Goal: Task Accomplishment & Management: Complete application form

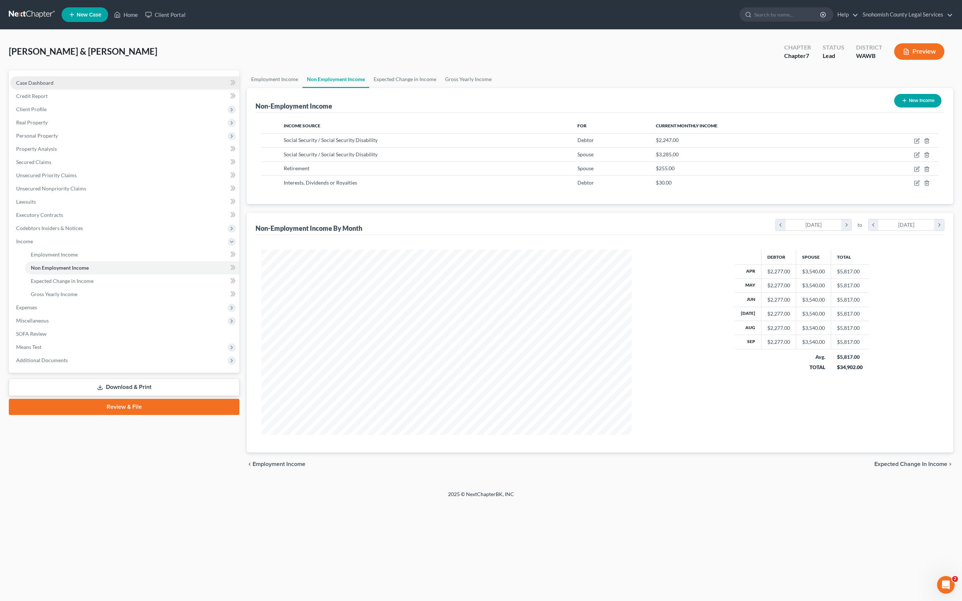
click at [78, 257] on span "Employment Income" at bounding box center [54, 254] width 47 height 6
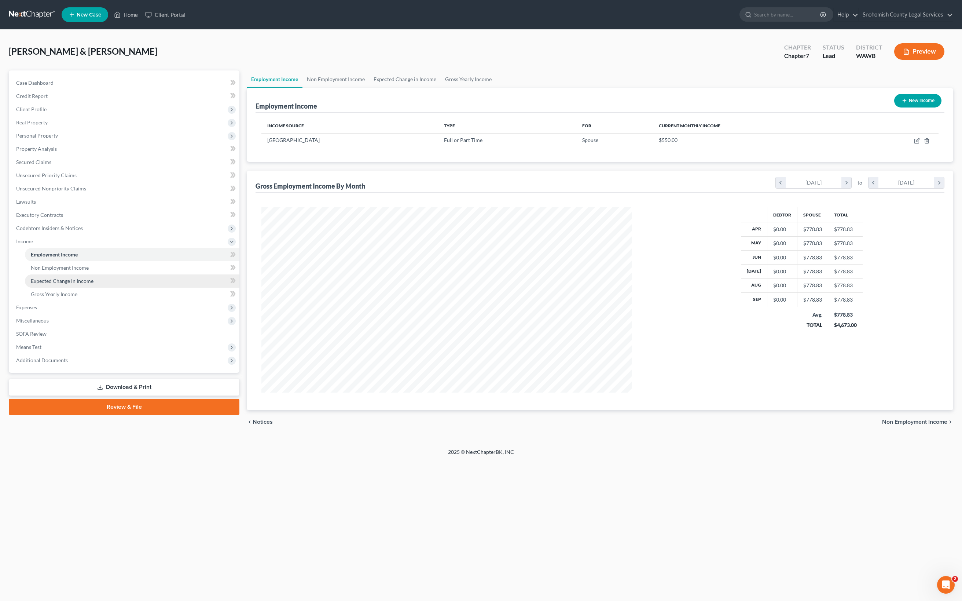
scroll to position [62, 0]
drag, startPoint x: 684, startPoint y: 169, endPoint x: 871, endPoint y: 108, distance: 196.9
click at [894, 107] on button "New Income" at bounding box center [917, 101] width 47 height 14
select select "0"
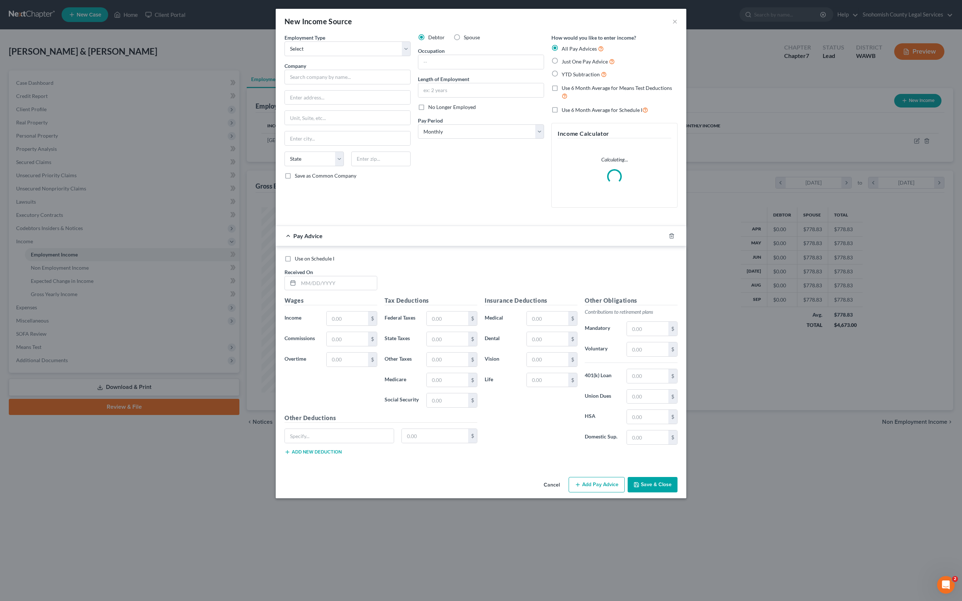
click at [678, 26] on button "×" at bounding box center [674, 21] width 5 height 9
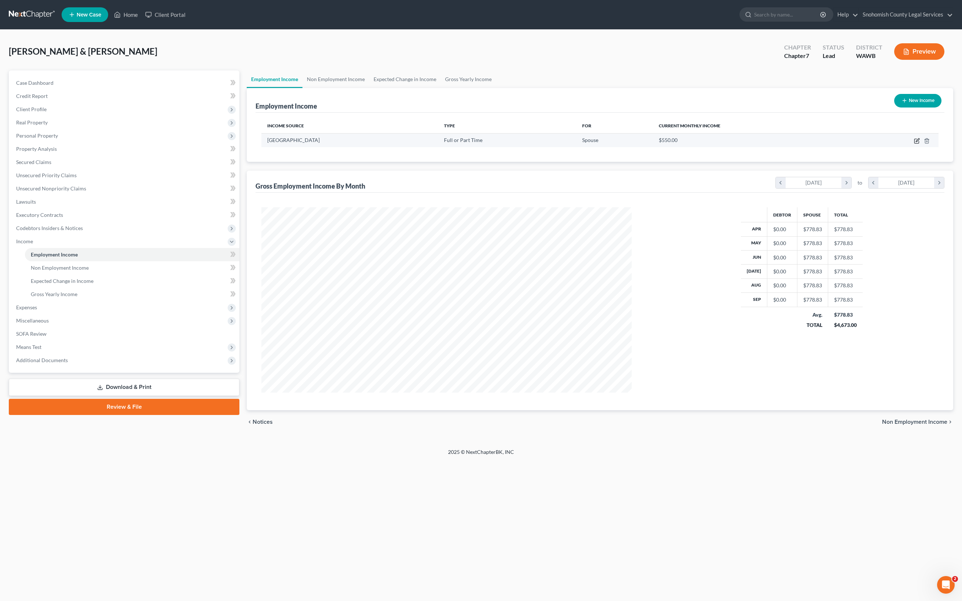
drag, startPoint x: 871, startPoint y: 108, endPoint x: 889, endPoint y: 187, distance: 81.1
click at [914, 144] on icon "button" at bounding box center [917, 141] width 6 height 6
select select "0"
select select "50"
select select "0"
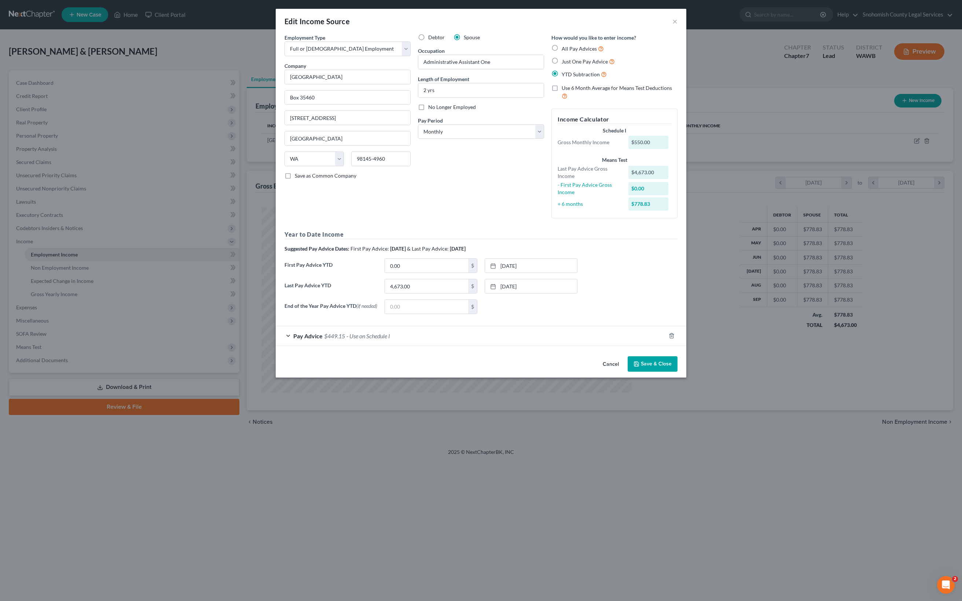
scroll to position [106, 0]
drag, startPoint x: 523, startPoint y: 257, endPoint x: 315, endPoint y: 414, distance: 259.7
click at [385, 293] on input "4,673.00" at bounding box center [426, 286] width 83 height 14
type input "5,155"
click at [500, 289] on div at bounding box center [495, 286] width 10 height 6
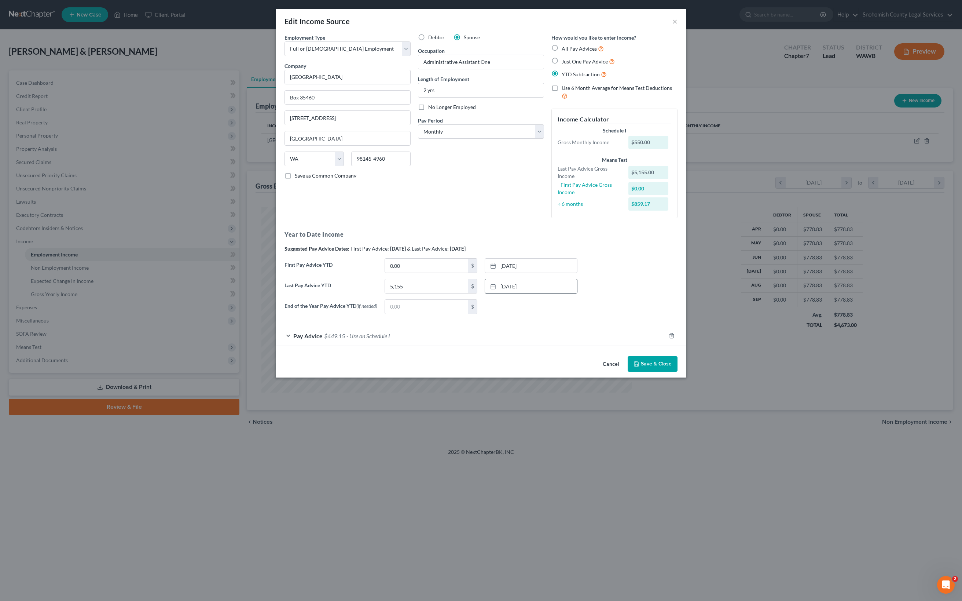
click at [276, 345] on div "Pay Advice $449.15 - Use on Schedule I" at bounding box center [471, 335] width 390 height 19
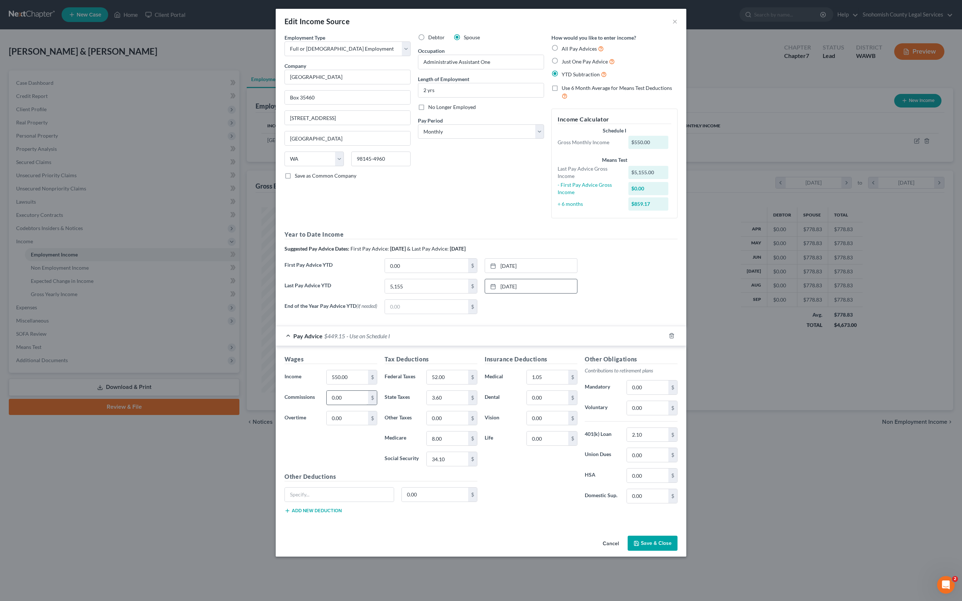
scroll to position [219, 0]
click at [276, 345] on div "Pay Advice $449.15 - Use on Schedule I" at bounding box center [471, 335] width 390 height 19
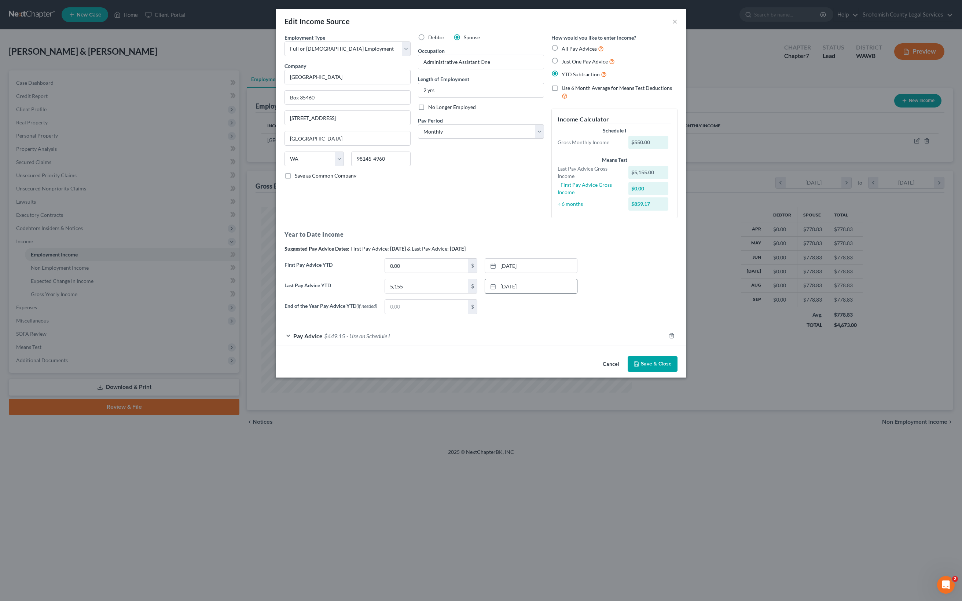
scroll to position [106, 0]
click at [675, 338] on icon "button" at bounding box center [672, 336] width 6 height 6
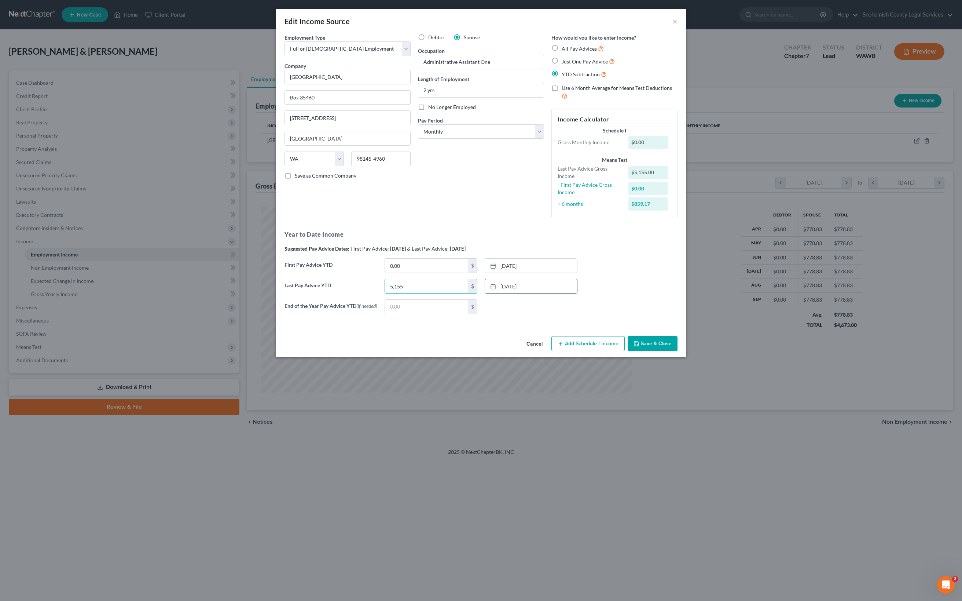
click at [439, 293] on input "5,155" at bounding box center [426, 286] width 83 height 14
click at [625, 351] on button "Add Schedule I Income" at bounding box center [587, 343] width 73 height 15
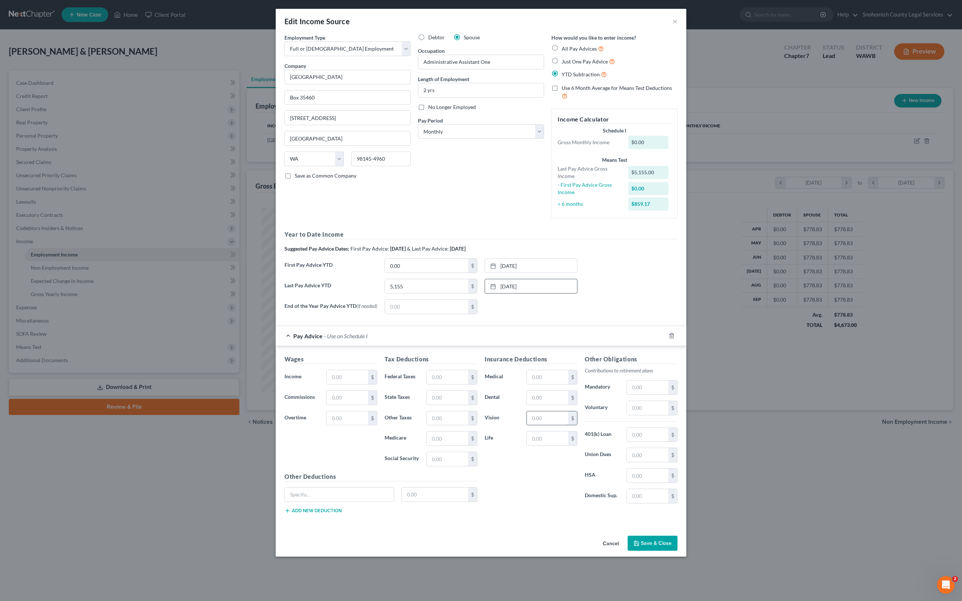
scroll to position [221, 0]
click at [327, 384] on input "text" at bounding box center [347, 377] width 41 height 14
type input "573"
click at [327, 404] on input "text" at bounding box center [347, 397] width 41 height 14
click at [427, 384] on input "text" at bounding box center [447, 377] width 41 height 14
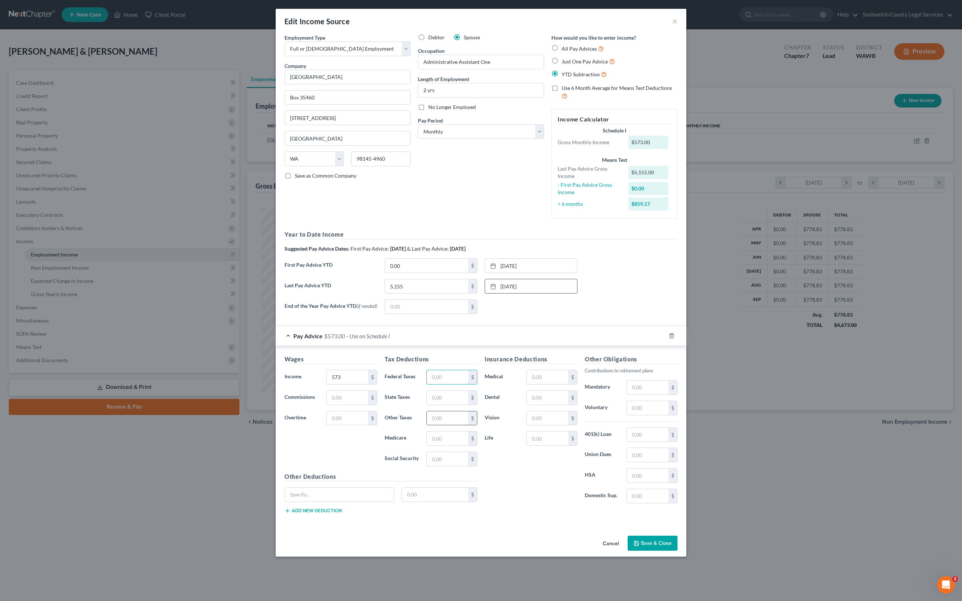
scroll to position [308, 0]
click at [427, 466] on input "text" at bounding box center [447, 459] width 41 height 14
type input "35"
click at [508, 509] on div "Insurance Deductions Medical $ Dental $ Vision $ Life $" at bounding box center [531, 432] width 100 height 154
click at [432, 384] on input "text" at bounding box center [447, 377] width 41 height 14
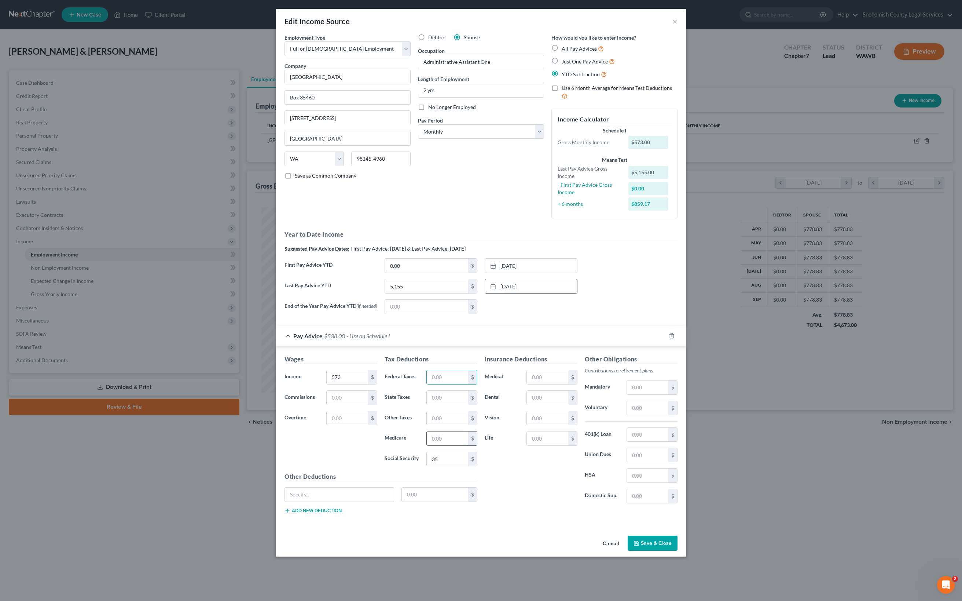
click at [434, 445] on input "text" at bounding box center [447, 438] width 41 height 14
click at [458, 445] on input "8" at bounding box center [447, 438] width 41 height 14
type input "8"
click at [560, 501] on div "Insurance Deductions Medical $ Dental $ Vision $ Life $" at bounding box center [531, 432] width 100 height 154
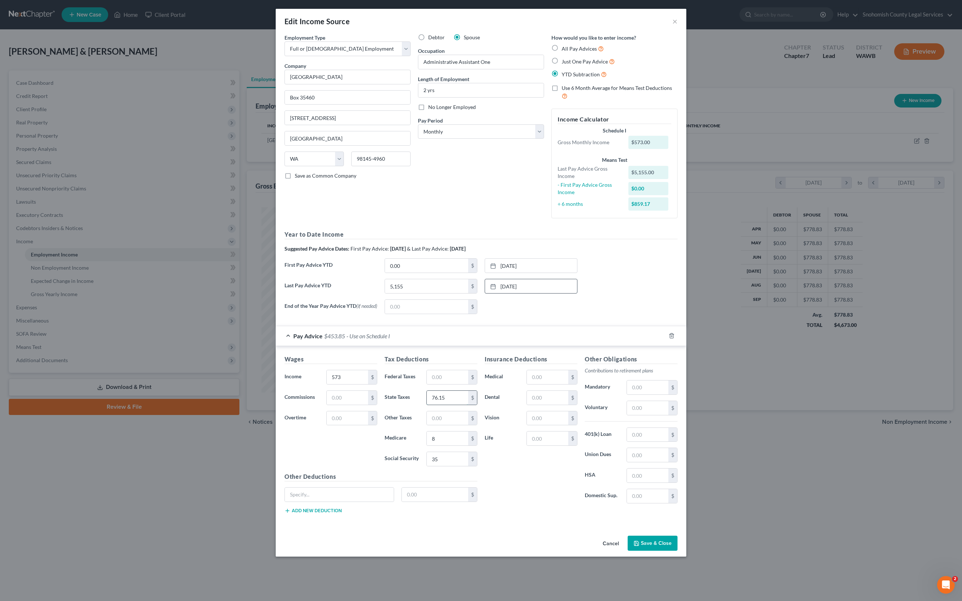
drag, startPoint x: 424, startPoint y: 378, endPoint x: 411, endPoint y: 377, distance: 13.3
click at [427, 390] on input "76.15" at bounding box center [447, 397] width 41 height 14
type input "76.00"
click at [501, 392] on label "Dental" at bounding box center [502, 397] width 42 height 15
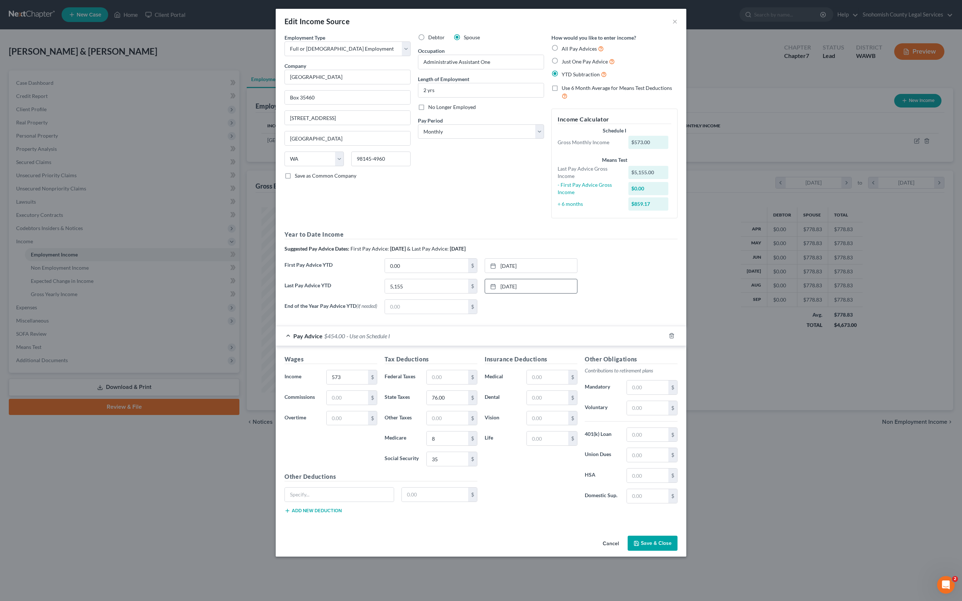
click at [678, 551] on button "Save & Close" at bounding box center [653, 542] width 50 height 15
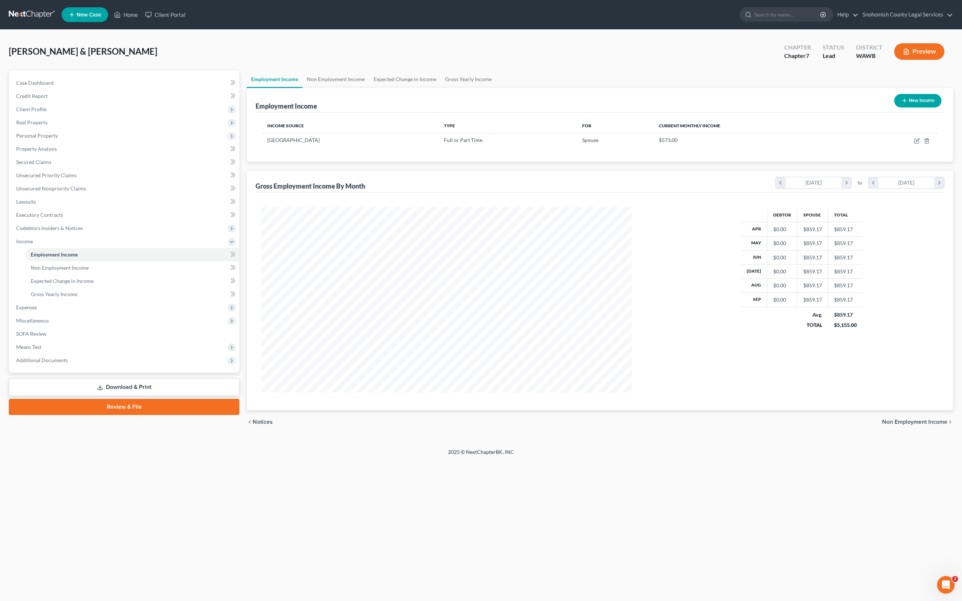
scroll to position [0, 0]
click at [695, 144] on div "$573.00" at bounding box center [754, 139] width 190 height 7
click at [369, 80] on link "Non Employment Income" at bounding box center [335, 79] width 67 height 18
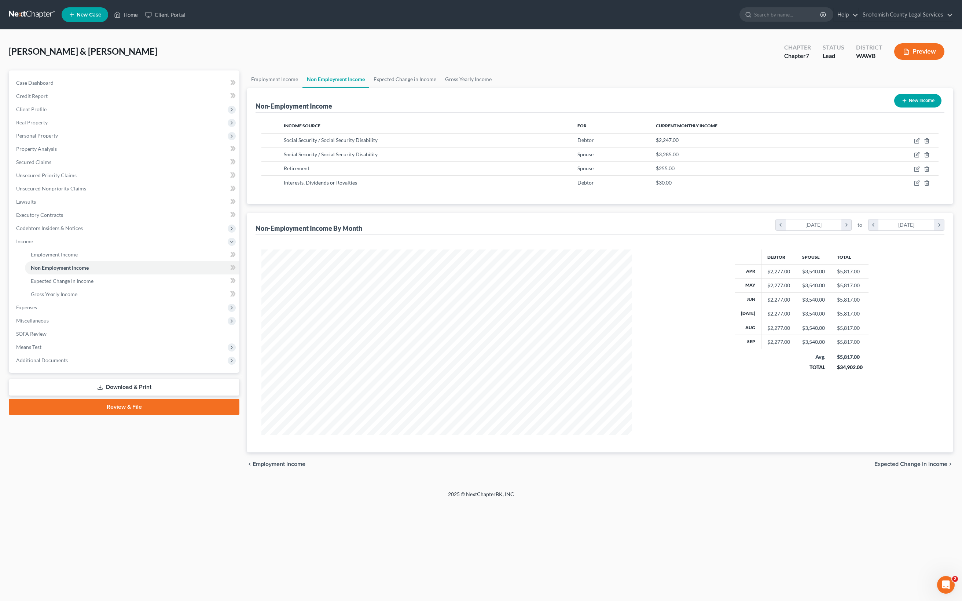
scroll to position [249, 385]
click at [914, 144] on icon "button" at bounding box center [917, 141] width 6 height 6
select select "4"
select select "0"
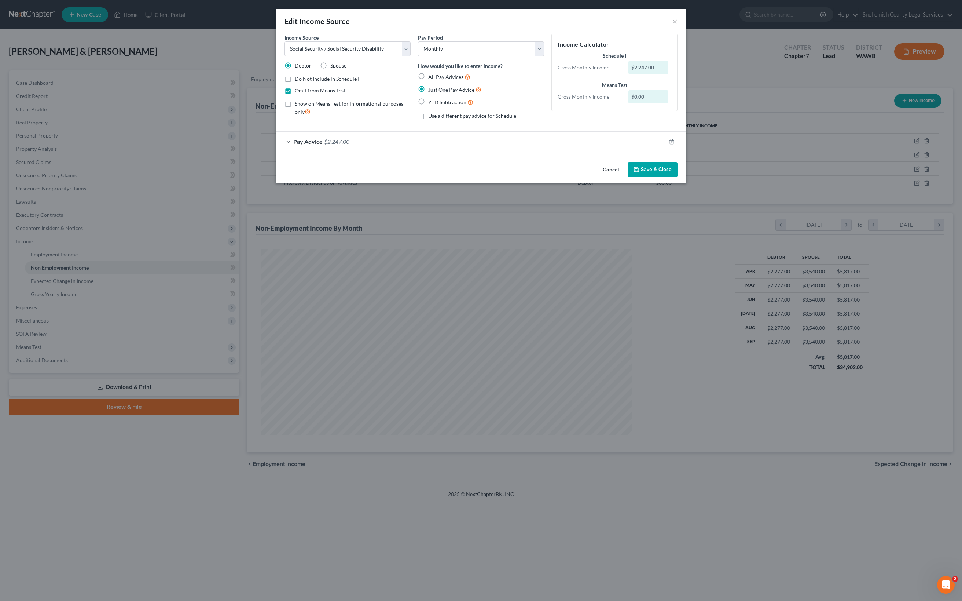
click at [669, 74] on div "$2,247.00" at bounding box center [648, 67] width 40 height 13
click at [675, 76] on div "Schedule I Gross Monthly Income $2,247.00" at bounding box center [614, 63] width 121 height 23
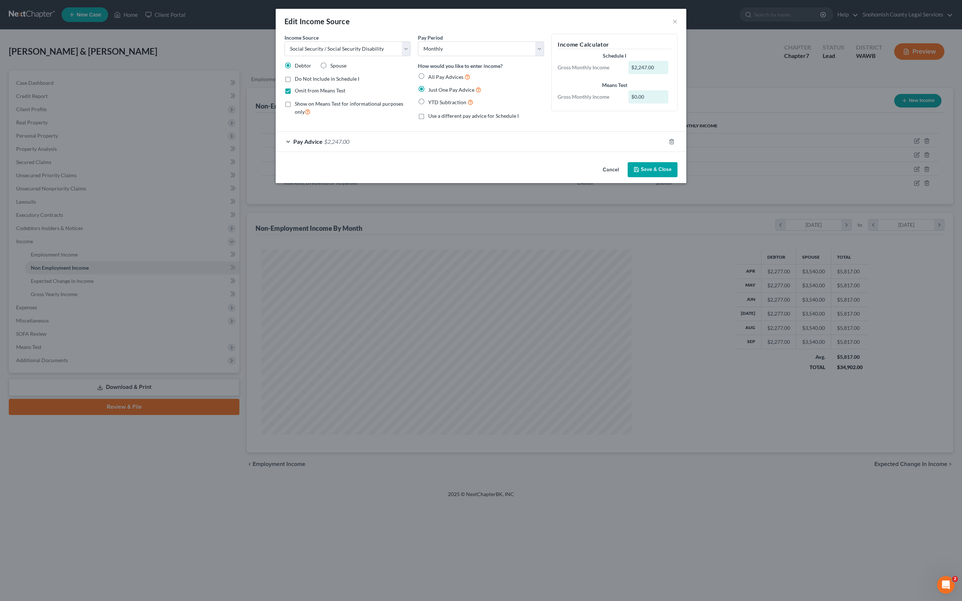
click at [293, 145] on span "Pay Advice" at bounding box center [307, 141] width 29 height 7
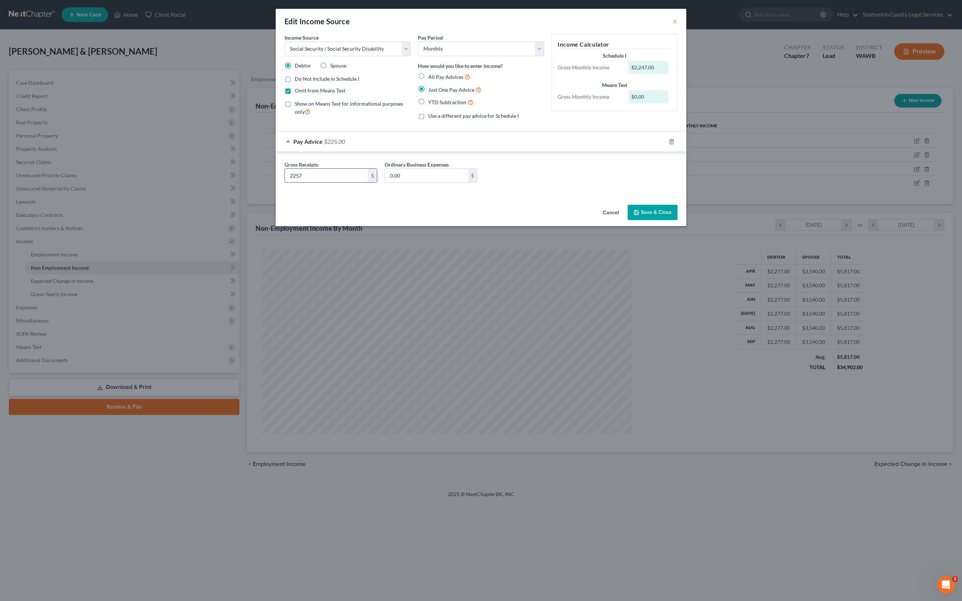
type input "2,257"
click at [385, 183] on input "0.00" at bounding box center [426, 176] width 83 height 14
drag, startPoint x: 185, startPoint y: 318, endPoint x: 146, endPoint y: 312, distance: 39.2
click at [285, 183] on input "2,257" at bounding box center [326, 176] width 83 height 14
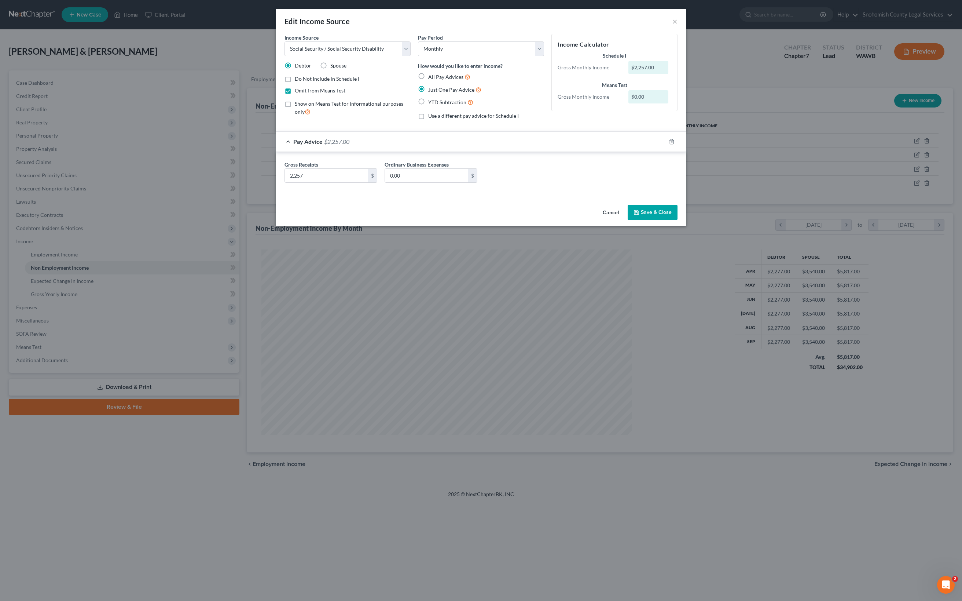
click at [678, 220] on button "Save & Close" at bounding box center [653, 212] width 50 height 15
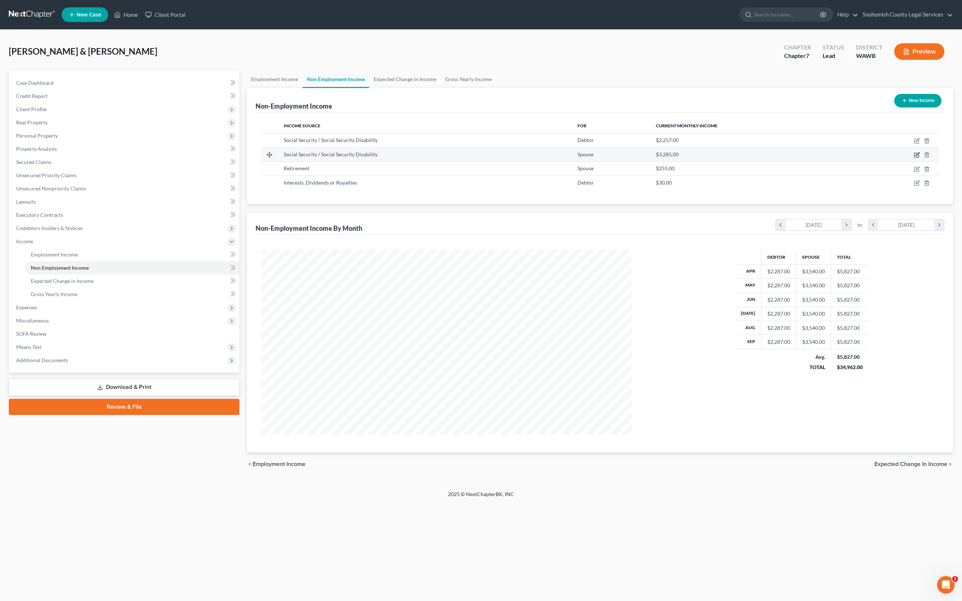
click at [914, 158] on icon "button" at bounding box center [917, 155] width 6 height 6
select select "4"
select select "0"
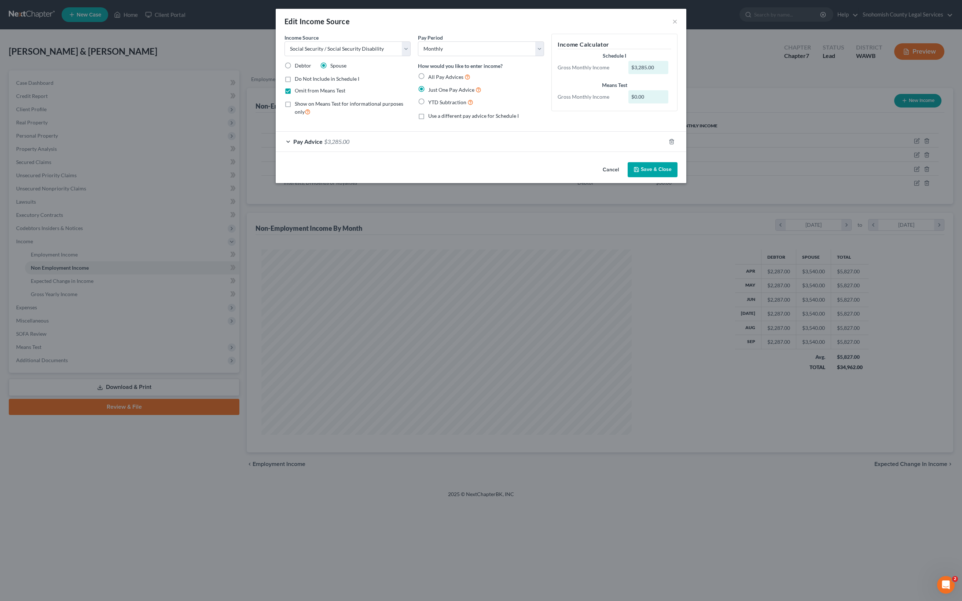
click at [276, 151] on div "Pay Advice $3,285.00" at bounding box center [471, 141] width 390 height 19
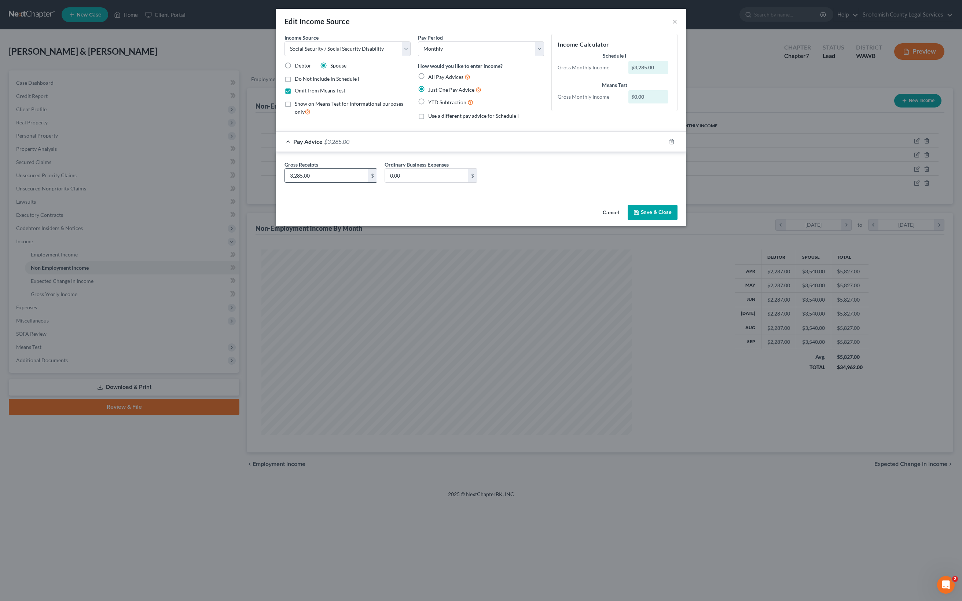
click at [285, 183] on input "3,285.00" at bounding box center [326, 176] width 83 height 14
type input "3,244"
click at [385, 183] on input "0.00" at bounding box center [426, 176] width 83 height 14
click at [678, 220] on button "Save & Close" at bounding box center [653, 212] width 50 height 15
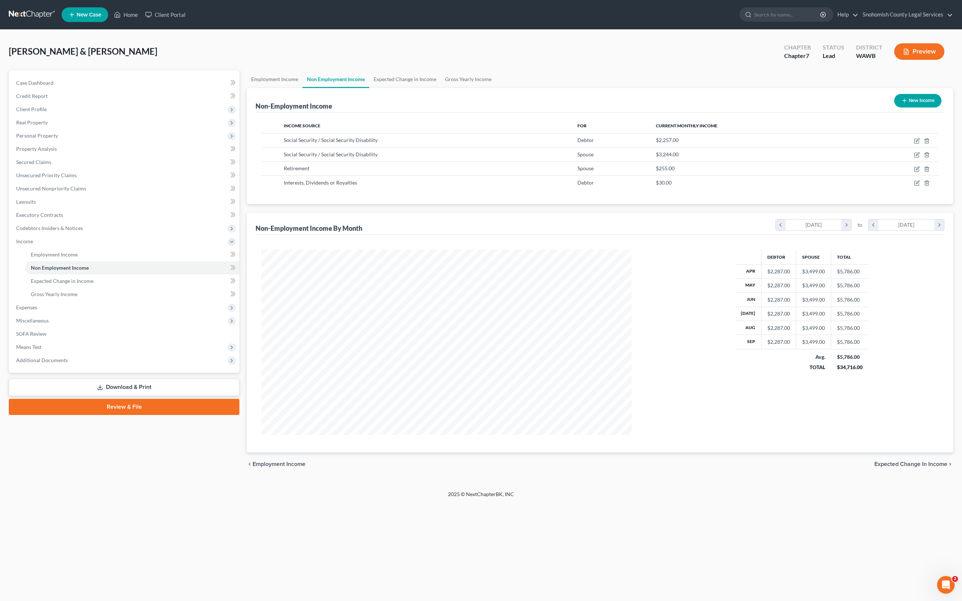
scroll to position [0, 0]
click at [914, 172] on icon "button" at bounding box center [917, 169] width 6 height 6
select select "3"
select select "0"
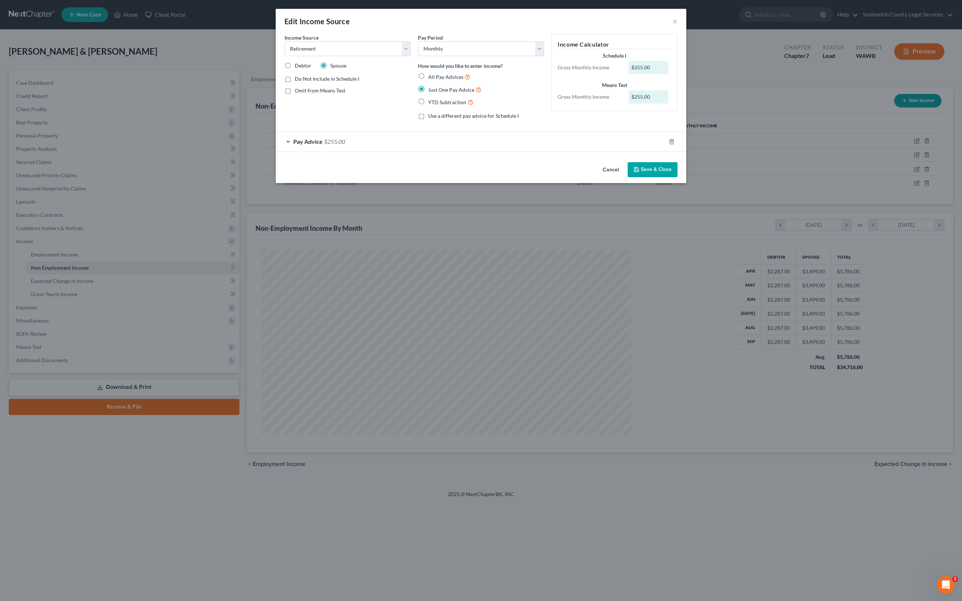
click at [276, 151] on div "Pay Advice $255.00" at bounding box center [471, 141] width 390 height 19
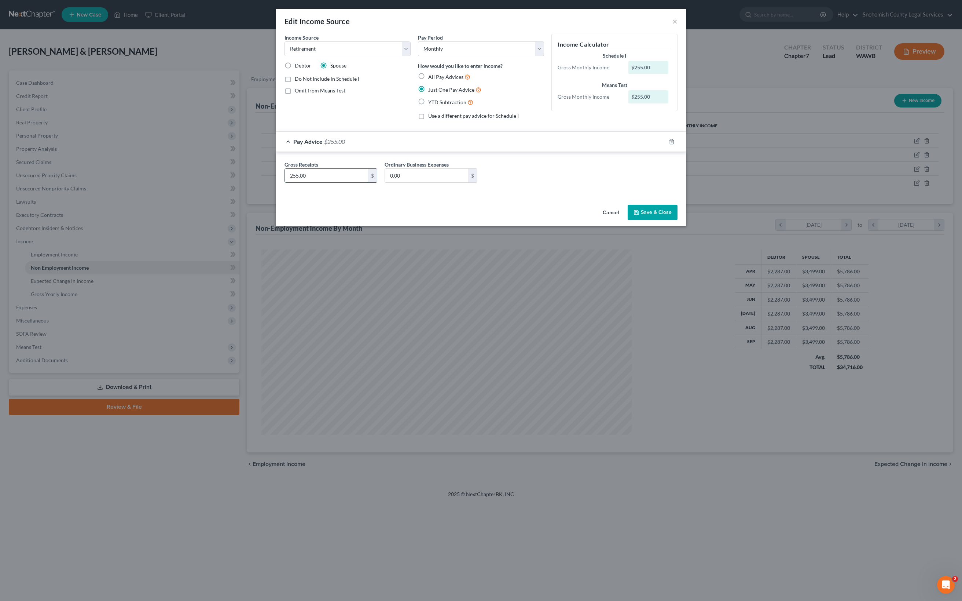
drag, startPoint x: 186, startPoint y: 318, endPoint x: 137, endPoint y: 315, distance: 48.5
click at [285, 183] on div "255.00 $" at bounding box center [331, 175] width 93 height 15
type input "263.29"
click at [542, 189] on div "Gross Receipts 263.29 $ Ordinary Business Expenses 0.00 $" at bounding box center [481, 175] width 400 height 28
click at [678, 220] on button "Save & Close" at bounding box center [653, 212] width 50 height 15
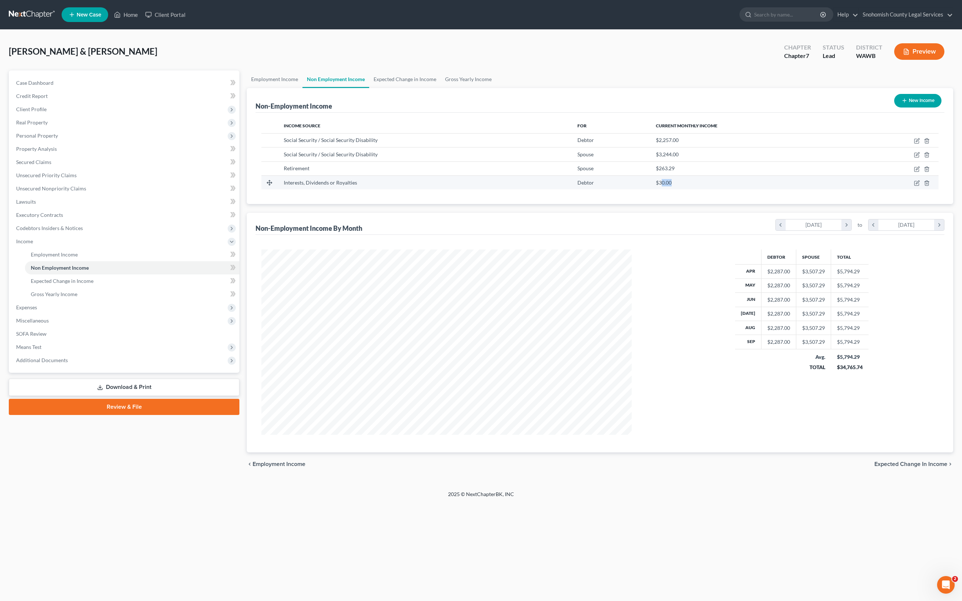
drag, startPoint x: 679, startPoint y: 325, endPoint x: 657, endPoint y: 324, distance: 22.0
click at [657, 186] on div "$30.00" at bounding box center [752, 182] width 192 height 7
click at [93, 284] on span "Expected Change in Income" at bounding box center [62, 281] width 63 height 6
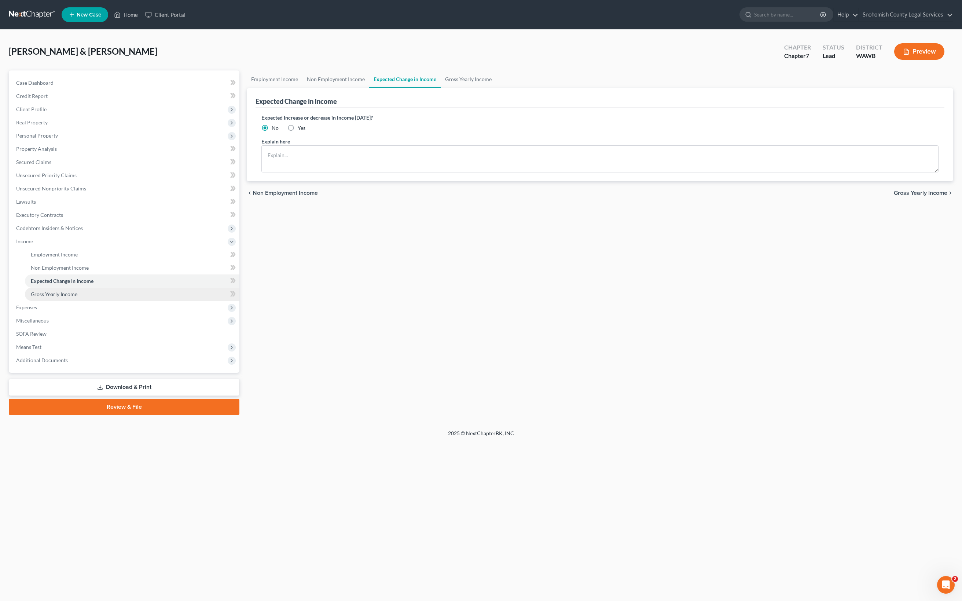
click at [77, 297] on span "Gross Yearly Income" at bounding box center [54, 294] width 47 height 6
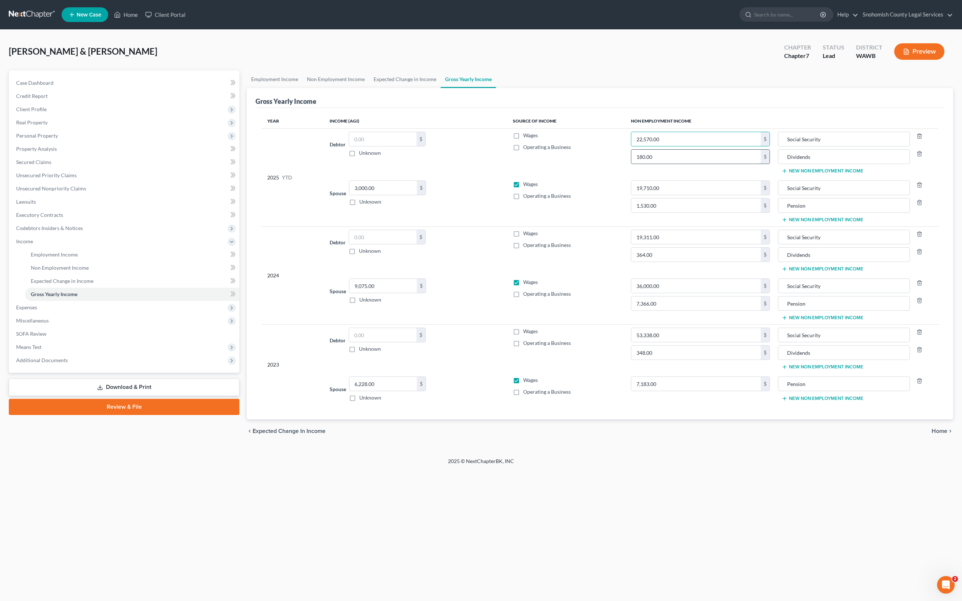
type input "22,570.00"
click at [676, 164] on input "180.00" at bounding box center [695, 157] width 129 height 14
drag, startPoint x: 676, startPoint y: 293, endPoint x: 619, endPoint y: 293, distance: 57.2
click at [631, 164] on input "180.00" at bounding box center [695, 157] width 129 height 14
type input "300"
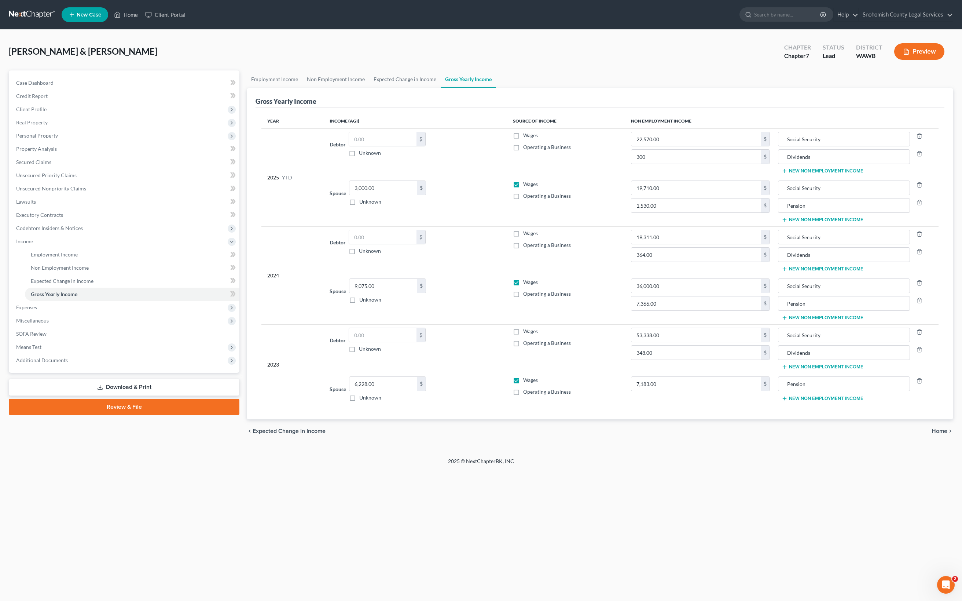
click at [665, 177] on td "22,570.00 $ 300 $" at bounding box center [700, 152] width 150 height 49
click at [679, 195] on input "19,710.00" at bounding box center [695, 188] width 129 height 14
drag, startPoint x: 686, startPoint y: 355, endPoint x: 620, endPoint y: 359, distance: 66.1
click at [631, 195] on input "19,710.00" at bounding box center [695, 188] width 129 height 14
drag, startPoint x: 675, startPoint y: 345, endPoint x: 579, endPoint y: 351, distance: 96.2
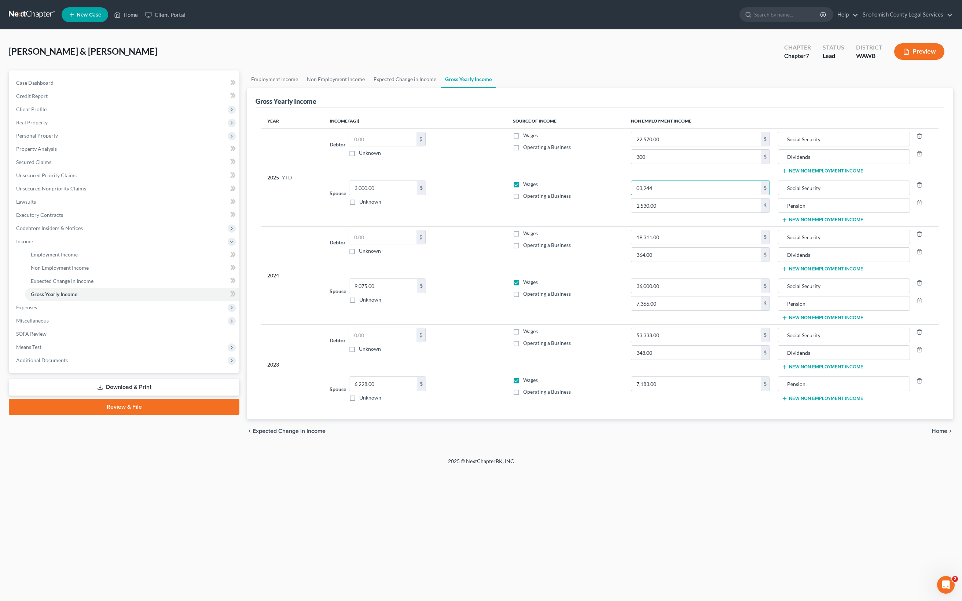
click at [579, 226] on tr "Spouse 3,000.00 $ Unknown Balance Undetermined 3,000.00 $ Unknown Wages Operati…" at bounding box center [599, 201] width 677 height 49
click at [698, 212] on input "1,530.00" at bounding box center [695, 205] width 129 height 14
click at [631, 195] on input "032,440.00" at bounding box center [695, 188] width 129 height 14
type input "32,440.00"
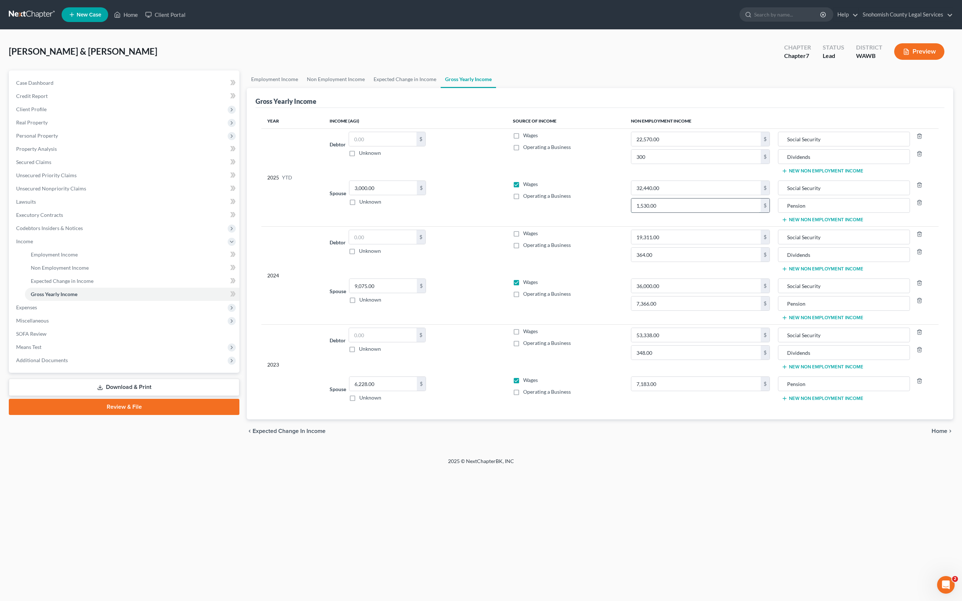
click at [672, 212] on input "1,530.00" at bounding box center [695, 205] width 129 height 14
drag, startPoint x: 672, startPoint y: 386, endPoint x: 610, endPoint y: 383, distance: 61.7
click at [625, 226] on td "32,440.00 $ 1,530.00 $" at bounding box center [700, 201] width 150 height 49
paste input "2632.9"
click at [793, 212] on input "Pension" at bounding box center [844, 205] width 124 height 14
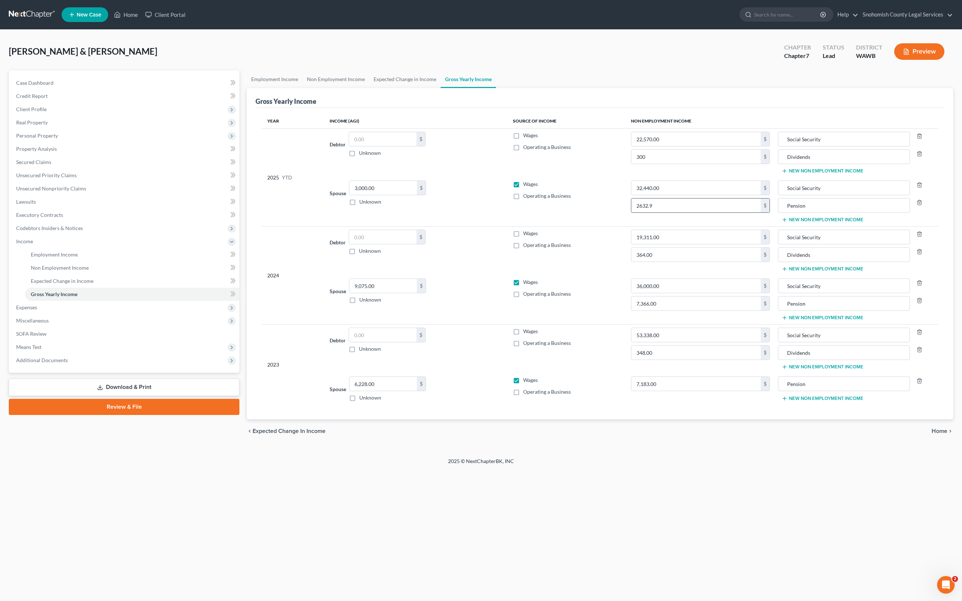
click at [662, 212] on input "2632.9" at bounding box center [695, 205] width 129 height 14
type input "2,632.90"
click at [671, 226] on td "32,440.00 $ 2,632.90 $" at bounding box center [700, 201] width 150 height 49
paste input "6964"
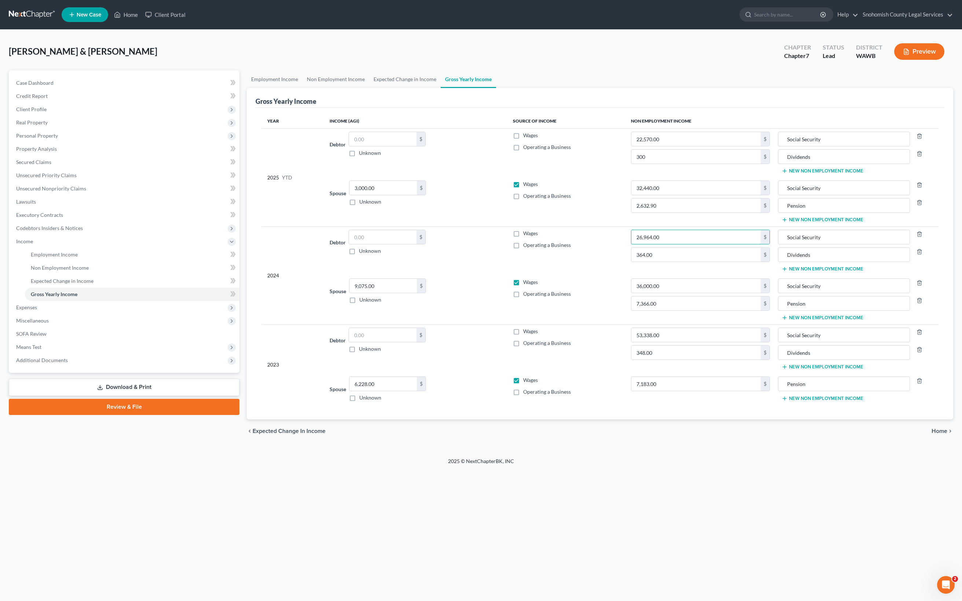
type input "26,964.00"
click at [692, 275] on td "26,964.00 $ 364.00 $" at bounding box center [700, 250] width 150 height 49
drag, startPoint x: 671, startPoint y: 353, endPoint x: 615, endPoint y: 353, distance: 55.7
click at [631, 261] on input "364.00" at bounding box center [695, 254] width 129 height 14
paste input "text"
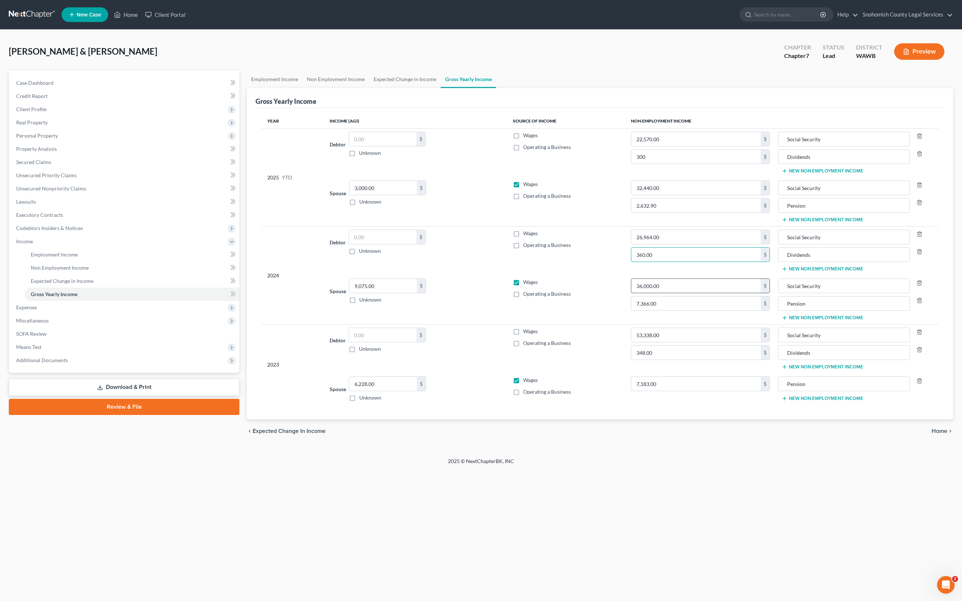
type input "360.00"
click at [682, 293] on input "36,000.00" at bounding box center [695, 286] width 129 height 14
drag, startPoint x: 679, startPoint y: 318, endPoint x: 617, endPoint y: 321, distance: 62.4
click at [631, 244] on input "26,964.00" at bounding box center [695, 237] width 129 height 14
click at [679, 244] on input "26,964.00" at bounding box center [695, 237] width 129 height 14
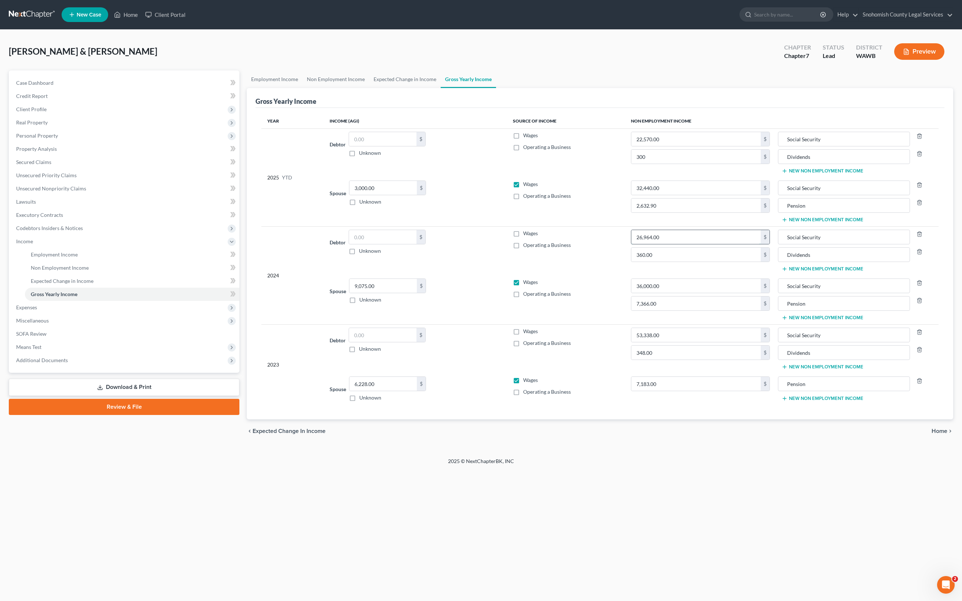
drag, startPoint x: 679, startPoint y: 318, endPoint x: 637, endPoint y: 318, distance: 41.8
click at [637, 244] on input "26,964.00" at bounding box center [695, 237] width 129 height 14
type input "26,880"
click at [681, 261] on input "360.00" at bounding box center [695, 254] width 129 height 14
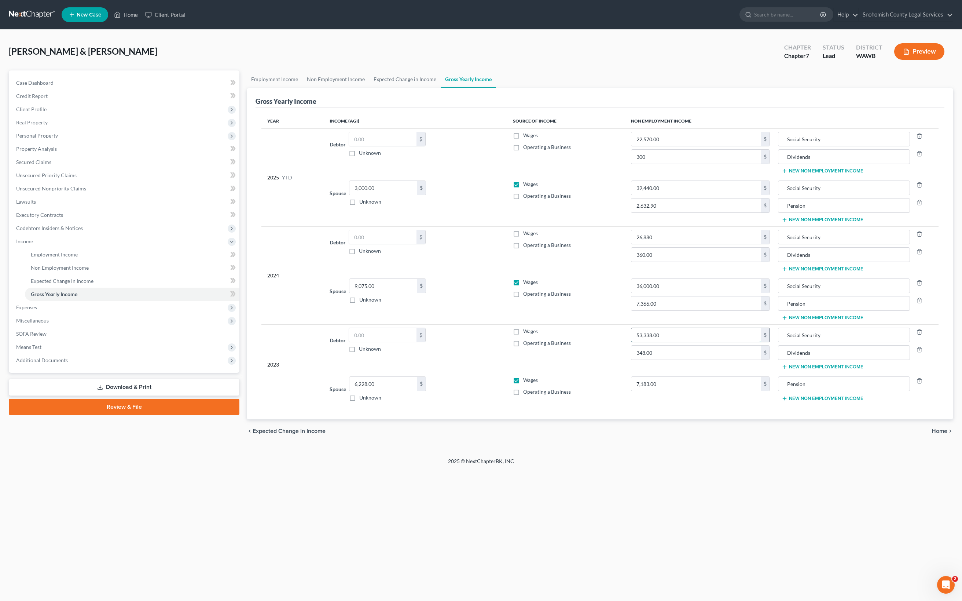
click at [683, 342] on input "53,338.00" at bounding box center [695, 335] width 129 height 14
click at [690, 342] on input "53,338.00" at bounding box center [695, 335] width 129 height 14
drag, startPoint x: 690, startPoint y: 370, endPoint x: 600, endPoint y: 370, distance: 90.2
click at [600, 370] on tr "2023 Debtor $ Unknown Balance Undetermined $ Unknown Wages Operating a Business…" at bounding box center [599, 348] width 677 height 49
click at [788, 342] on input "Social Security" at bounding box center [844, 335] width 124 height 14
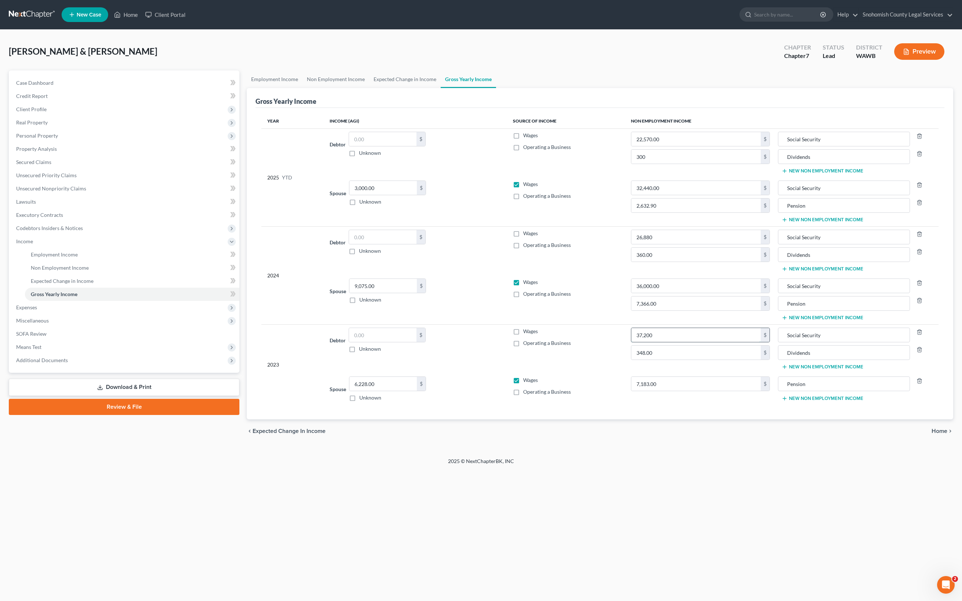
click at [670, 342] on input "37,200" at bounding box center [695, 335] width 129 height 14
type input "37,200.00"
click at [677, 359] on input "348.00" at bounding box center [695, 352] width 129 height 14
click at [683, 342] on input "37,200.00" at bounding box center [695, 335] width 129 height 14
drag, startPoint x: 683, startPoint y: 369, endPoint x: 612, endPoint y: 364, distance: 70.5
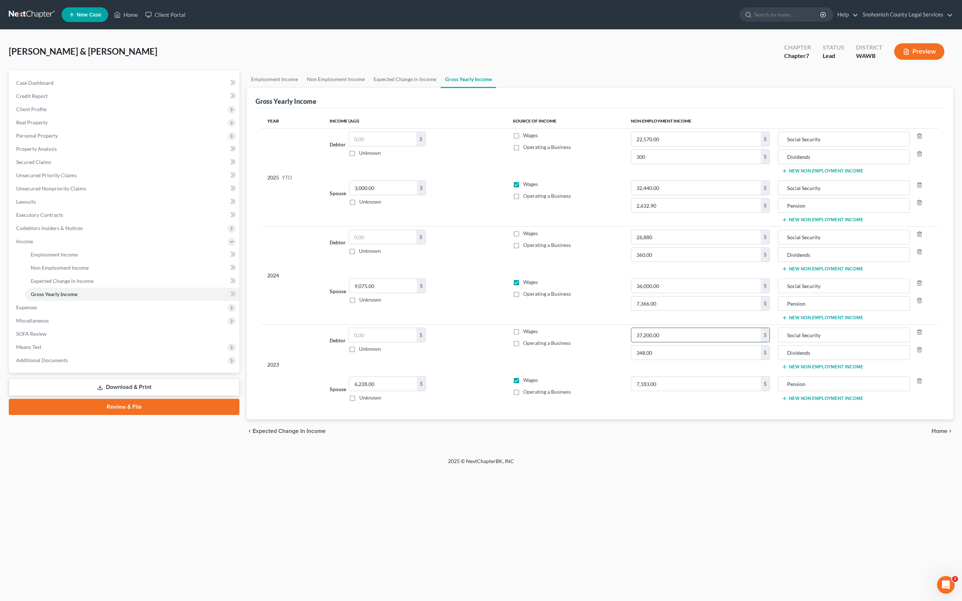
click at [631, 342] on div "37,200.00 $" at bounding box center [700, 334] width 139 height 15
click at [932, 434] on span "Home" at bounding box center [940, 431] width 16 height 6
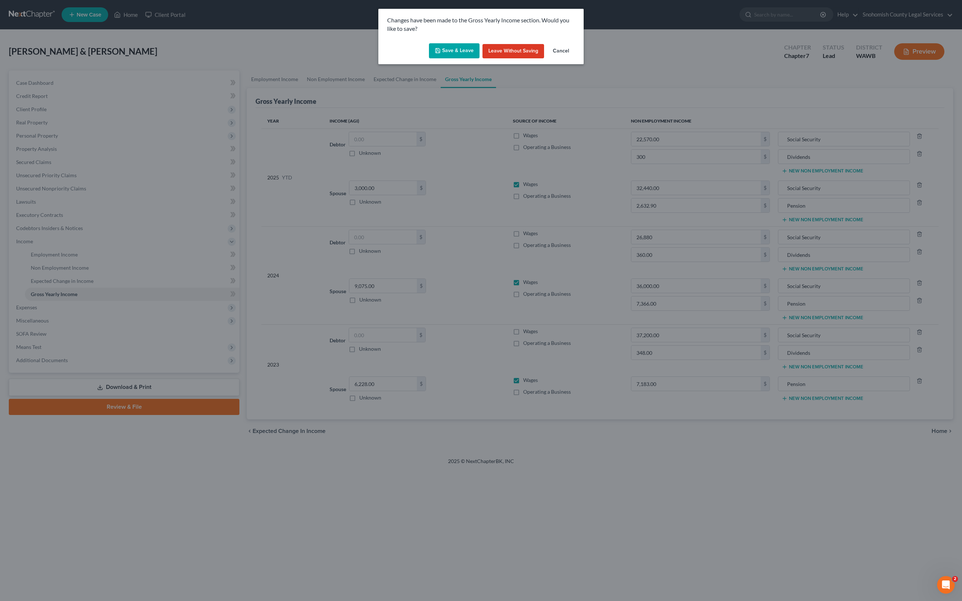
click at [430, 59] on button "Save & Leave" at bounding box center [454, 50] width 51 height 15
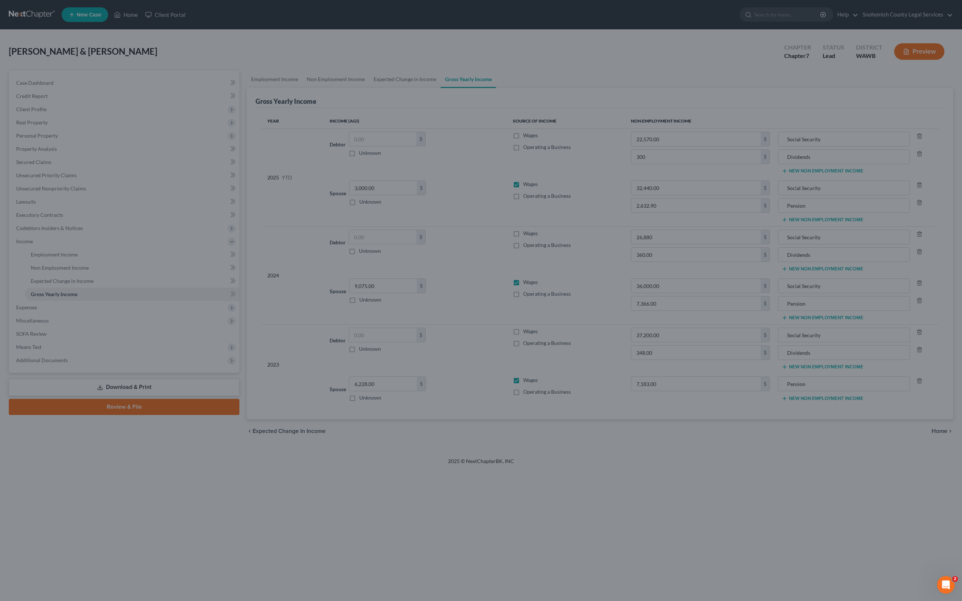
type input "26,880.00"
type input "Social Security"
type input "300.00"
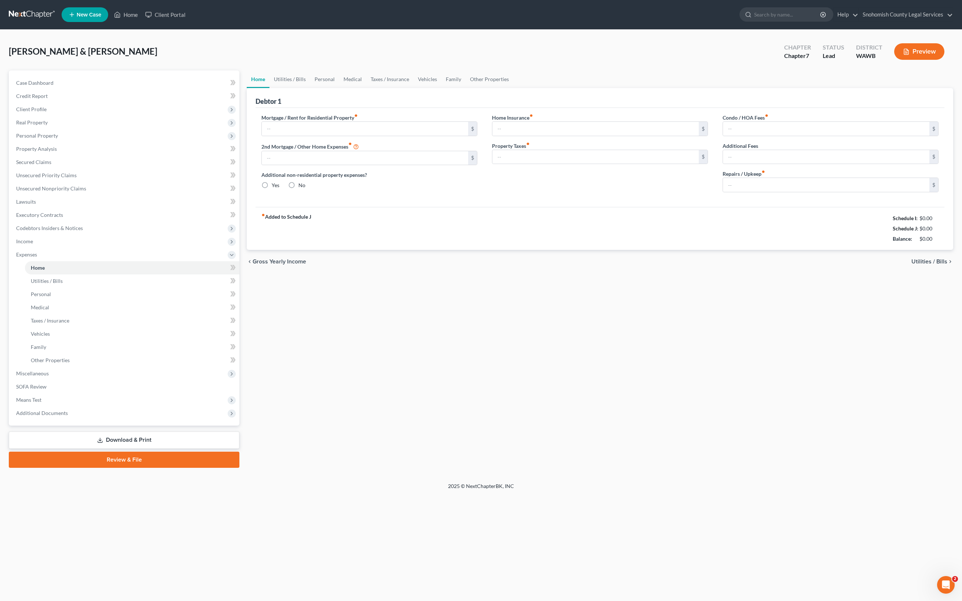
type input "2,465.00"
type input "0.00"
radio input "true"
type input "15.00"
type input "0.00"
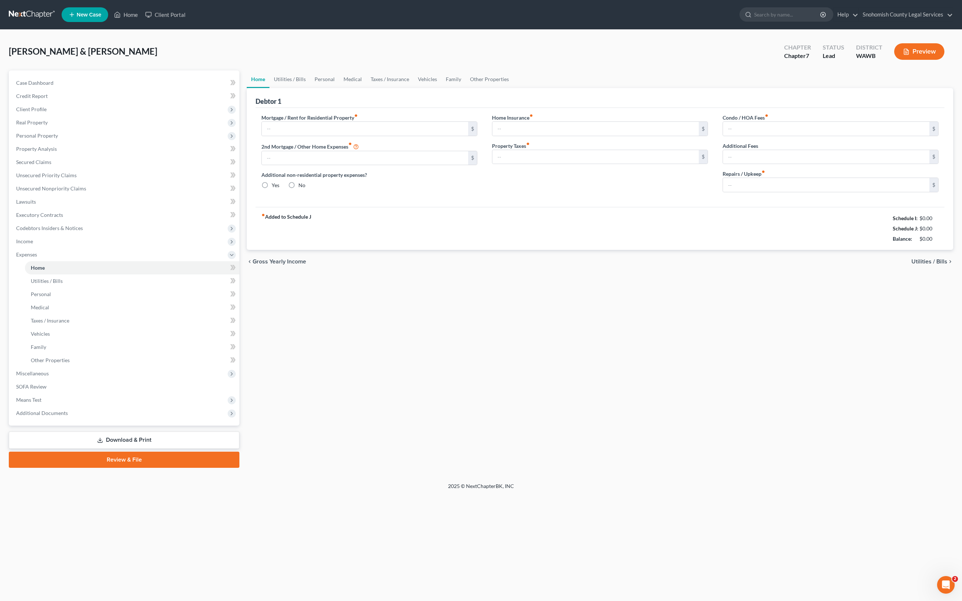
type input "0.00"
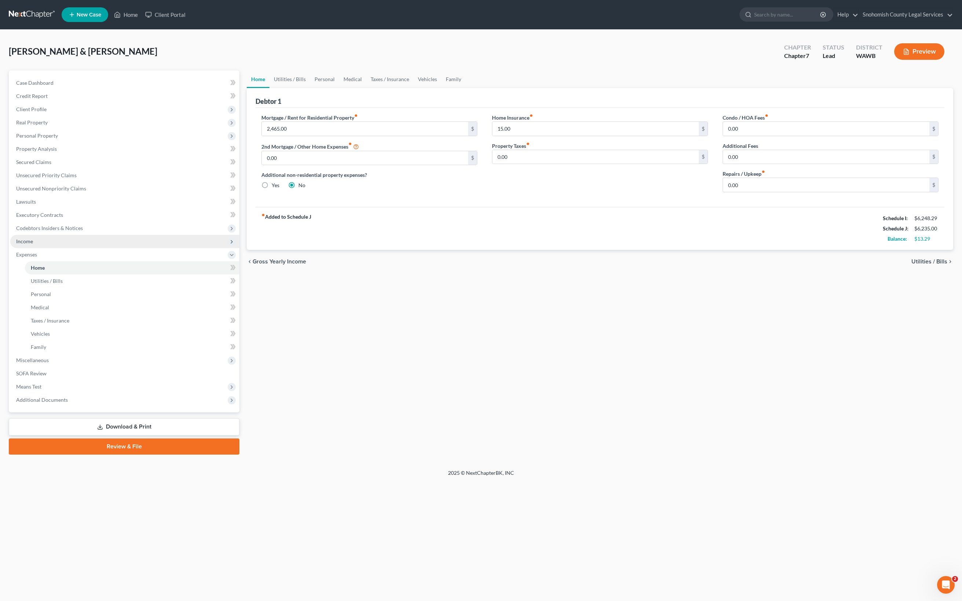
scroll to position [21, 0]
click at [58, 139] on span "Personal Property" at bounding box center [37, 135] width 42 height 6
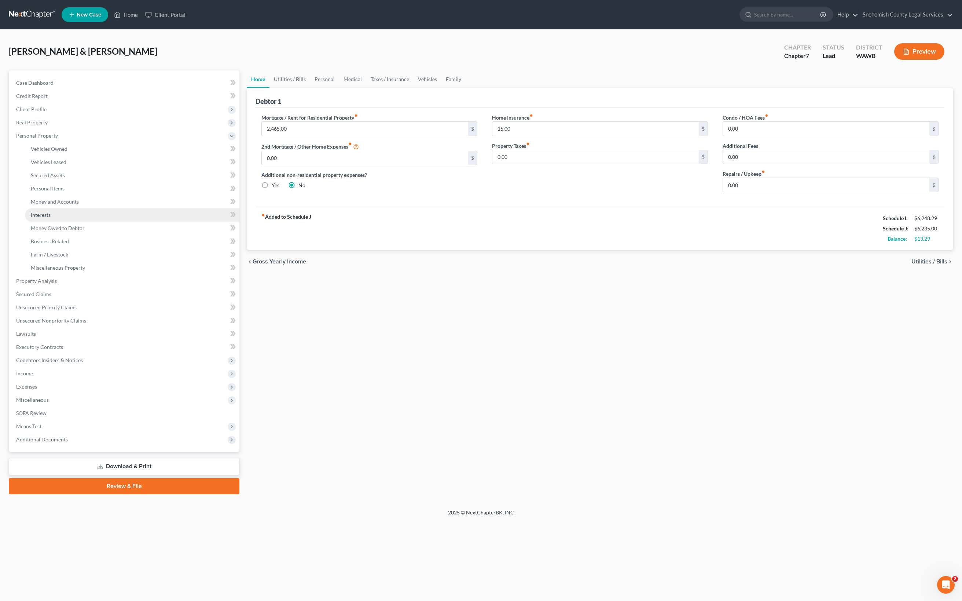
scroll to position [281, 0]
click at [47, 416] on span "SOFA Review" at bounding box center [31, 413] width 30 height 6
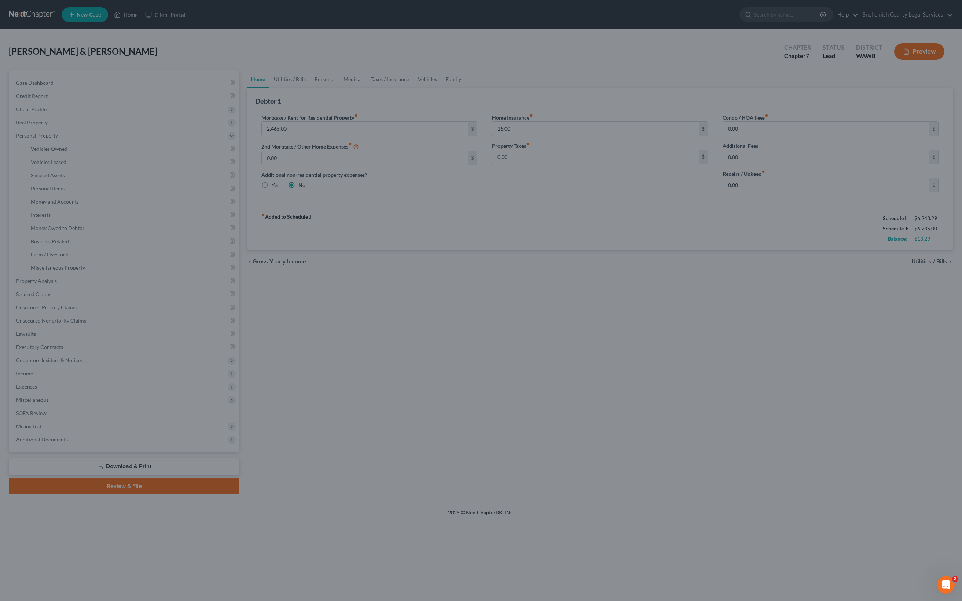
click at [86, 483] on div at bounding box center [481, 300] width 962 height 601
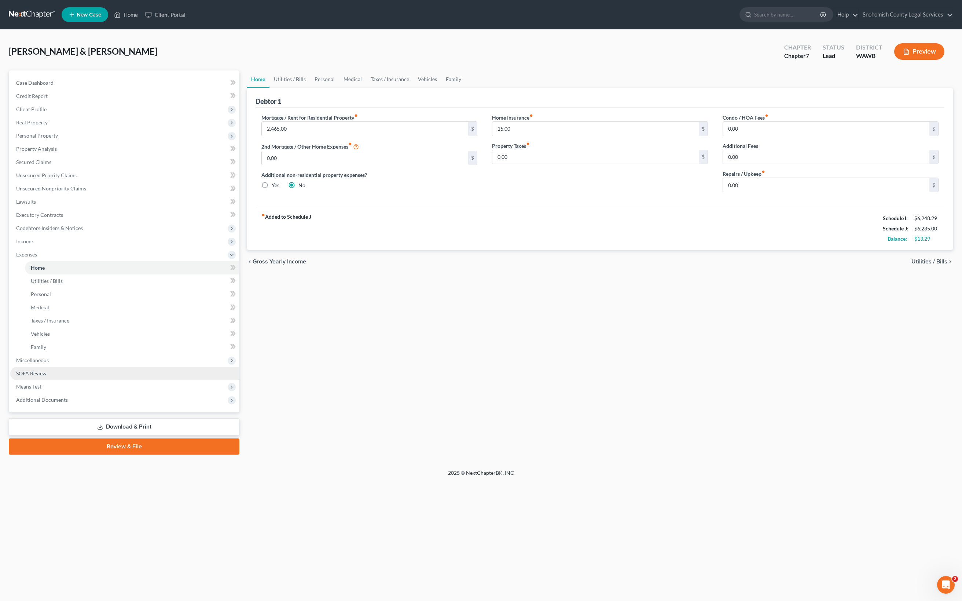
scroll to position [286, 0]
click at [47, 376] on span "SOFA Review" at bounding box center [31, 373] width 30 height 6
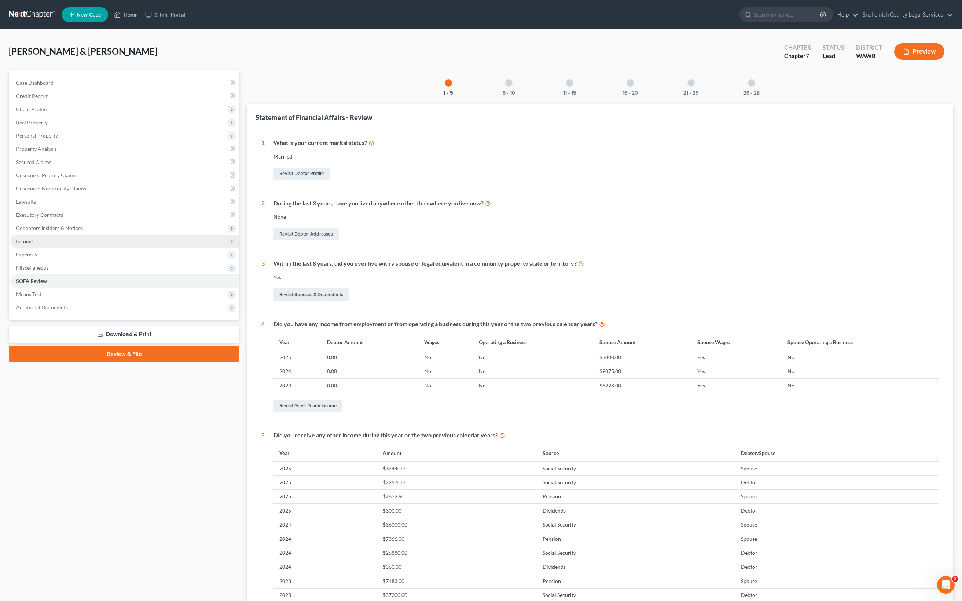
click at [33, 244] on span "Income" at bounding box center [24, 241] width 17 height 6
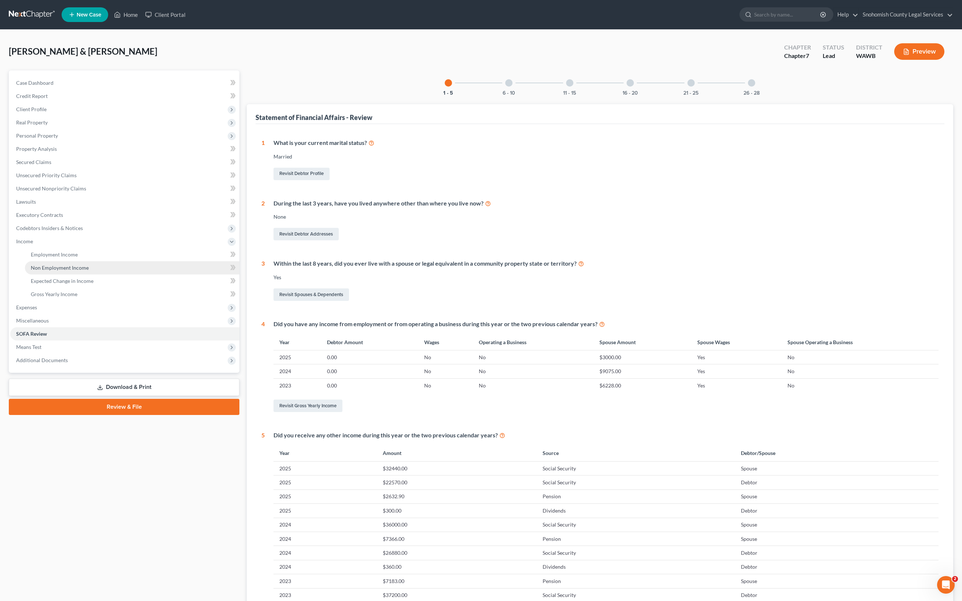
click at [89, 271] on span "Non Employment Income" at bounding box center [60, 267] width 58 height 6
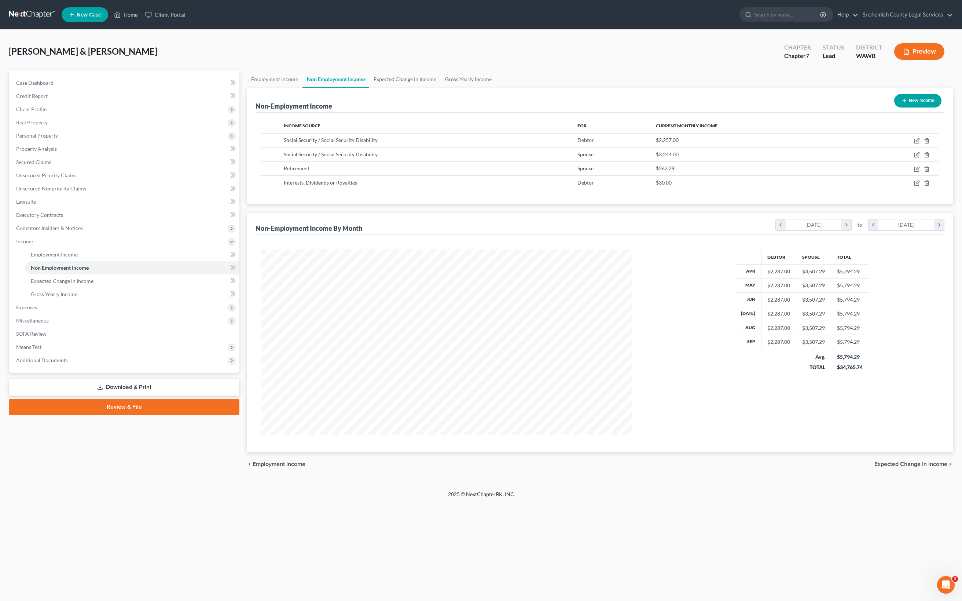
scroll to position [7, 0]
click at [496, 88] on link "Gross Yearly Income" at bounding box center [468, 79] width 55 height 18
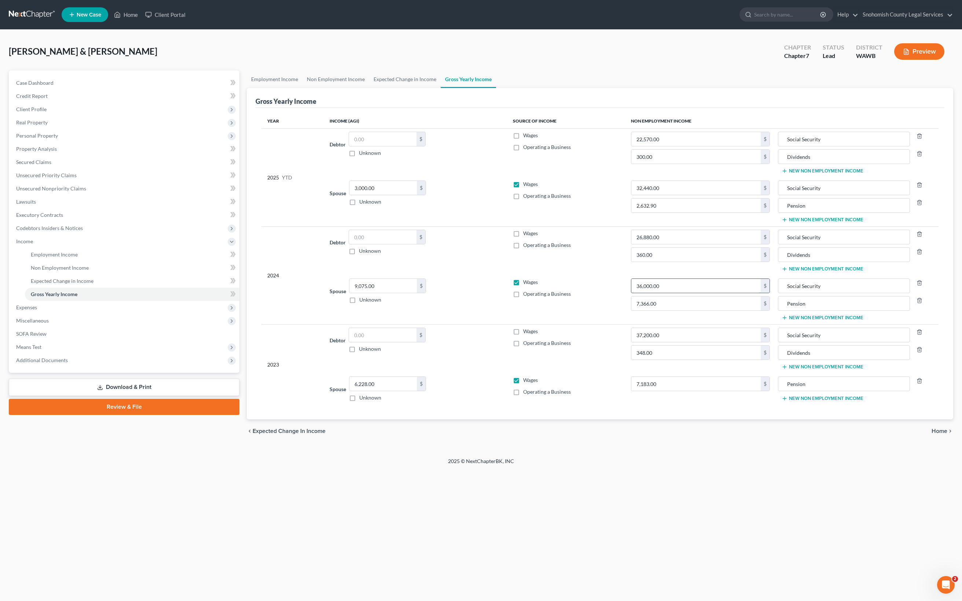
scroll to position [296, 0]
click at [862, 401] on button "New Non Employment Income" at bounding box center [823, 398] width 82 height 6
click at [683, 342] on input "37,200.00" at bounding box center [695, 335] width 129 height 14
drag, startPoint x: 689, startPoint y: 342, endPoint x: 610, endPoint y: 341, distance: 78.5
click at [625, 341] on td "37,200.00 $ 348.00 $" at bounding box center [700, 348] width 150 height 49
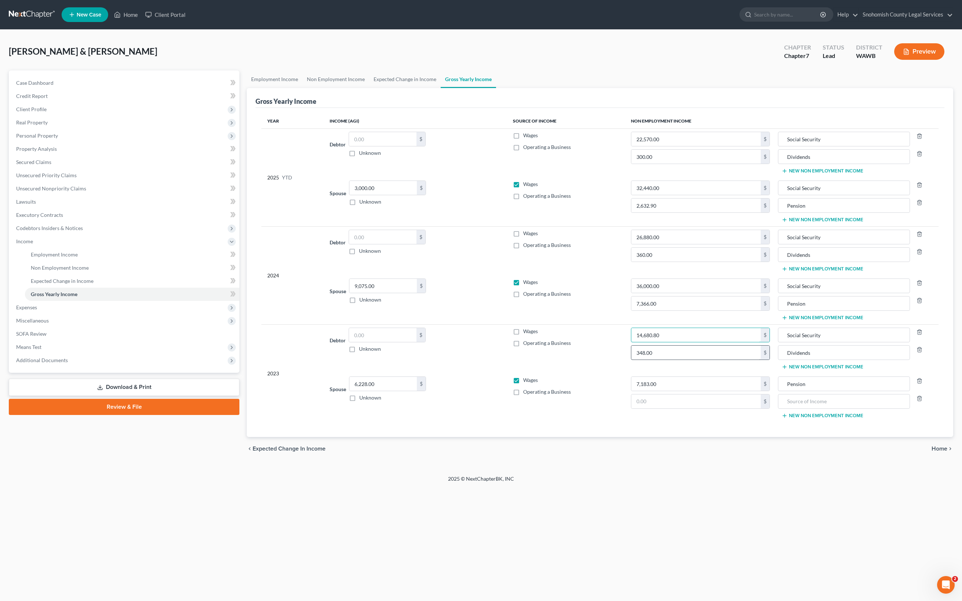
type input "14,680.80"
click at [681, 359] on input "348.00" at bounding box center [695, 352] width 129 height 14
click at [783, 408] on input "text" at bounding box center [844, 401] width 124 height 14
type input "Social Security"
click at [679, 342] on input "14,680.80" at bounding box center [695, 335] width 129 height 14
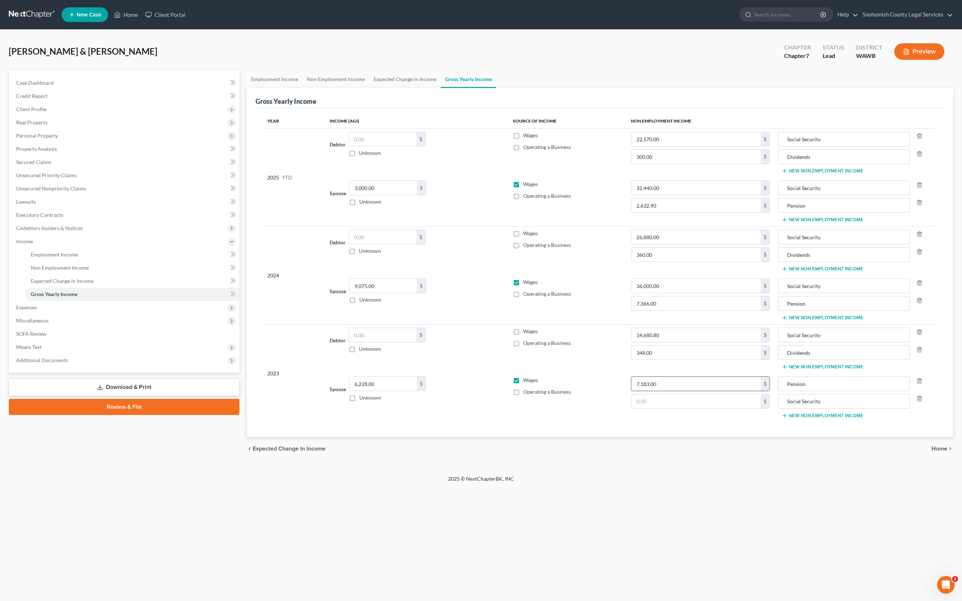
click at [691, 390] on input "7,183.00" at bounding box center [695, 384] width 129 height 14
drag, startPoint x: 691, startPoint y: 439, endPoint x: 617, endPoint y: 437, distance: 73.3
click at [631, 390] on input "7,183.00" at bounding box center [695, 384] width 129 height 14
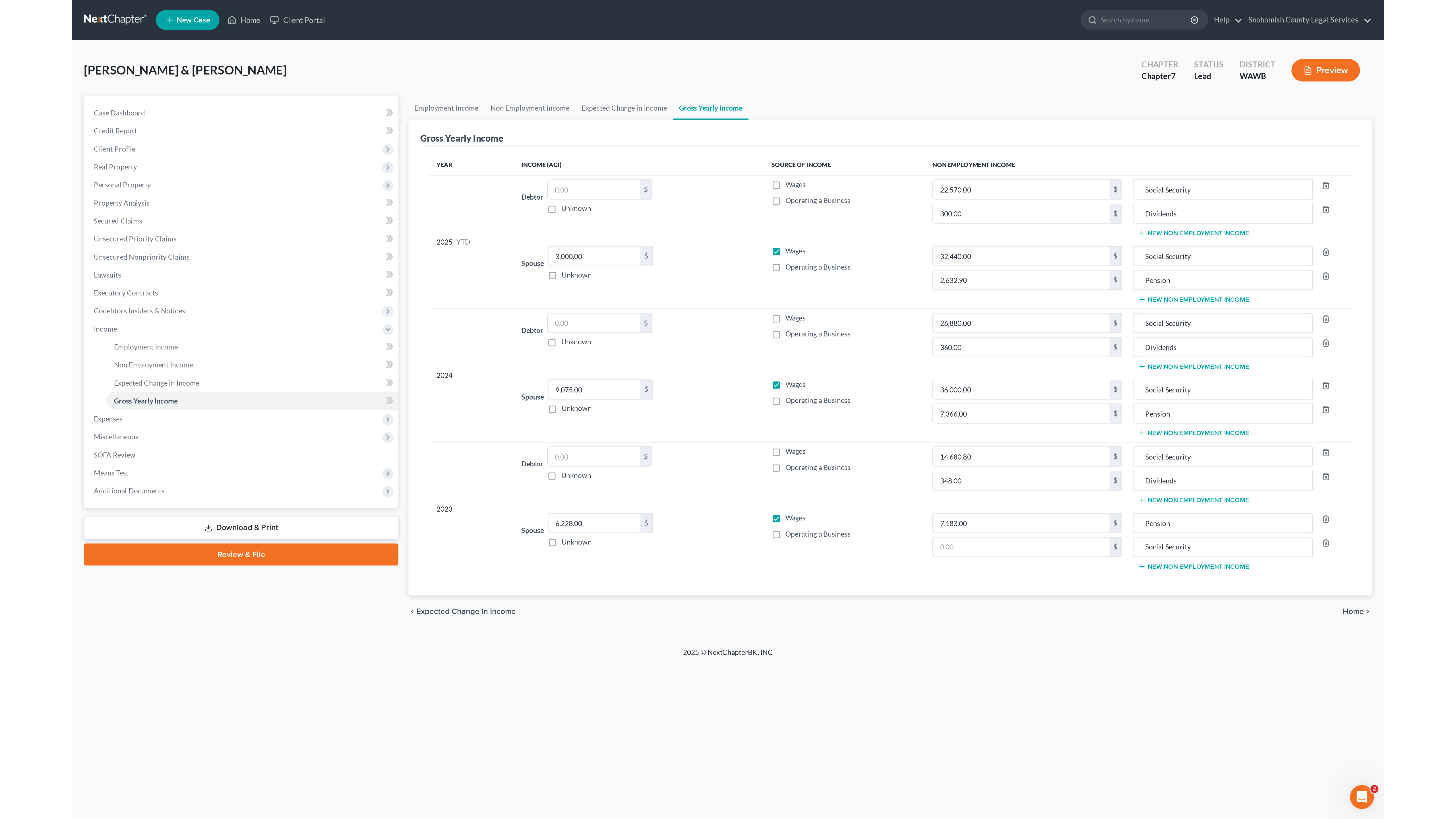
scroll to position [0, 0]
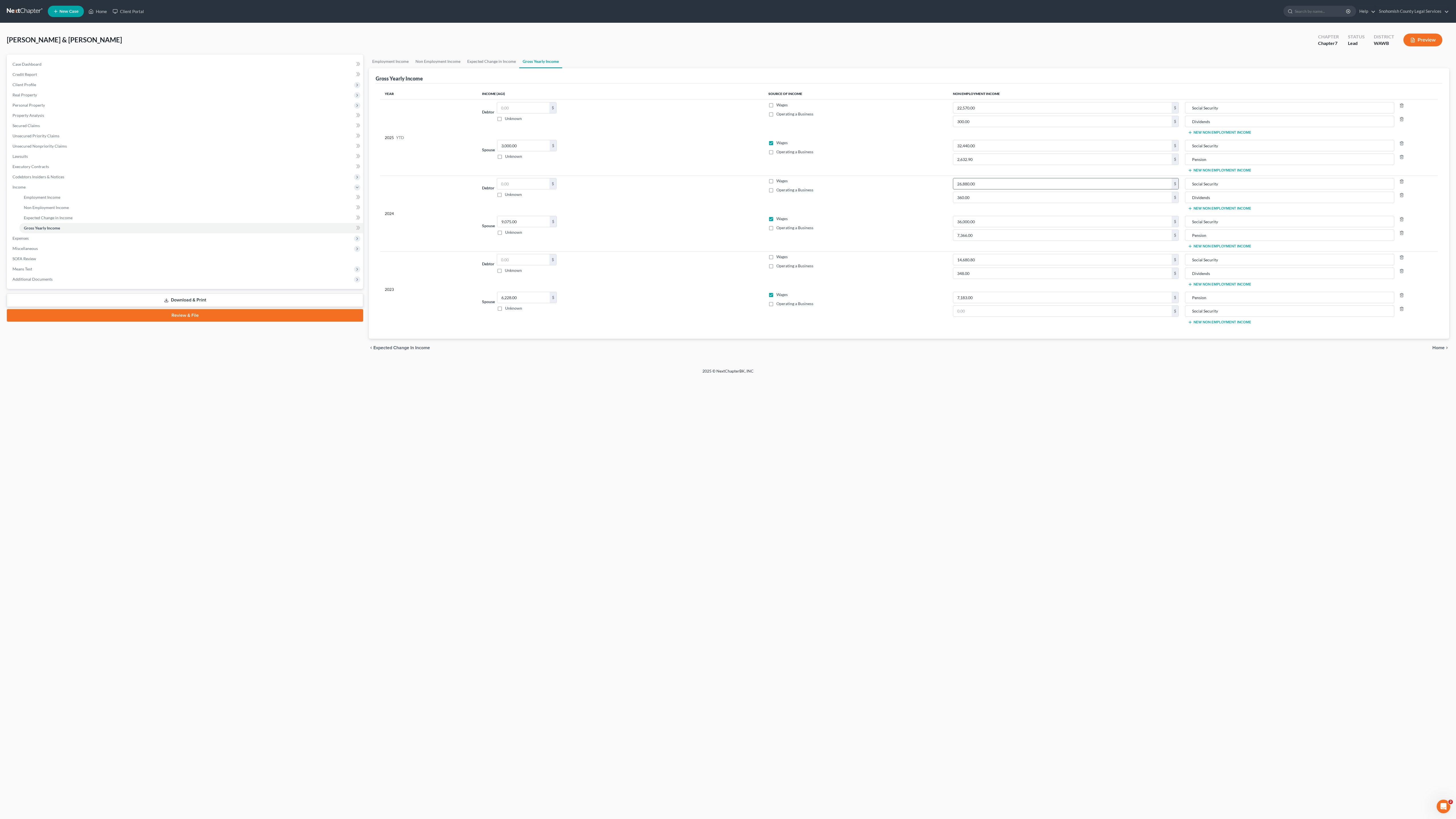
click at [746, 189] on input "26,880.00" at bounding box center [1063, 184] width 219 height 11
click at [746, 189] on input "015,193.40" at bounding box center [1063, 184] width 219 height 11
click at [746, 189] on input "15,193.40" at bounding box center [1063, 184] width 219 height 11
type input "15,193.40"
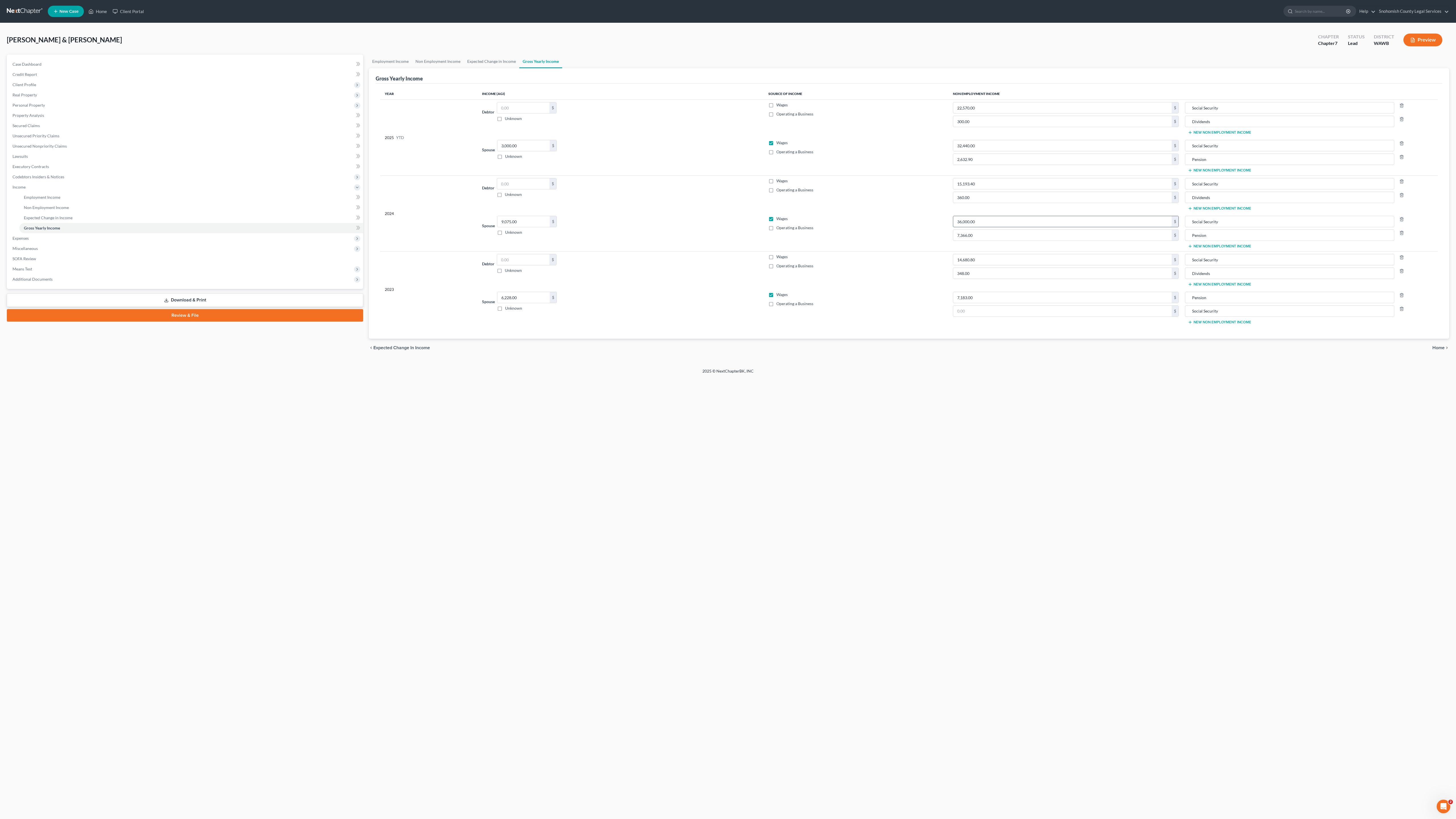
click at [746, 227] on input "36,000.00" at bounding box center [1063, 222] width 219 height 11
drag, startPoint x: 1010, startPoint y: 411, endPoint x: 957, endPoint y: 399, distance: 54.3
click at [746, 227] on input "36,000.00" at bounding box center [1063, 222] width 219 height 11
type input "40,118.40"
click at [746, 240] on input "7,366.00" at bounding box center [1063, 235] width 219 height 11
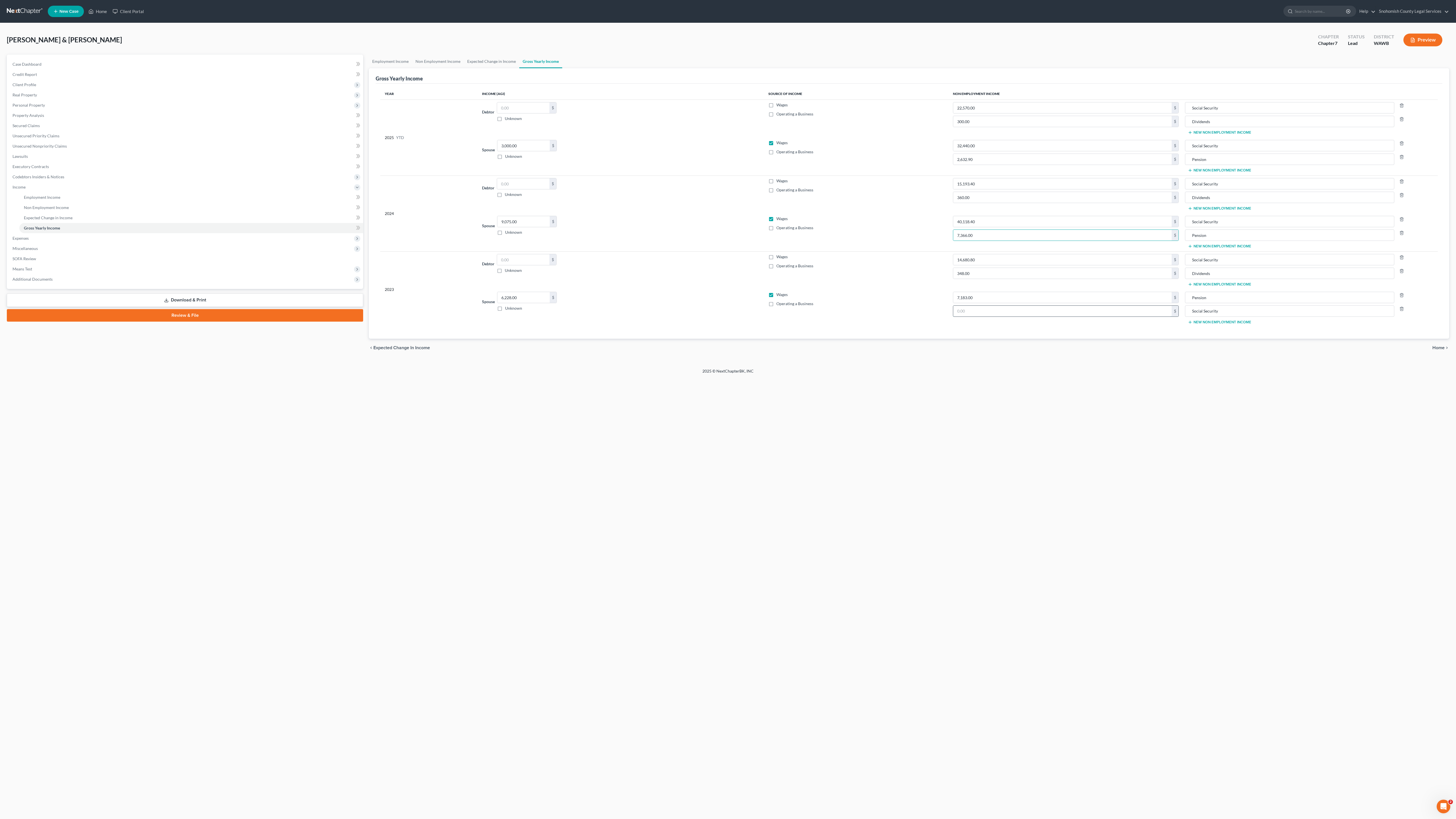
click at [746, 316] on input "text" at bounding box center [1063, 311] width 219 height 11
paste input "38657.2"
click at [746, 316] on div "38657.2 $" at bounding box center [1066, 311] width 226 height 12
click at [746, 357] on div "chevron_left Expected Change in Income Home chevron_right" at bounding box center [909, 347] width 1081 height 18
click at [746, 316] on input "38657.2" at bounding box center [1063, 311] width 219 height 11
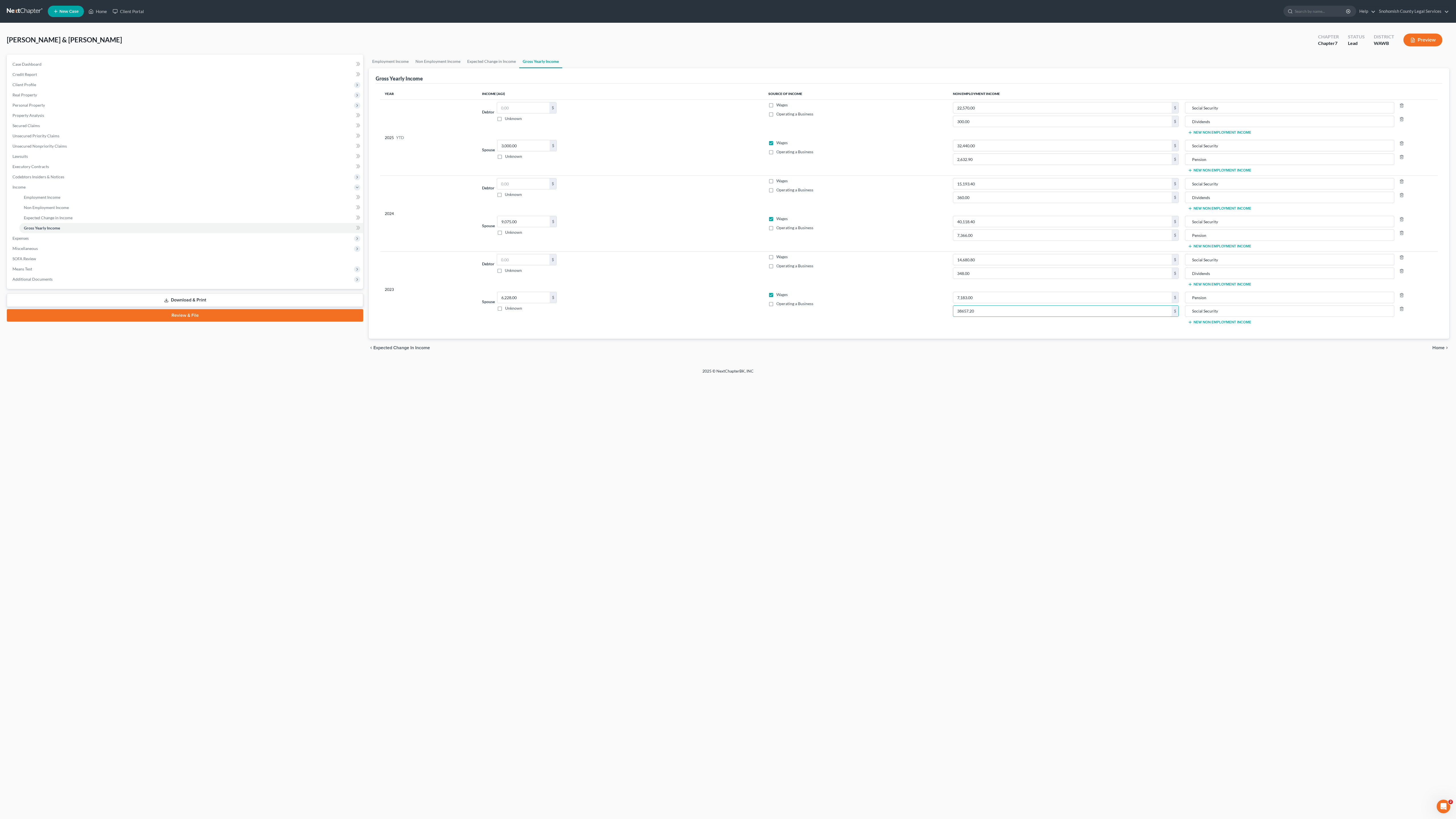
type input "38,657.20"
click at [746, 327] on td "7,183.00 $ 38,657.20 $" at bounding box center [1066, 308] width 235 height 38
click at [746, 227] on input "40,118.40" at bounding box center [1063, 222] width 219 height 11
click at [746, 202] on input "360.00" at bounding box center [1063, 197] width 219 height 11
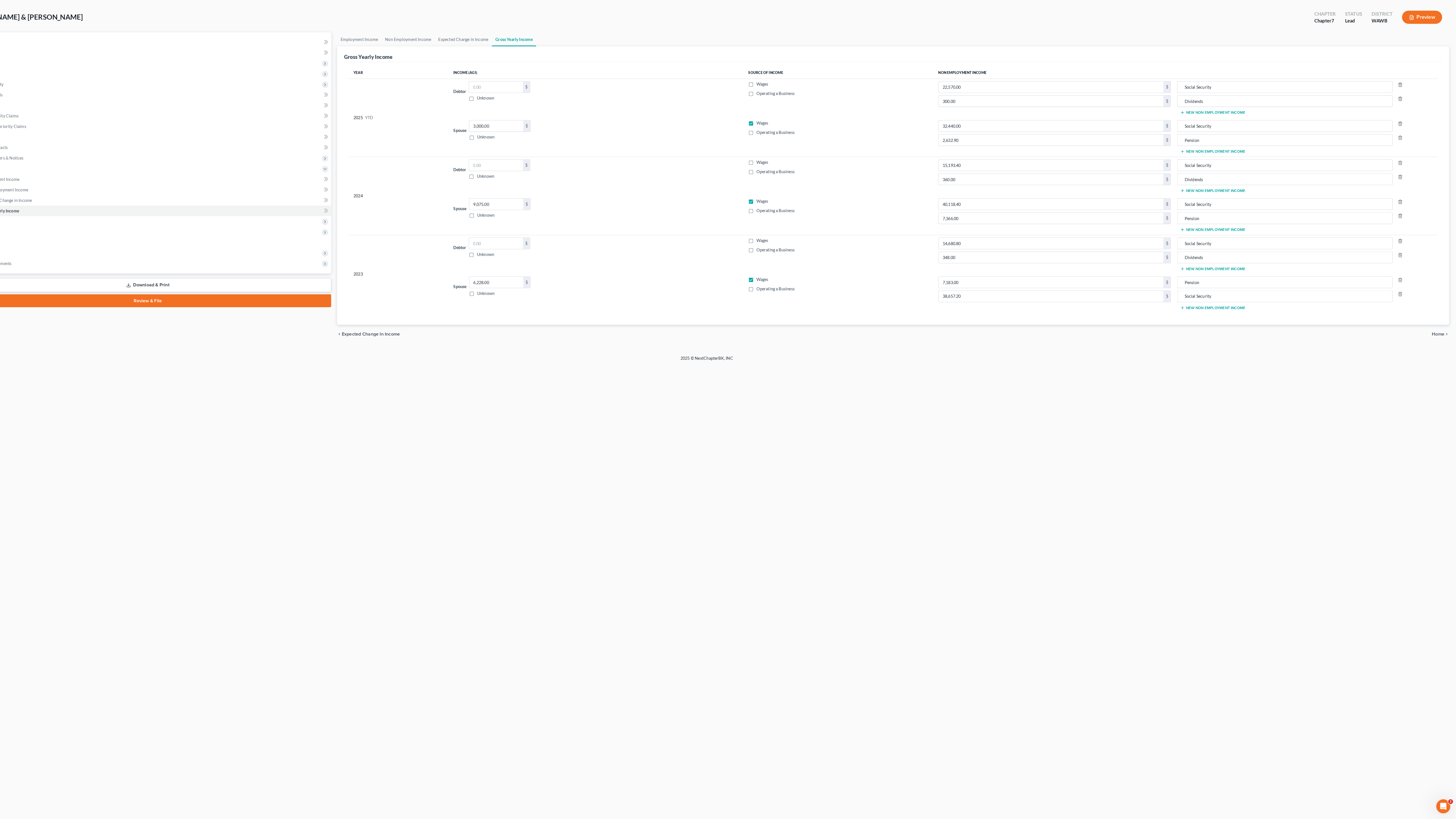
click at [746, 350] on span "Home" at bounding box center [1439, 347] width 12 height 5
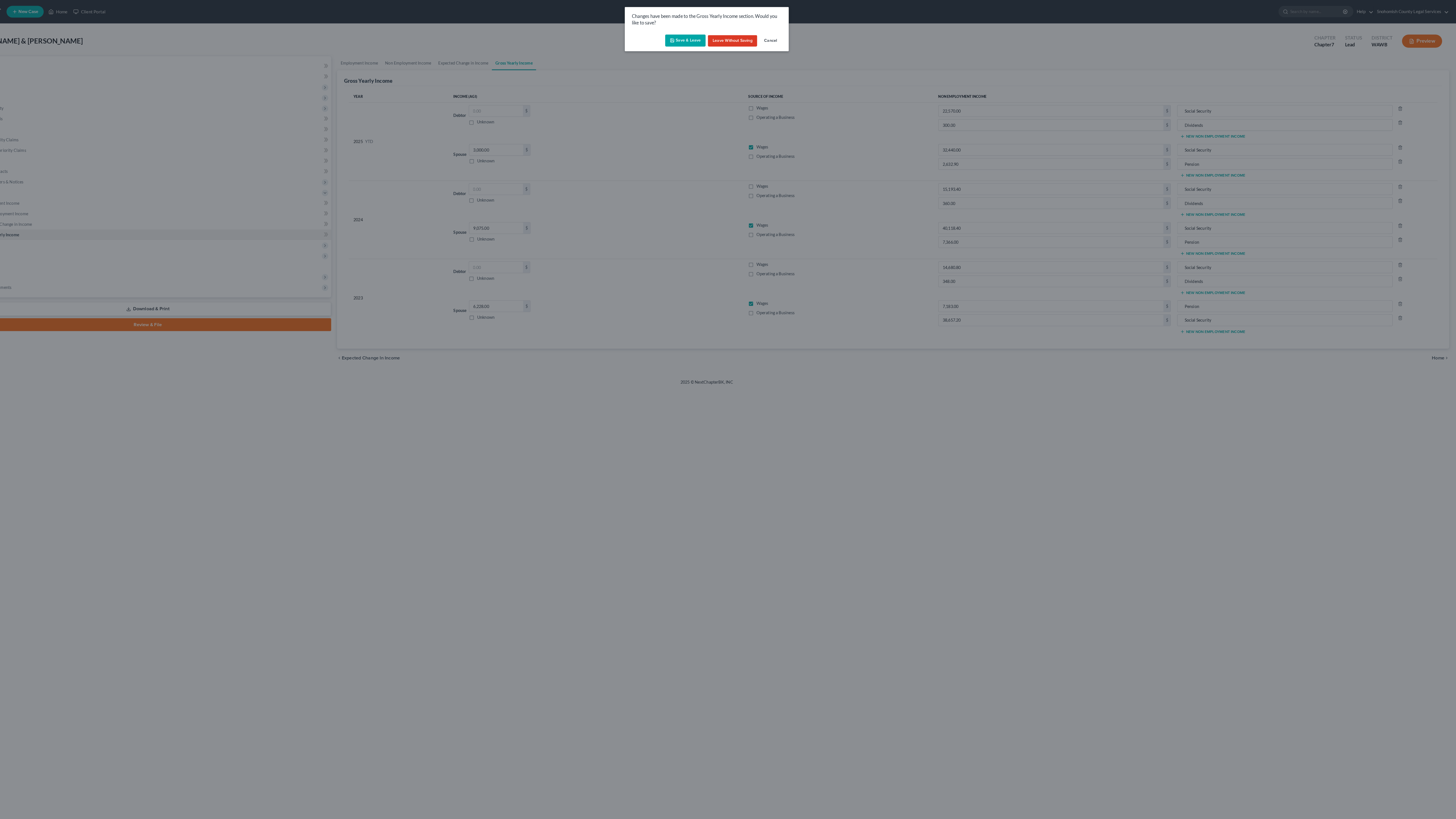
click at [688, 46] on button "Save & Leave" at bounding box center [707, 39] width 40 height 12
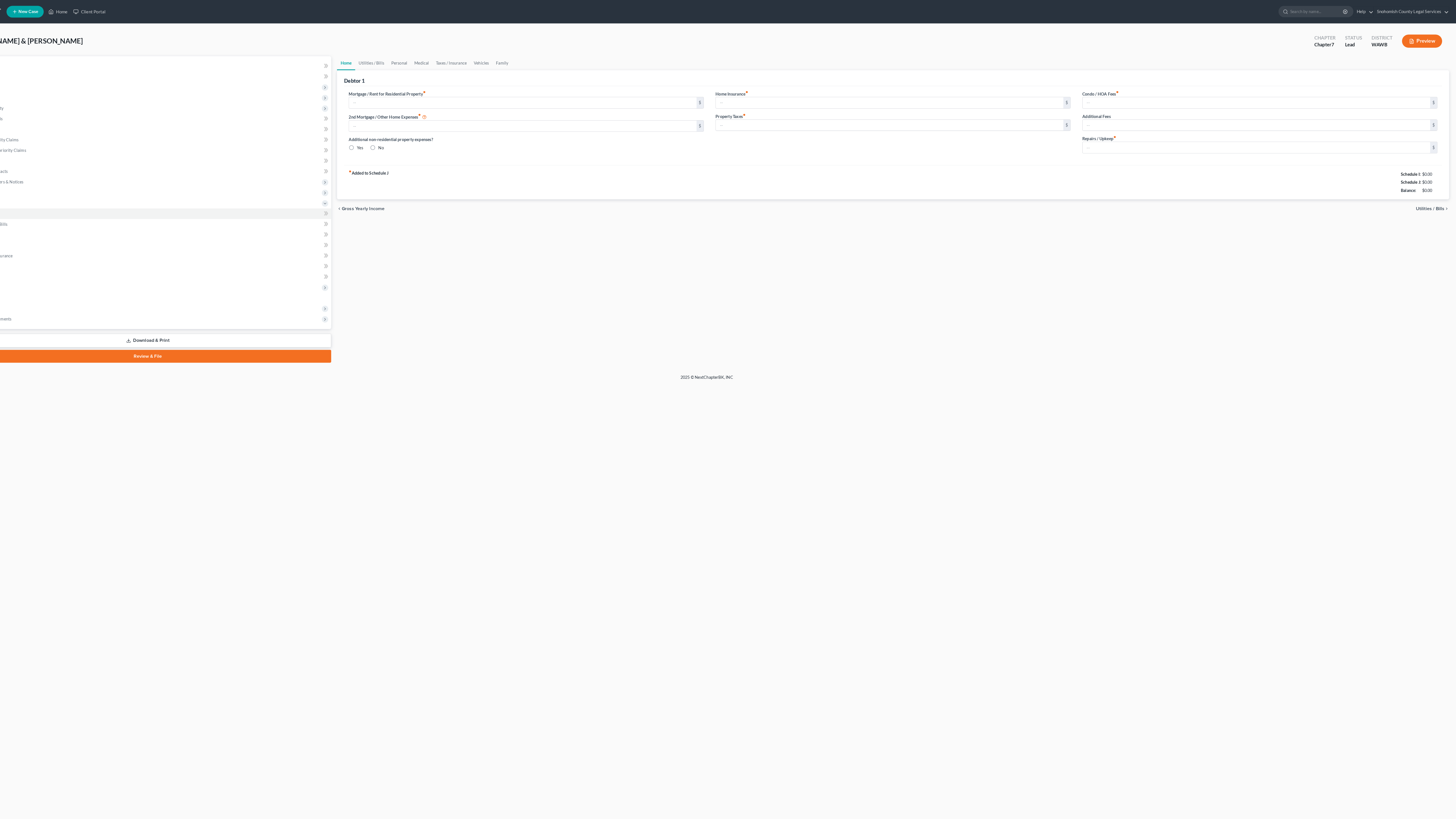
type input "2,465.00"
type input "0.00"
radio input "true"
type input "15.00"
type input "0.00"
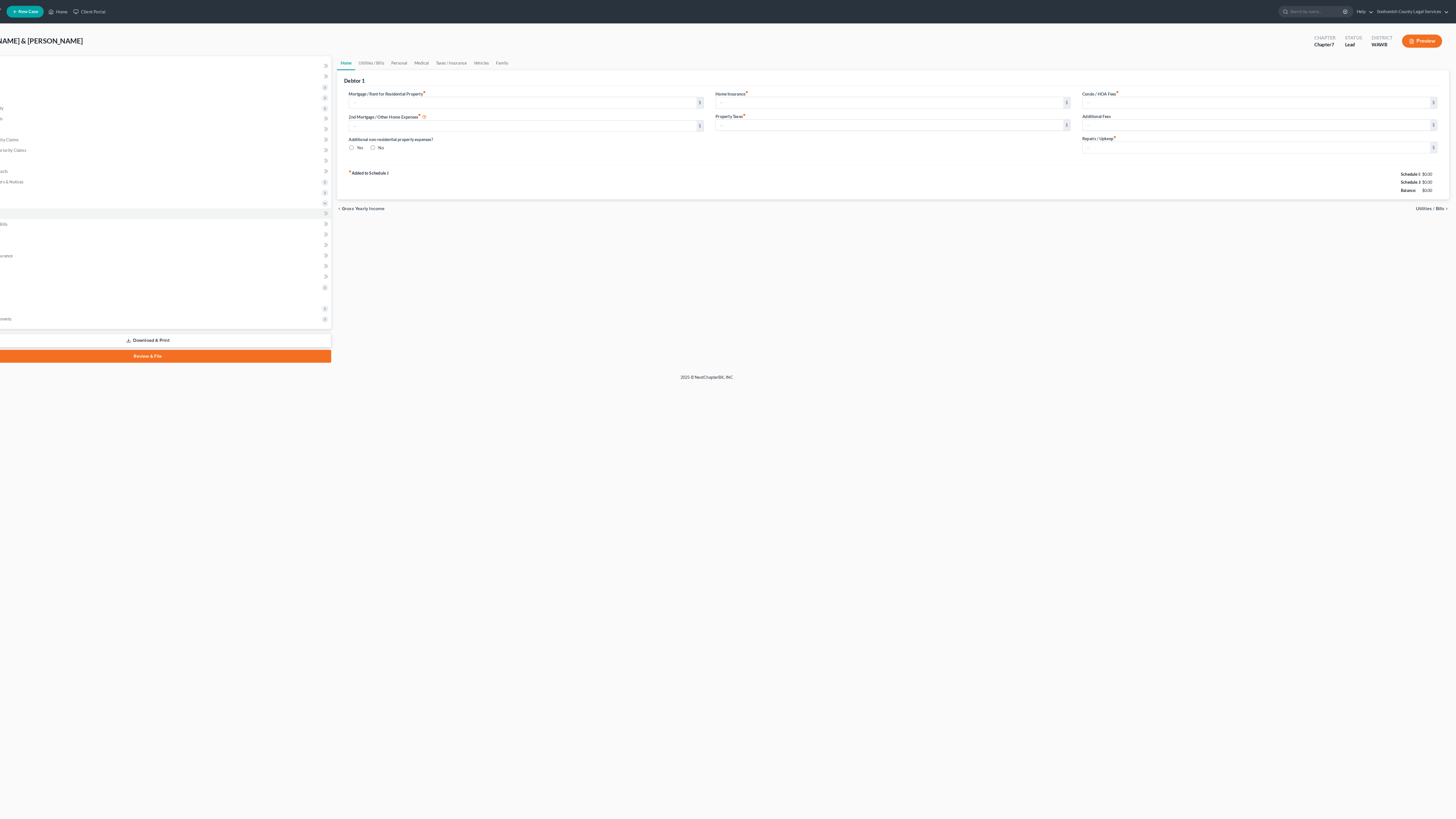
type input "0.00"
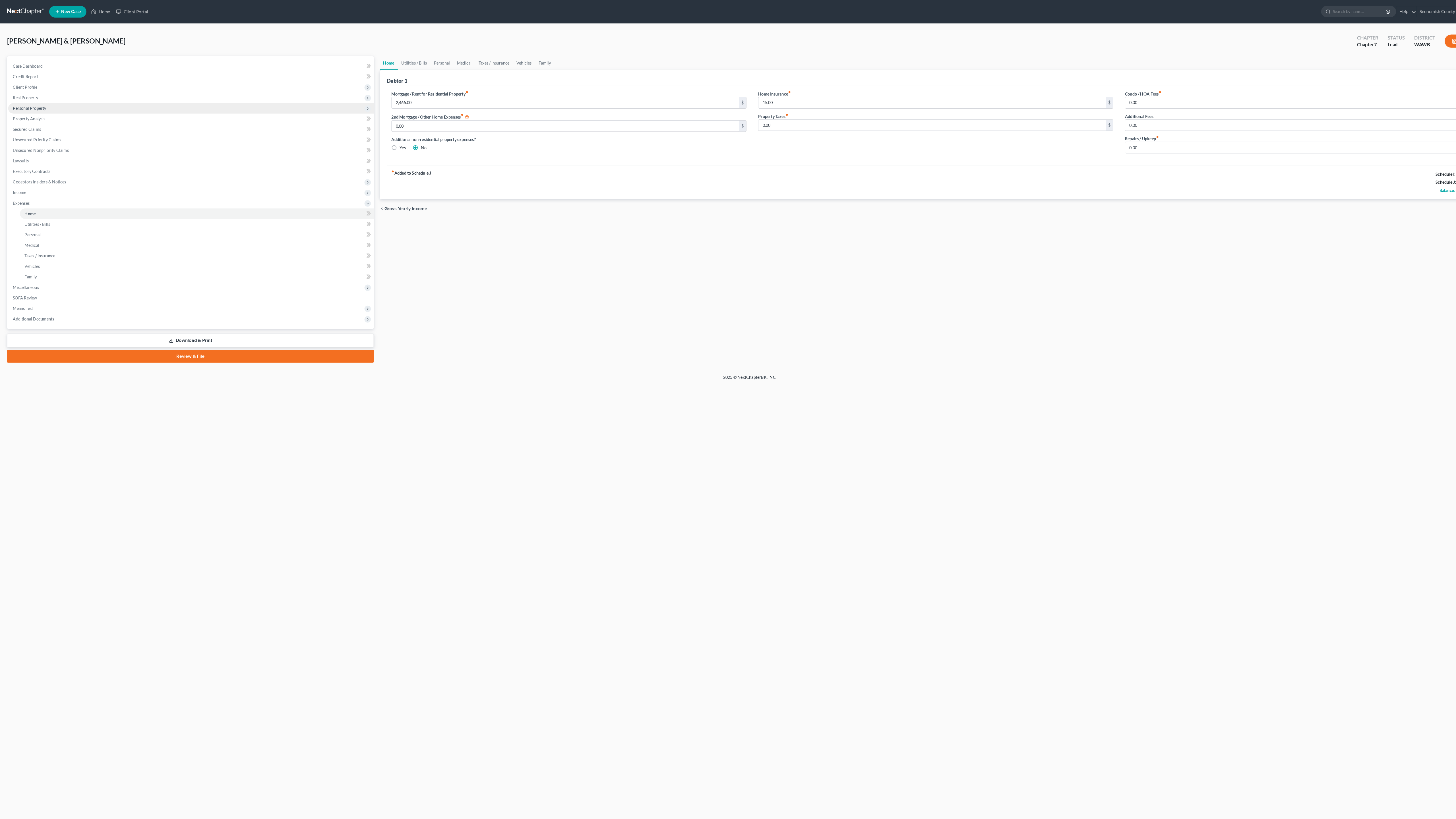
click at [138, 110] on span "Personal Property" at bounding box center [185, 105] width 355 height 10
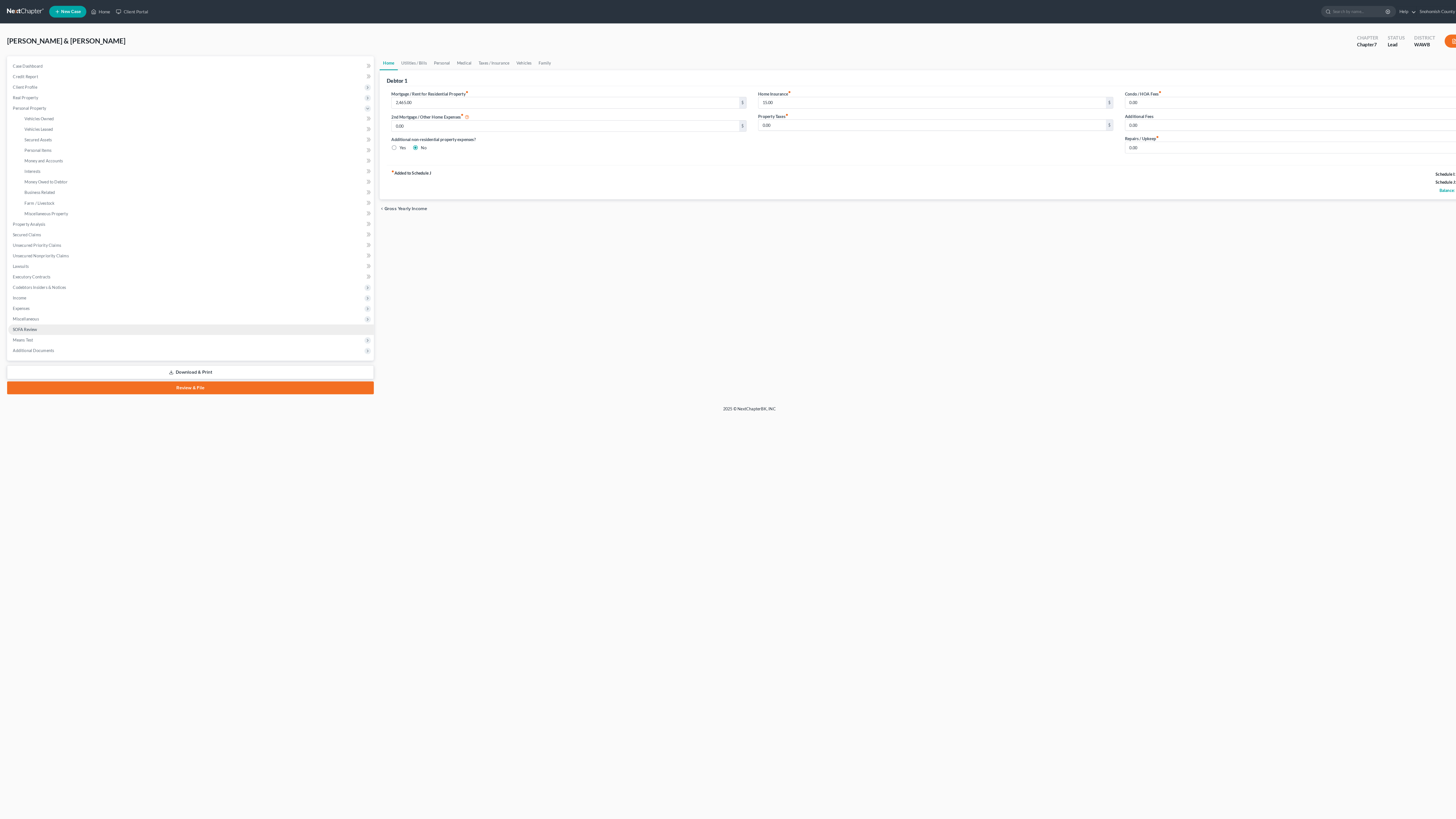
click at [36, 323] on span "SOFA Review" at bounding box center [24, 320] width 23 height 5
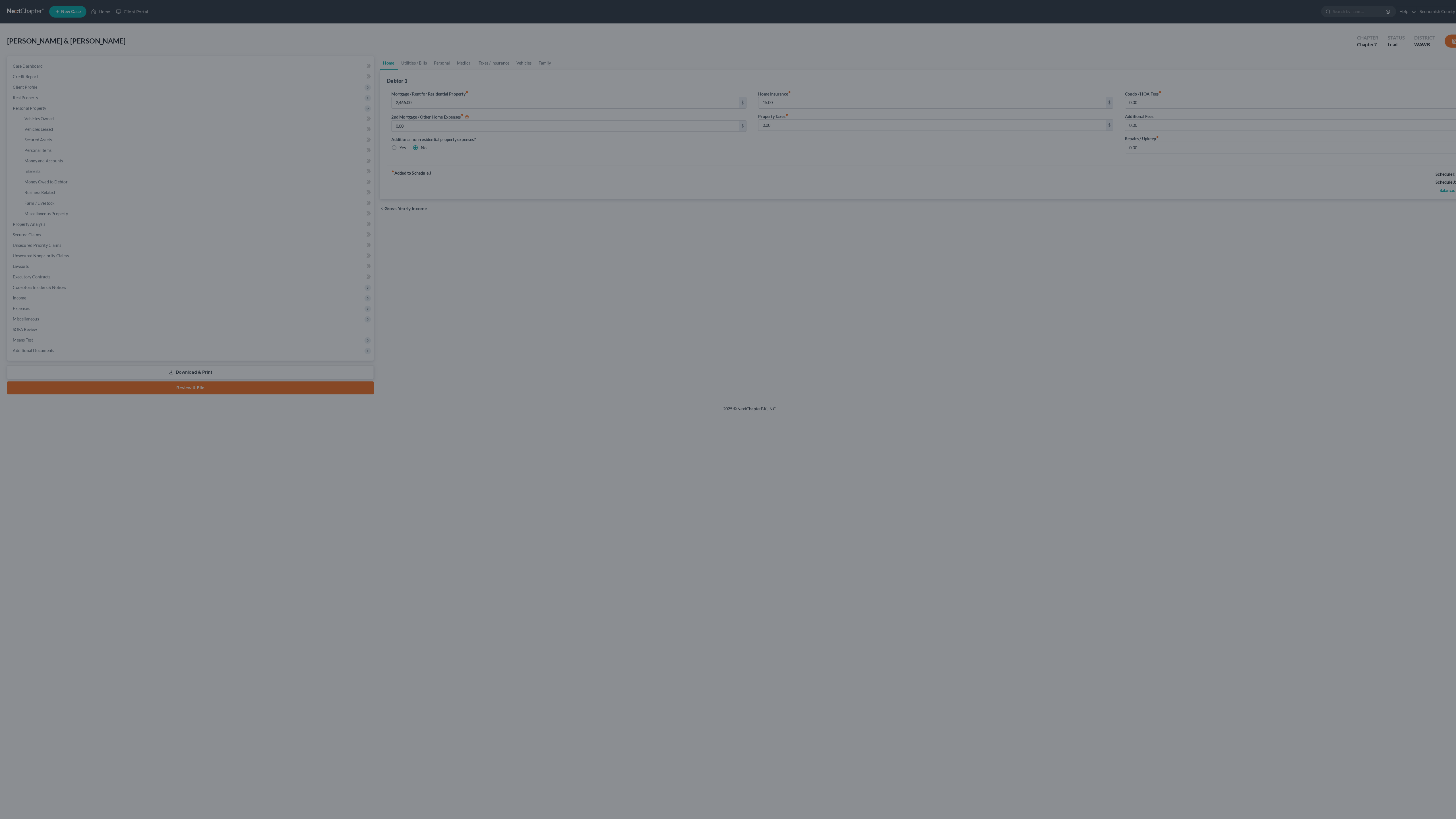
click at [62, 465] on div at bounding box center [728, 410] width 1456 height 819
click at [61, 465] on div at bounding box center [728, 410] width 1456 height 819
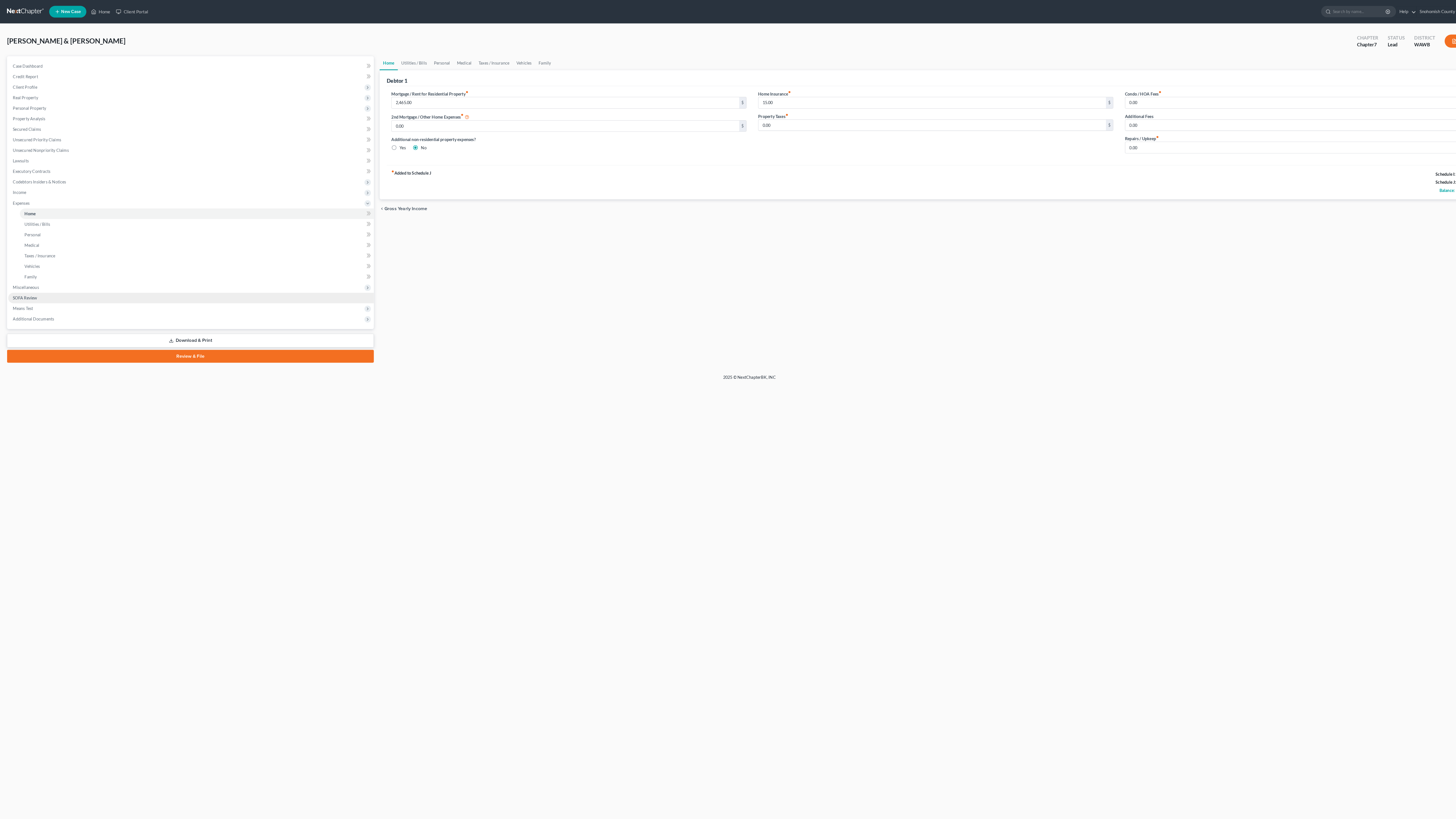
click at [36, 292] on span "SOFA Review" at bounding box center [24, 289] width 23 height 5
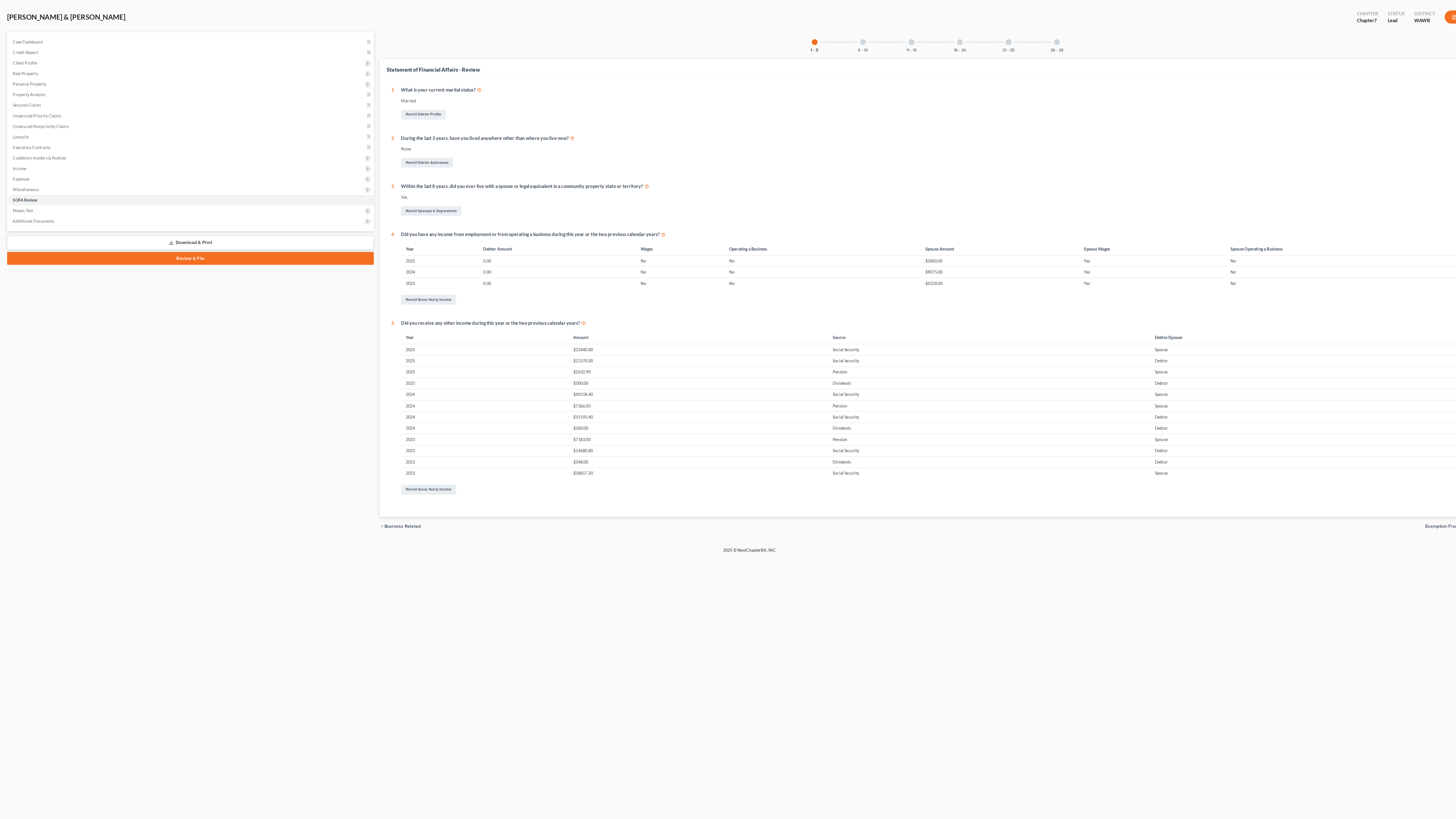
scroll to position [87, 0]
click at [936, 282] on td "$3000.00" at bounding box center [971, 277] width 154 height 11
click at [647, 254] on icon at bounding box center [645, 251] width 5 height 5
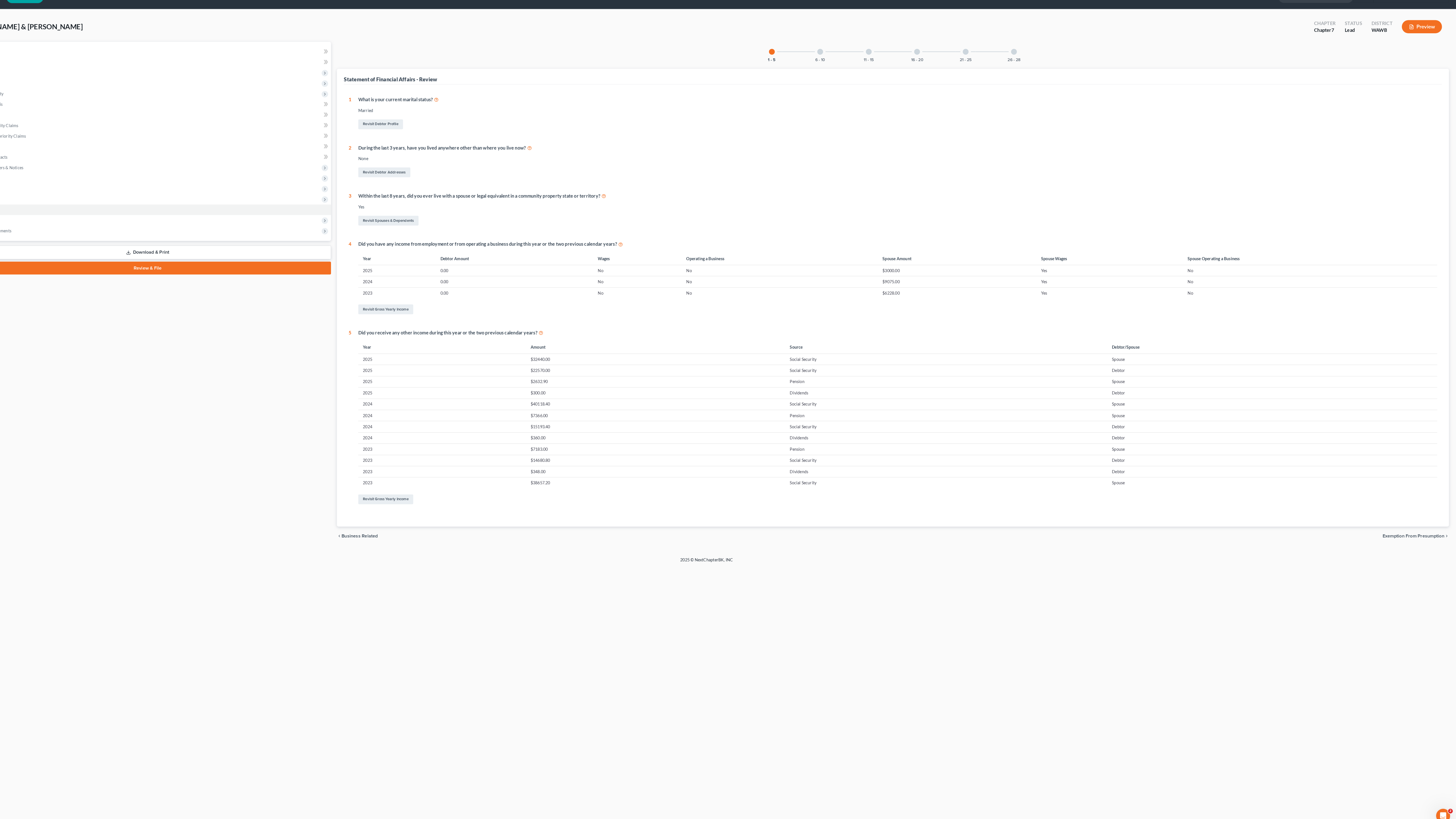
scroll to position [106, 0]
click at [443, 320] on link "Revisit Gross Yearly Income" at bounding box center [416, 314] width 54 height 9
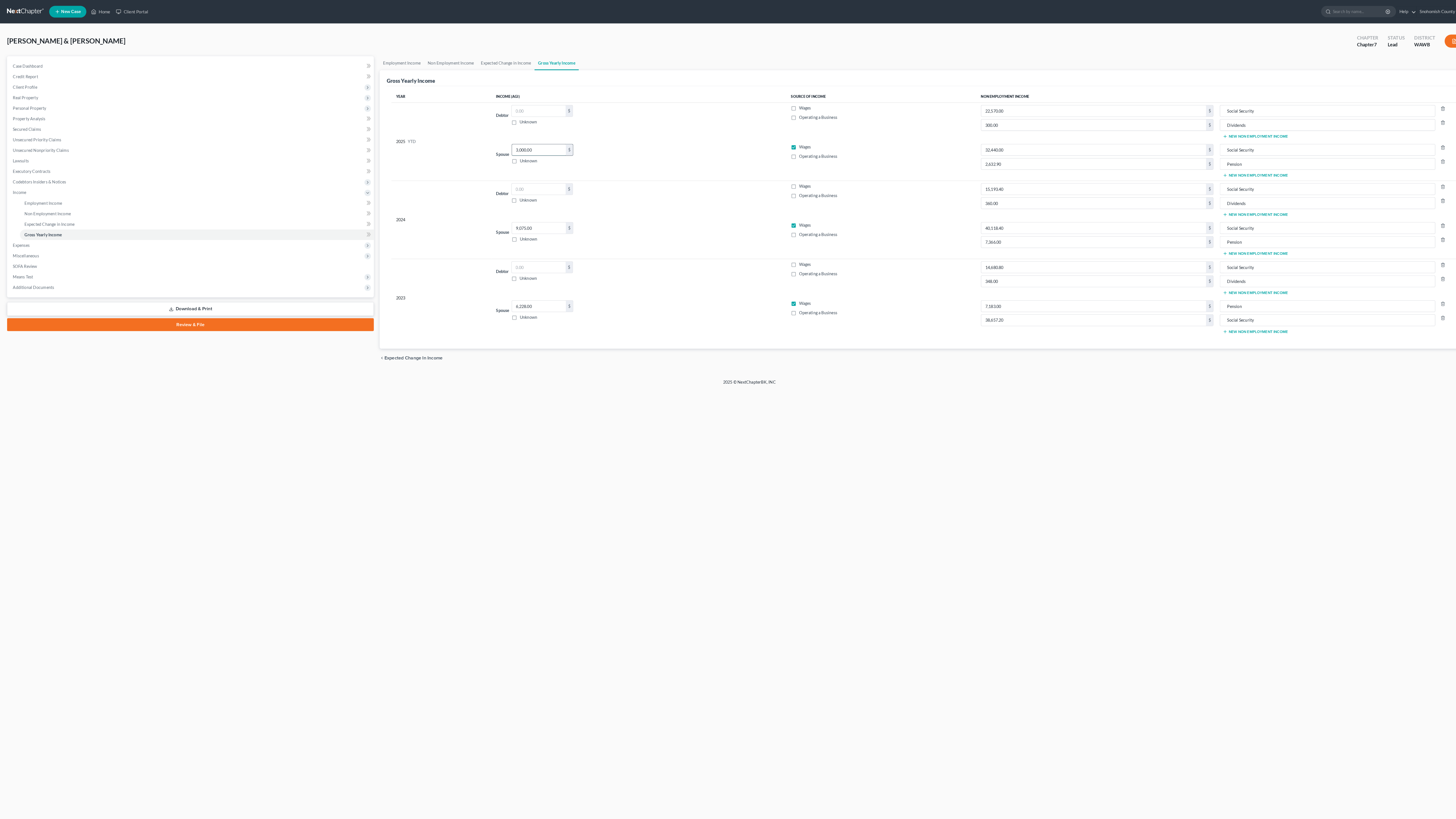
click at [550, 151] on input "3,000.00" at bounding box center [523, 146] width 52 height 11
type input "3"
type input "5,155.41"
click at [665, 159] on div "Spouse 5,155.41 $ Unknown Balance Undetermined 5,155.41 $ Unknown" at bounding box center [620, 149] width 277 height 19
click at [550, 151] on input "5,155.41" at bounding box center [523, 146] width 52 height 11
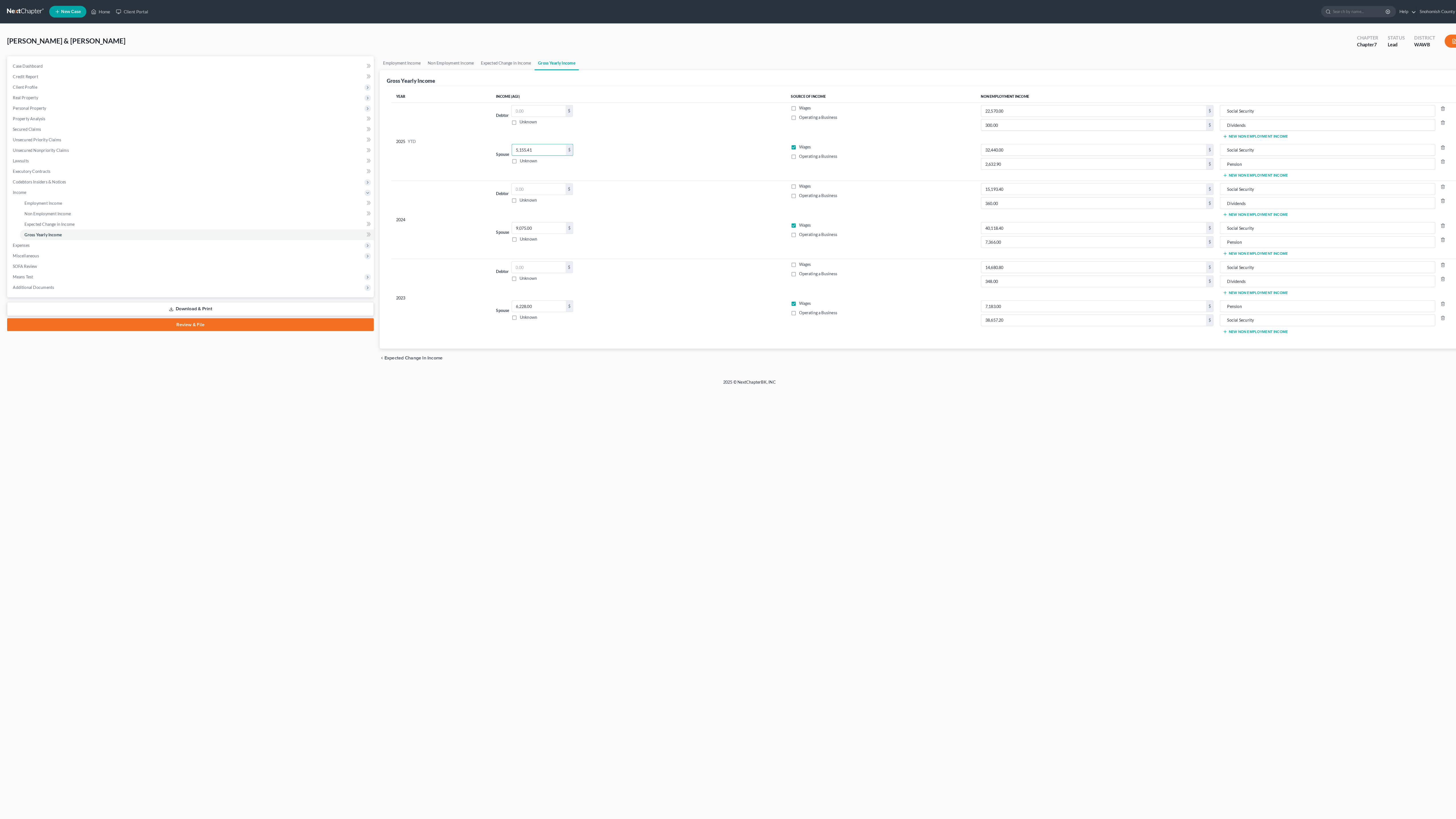
click at [665, 175] on td "Spouse 5,155.41 $ Unknown Balance Undetermined 5,155.41 $ Unknown" at bounding box center [621, 156] width 286 height 38
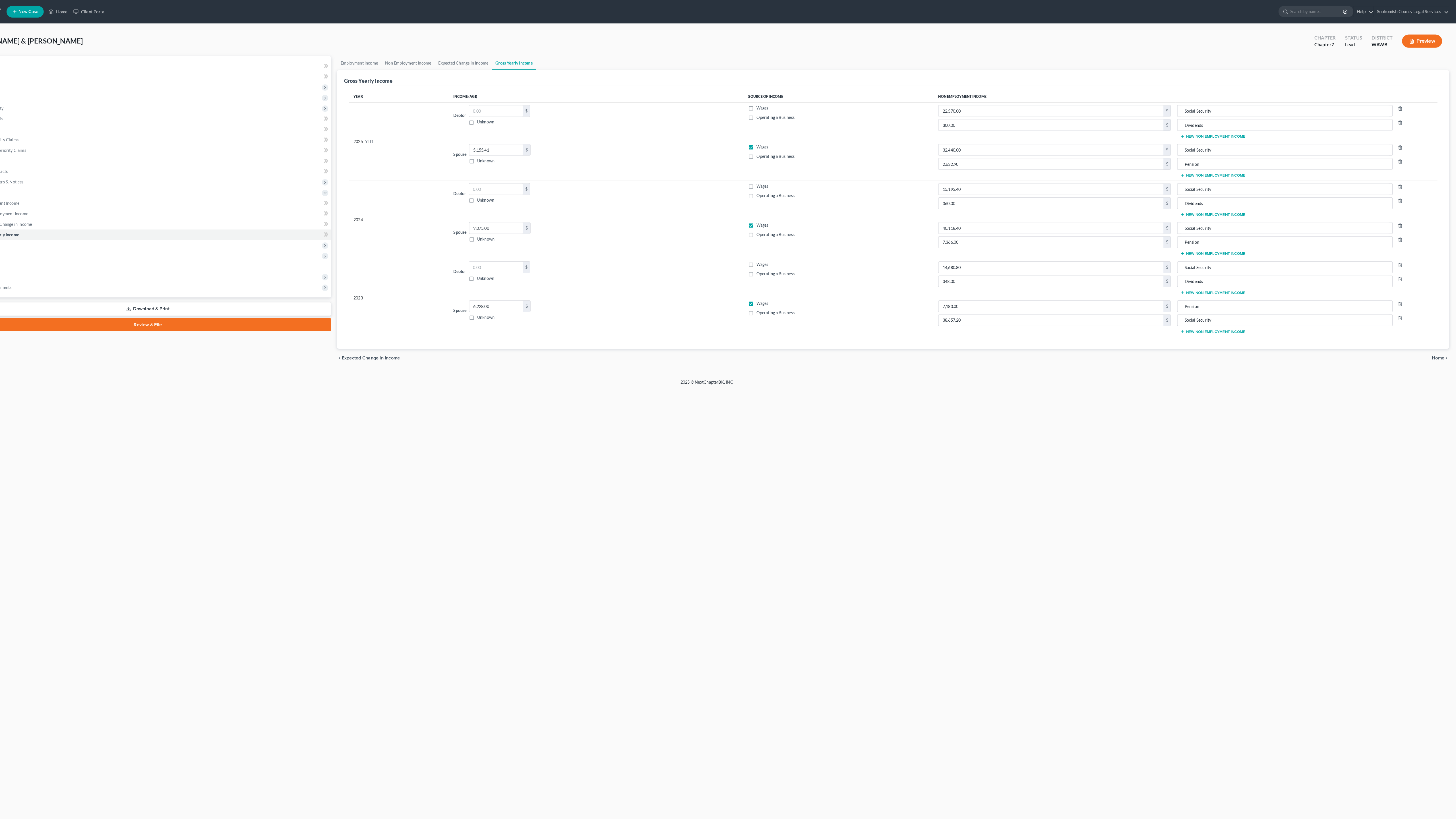
click at [1433, 350] on span "Home" at bounding box center [1439, 347] width 12 height 5
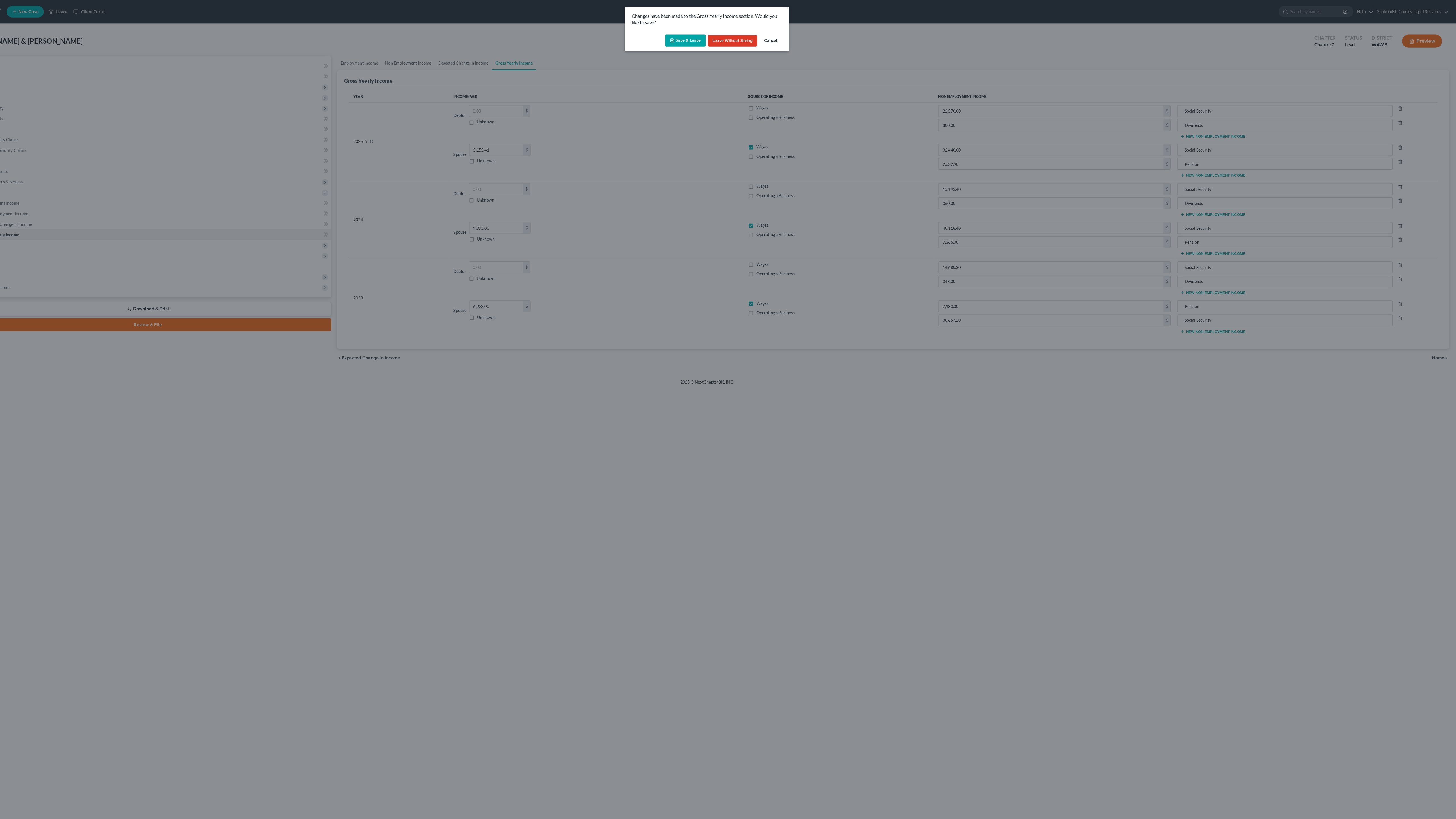
click at [688, 46] on button "Save & Leave" at bounding box center [707, 39] width 40 height 12
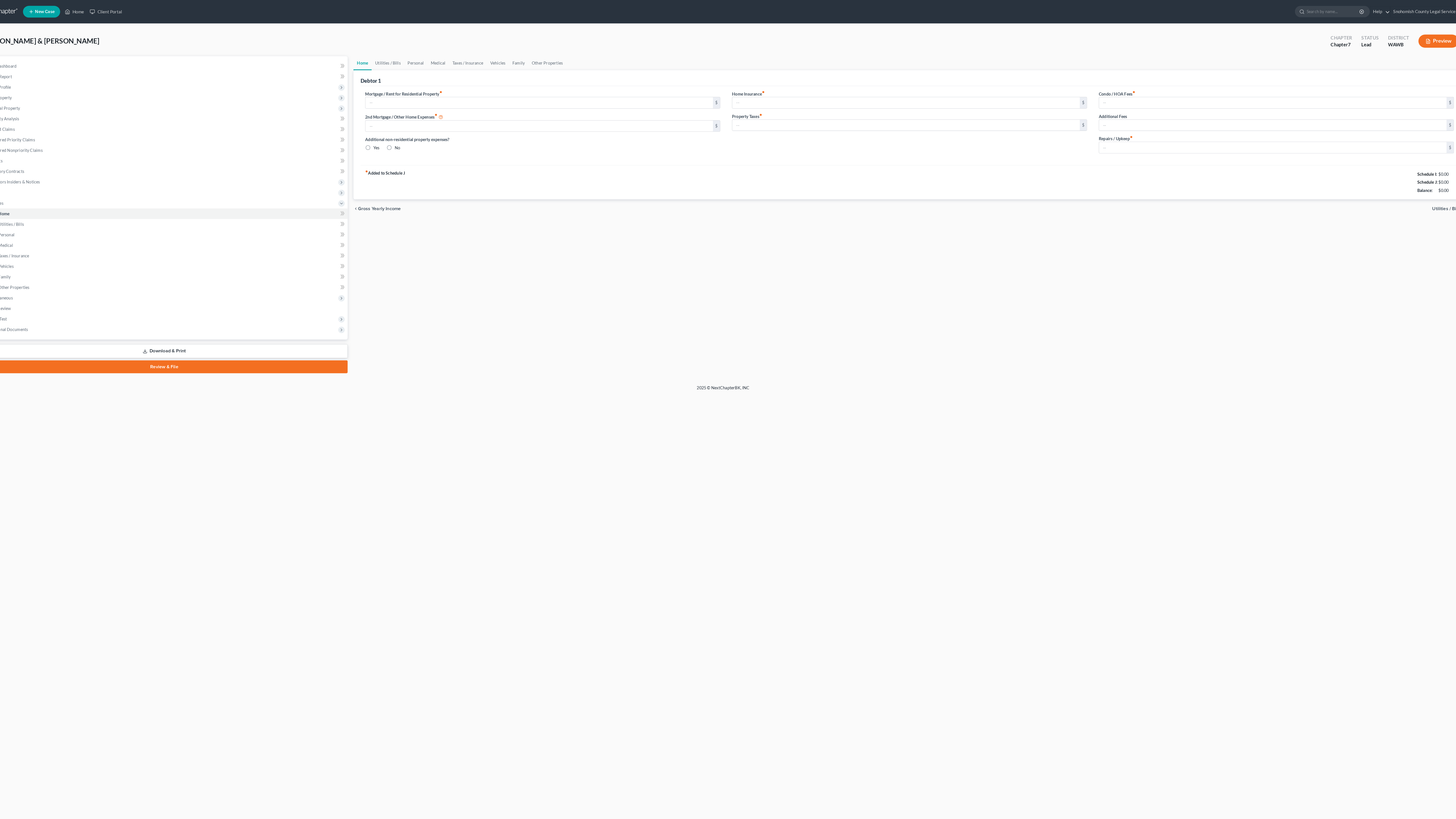
type input "2,465.00"
type input "0.00"
radio input "true"
type input "15.00"
type input "0.00"
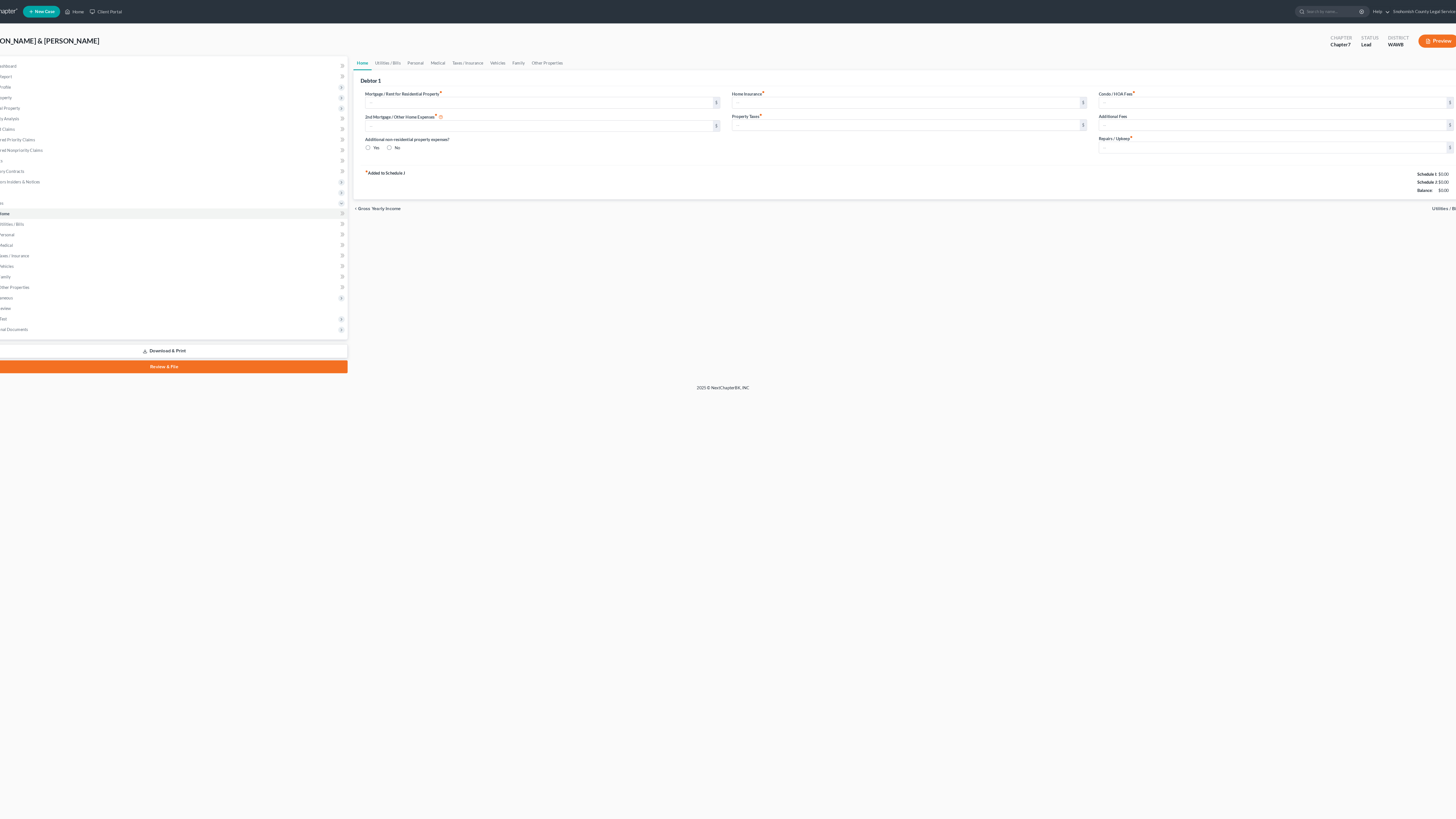
type input "0.00"
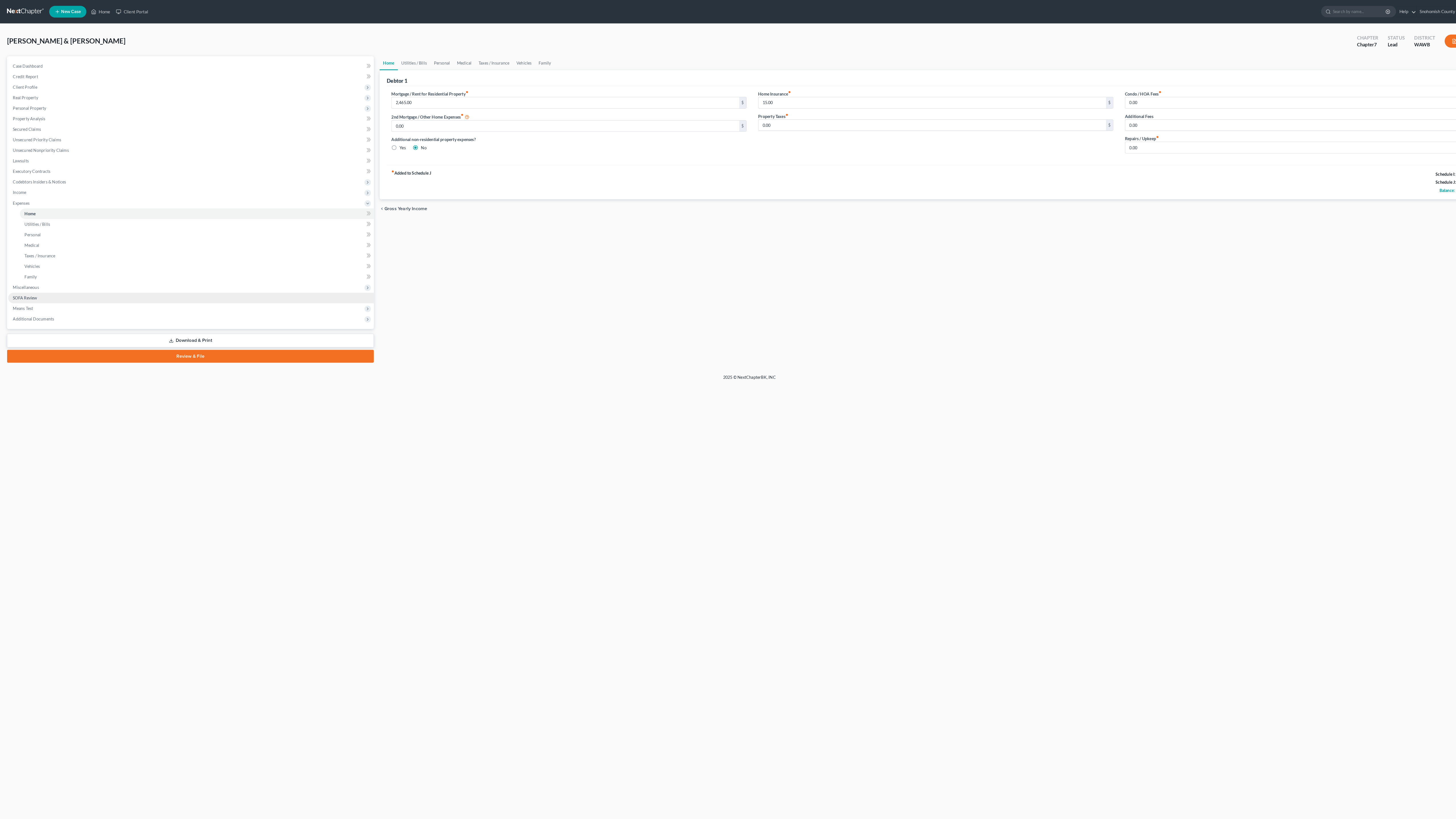
click at [36, 292] on span "SOFA Review" at bounding box center [24, 289] width 23 height 5
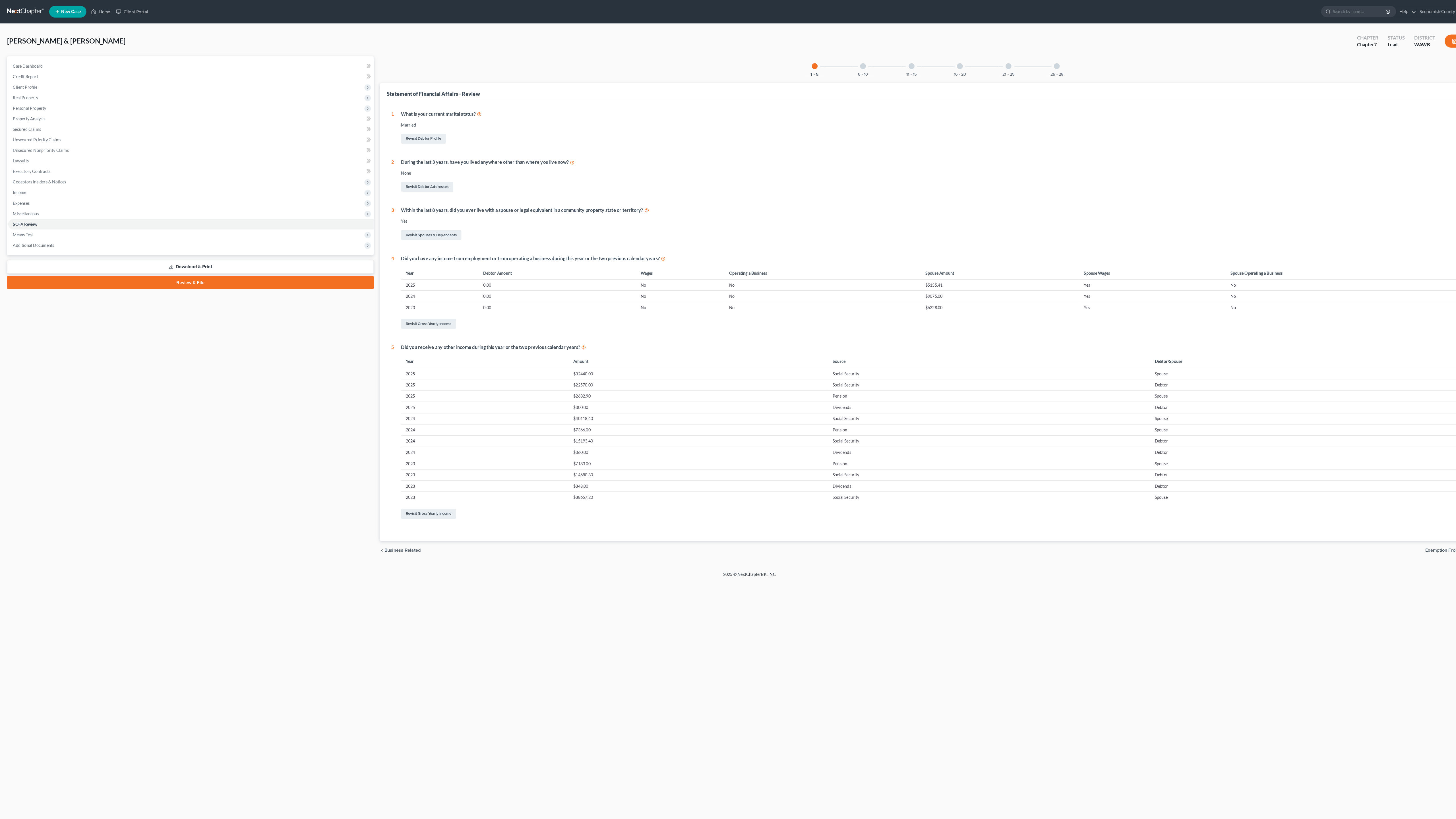
click at [828, 74] on div "6 - 10" at bounding box center [838, 64] width 19 height 19
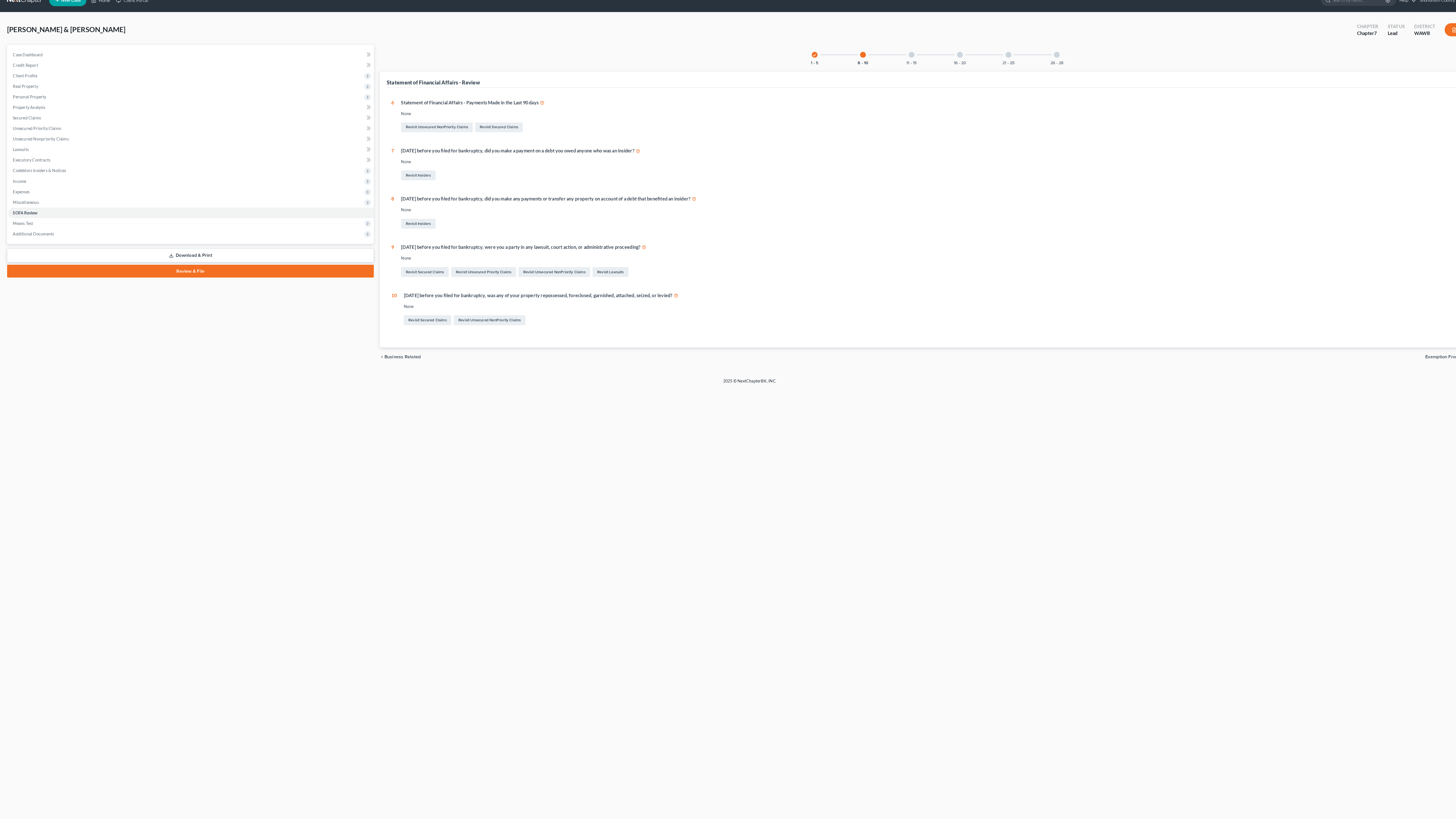
click at [883, 67] on div at bounding box center [885, 64] width 5 height 5
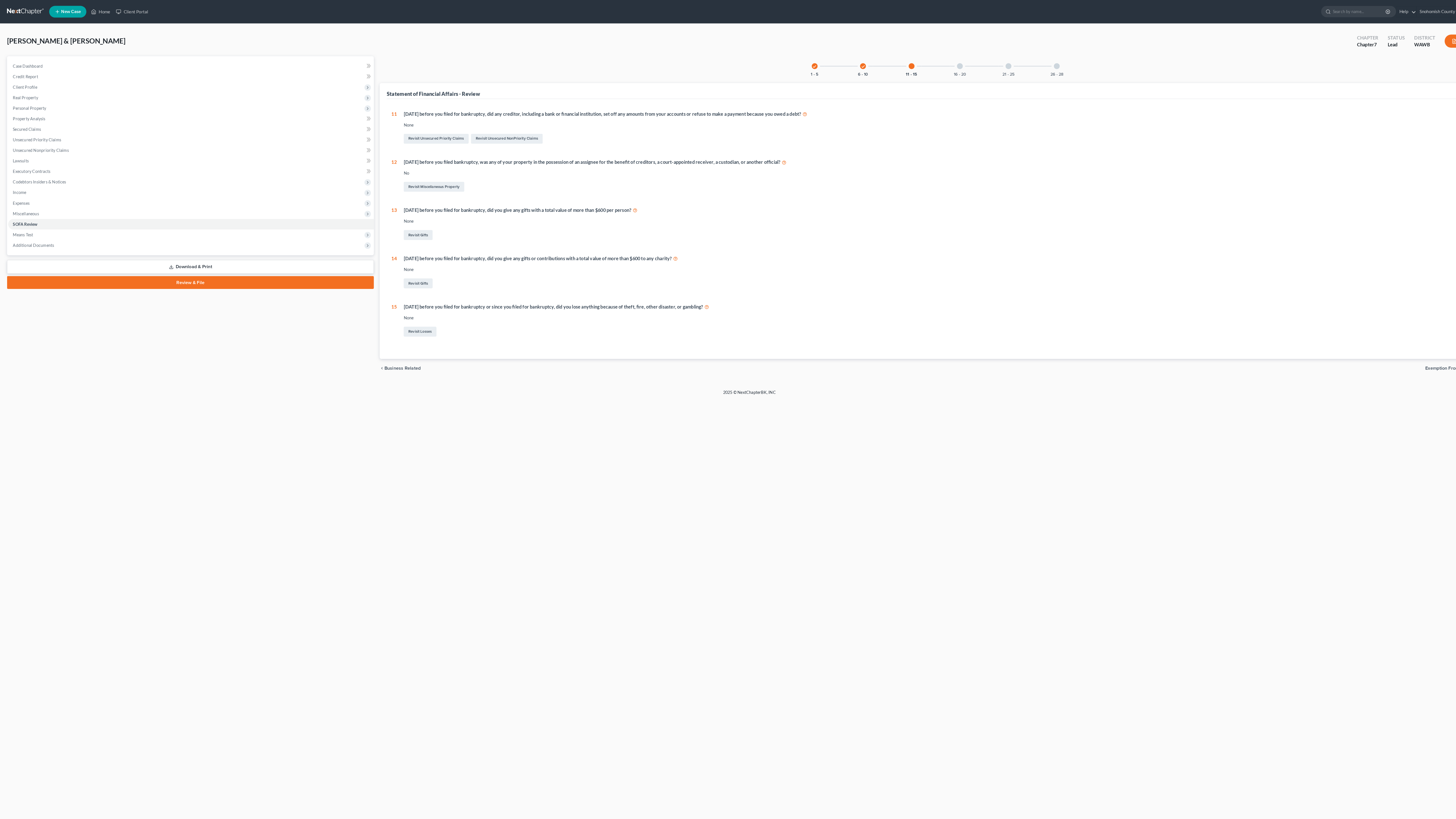
click at [942, 74] on div "16 - 20" at bounding box center [932, 64] width 19 height 19
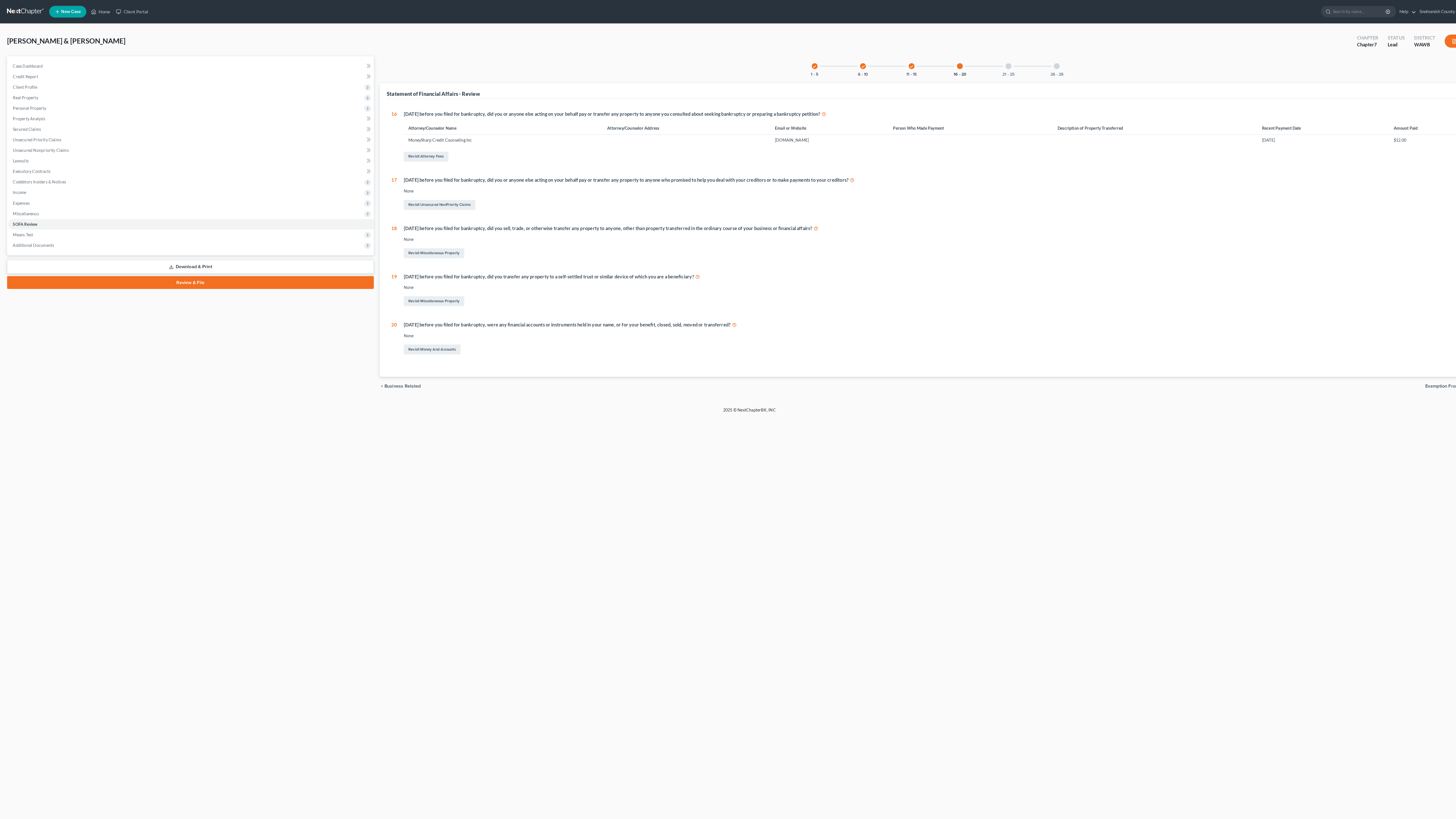
click at [983, 67] on div at bounding box center [979, 64] width 5 height 5
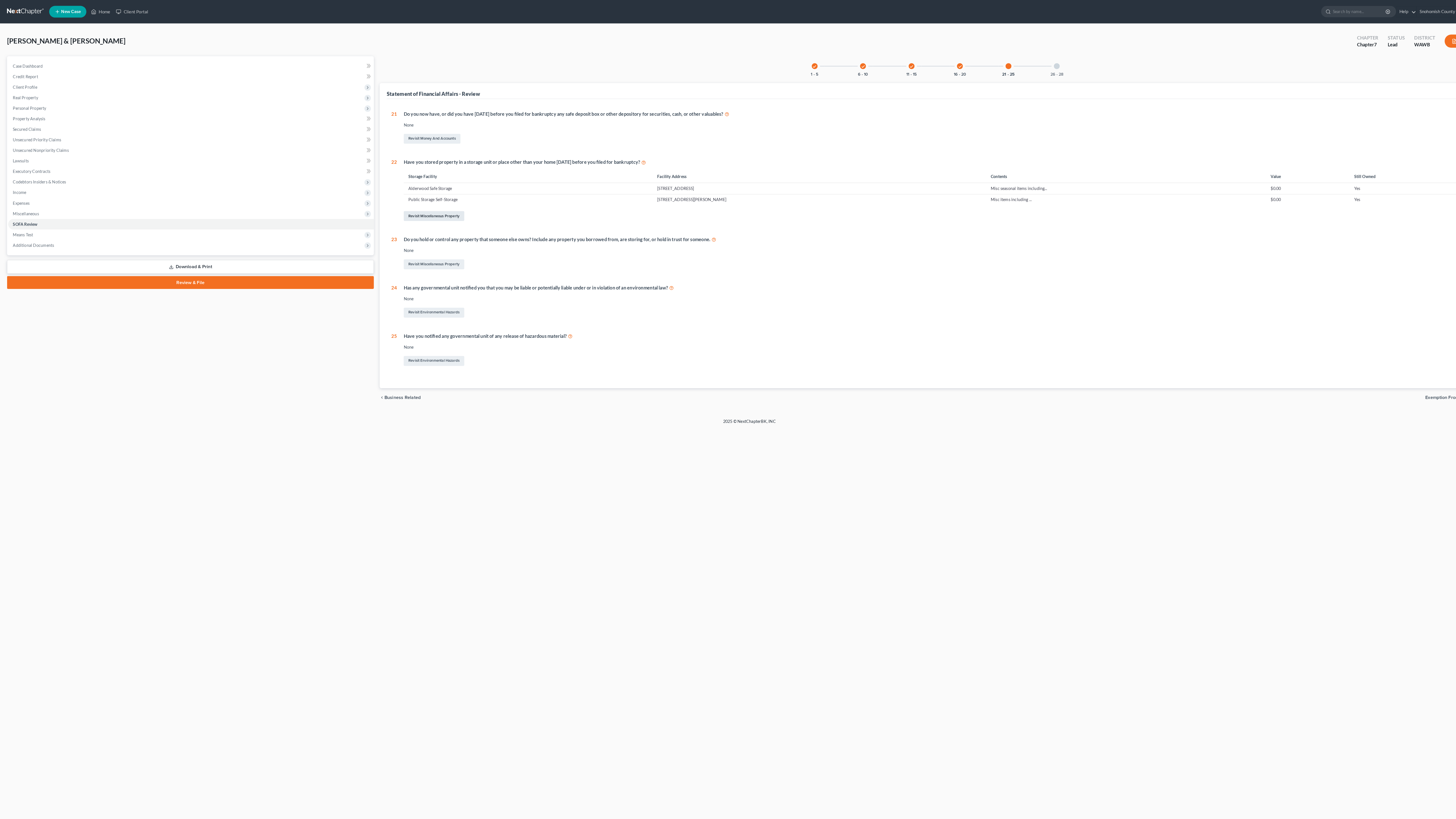
click at [451, 215] on link "Revisit Miscellaneous Property" at bounding box center [422, 209] width 59 height 9
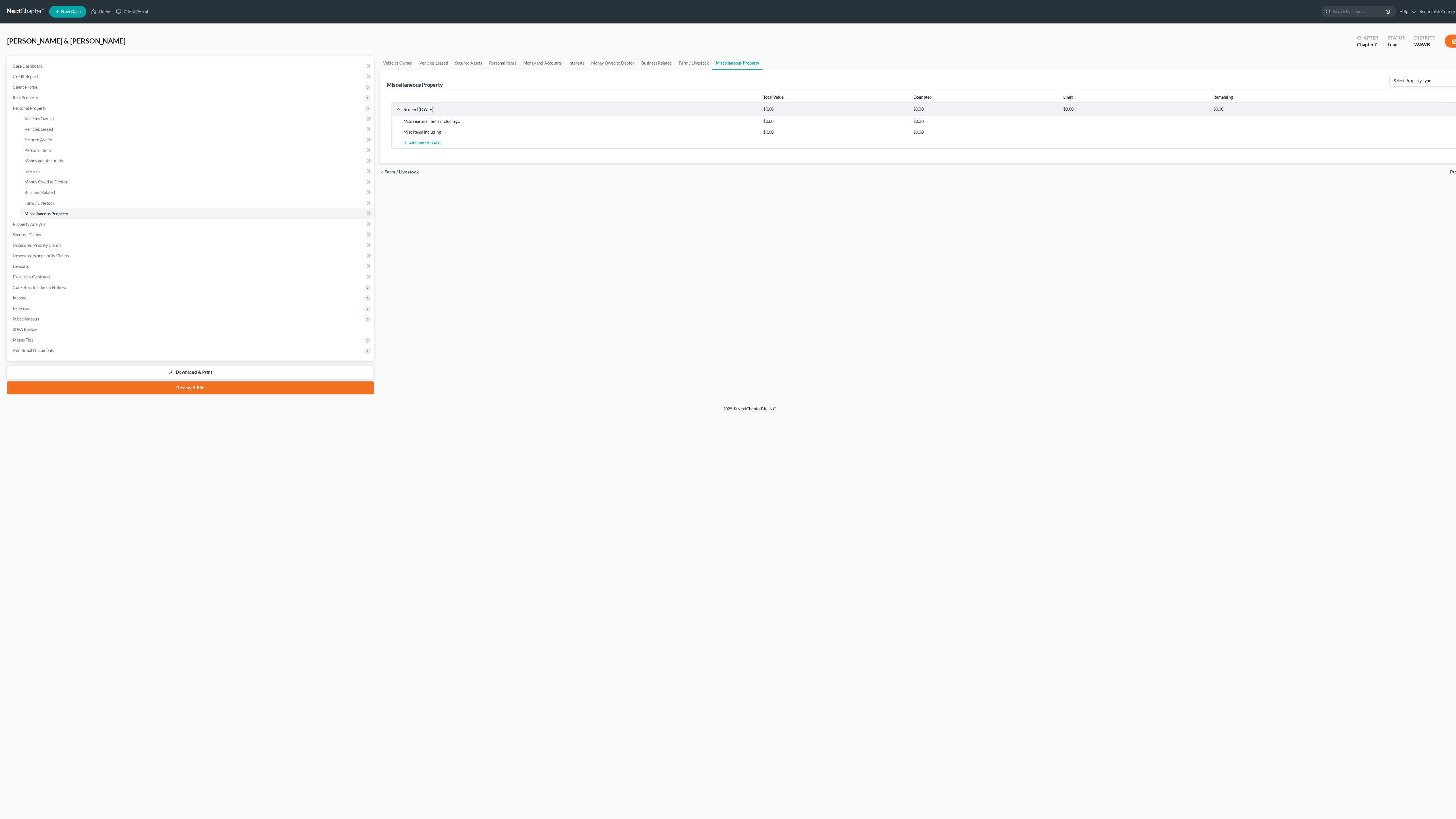
click at [1422, 120] on icon "button" at bounding box center [1423, 119] width 3 height 3
select select "50"
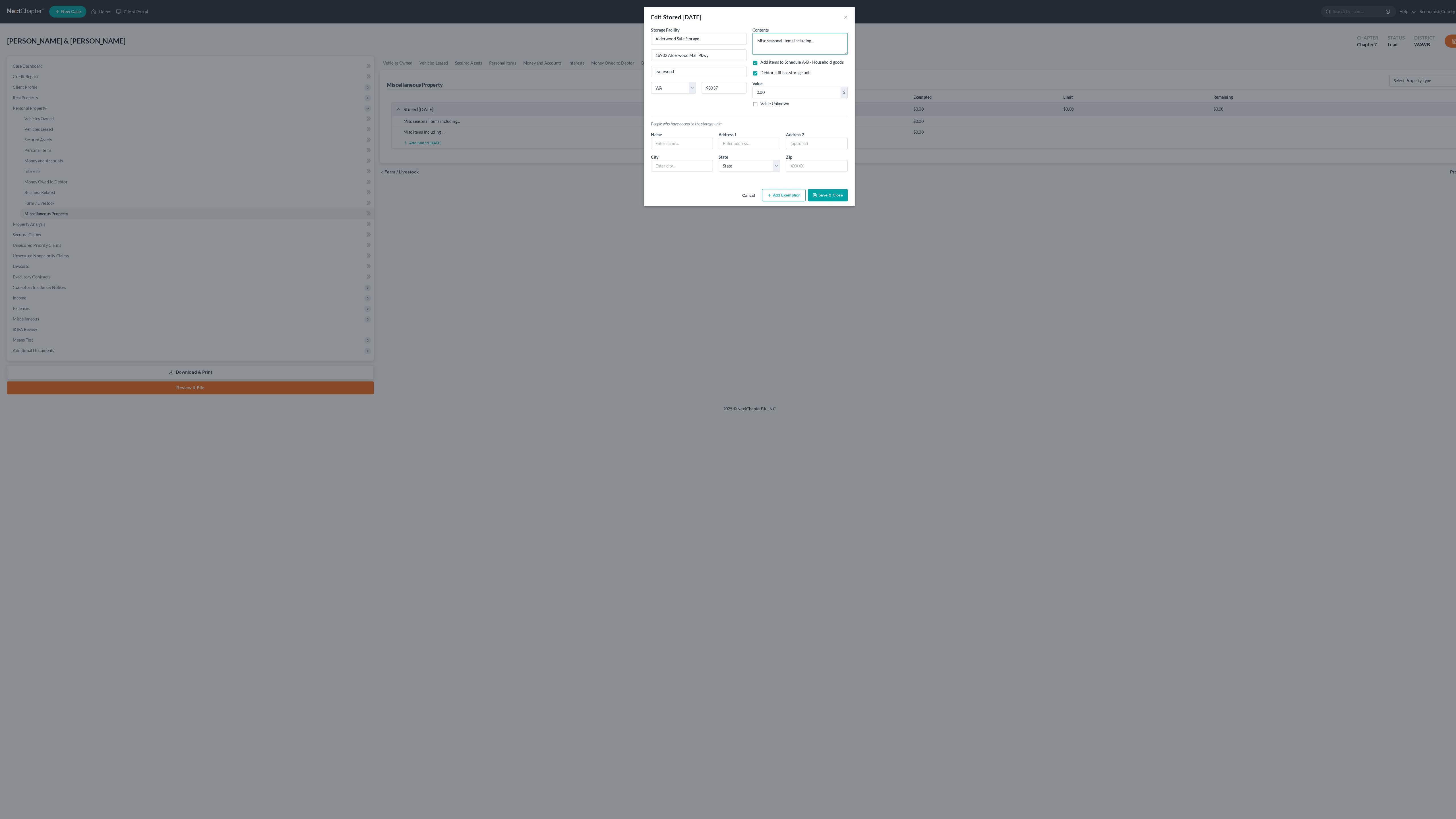
click at [824, 54] on textarea "Misc seasonal items including..." at bounding box center [777, 42] width 93 height 21
type textarea "Misc seasonal items including"
click at [759, 95] on input "0.00" at bounding box center [774, 90] width 85 height 11
drag, startPoint x: 759, startPoint y: 174, endPoint x: 719, endPoint y: 174, distance: 40.0
click at [719, 171] on div "Storage Facility Alderwood Safe Storage [STREET_ADDRESS][GEOGRAPHIC_DATA] [US_S…" at bounding box center [728, 98] width 197 height 145
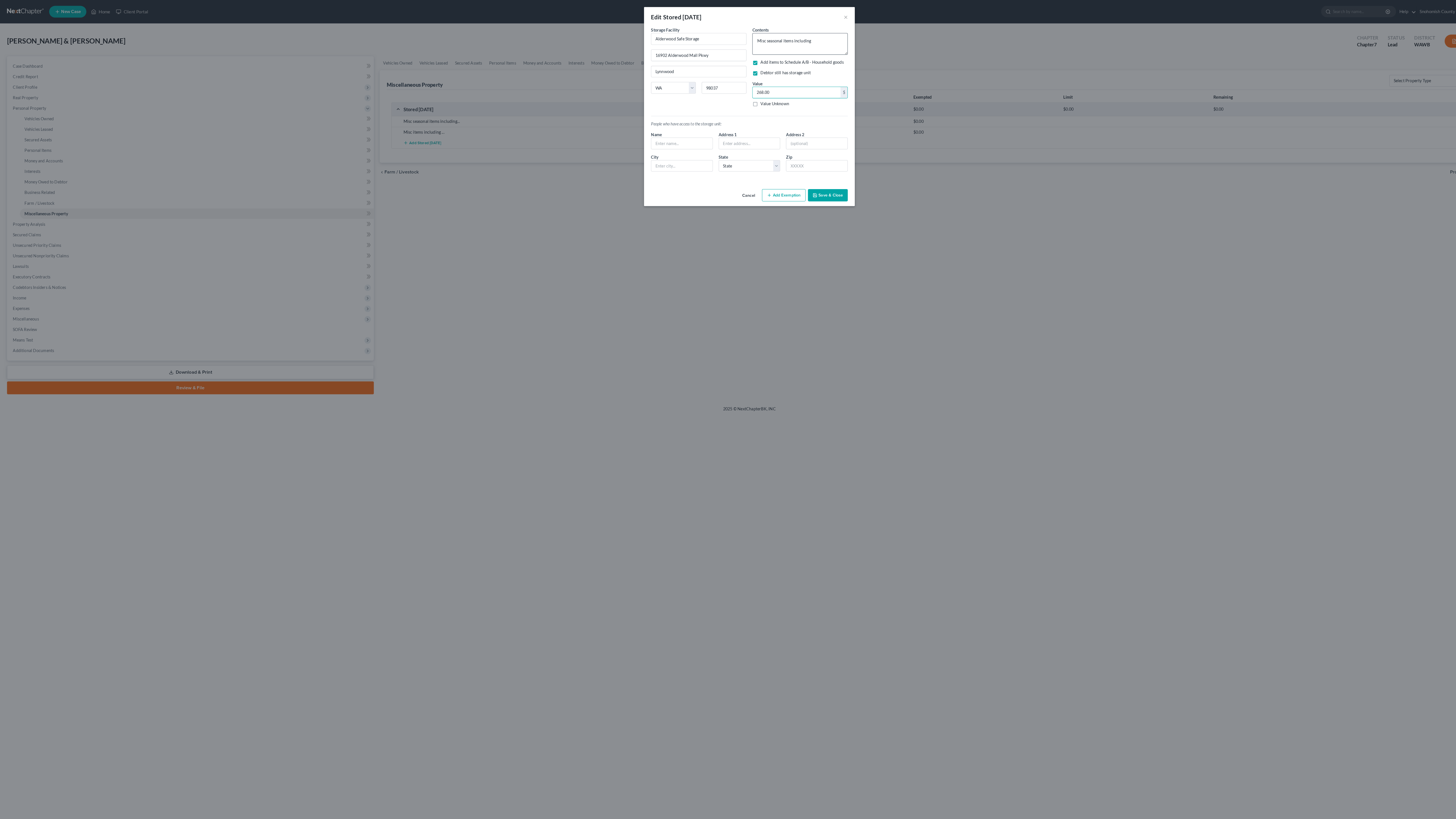
type input "268.00"
click at [790, 54] on textarea "Misc seasonal items including" at bounding box center [777, 42] width 93 height 21
drag, startPoint x: 787, startPoint y: 67, endPoint x: 757, endPoint y: 65, distance: 30.1
click at [757, 54] on textarea "Misc seasonal items including" at bounding box center [777, 42] width 93 height 21
click at [813, 54] on textarea "Misc items including" at bounding box center [777, 42] width 93 height 21
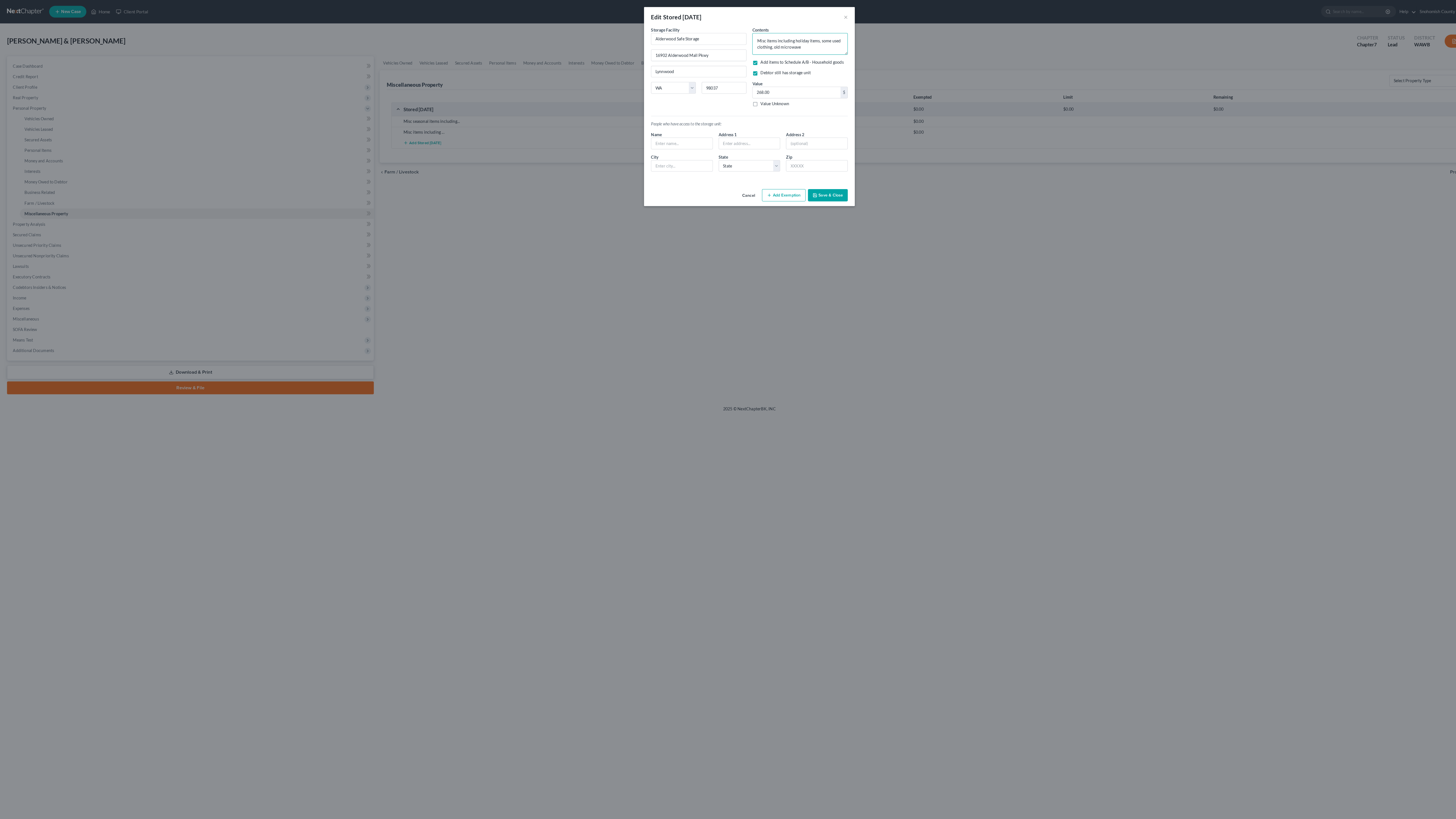
click at [757, 54] on textarea "Misc items including holiday items, some used clothing, old microwave" at bounding box center [777, 42] width 93 height 21
click at [757, 54] on textarea "Misc household items including holiday items, some used clothing, old microwave" at bounding box center [777, 42] width 93 height 21
click at [824, 54] on textarea "Misc household items including holiday items, some used clothing, old microwave" at bounding box center [777, 42] width 93 height 21
type textarea "Misc household items including holiday items, some used clothing, old microwave…"
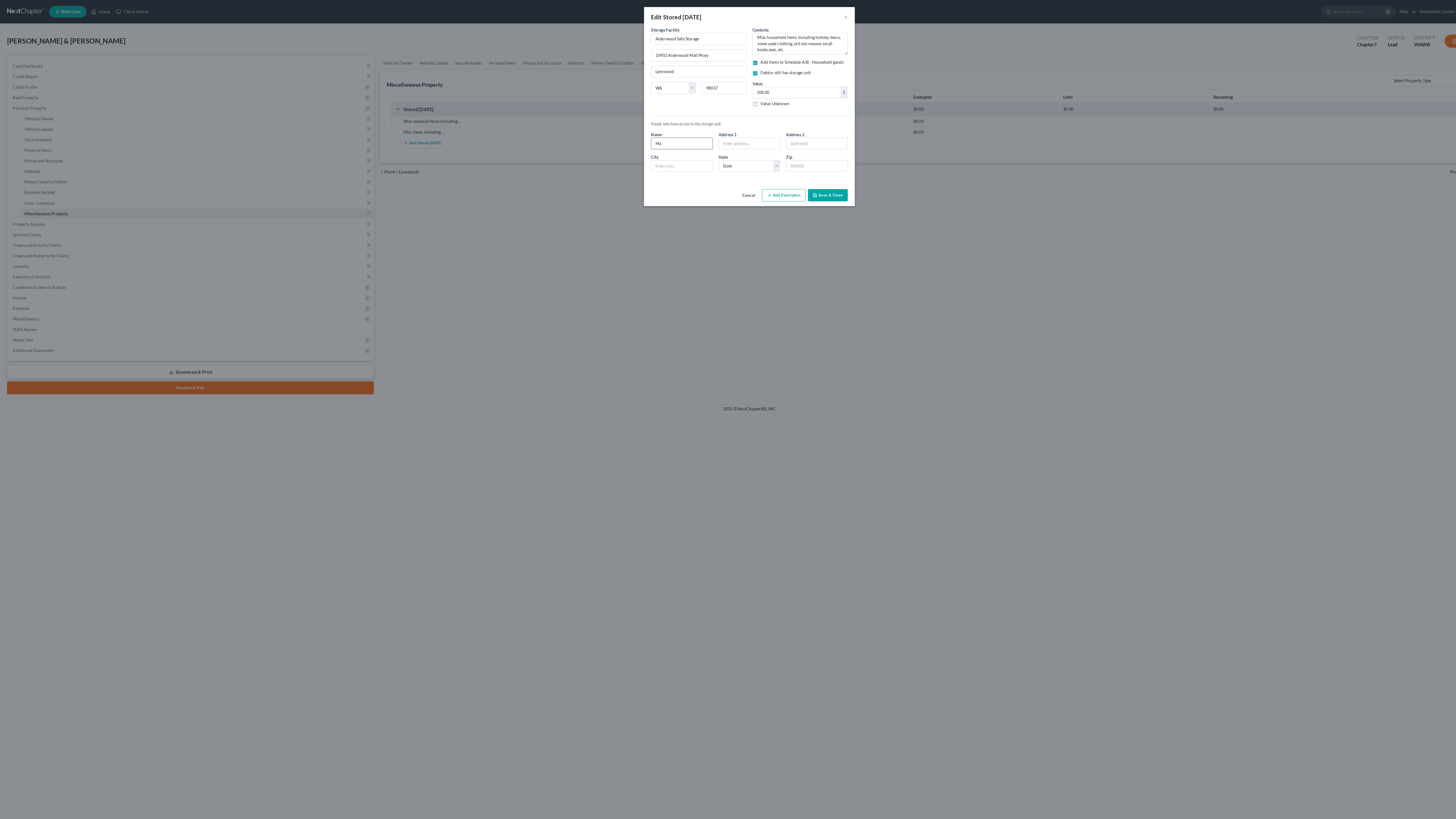
type input "M"
type input "D"
type input "Debtors"
click at [766, 171] on div "People who have access to the storage unit: Name Debtors Address 1 Address [GEO…" at bounding box center [728, 140] width 197 height 64
click at [779, 195] on button "Add Exemption" at bounding box center [761, 189] width 43 height 12
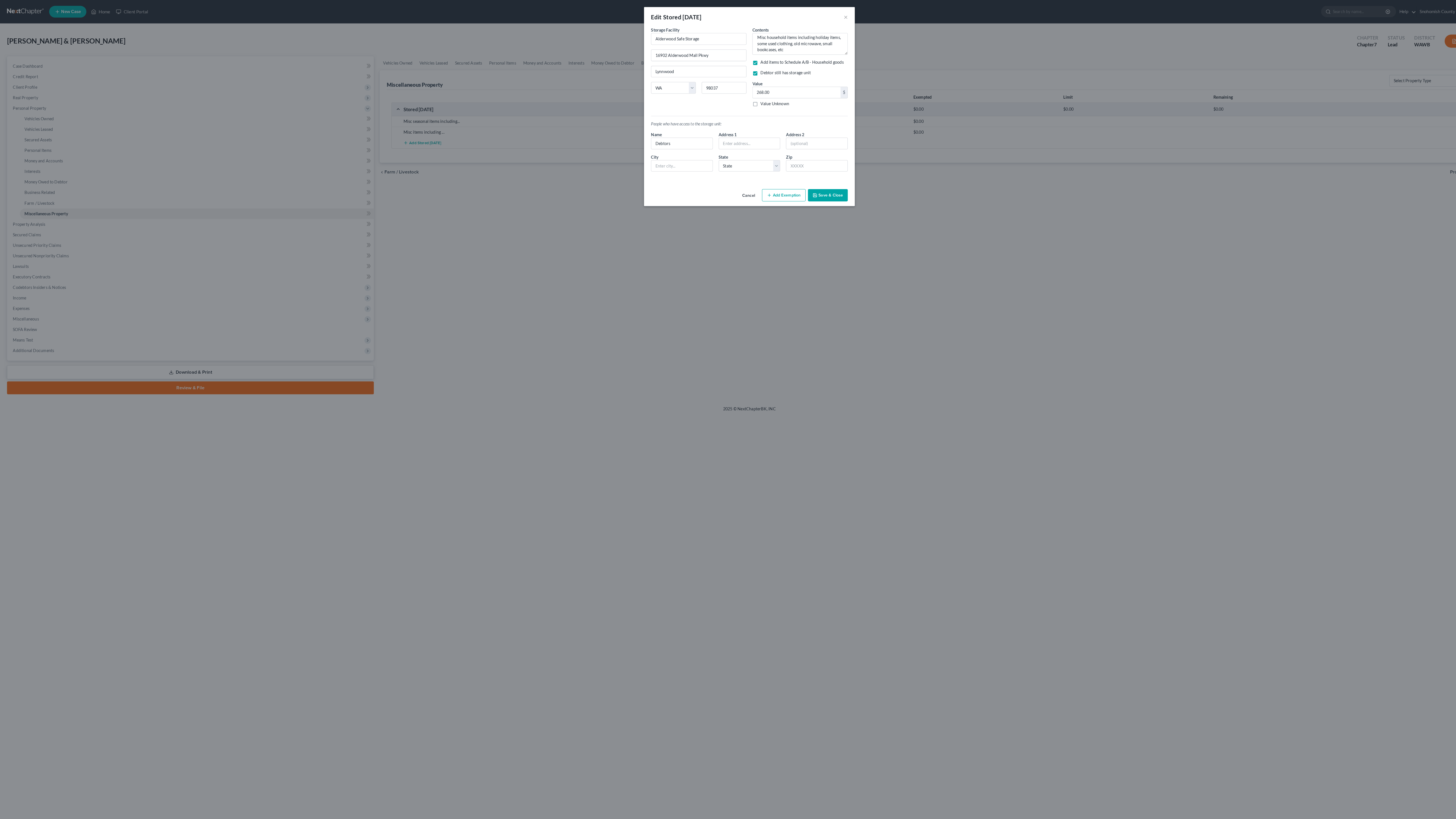
select select "2"
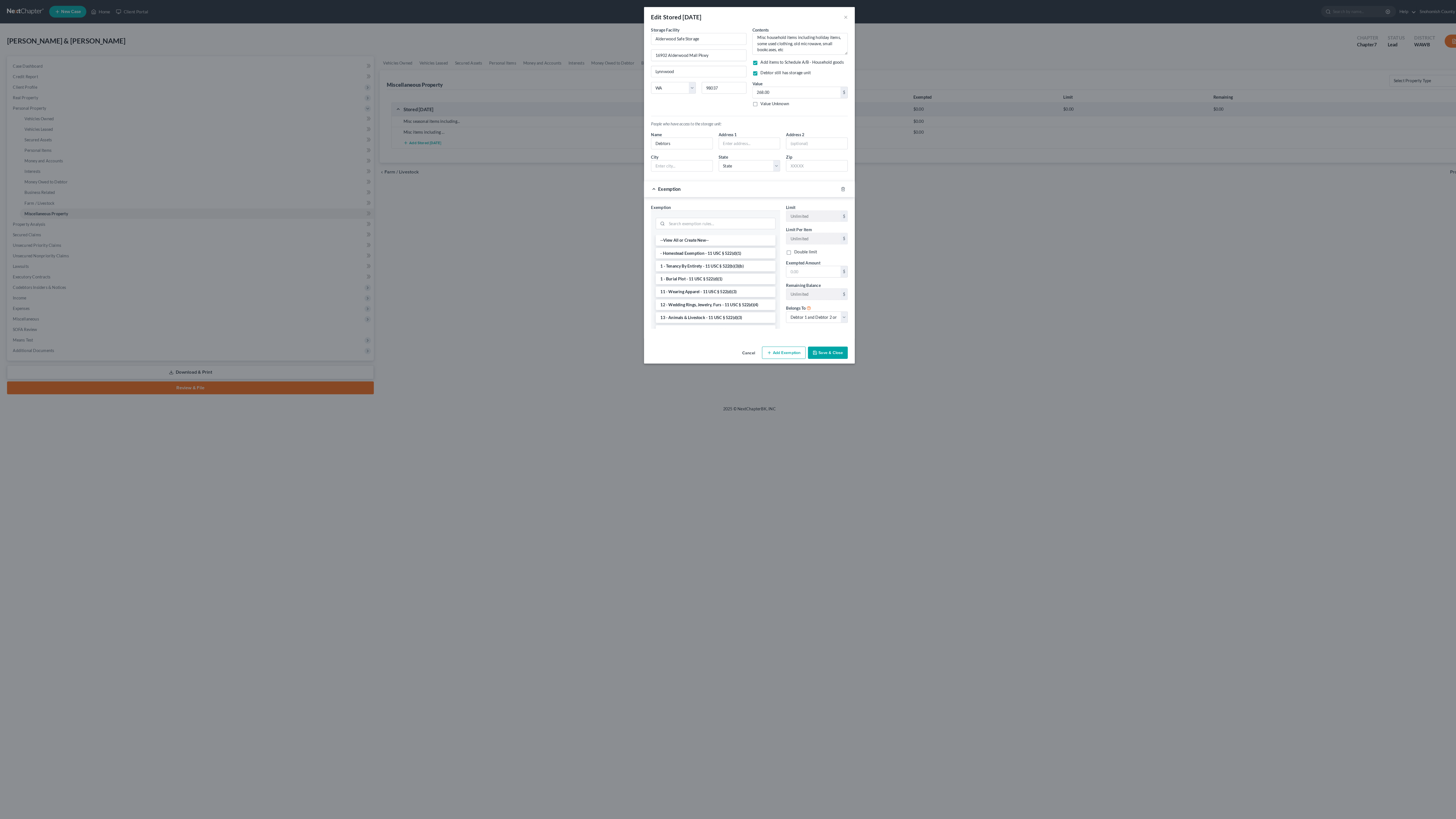
click at [744, 329] on div "Exemption Set must be selected for CA. Exemption * --View All or Create New-- -…" at bounding box center [728, 260] width 205 height 137
click at [827, 145] on div "Address 2" at bounding box center [794, 136] width 66 height 17
click at [746, 171] on div "People who have access to the storage unit: Name Debtors Address 1 Address [GEO…" at bounding box center [728, 140] width 197 height 64
click at [753, 251] on li "- Homestead Exemption - 11 USC § 522(d)(1)" at bounding box center [695, 246] width 116 height 10
click at [817, 269] on input "text" at bounding box center [790, 264] width 53 height 11
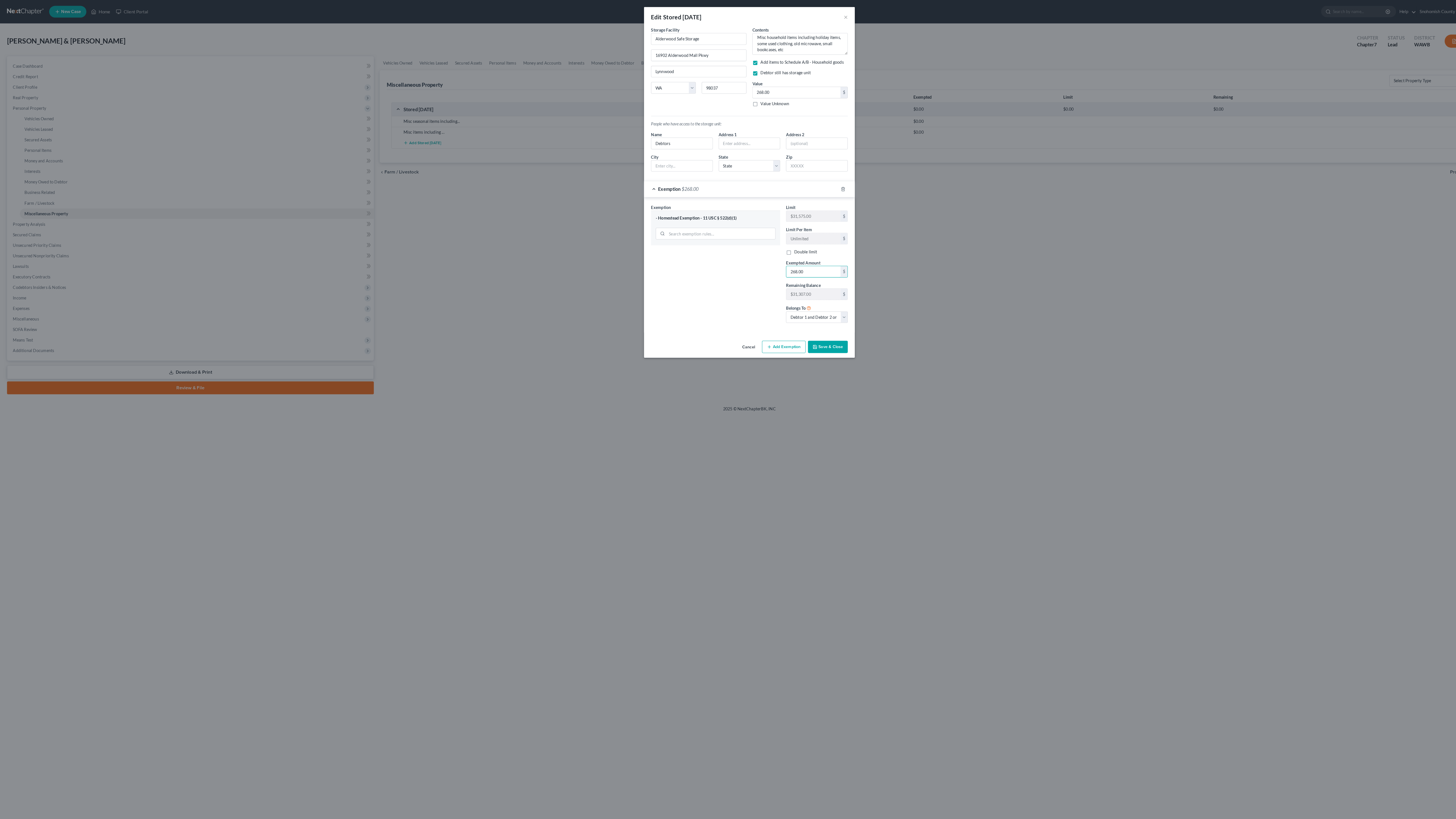
type input "268.00"
click at [824, 343] on button "Save & Close" at bounding box center [804, 337] width 39 height 12
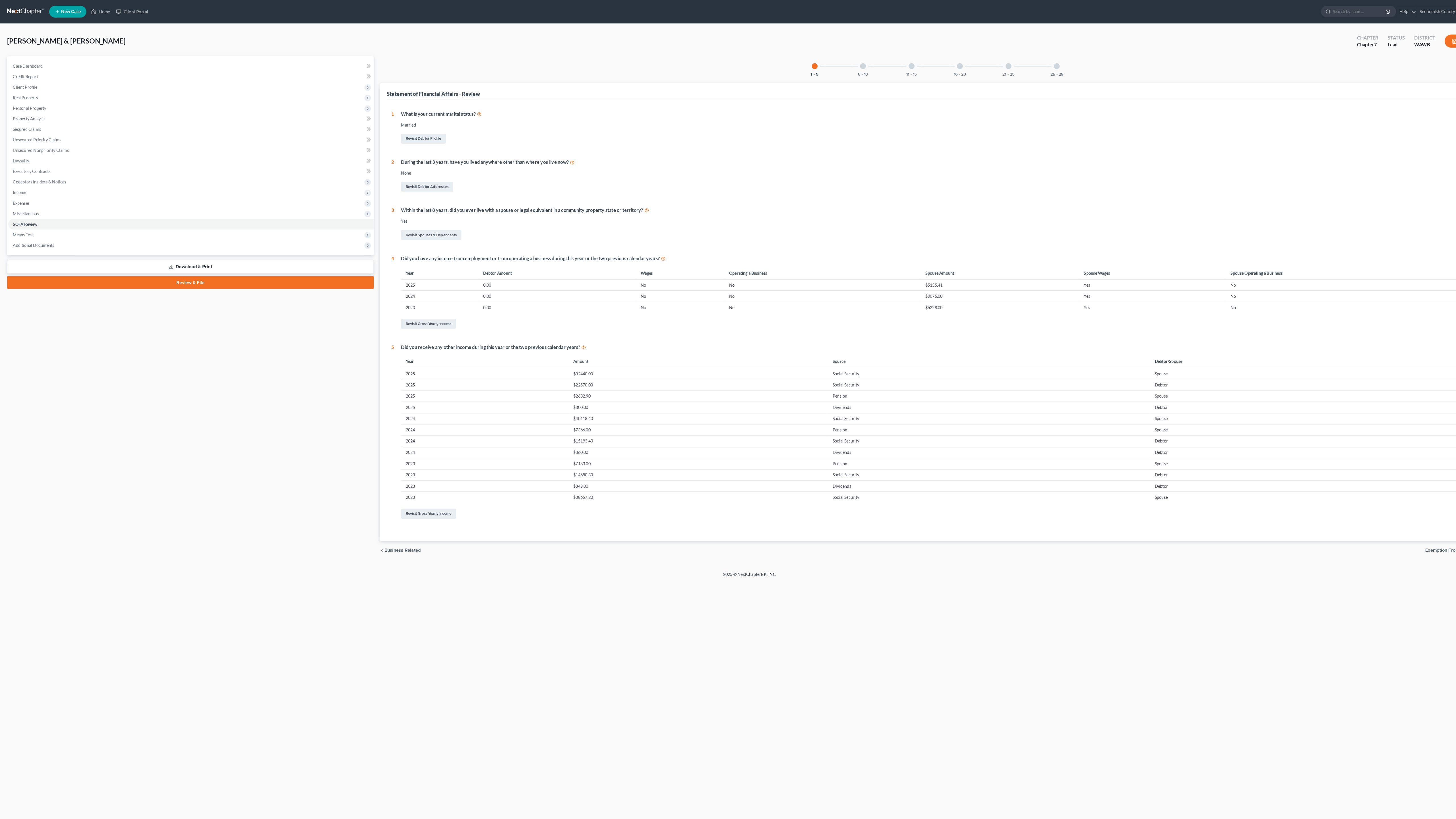
click at [983, 67] on div at bounding box center [979, 64] width 5 height 5
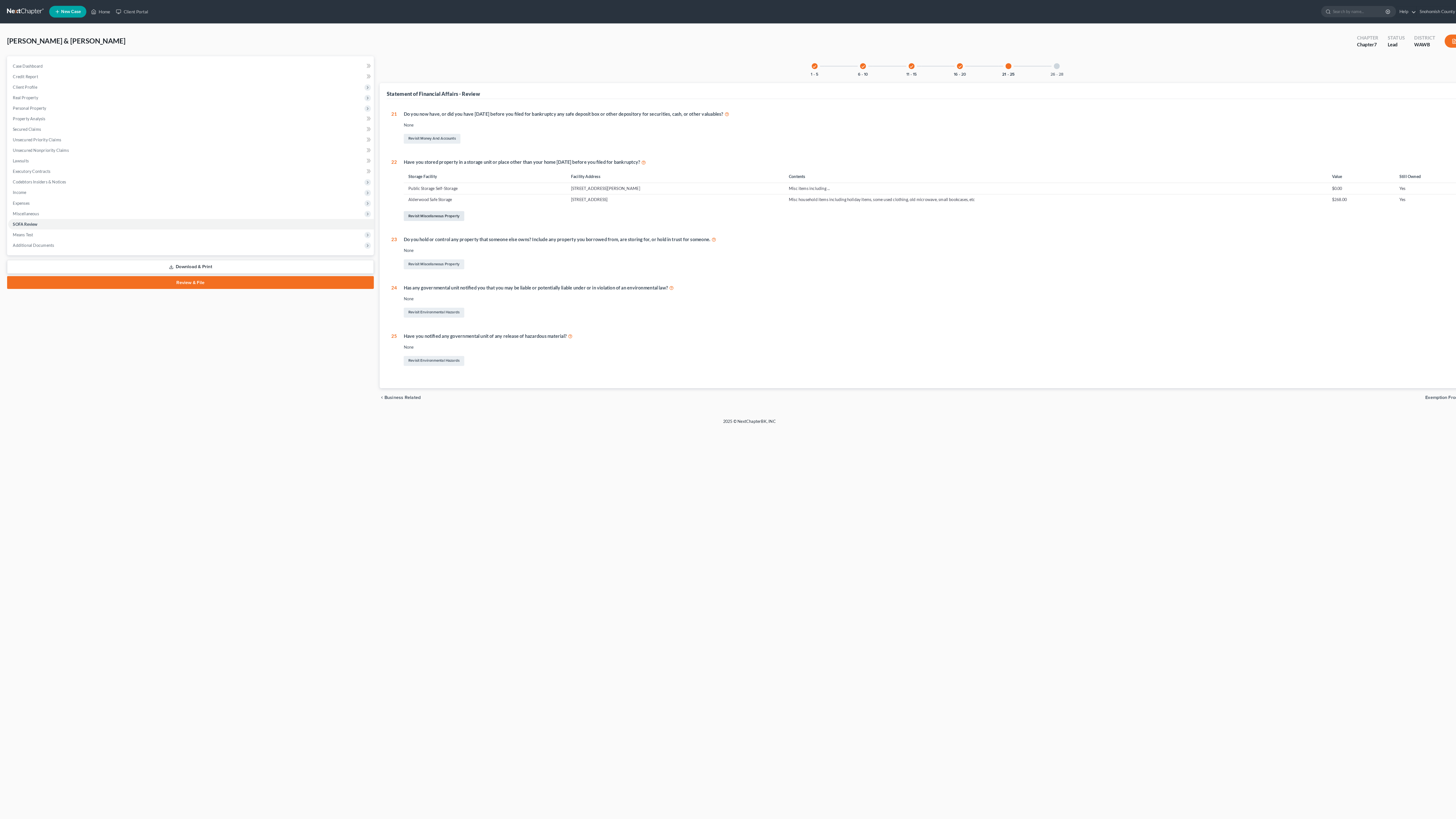
click at [451, 215] on link "Revisit Miscellaneous Property" at bounding box center [422, 209] width 59 height 9
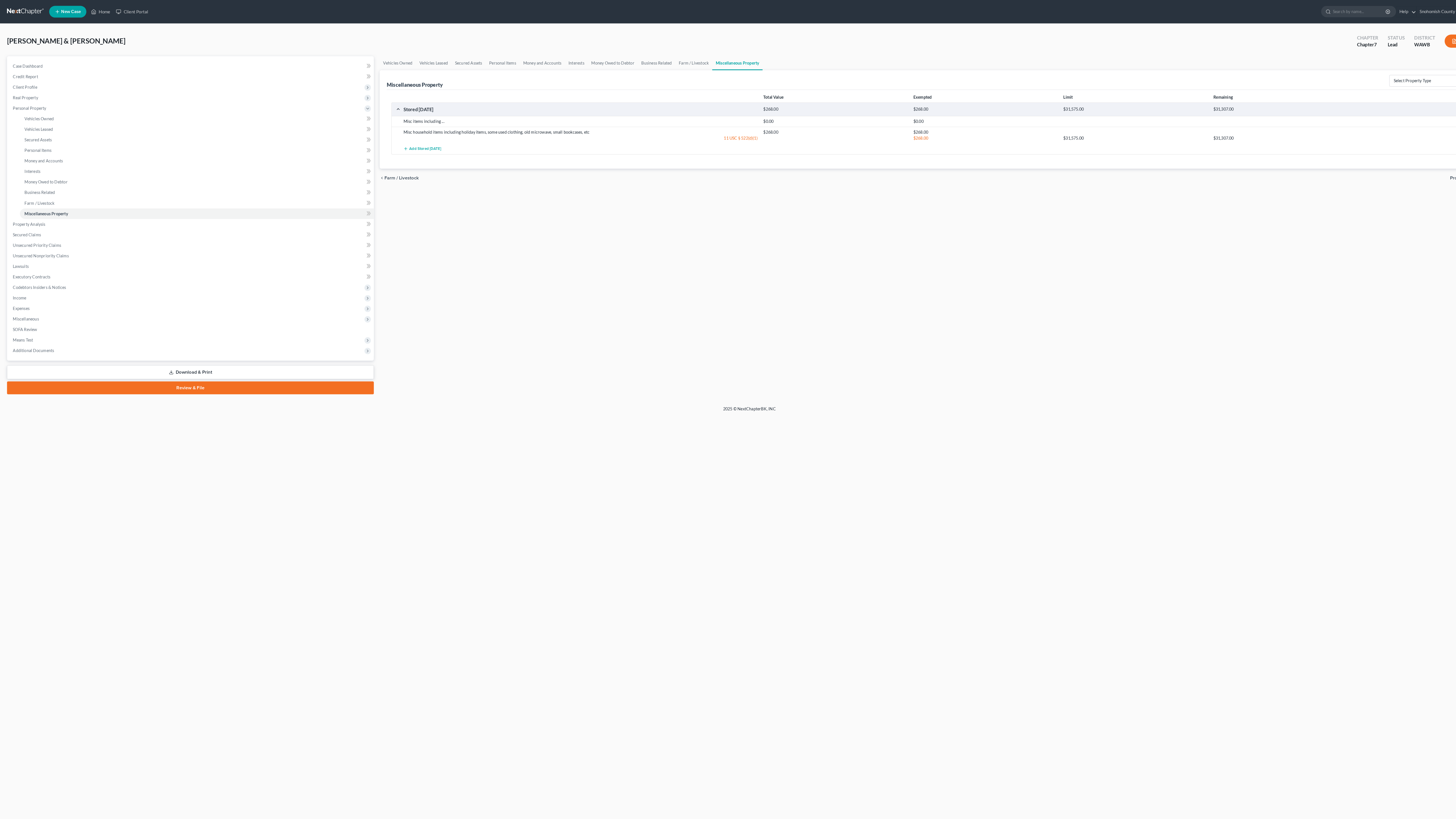
click at [1422, 131] on icon "button" at bounding box center [1424, 129] width 5 height 5
select select "50"
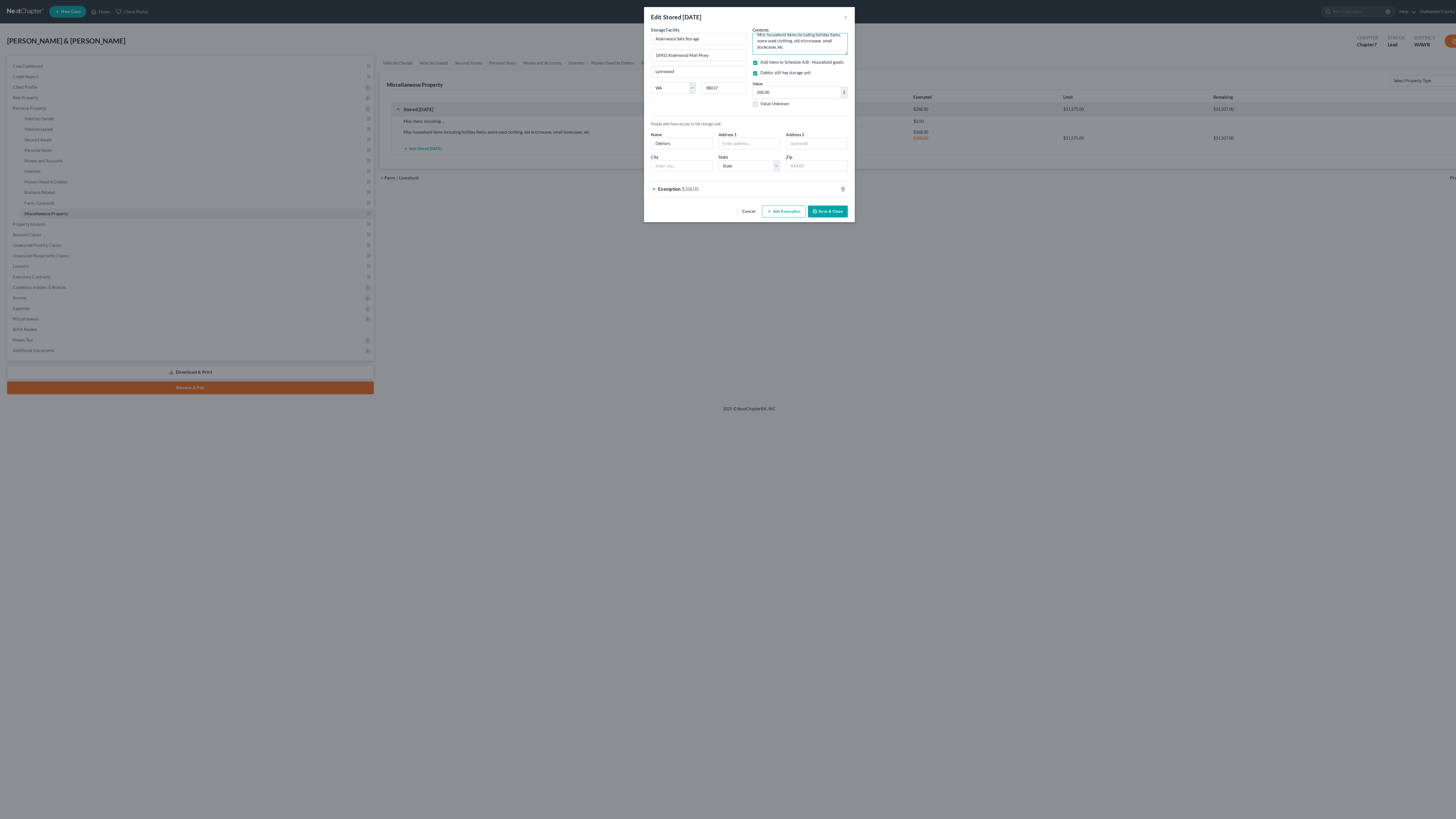
scroll to position [12, 0]
drag, startPoint x: 739, startPoint y: 60, endPoint x: 867, endPoint y: 112, distance: 138.2
click at [827, 108] on div "Contents * Misc household items including holiday items, some used clothing, ol…" at bounding box center [777, 67] width 99 height 82
click at [946, 360] on div "Edit Stored [DATE] × An exemption set must first be selected from the Filing In…" at bounding box center [728, 410] width 1456 height 819
click at [831, 26] on div "Edit Stored [DATE] ×" at bounding box center [728, 16] width 205 height 19
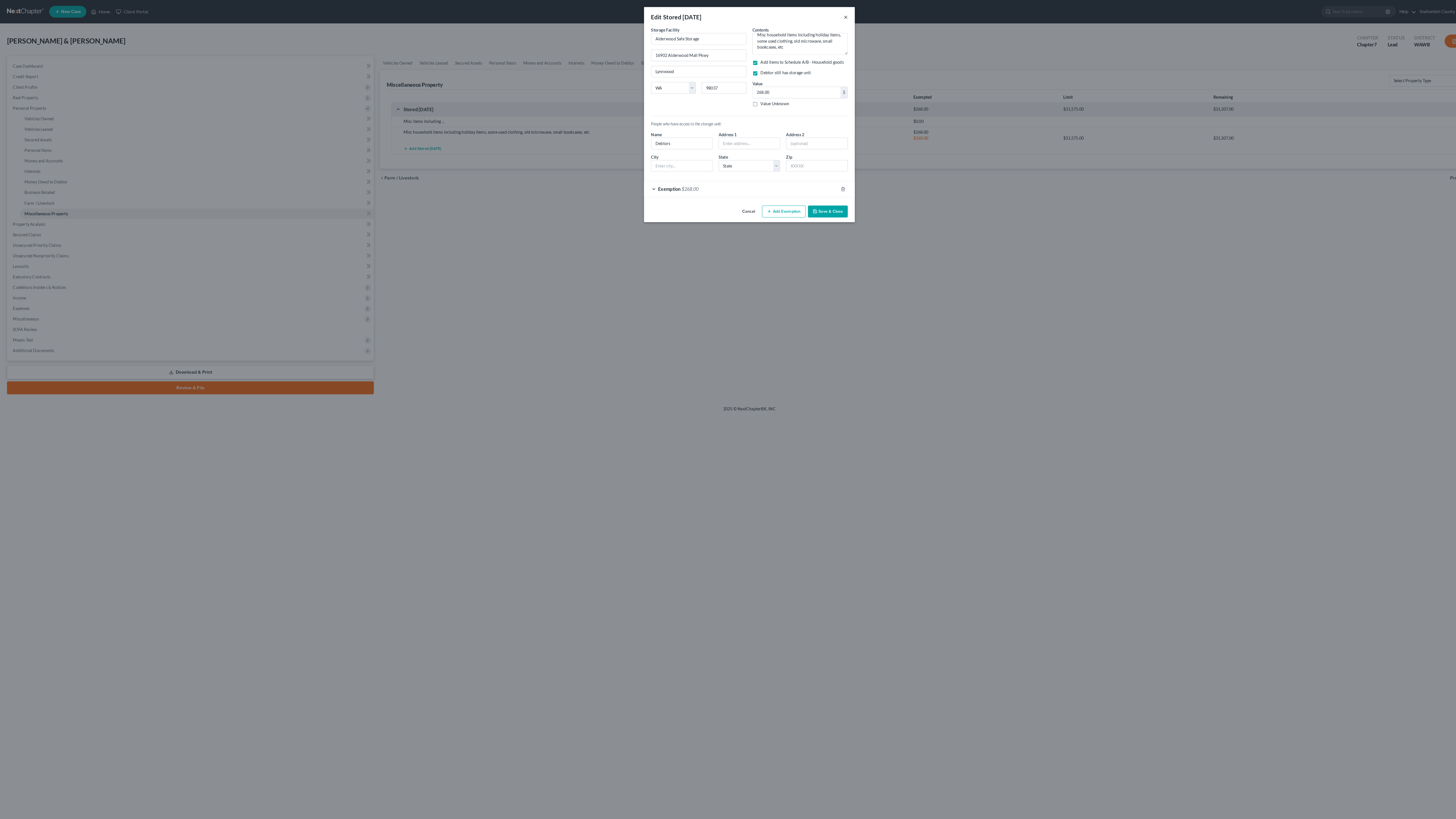
click at [824, 20] on button "×" at bounding box center [821, 16] width 4 height 7
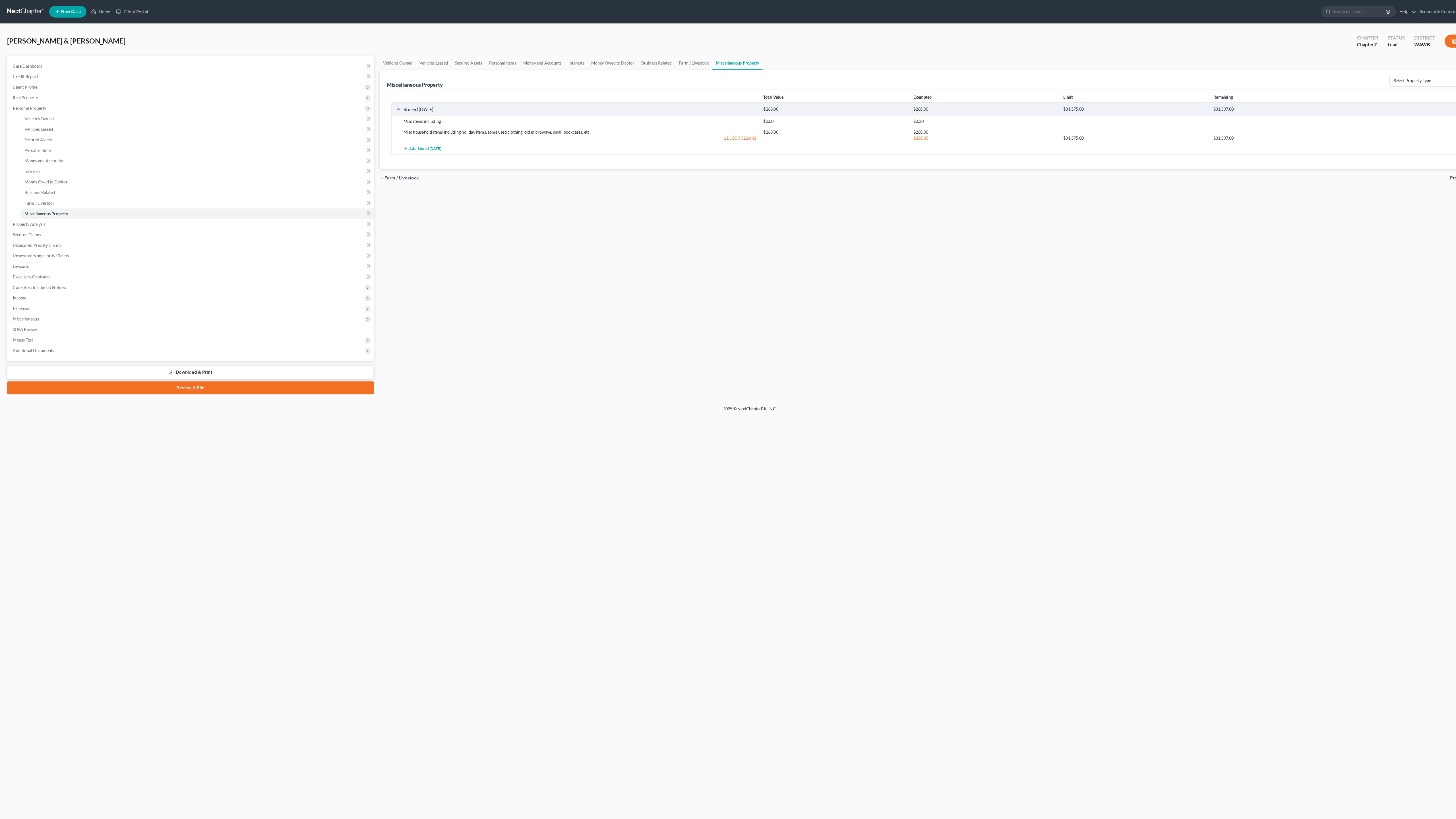
click at [1422, 120] on icon "button" at bounding box center [1423, 119] width 3 height 3
select select "50"
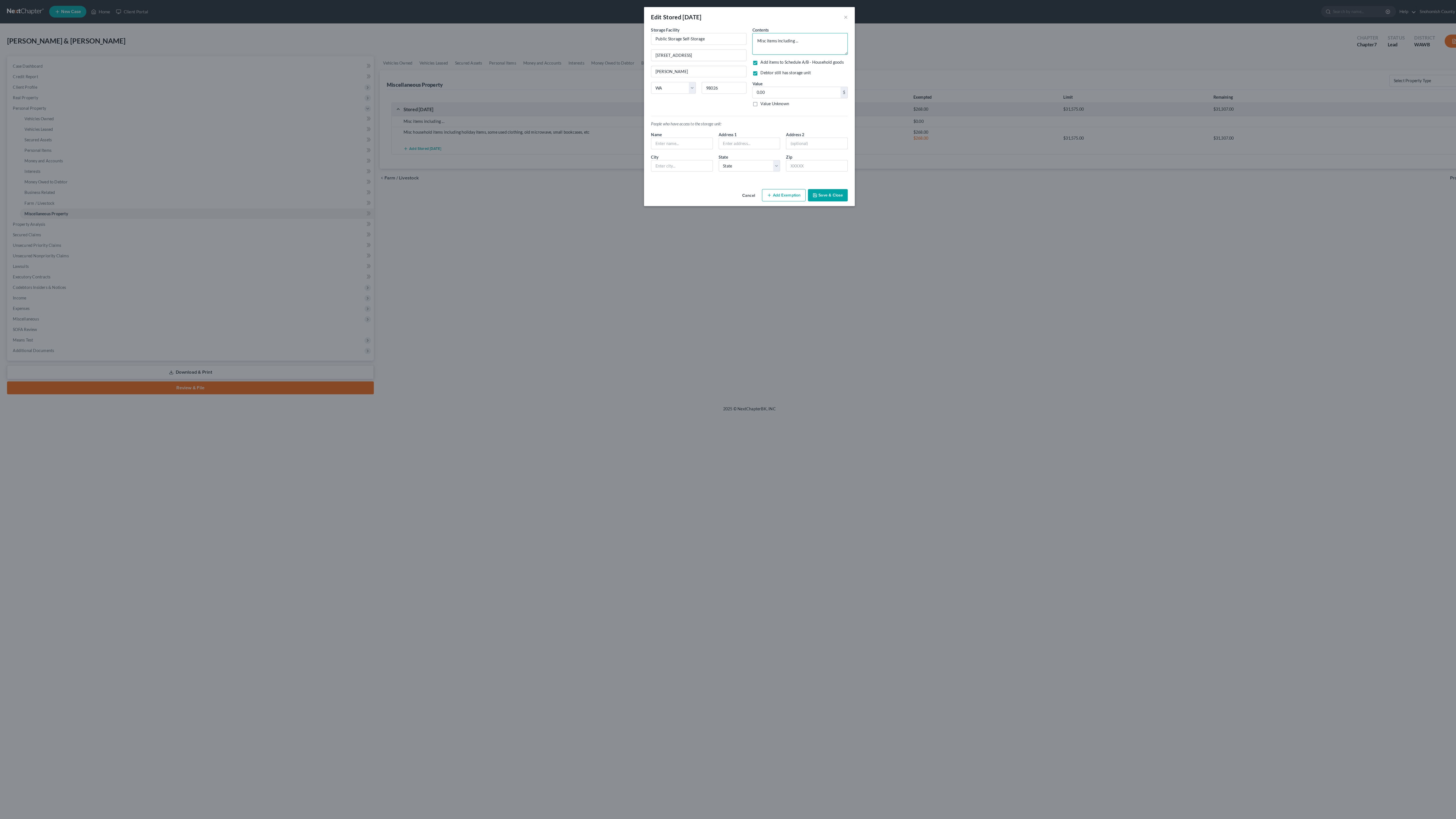
drag, startPoint x: 828, startPoint y: 76, endPoint x: 745, endPoint y: 42, distance: 89.7
click at [745, 42] on div "Edit Stored [DATE] × An exemption set must first be selected from the Filing In…" at bounding box center [728, 103] width 205 height 193
paste textarea "household items including holiday items, some used clothing, old microwave, sma…"
type textarea "Misc household items including holiday items, some used clothing, old microwave…"
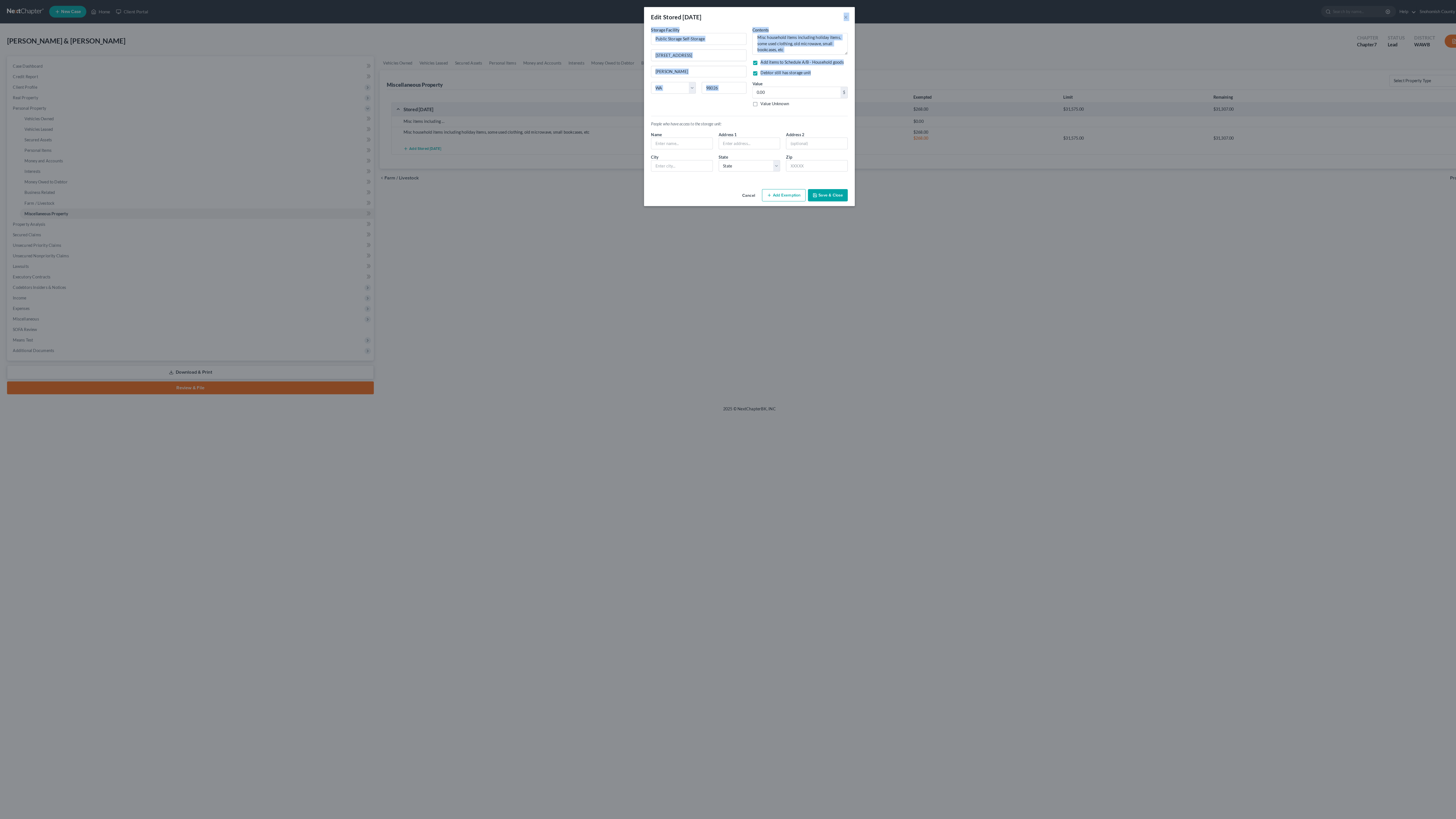
drag, startPoint x: 839, startPoint y: 21, endPoint x: 1024, endPoint y: 136, distance: 217.8
click at [1024, 136] on div "Edit Stored [DATE] × An exemption set must first be selected from the Filing In…" at bounding box center [728, 410] width 1456 height 819
click at [817, 95] on input "0.00" at bounding box center [774, 90] width 85 height 11
drag, startPoint x: 844, startPoint y: 174, endPoint x: 736, endPoint y: 176, distance: 108.0
click at [736, 95] on input "0.00" at bounding box center [774, 90] width 85 height 11
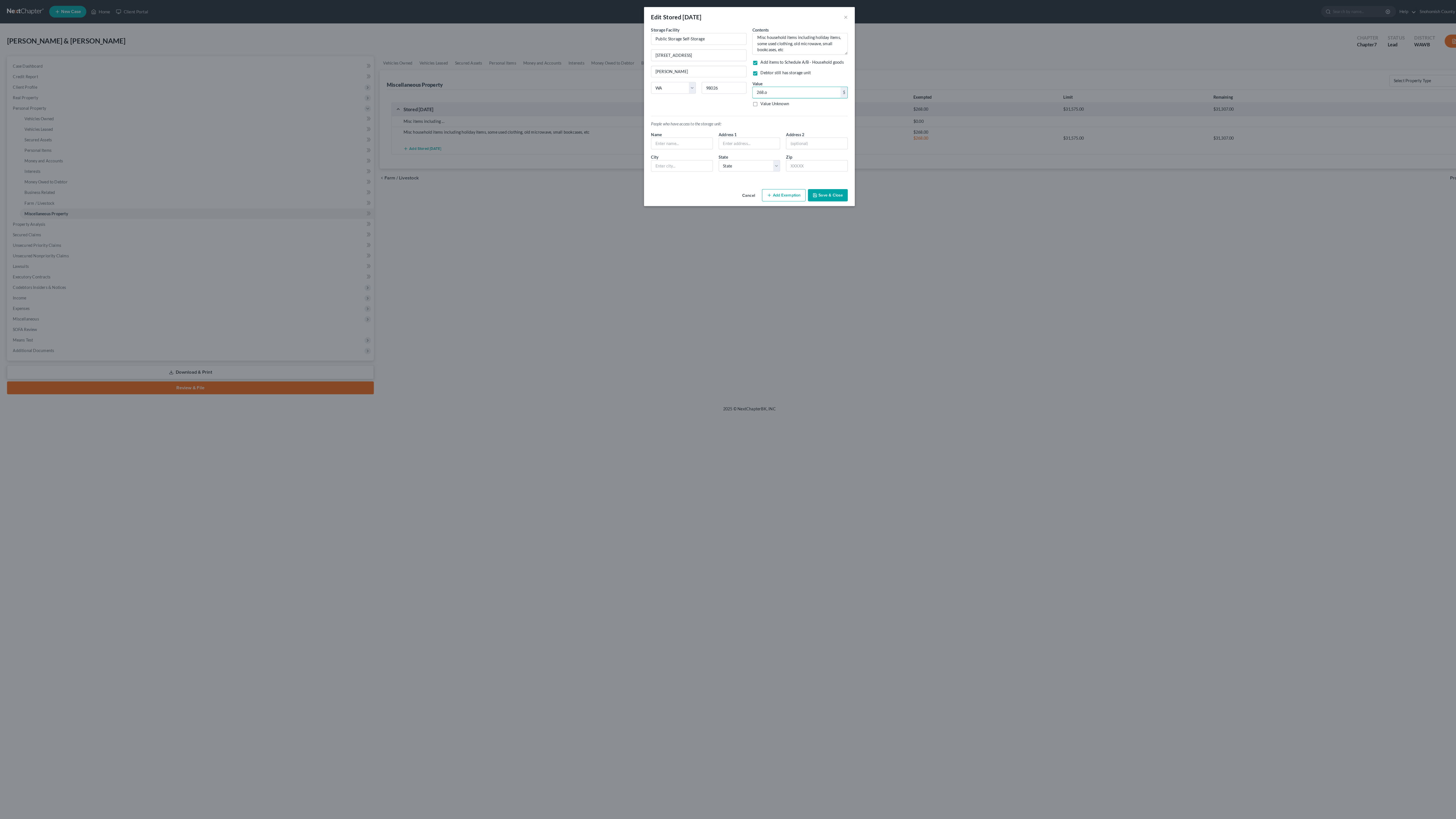
type input "268."
type input "Debtors 1 & 2"
click at [783, 195] on button "Add Exemption" at bounding box center [761, 189] width 43 height 12
select select "2"
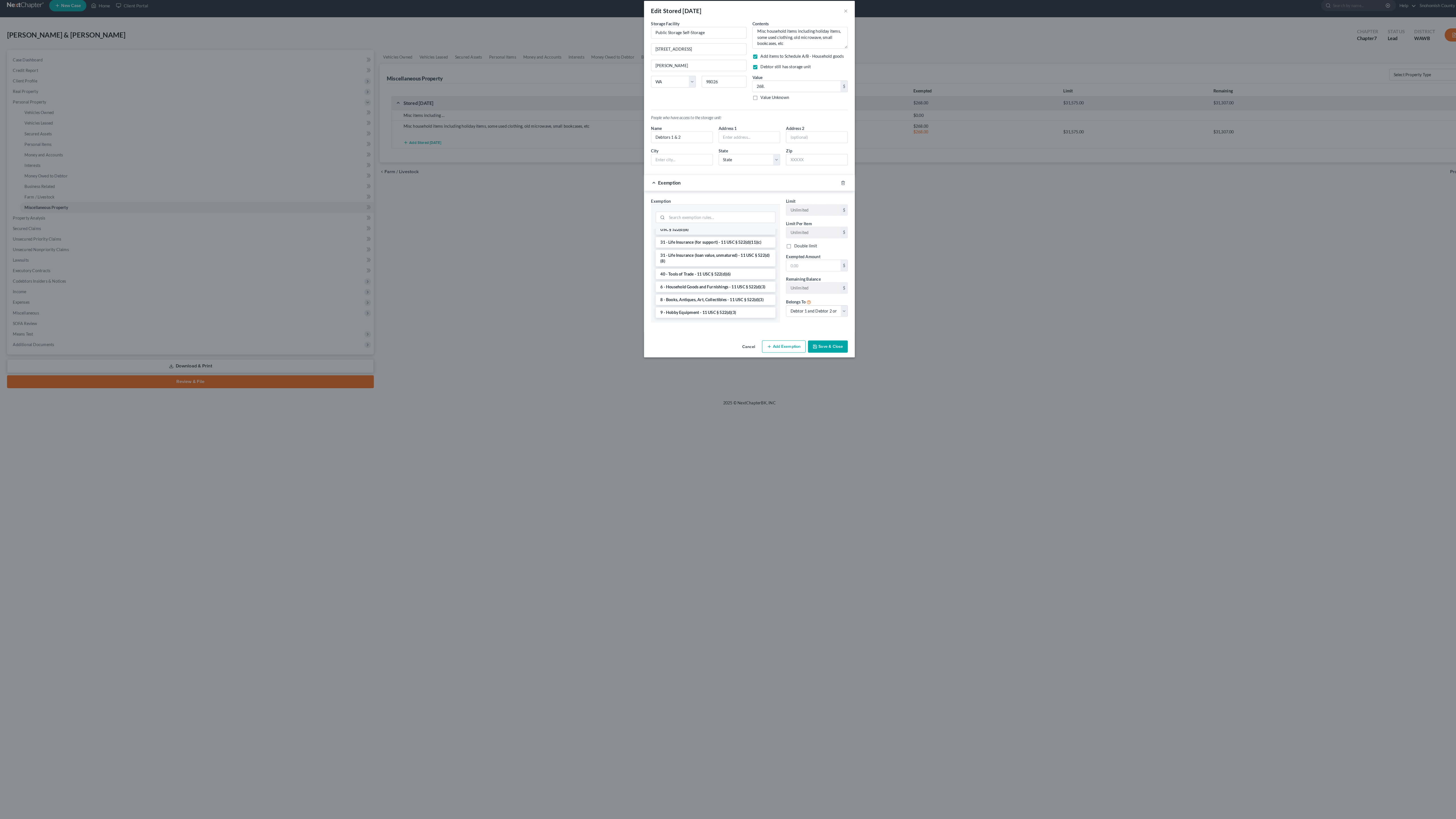
scroll to position [971, 0]
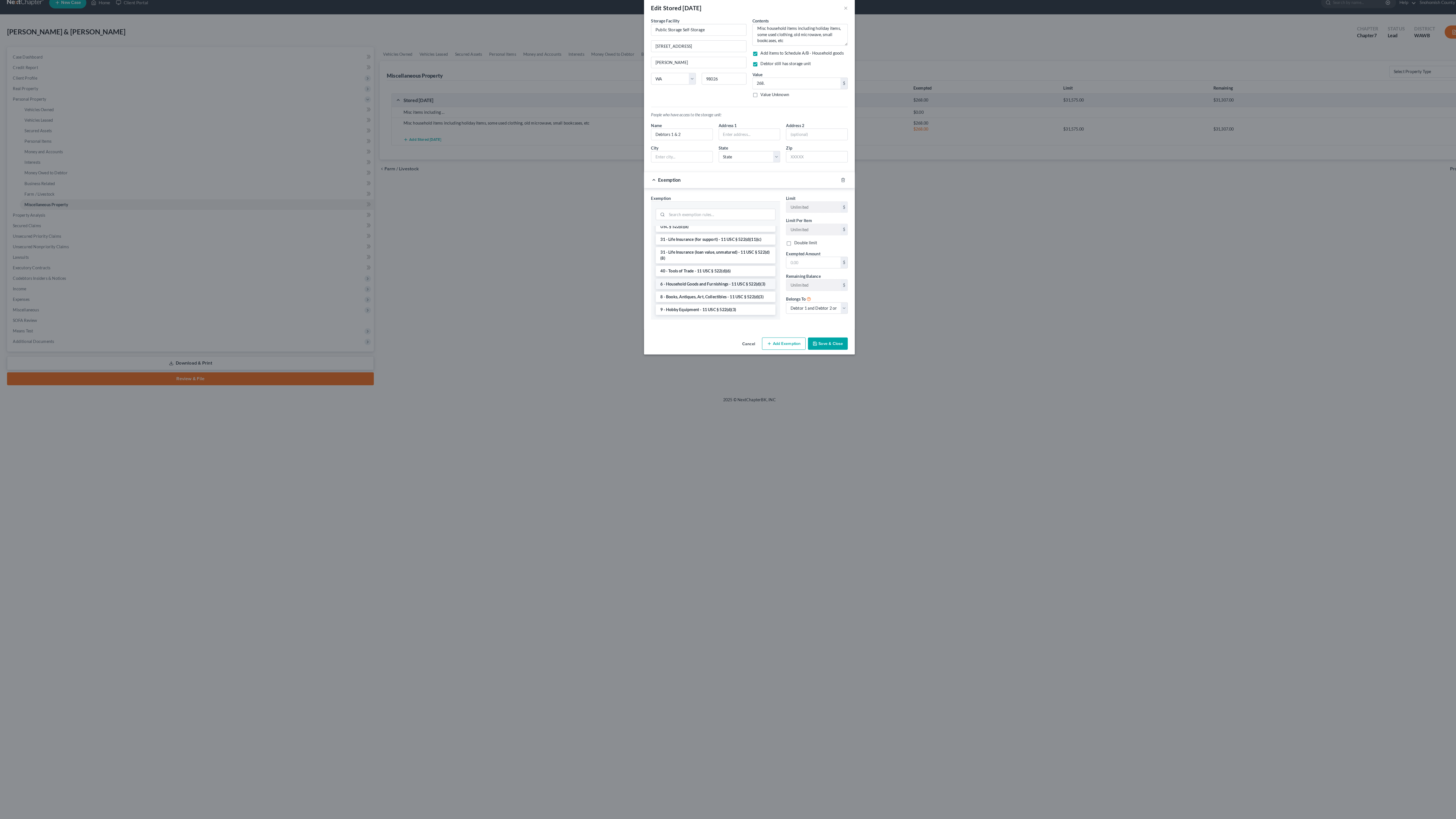
click at [688, 290] on li "6 - Household Goods and Furnishings - 11 USC § 522(d)(3)" at bounding box center [695, 284] width 116 height 10
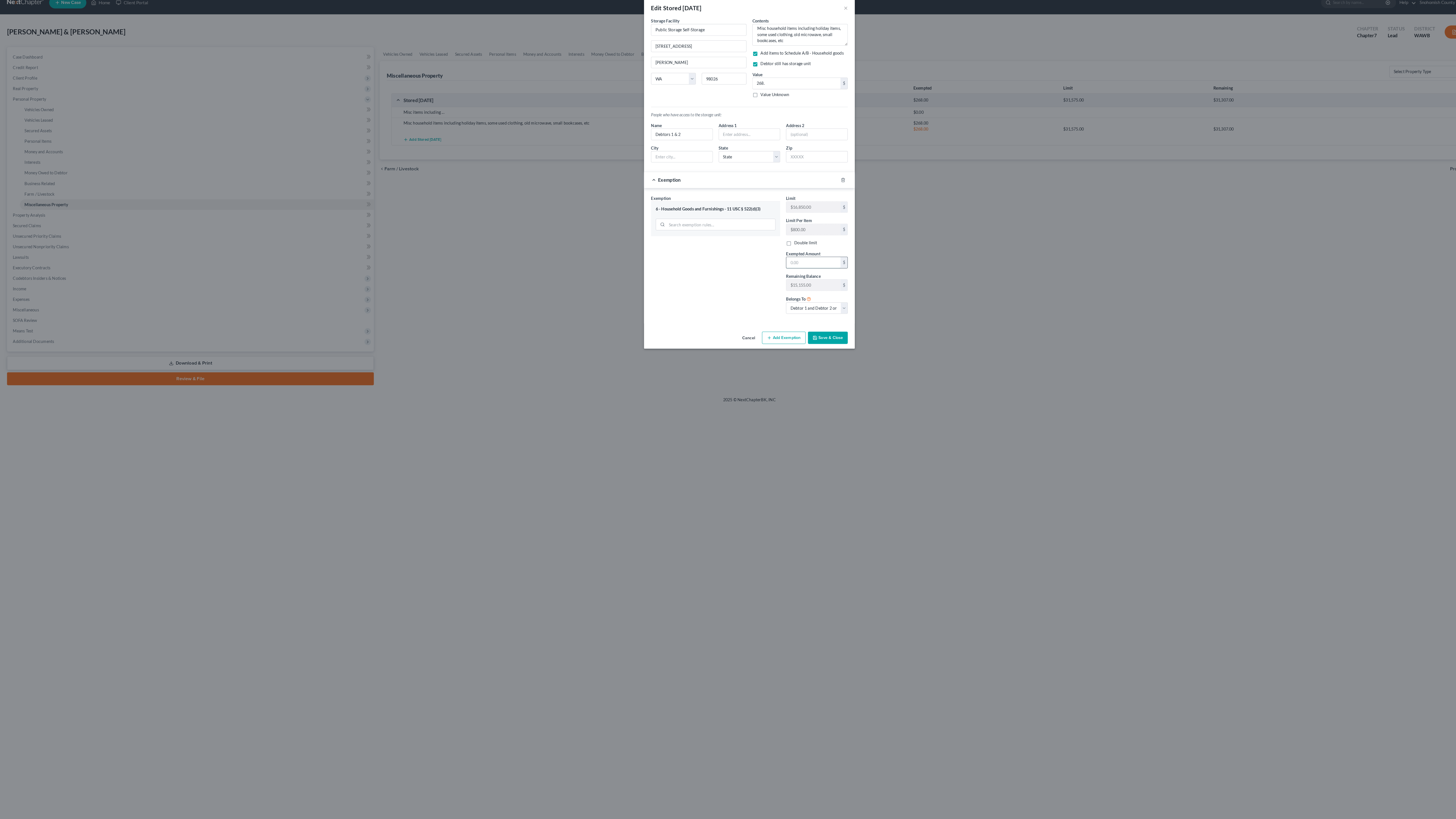
click at [817, 269] on input "text" at bounding box center [790, 264] width 53 height 11
type input "268"
click at [824, 343] on button "Save & Close" at bounding box center [804, 337] width 39 height 12
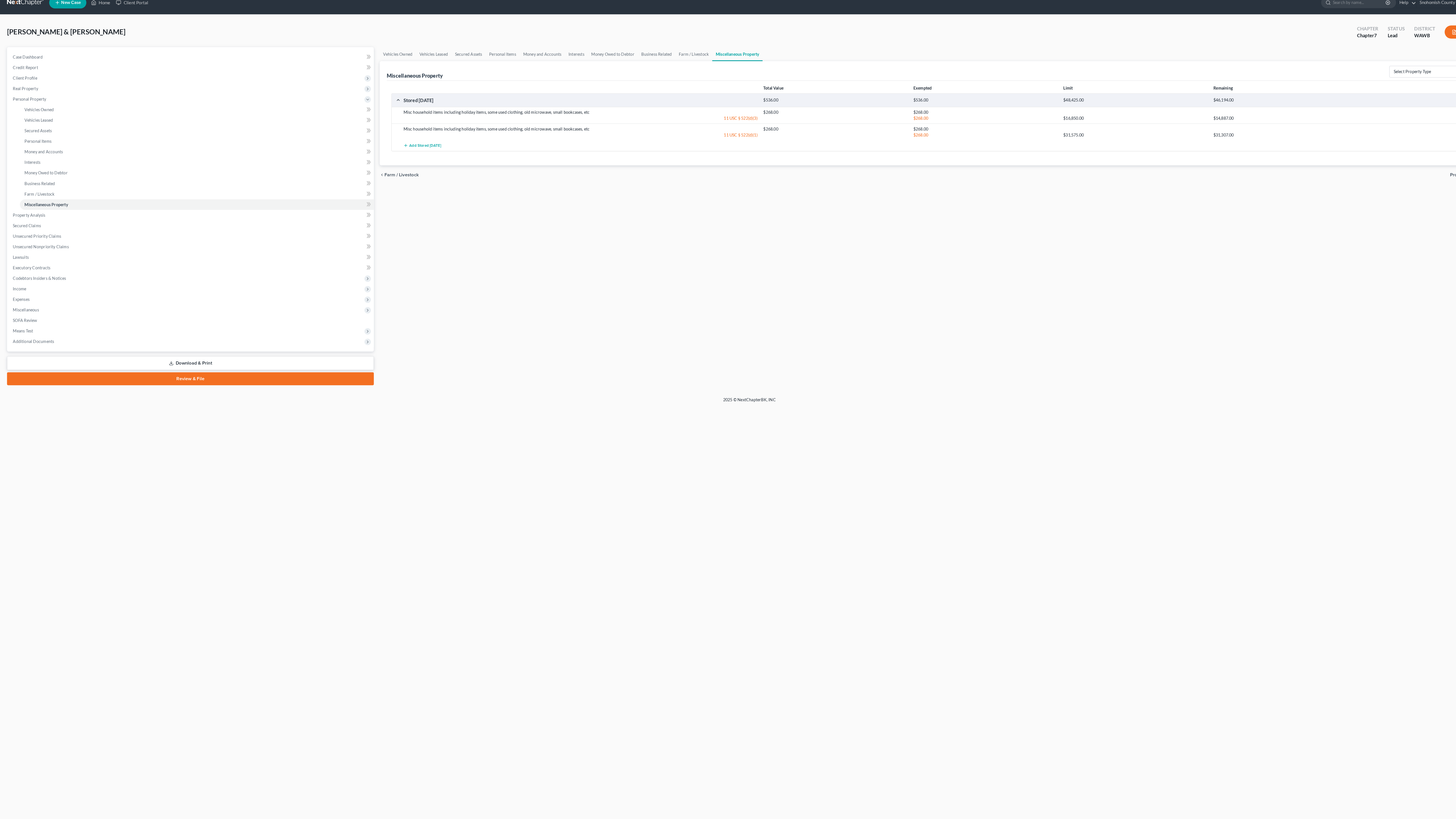
click at [1422, 136] on icon "button" at bounding box center [1423, 135] width 3 height 3
select select "50"
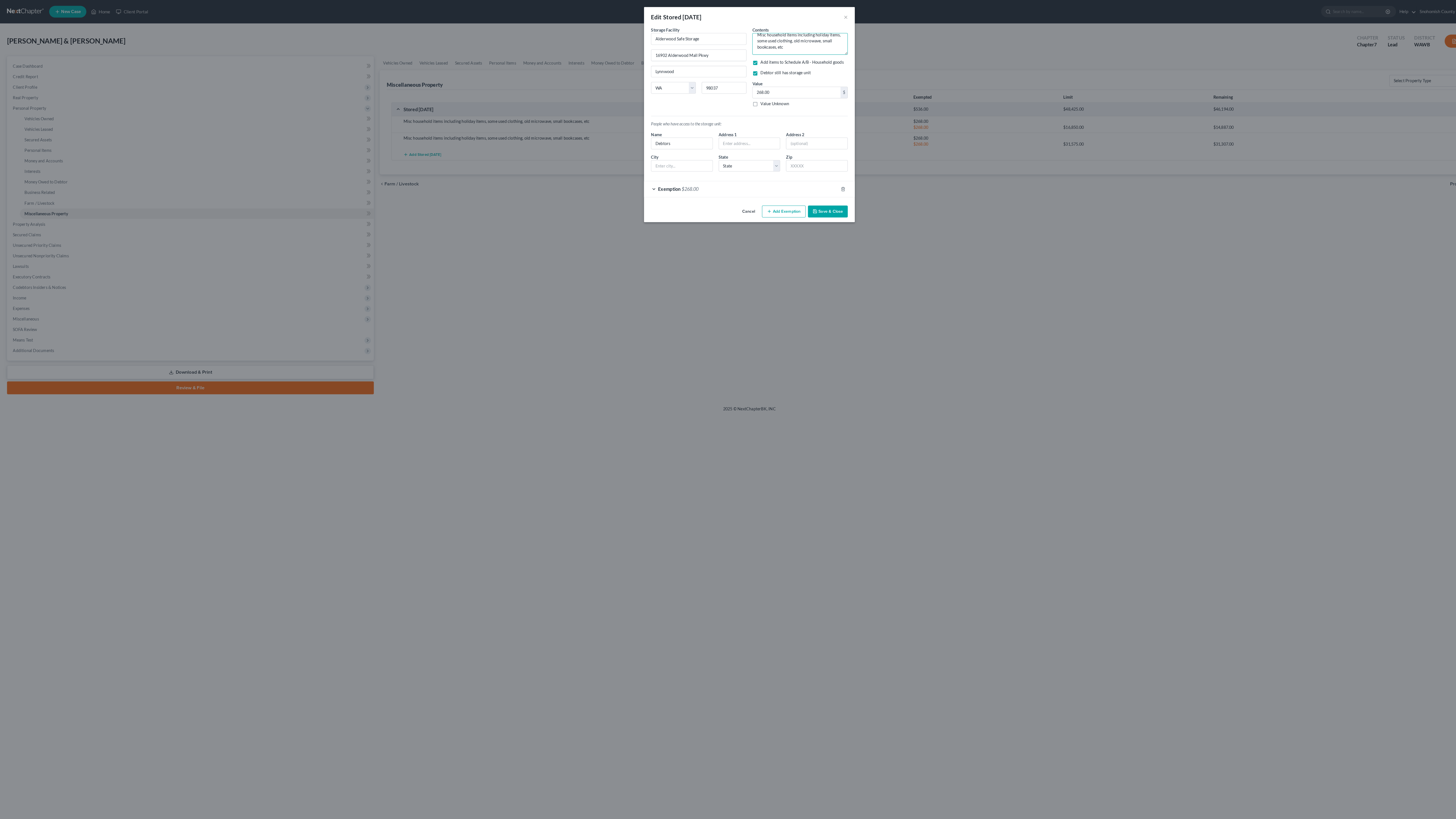
scroll to position [12, 0]
drag, startPoint x: 849, startPoint y: 67, endPoint x: 874, endPoint y: 108, distance: 48.0
click at [827, 108] on div "Contents * Misc household items including holiday items, some used clothing, ol…" at bounding box center [777, 67] width 99 height 82
click at [794, 54] on textarea "Misc household items including" at bounding box center [777, 42] width 93 height 21
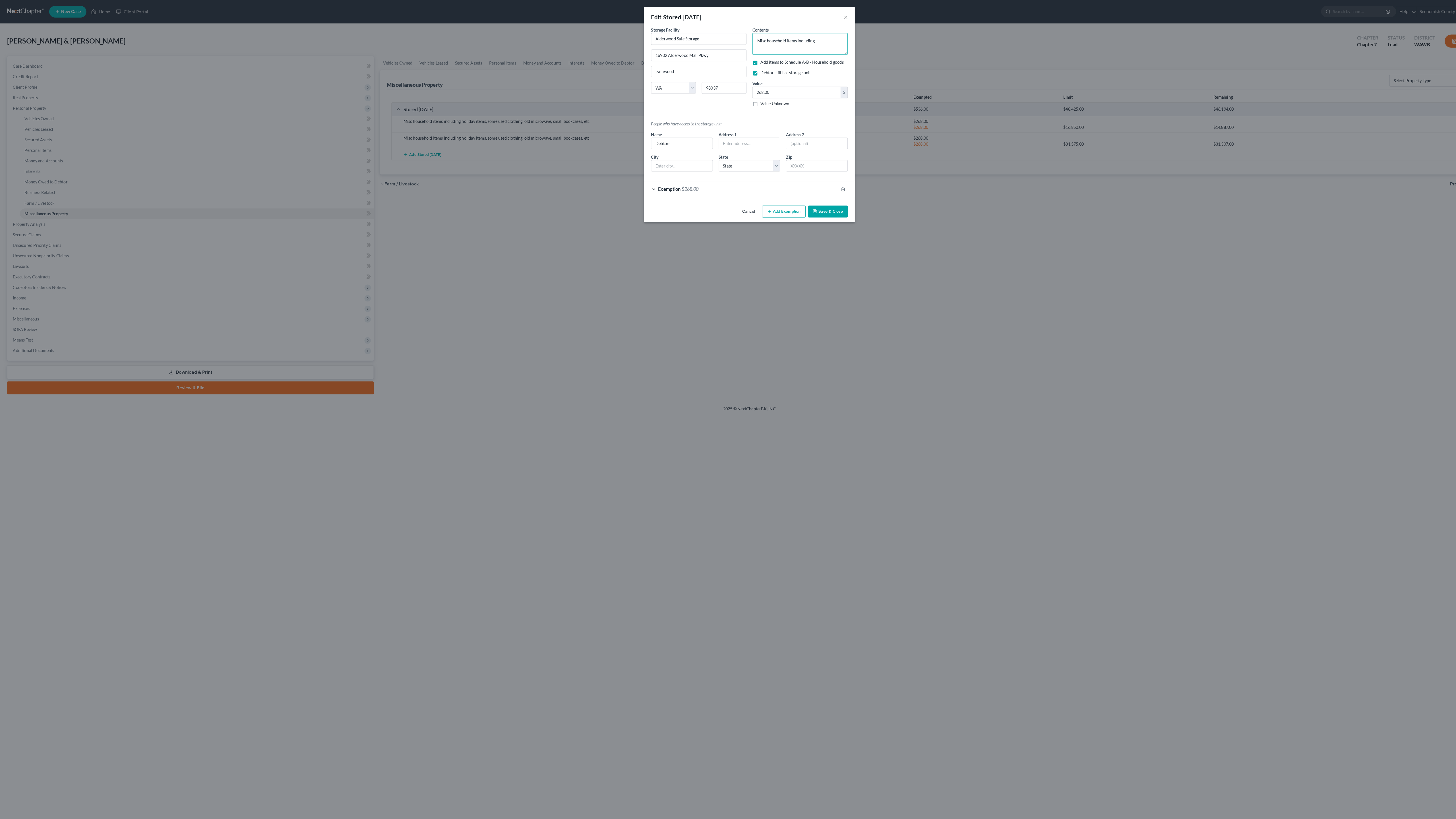
drag, startPoint x: 794, startPoint y: 69, endPoint x: 758, endPoint y: 69, distance: 36.0
click at [758, 54] on textarea "Misc household items including" at bounding box center [777, 42] width 93 height 21
click at [824, 54] on textarea "Misc household items including" at bounding box center [777, 42] width 93 height 21
drag, startPoint x: 794, startPoint y: 68, endPoint x: 757, endPoint y: 68, distance: 37.0
click at [757, 54] on textarea "Misc household items including" at bounding box center [777, 42] width 93 height 21
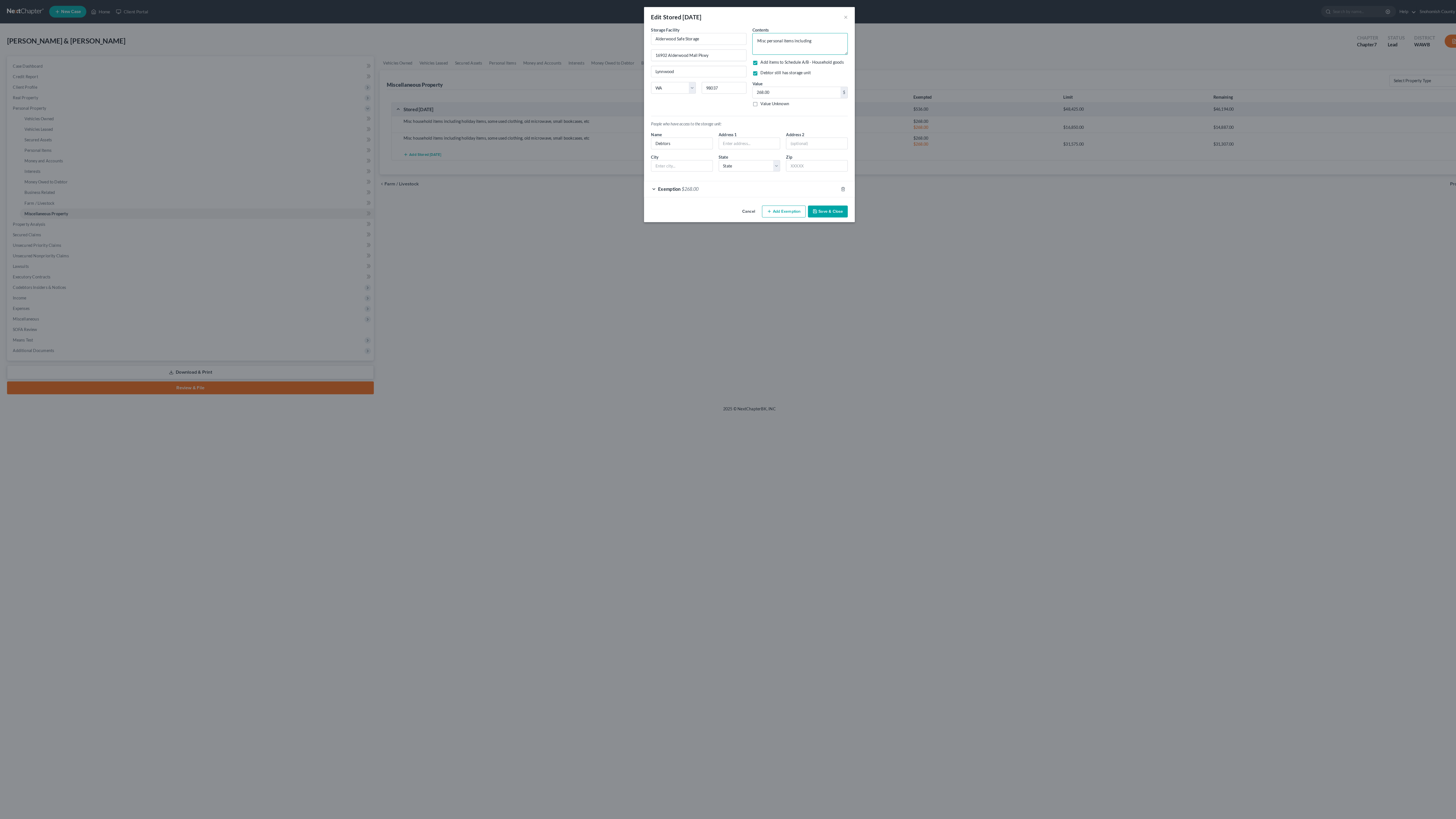
click at [824, 54] on textarea "Misc personal items including" at bounding box center [777, 42] width 93 height 21
type textarea "Misc personal items including seasonal clothing, blankets,"
click at [815, 95] on input "268.00" at bounding box center [774, 90] width 85 height 11
type input "2"
click at [818, 54] on textarea "Misc personal items including seasonal clothing, blankets," at bounding box center [777, 42] width 93 height 21
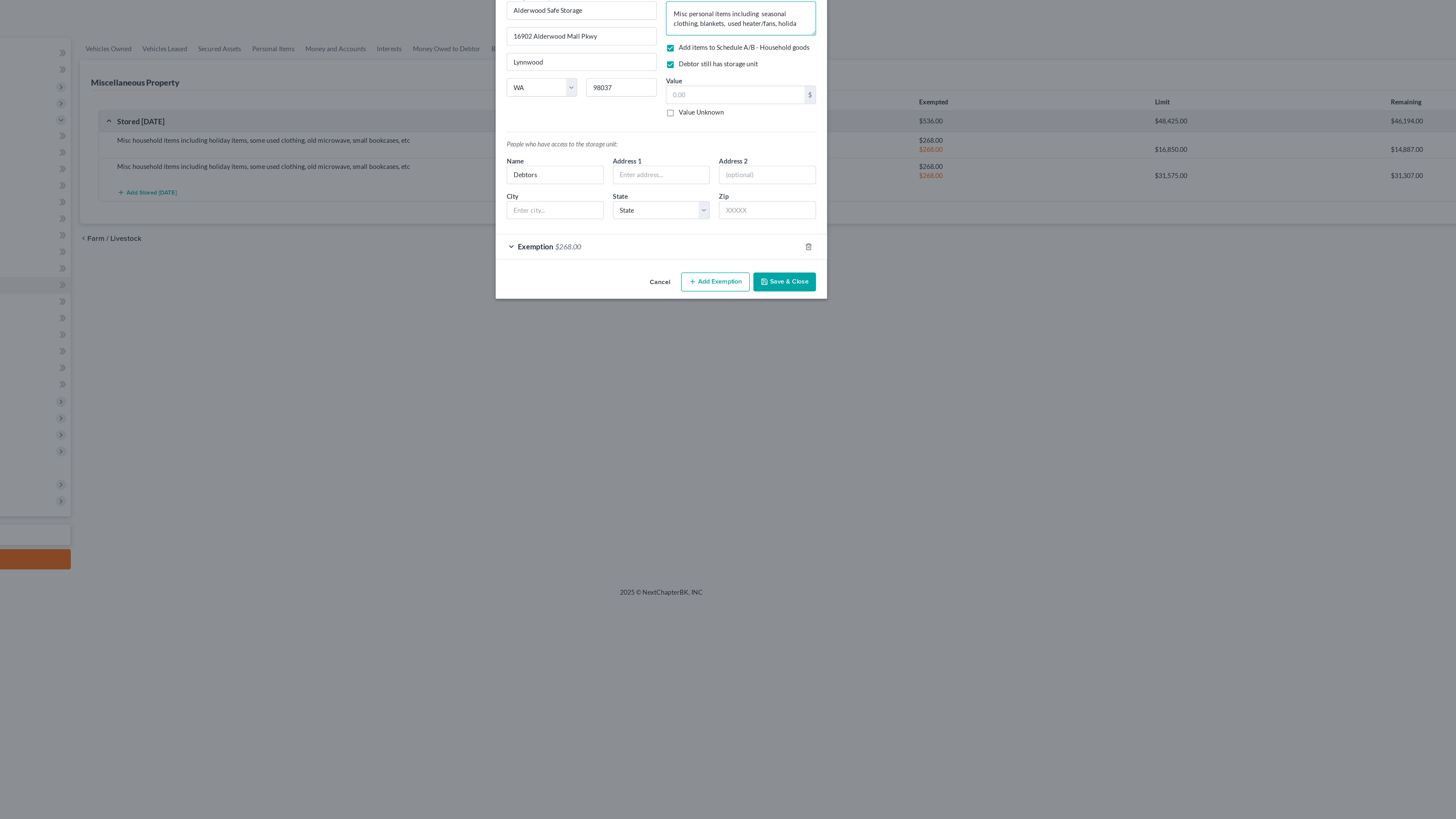
scroll to position [3, 0]
drag, startPoint x: 560, startPoint y: 59, endPoint x: 510, endPoint y: 57, distance: 50.0
click at [731, 54] on textarea "Misc personal items including seasonal clothing, blankets, used heater/fans, ho…" at bounding box center [777, 42] width 93 height 21
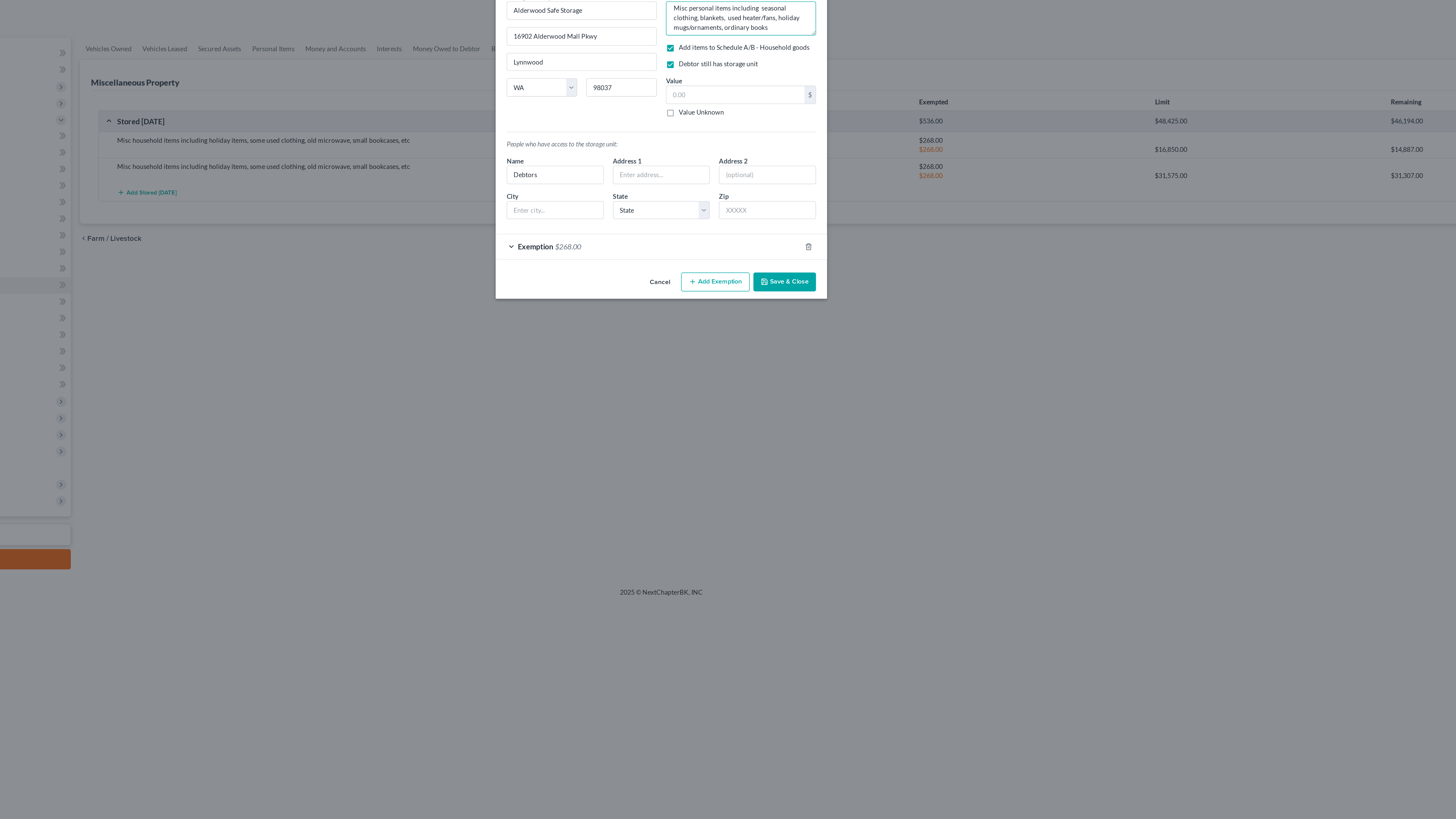
drag, startPoint x: 538, startPoint y: 57, endPoint x: 511, endPoint y: 55, distance: 27.1
click at [731, 54] on textarea "Misc personal items including seasonal clothing, blankets, used heater/fans, ho…" at bounding box center [777, 42] width 93 height 21
drag, startPoint x: 457, startPoint y: 62, endPoint x: 417, endPoint y: 60, distance: 40.0
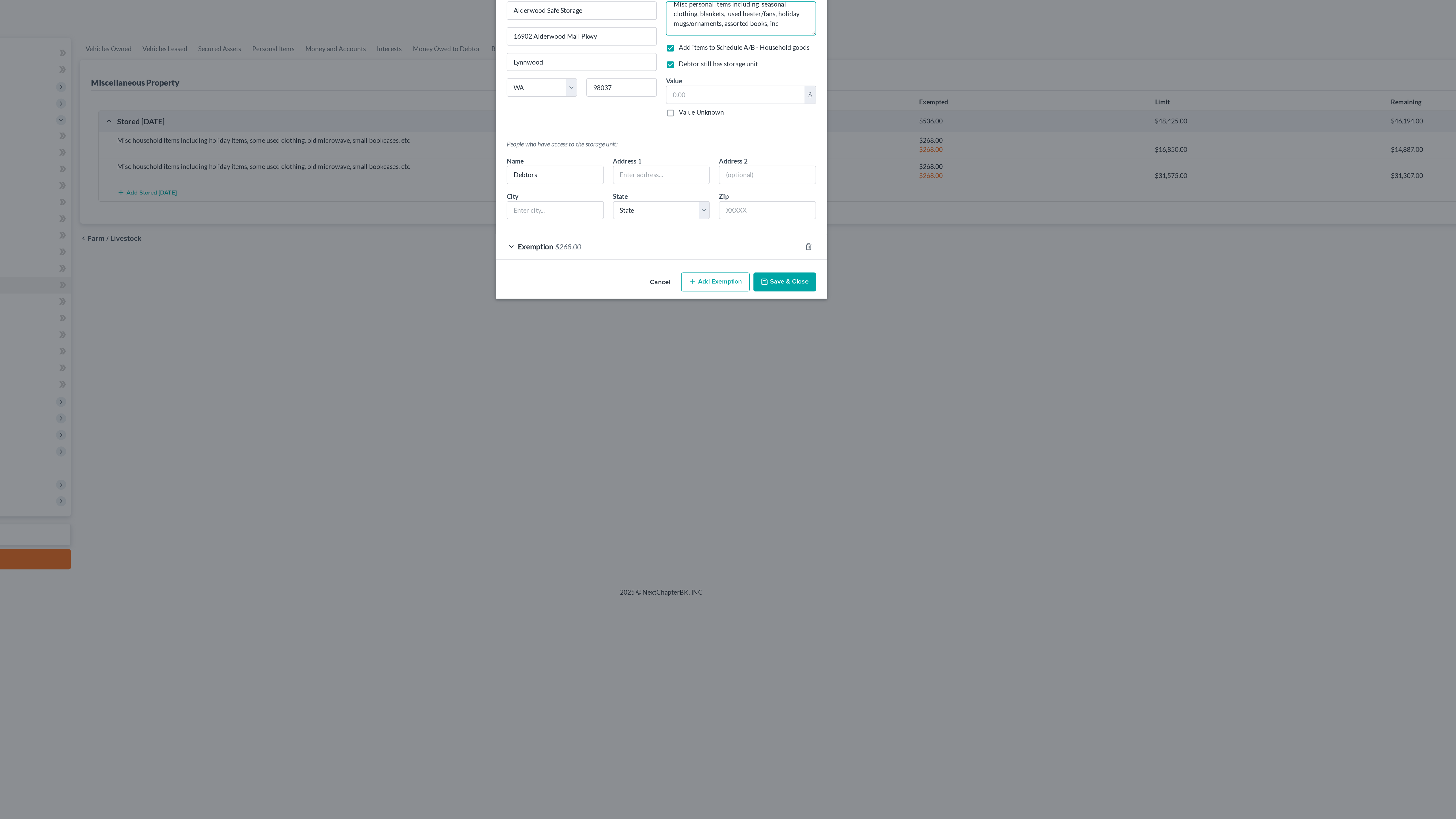
click at [731, 54] on textarea "Misc personal items including seasonal clothing, blankets, used heater/fans, ho…" at bounding box center [777, 42] width 93 height 21
type textarea "Misc personal items including seasonal clothing, blankets, used heater/fans, ho…"
click at [731, 95] on input "text" at bounding box center [774, 90] width 85 height 11
type input "205.05"
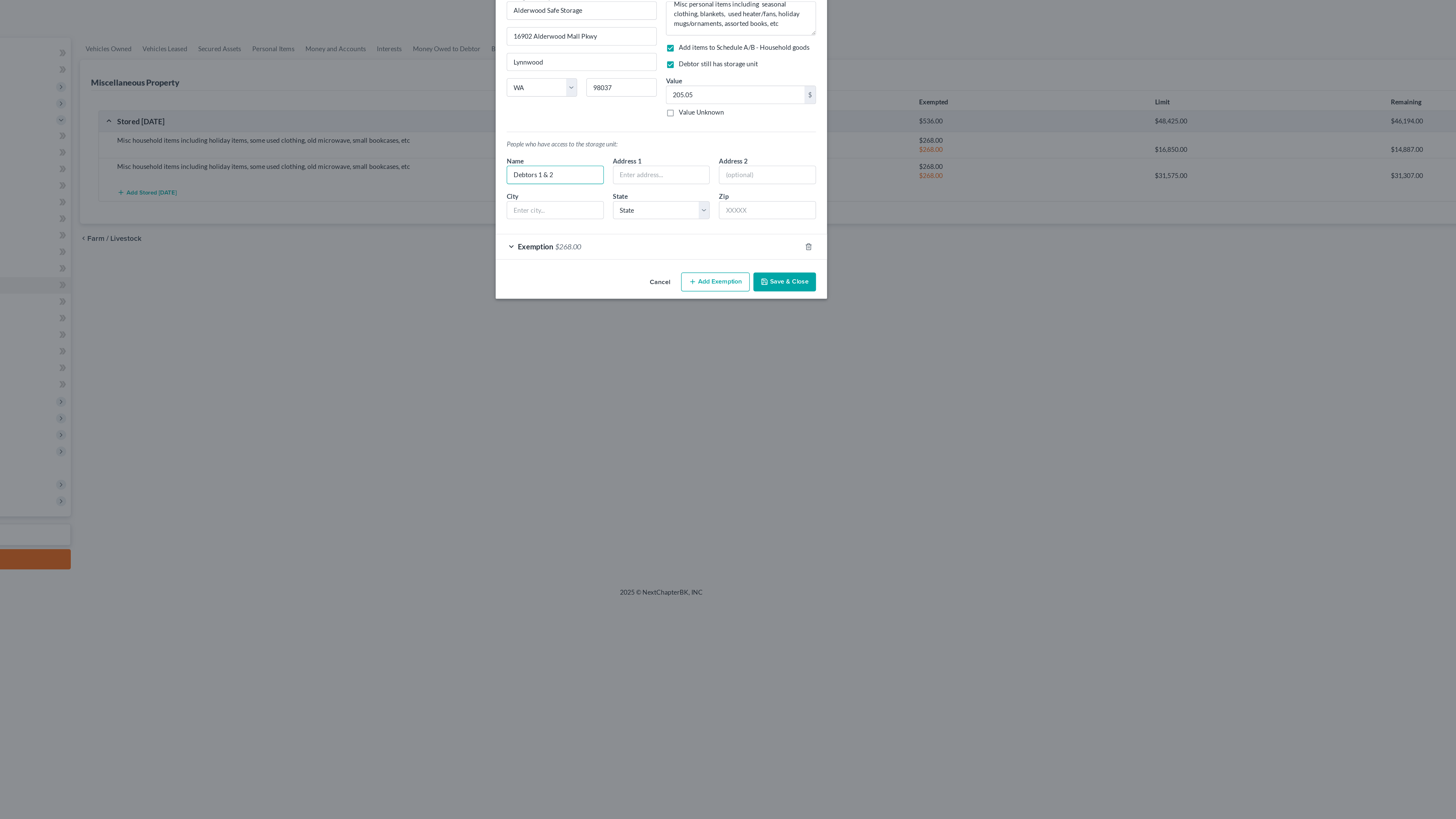
type input "Debtors 1 & 2"
click at [785, 212] on button "Save & Close" at bounding box center [804, 205] width 39 height 12
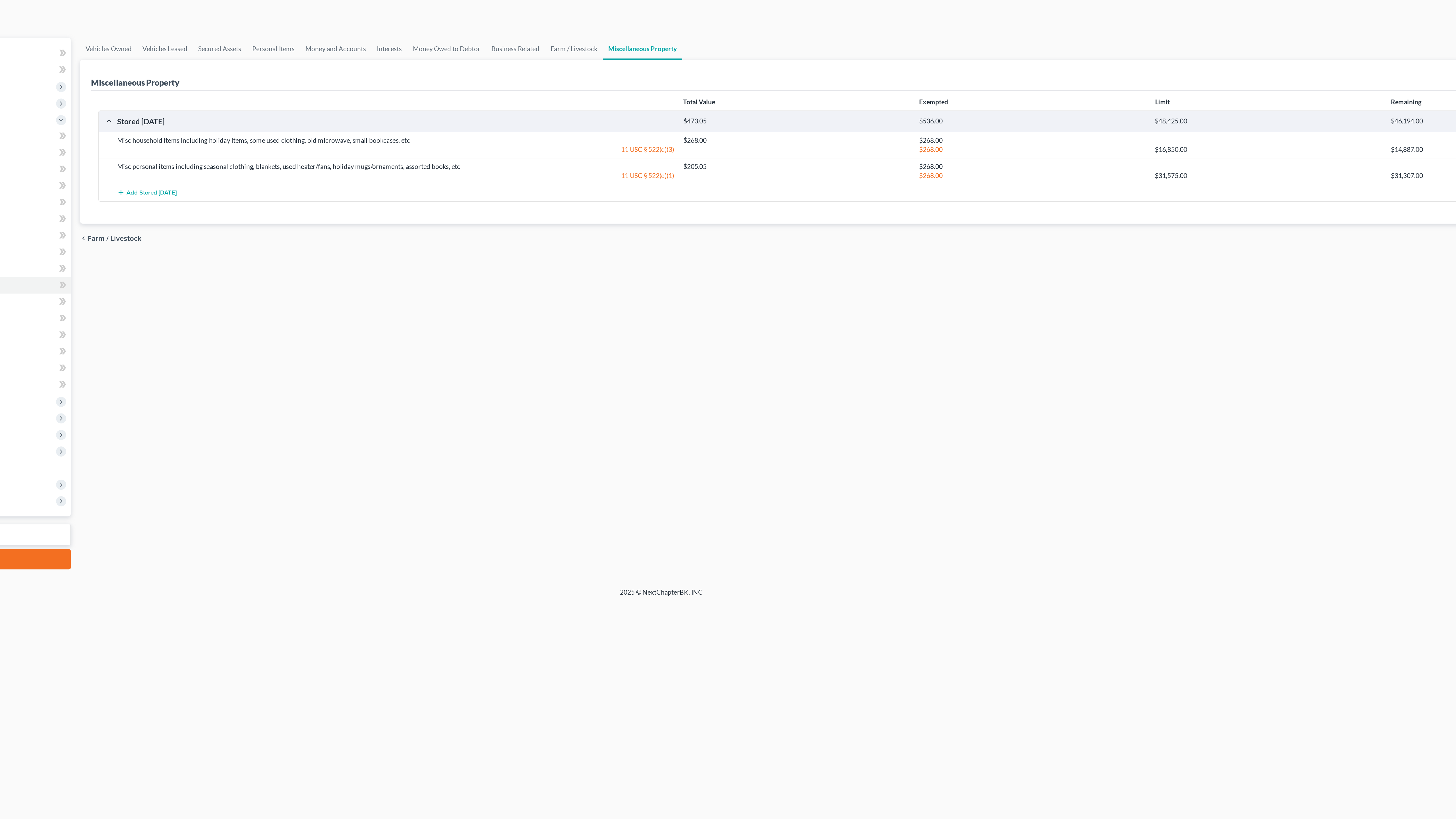
click at [381, 112] on div "Stored [DATE] $473.05 $536.00 $48,425.00 $46,194.00" at bounding box center [908, 106] width 1055 height 12
click at [1176, 109] on div "$46,194.00" at bounding box center [1249, 105] width 146 height 5
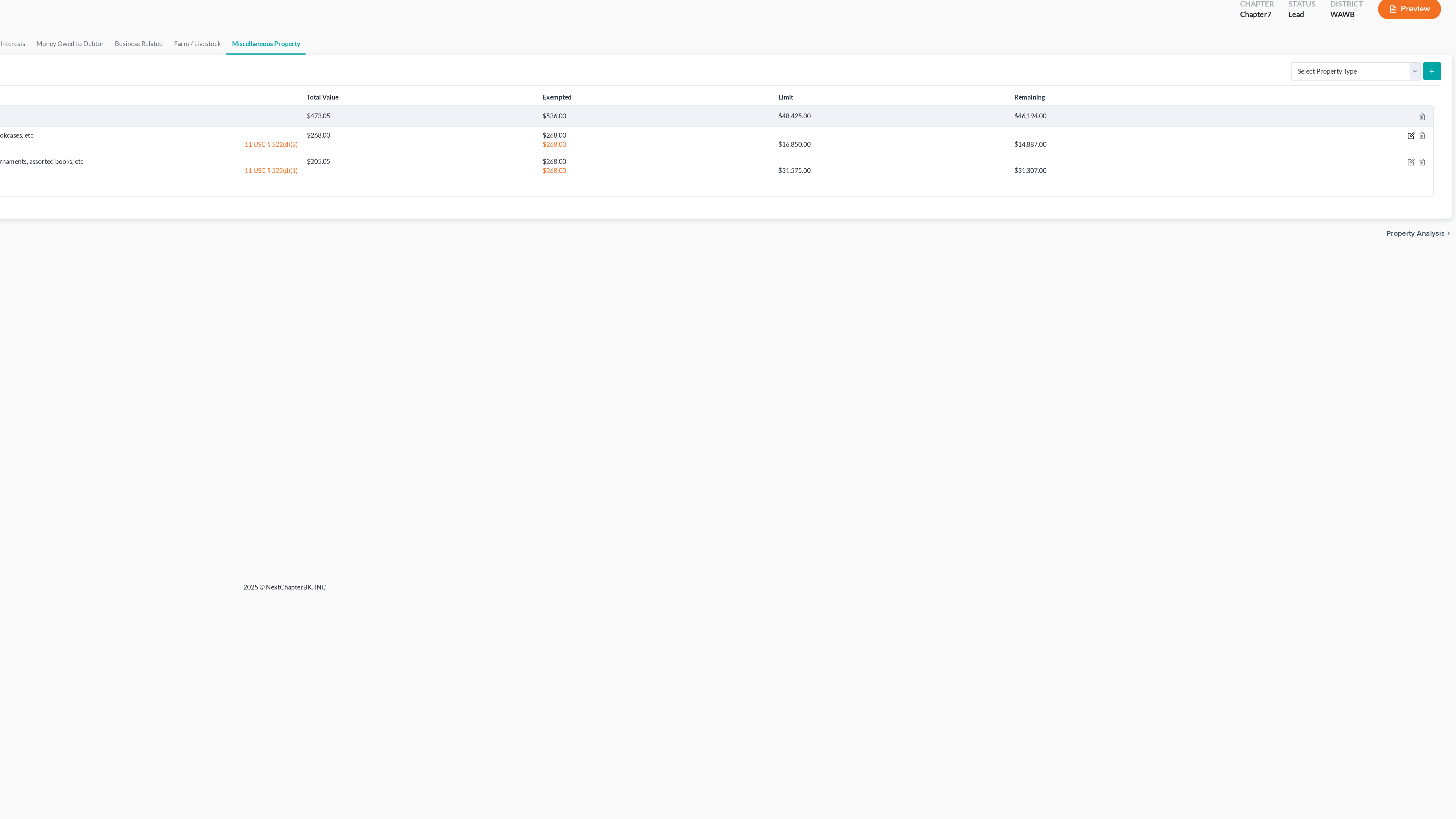
click at [1422, 120] on icon "button" at bounding box center [1424, 119] width 5 height 5
select select "50"
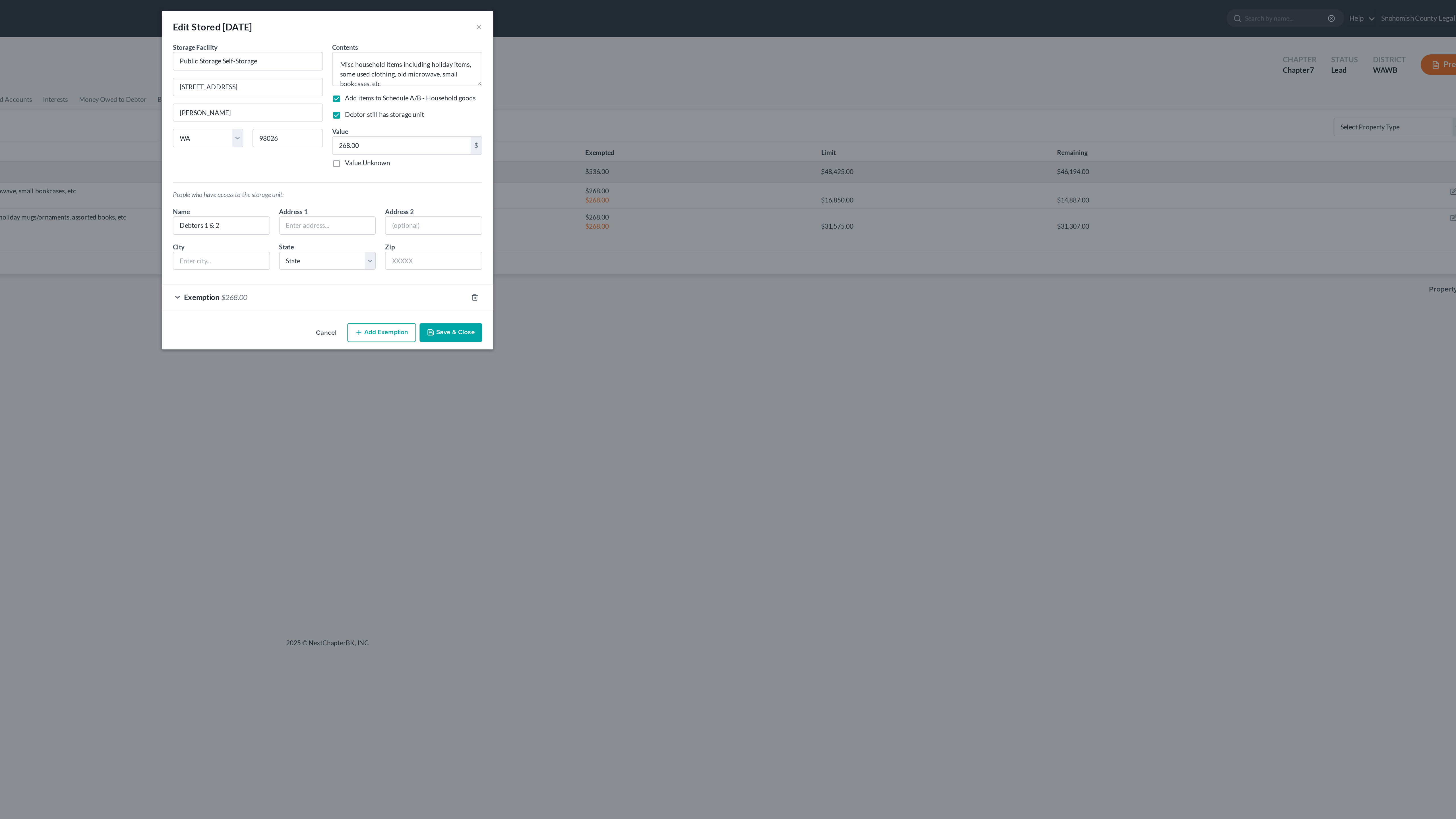
scroll to position [0, 0]
click at [731, 54] on textarea "Misc household items including holiday items, some used clothing, old microwave…" at bounding box center [777, 42] width 93 height 21
drag, startPoint x: 147, startPoint y: 68, endPoint x: 40, endPoint y: 64, distance: 107.1
click at [820, 20] on button "×" at bounding box center [821, 16] width 4 height 7
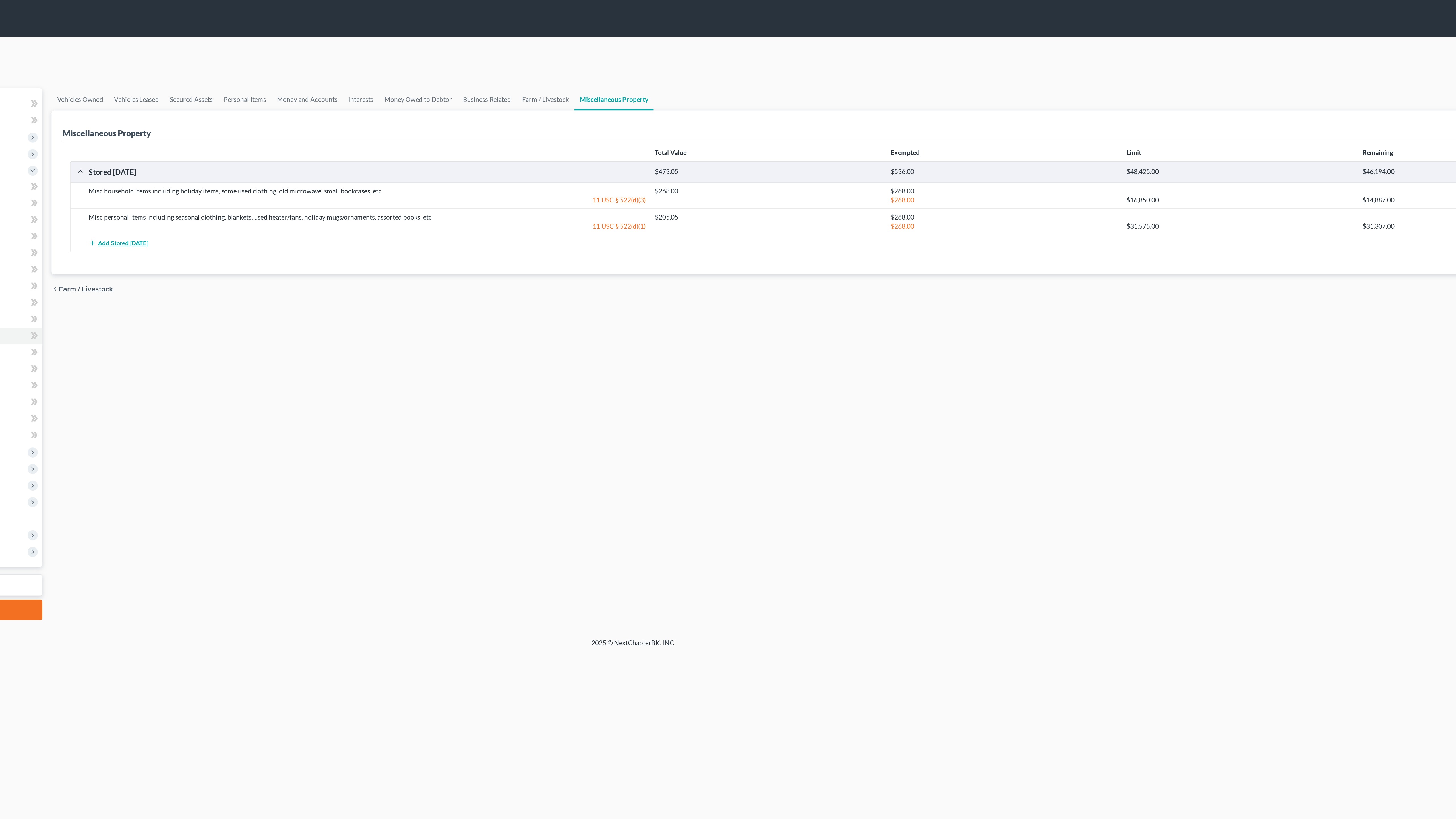
click at [398, 153] on span "Add Stored [DATE]" at bounding box center [413, 150] width 31 height 5
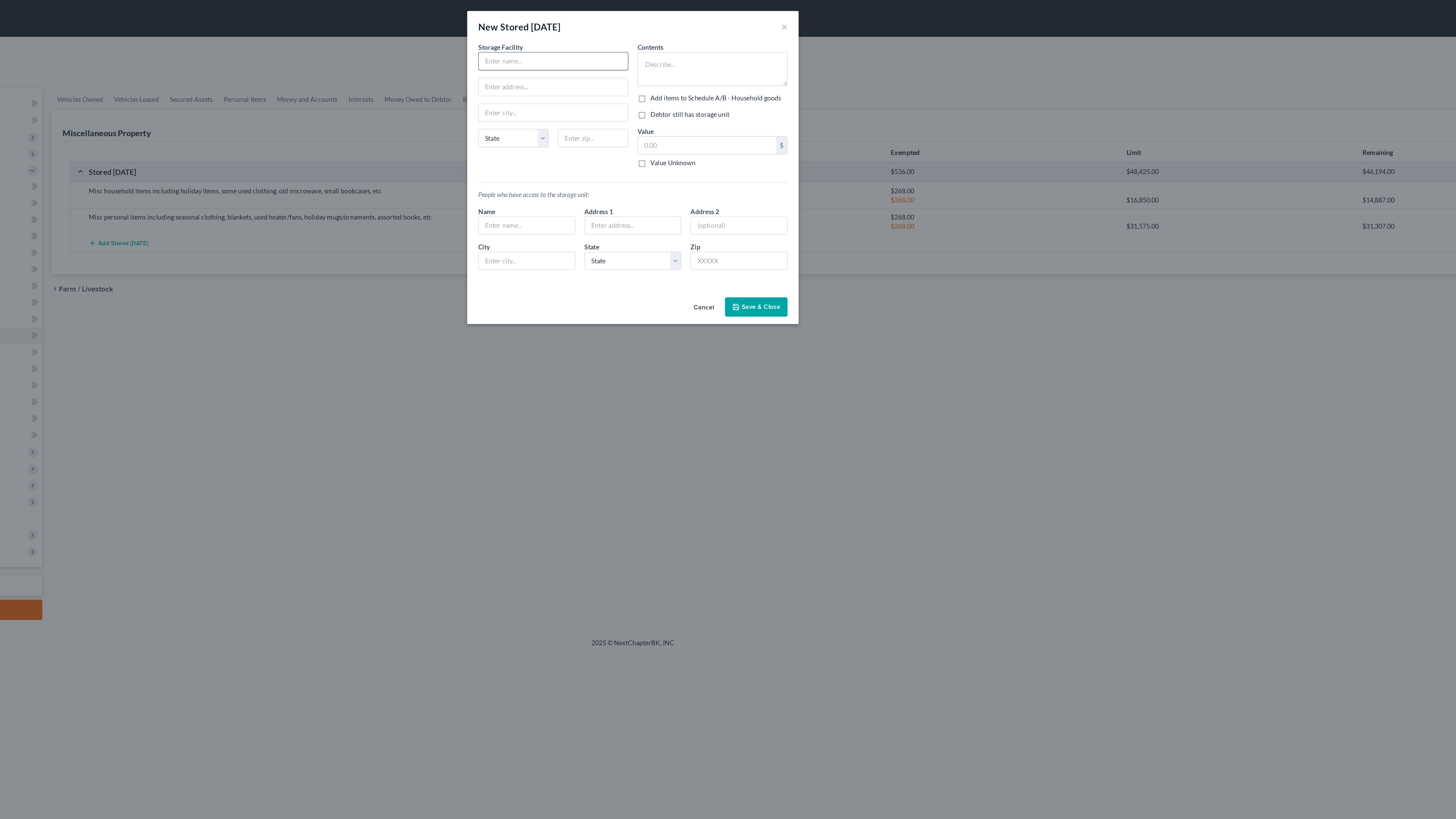
paste input "Public Storage Self-Storage"
type input "Public Storage Self-Storage"
click at [633, 59] on input "text" at bounding box center [679, 54] width 92 height 11
click at [785, 195] on button "Save & Close" at bounding box center [804, 189] width 39 height 12
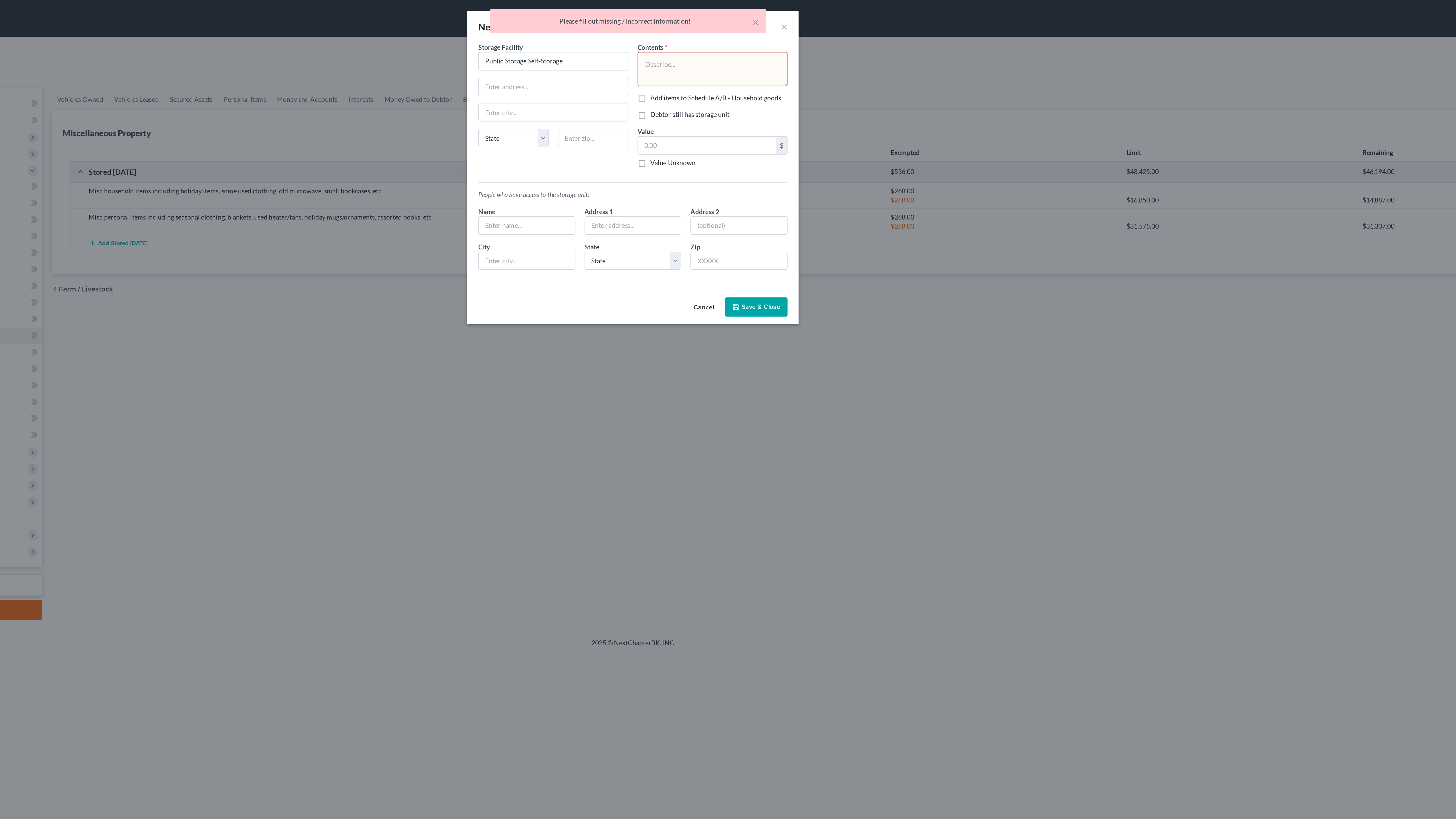
click at [731, 54] on textarea at bounding box center [777, 42] width 93 height 21
click at [731, 54] on textarea "Misc items" at bounding box center [777, 42] width 93 height 21
click at [731, 54] on textarea "Unit C 11 - (sever e water damage)Misc items" at bounding box center [777, 42] width 93 height 21
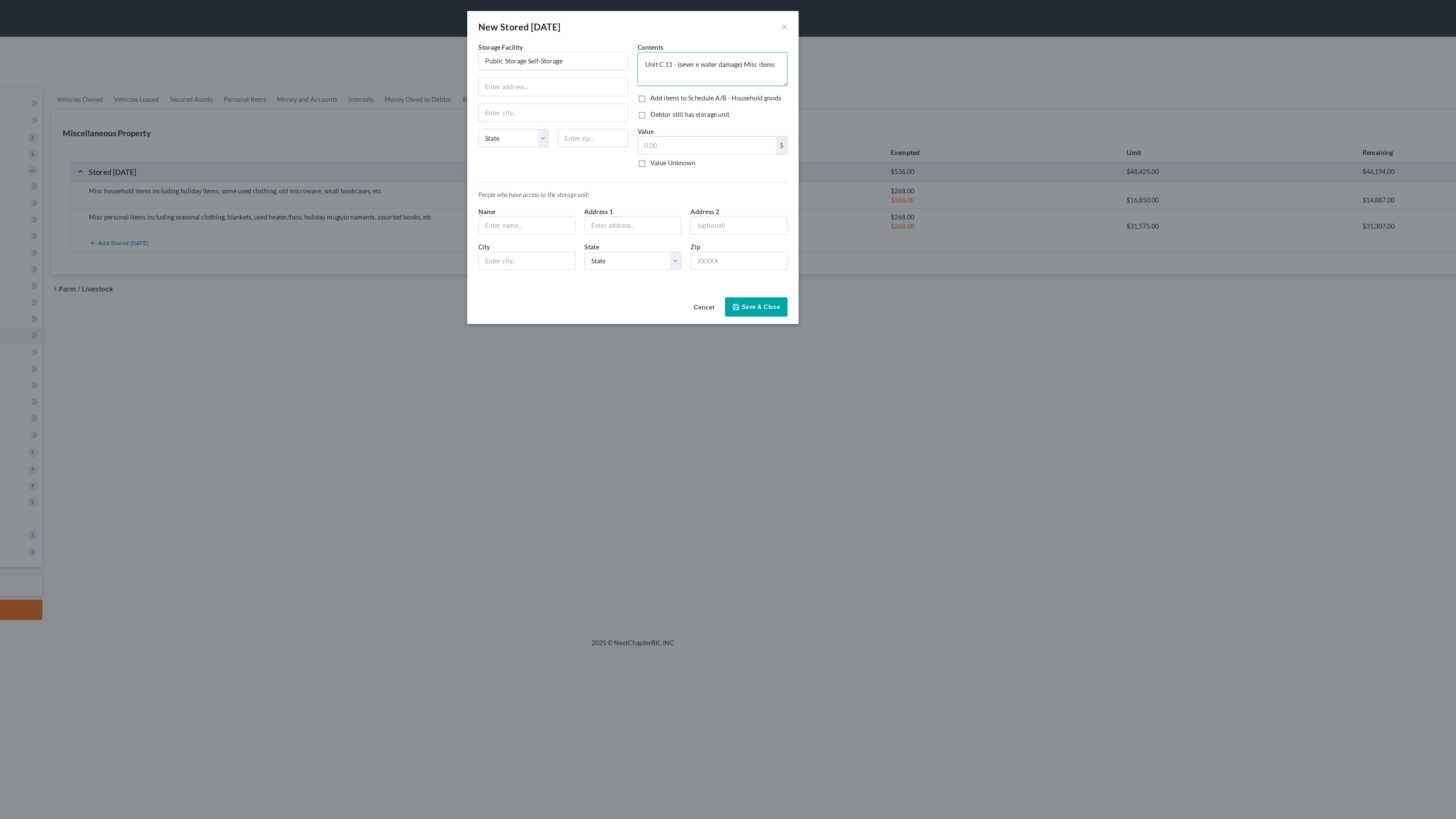
click at [731, 54] on textarea "Unit C 11 - (sever e water damage) Misc items" at bounding box center [777, 42] width 93 height 21
click at [731, 54] on textarea "Unit C 11 - (severe water damage) Misc items" at bounding box center [777, 42] width 93 height 21
click at [731, 54] on textarea "Unit C 11 - (severe water damage) Misc household items" at bounding box center [777, 42] width 93 height 21
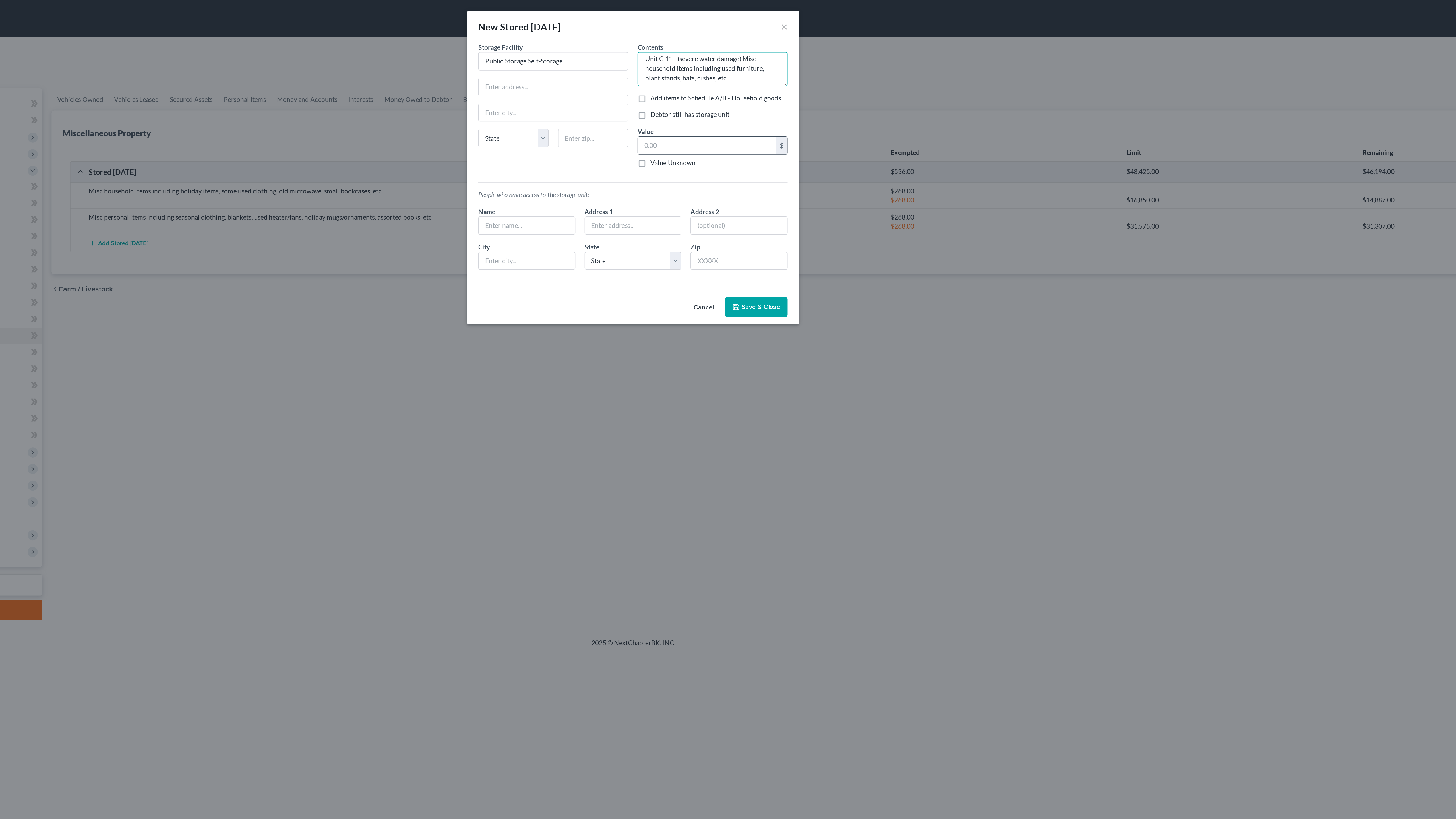
type textarea "Unit C 11 - (severe water damage) Misc household items including used furniture…"
click at [731, 95] on input "text" at bounding box center [774, 90] width 85 height 11
type input "266.00"
type input "Debtors 1 & @"
click at [785, 195] on button "Save & Close" at bounding box center [804, 189] width 39 height 12
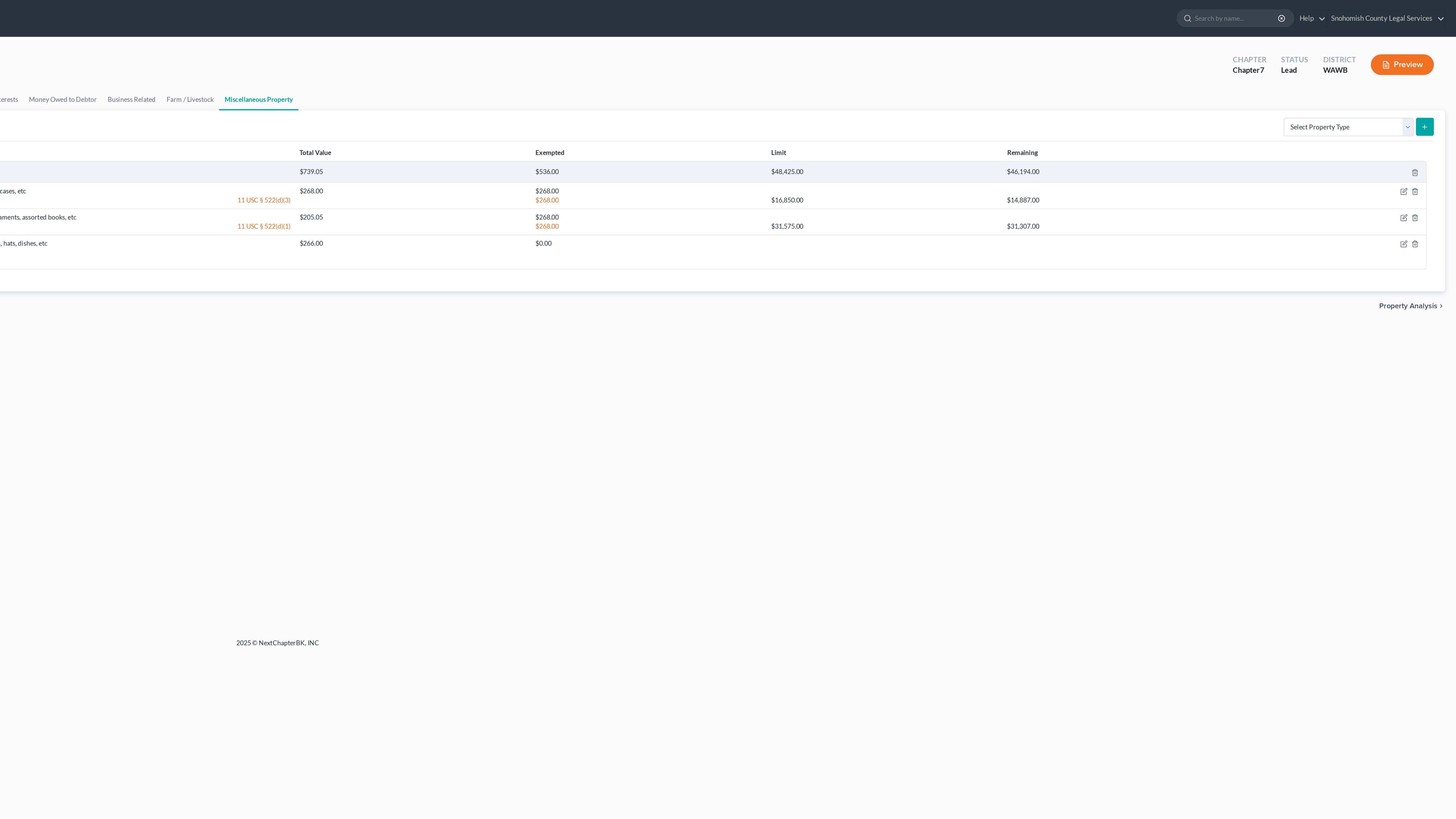
scroll to position [0, 0]
click at [1422, 136] on icon "button" at bounding box center [1424, 134] width 5 height 5
select select "50"
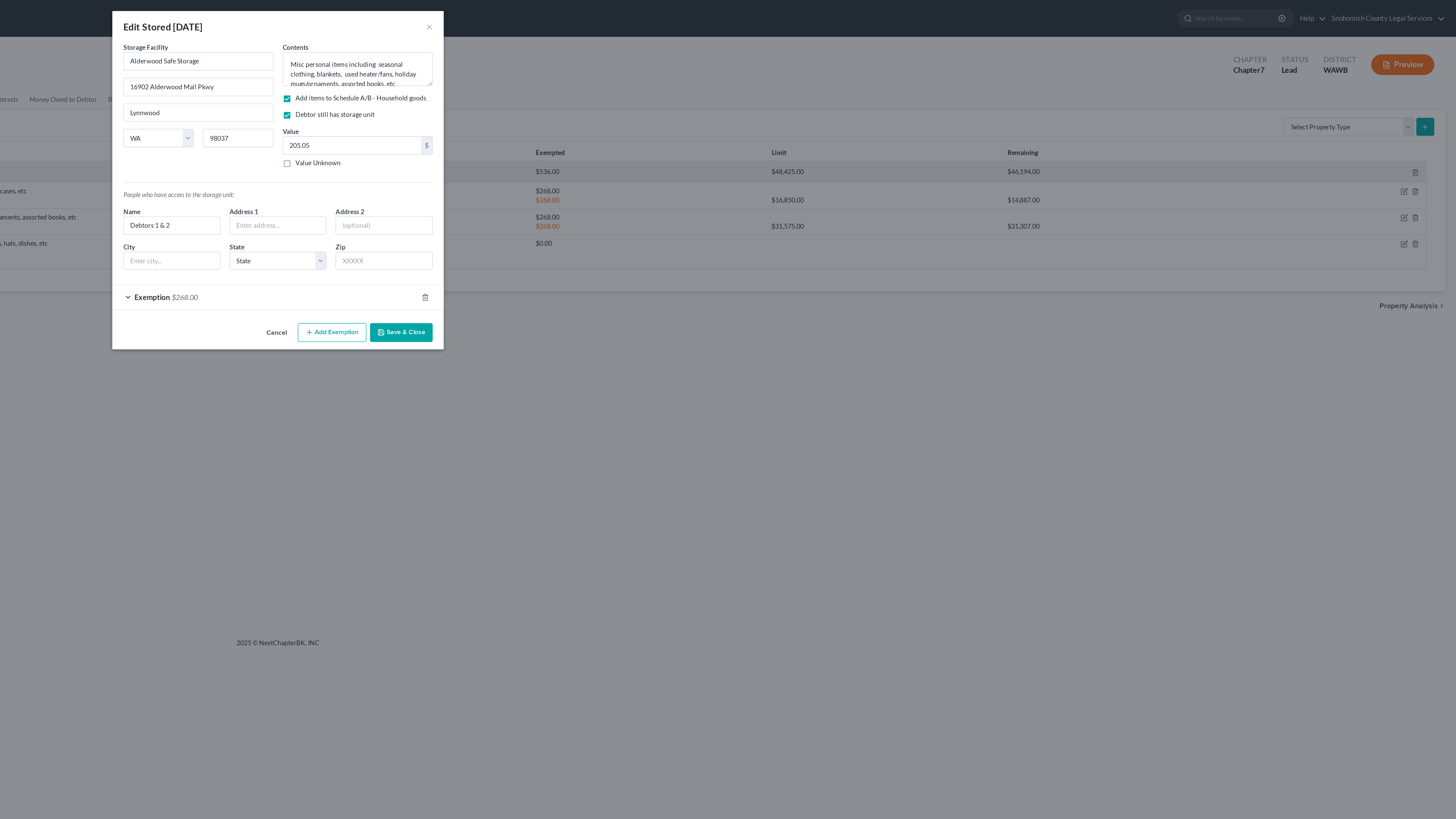
click at [626, 191] on div "Exemption $268.00" at bounding box center [720, 183] width 188 height 15
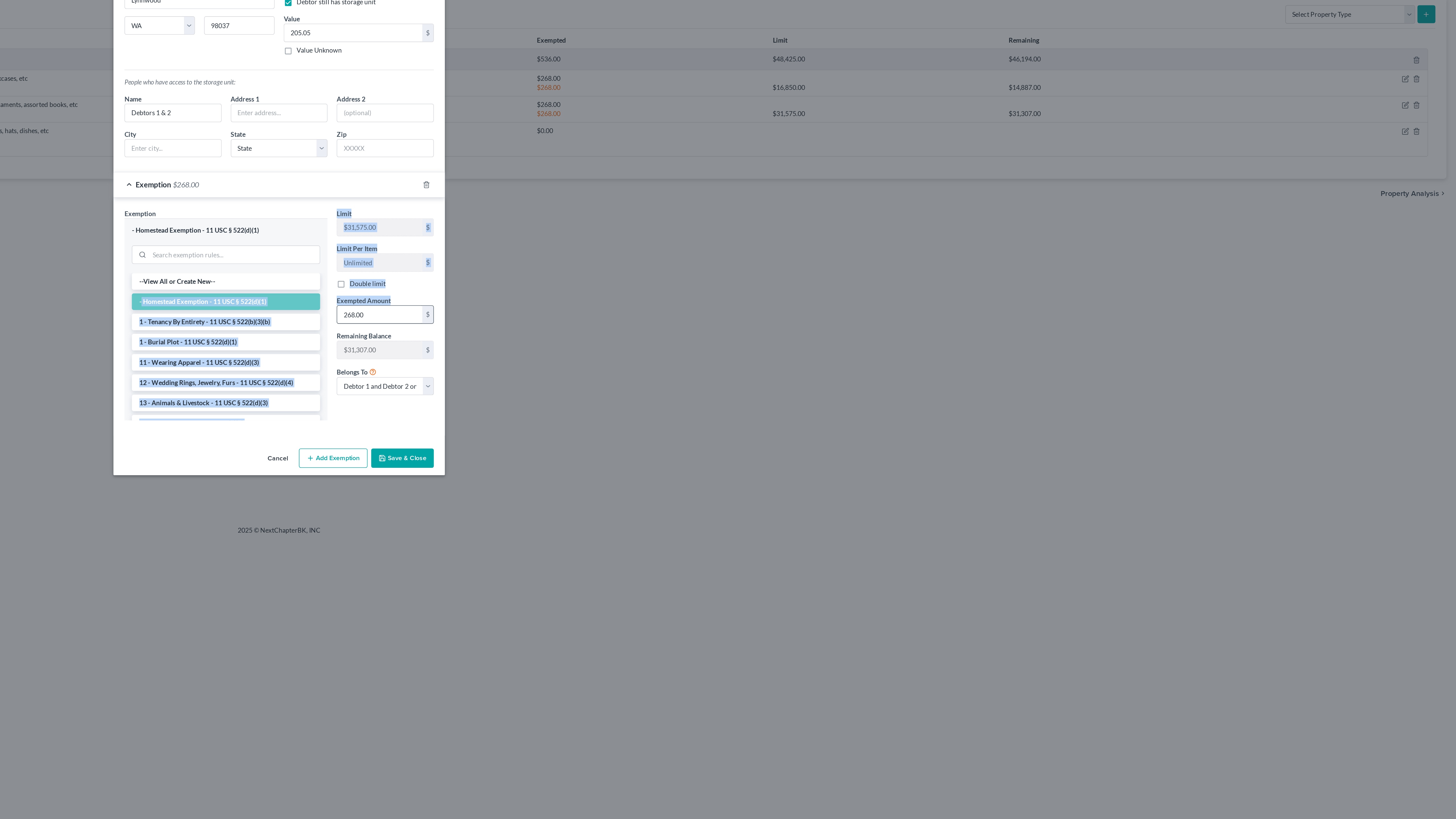
drag, startPoint x: 193, startPoint y: 405, endPoint x: 281, endPoint y: 427, distance: 90.7
click at [630, 334] on div "Exemption Set must be selected for CA. Exemption * - Homestead Exemption - 11 U…" at bounding box center [728, 266] width 197 height 136
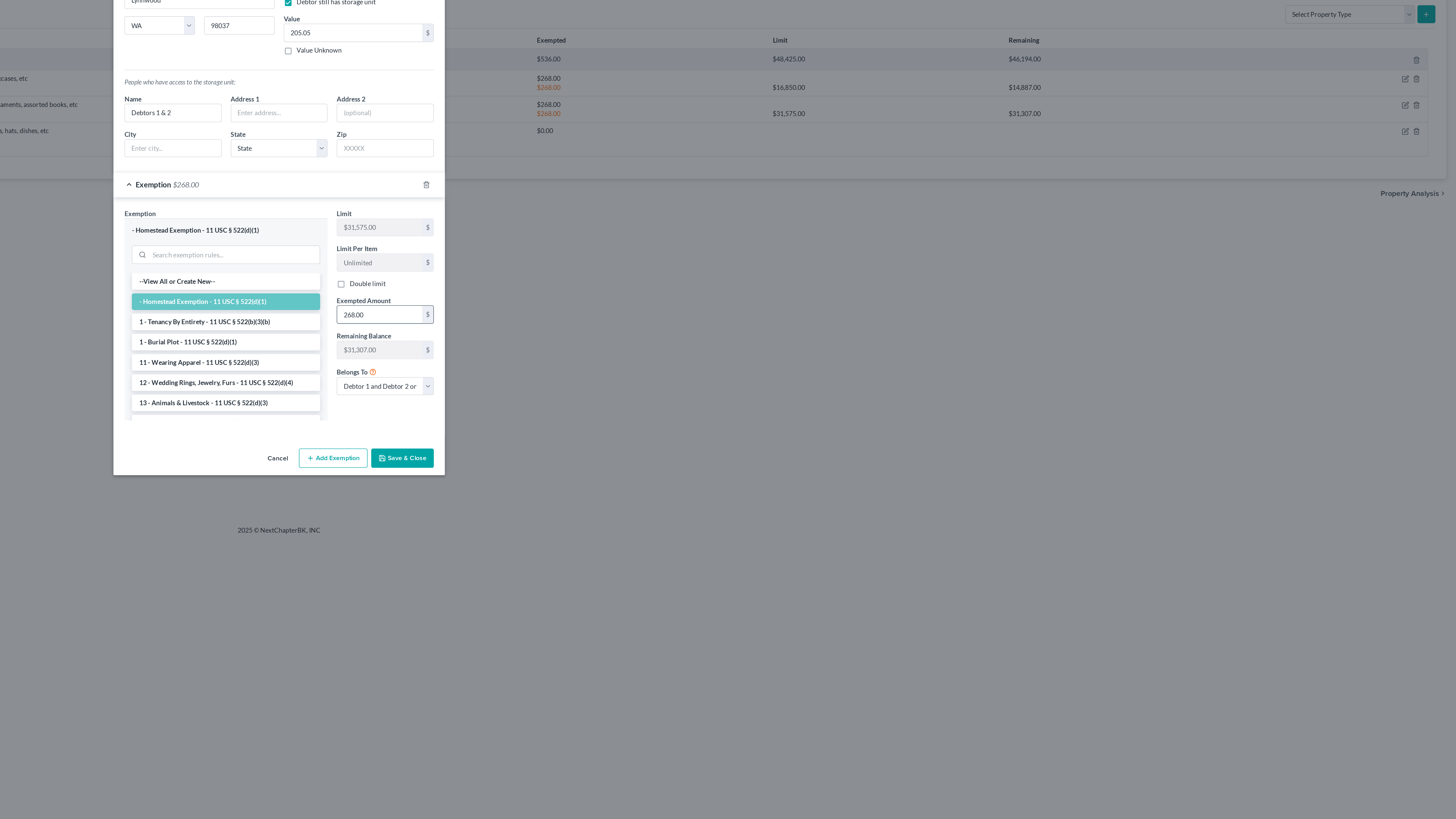
click at [764, 269] on input "268.00" at bounding box center [790, 264] width 53 height 11
type input "205.05"
click at [637, 299] on li "6 - Household Goods and Furnishings - 11 USC § 522(d)(3)" at bounding box center [695, 294] width 116 height 10
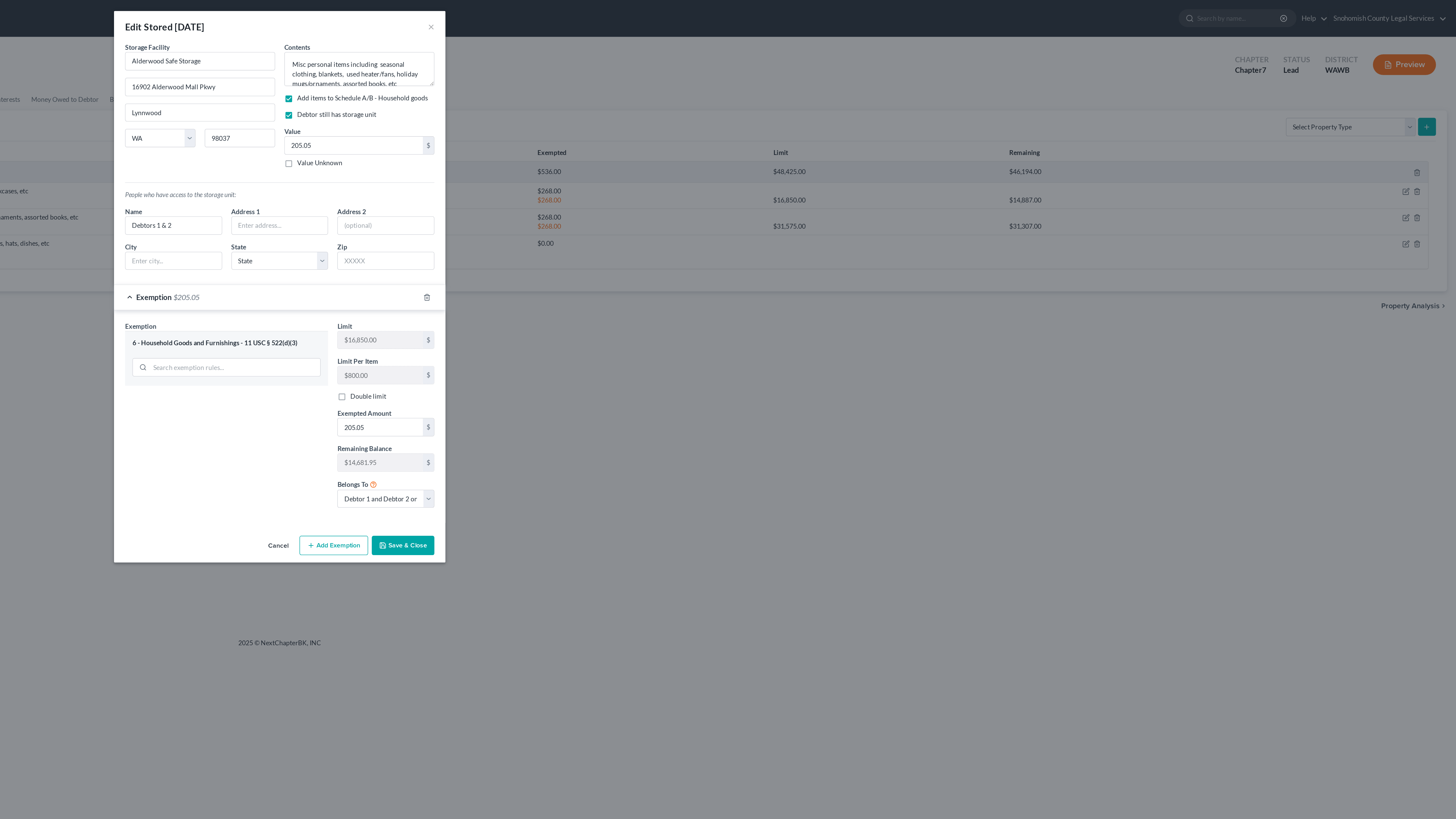
scroll to position [0, 0]
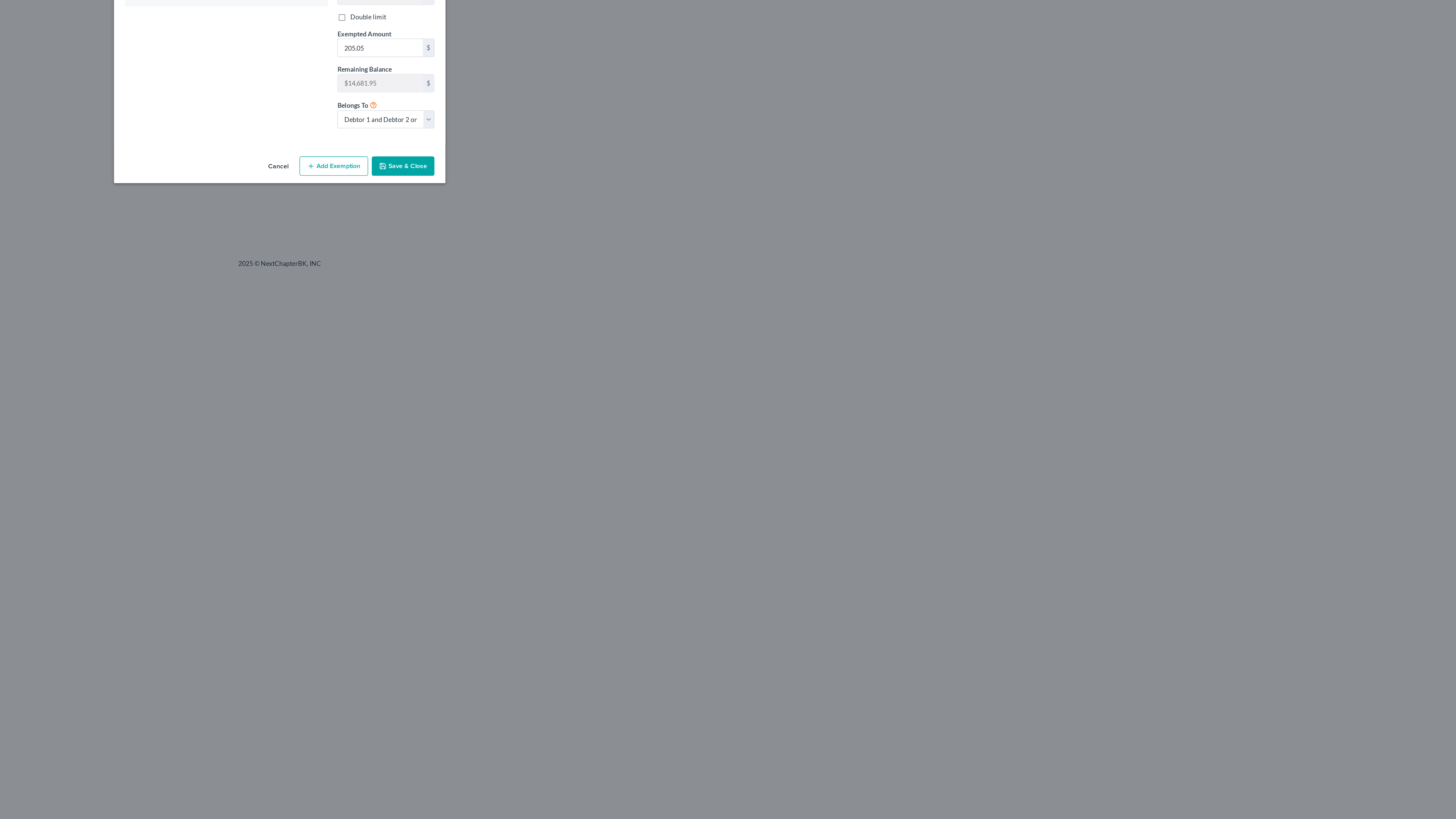
click at [785, 343] on button "Save & Close" at bounding box center [804, 337] width 39 height 12
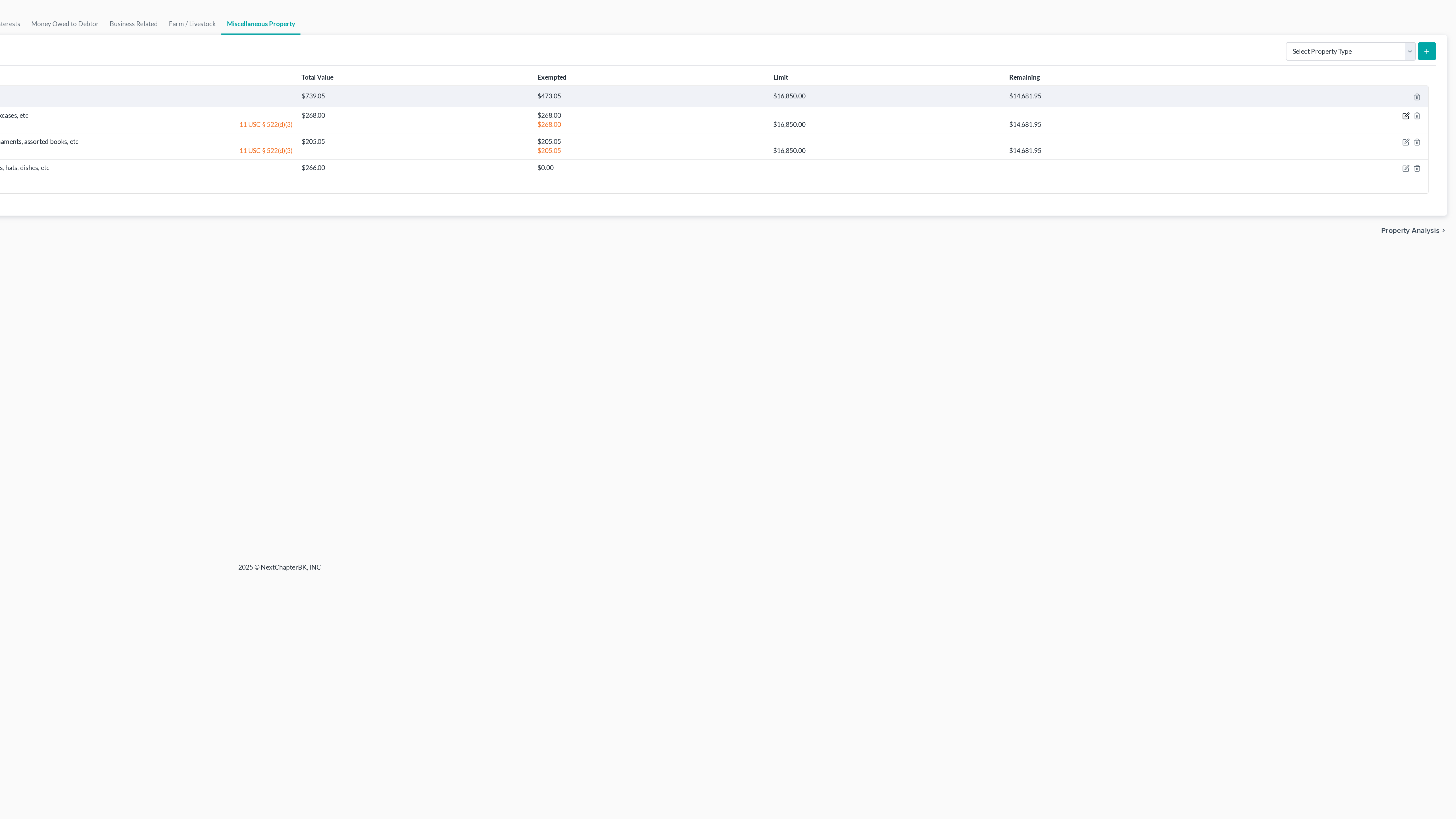
click at [1422, 120] on icon "button" at bounding box center [1424, 119] width 5 height 5
select select "50"
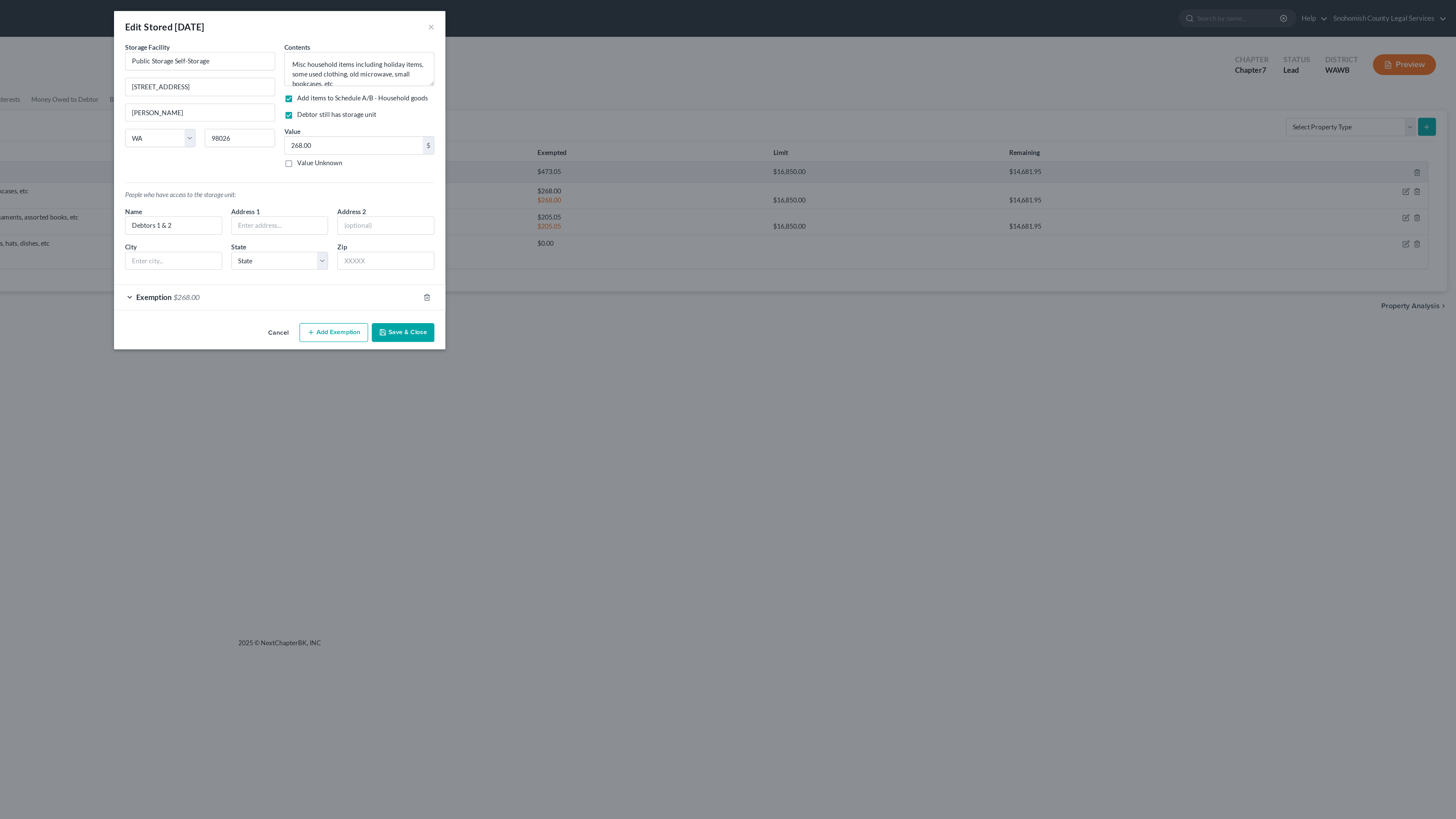
click at [626, 191] on div "Exemption $268.00" at bounding box center [720, 183] width 188 height 15
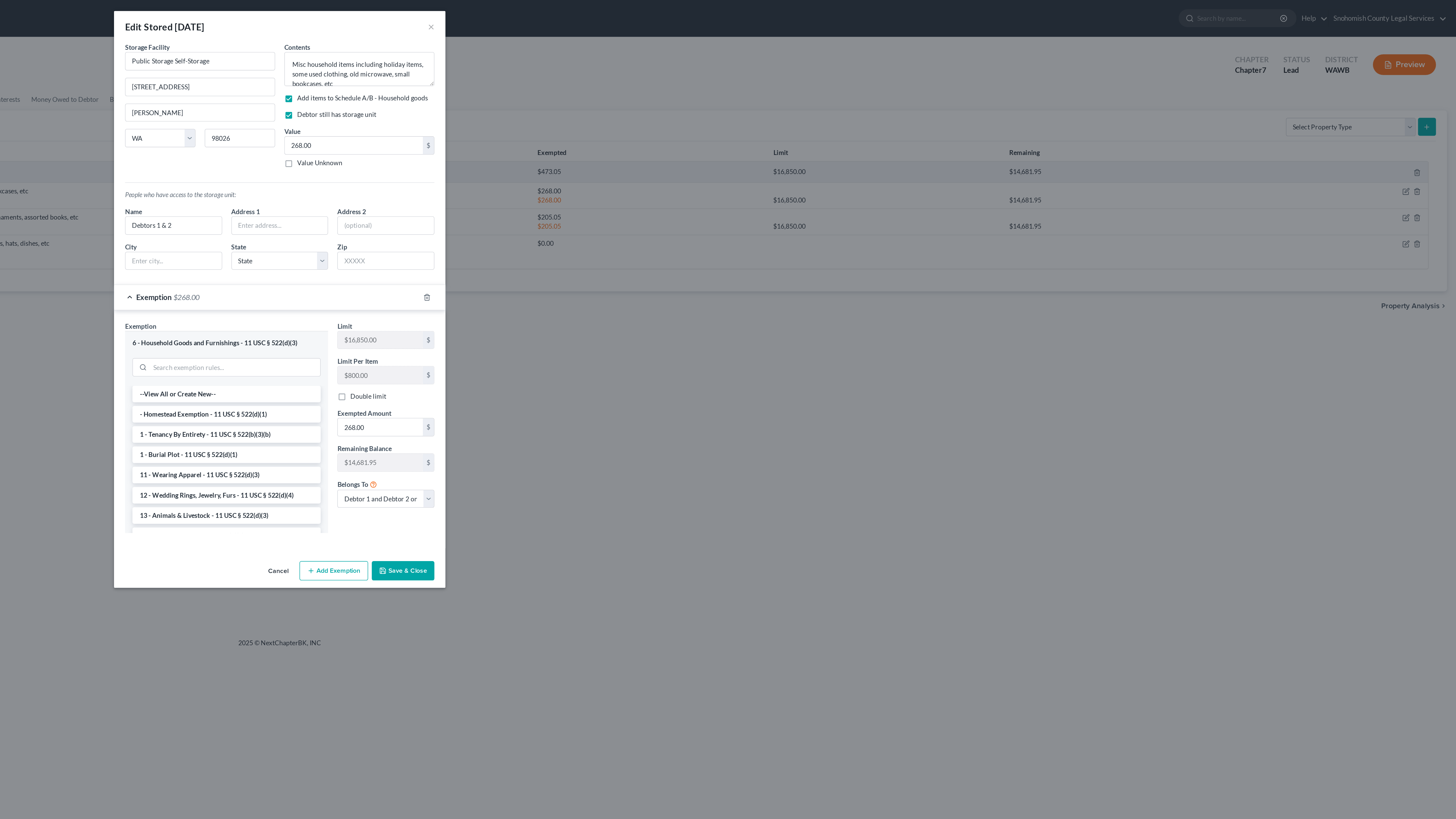
click at [626, 191] on div "Exemption $268.00" at bounding box center [720, 183] width 188 height 15
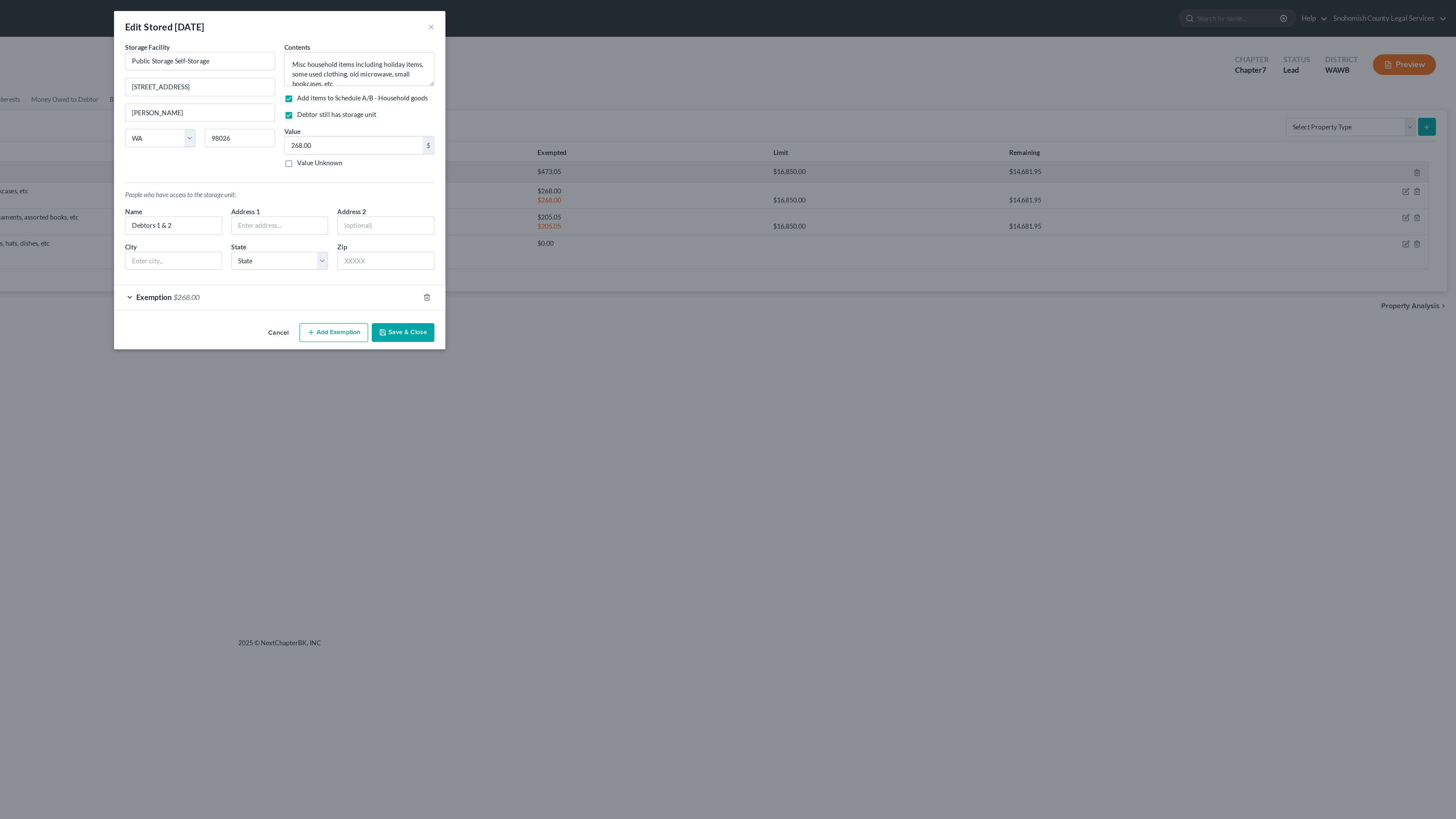
click at [626, 191] on div "Exemption $268.00" at bounding box center [720, 183] width 188 height 15
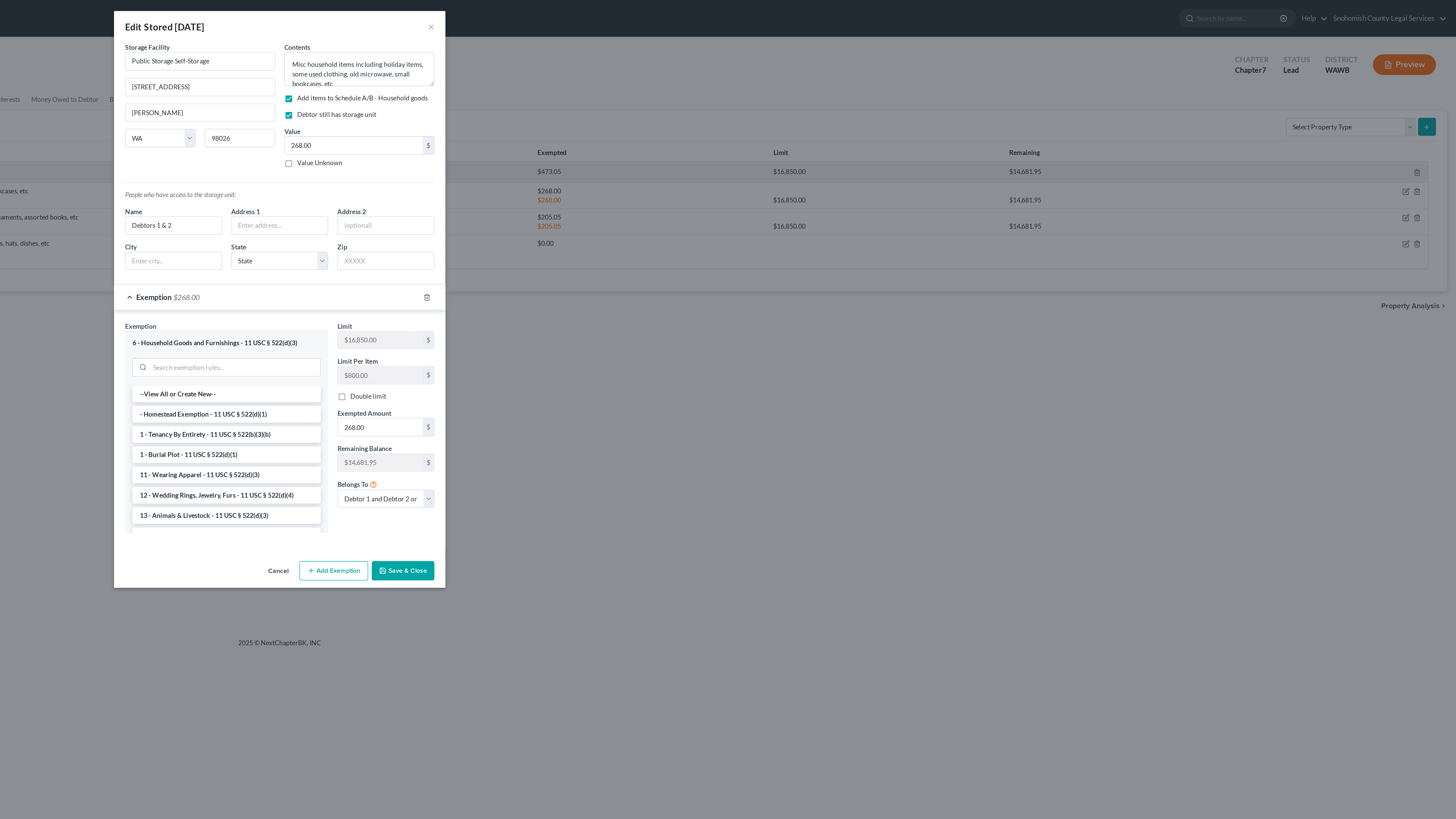
click at [630, 108] on div "Storage Facility Public Storage Self-Storage [STREET_ADDRESS][GEOGRAPHIC_DATA][…" at bounding box center [679, 67] width 99 height 82
drag, startPoint x: 104, startPoint y: 97, endPoint x: 40, endPoint y: 104, distance: 64.4
drag, startPoint x: 85, startPoint y: 98, endPoint x: 12, endPoint y: 99, distance: 73.0
click at [633, 59] on input "[STREET_ADDRESS]" at bounding box center [679, 54] width 92 height 11
click at [626, 26] on div "Edit Stored [DATE] ×" at bounding box center [728, 16] width 205 height 19
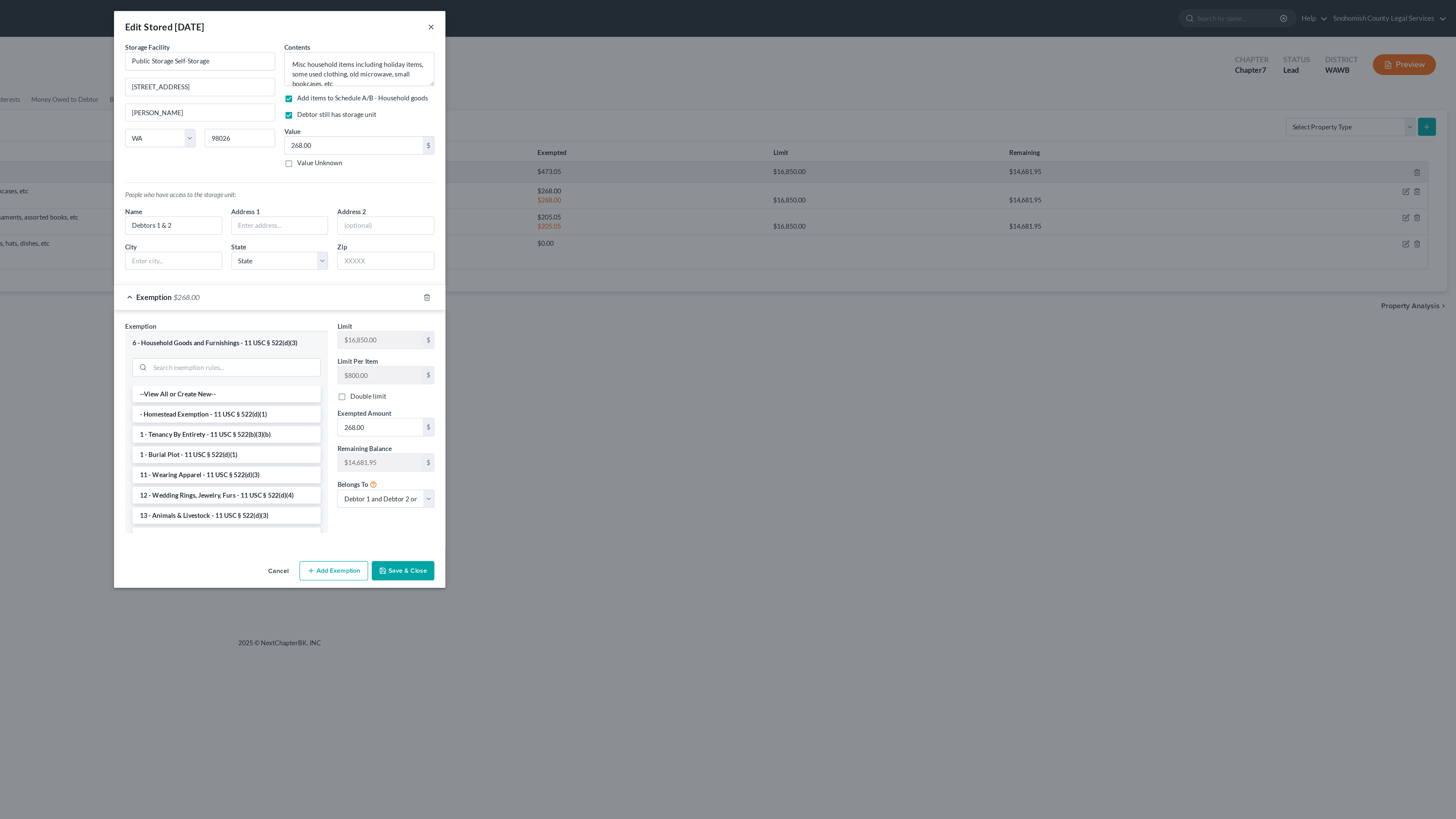
click at [820, 20] on button "×" at bounding box center [821, 16] width 4 height 7
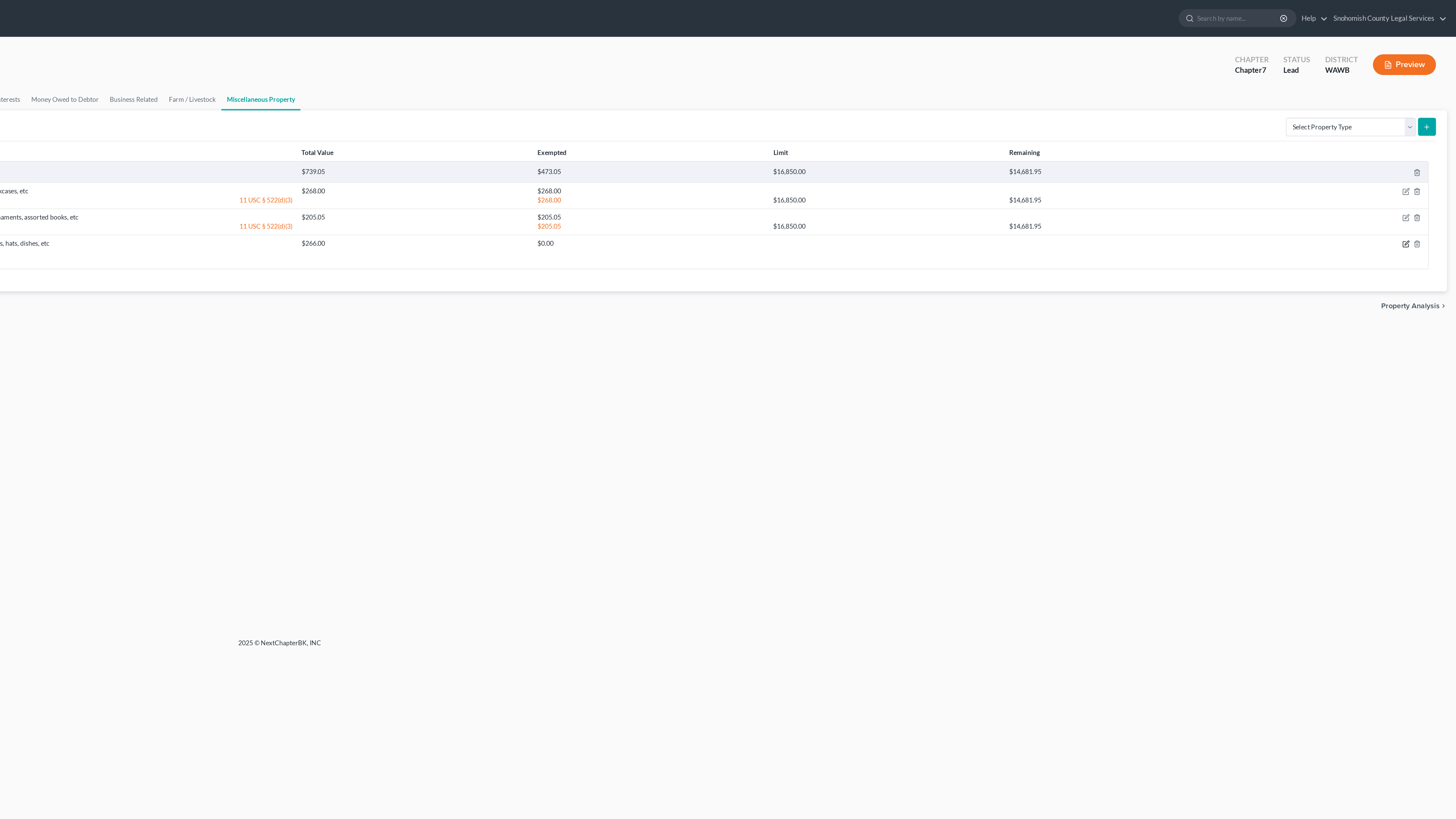
click at [1422, 153] on icon "button" at bounding box center [1424, 150] width 5 height 5
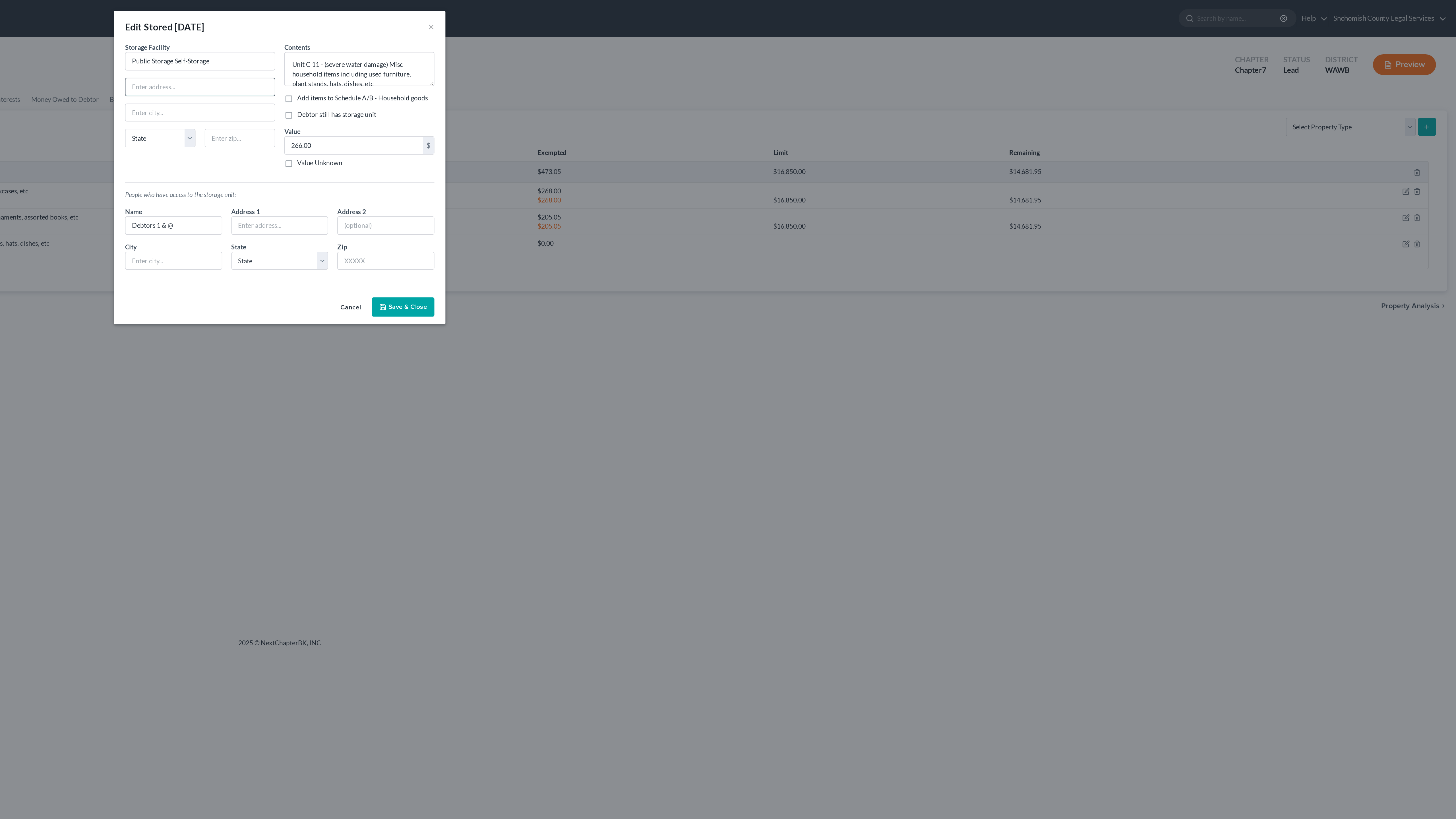
paste input "[STREET_ADDRESS]"
type input "[STREET_ADDRESS]"
type input "98026"
type input "[PERSON_NAME]"
select select "50"
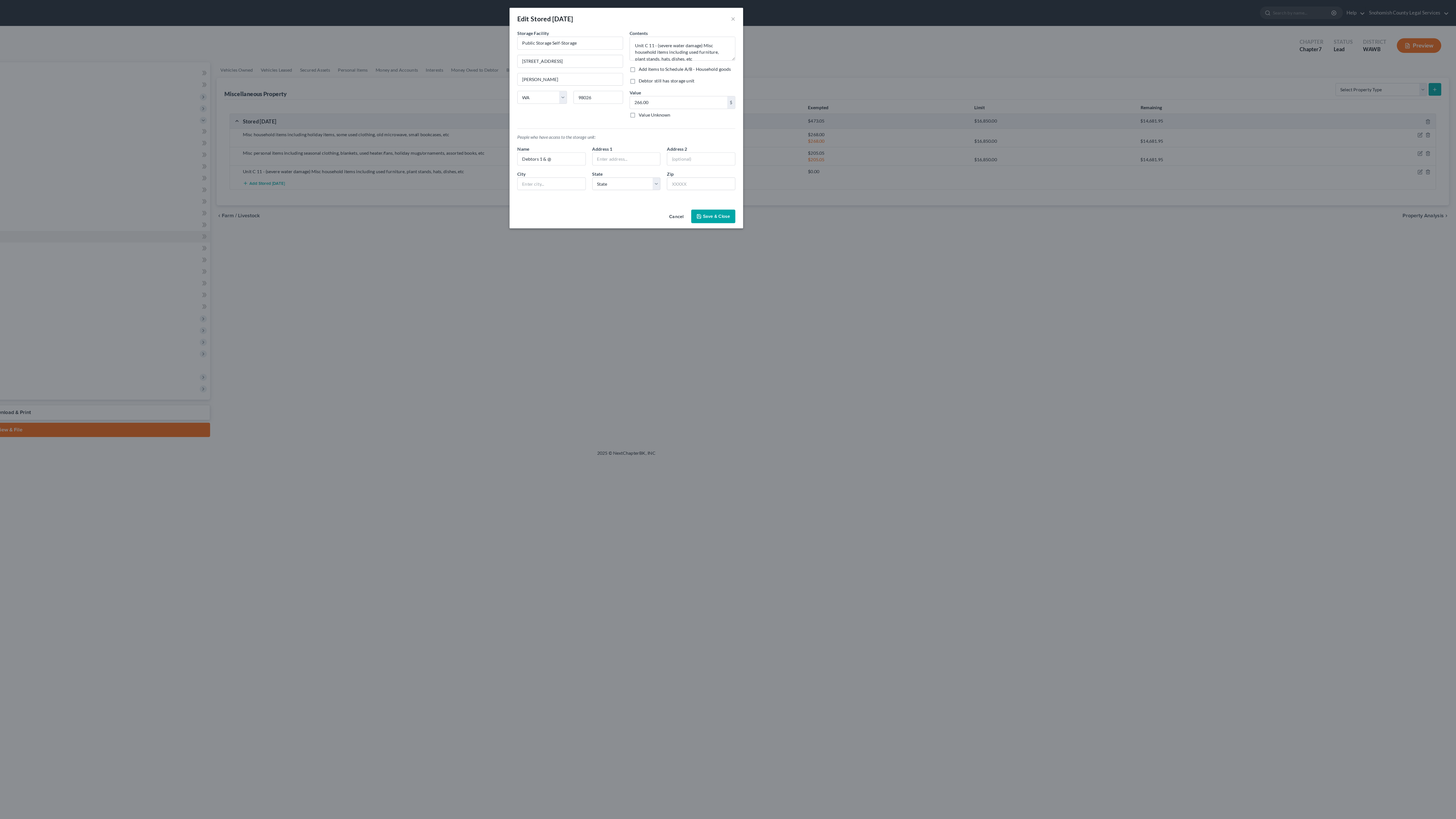
click at [626, 181] on div "An exemption set must first be selected from the Filing Information section. St…" at bounding box center [728, 104] width 205 height 155
click at [785, 195] on button "Save & Close" at bounding box center [804, 189] width 39 height 12
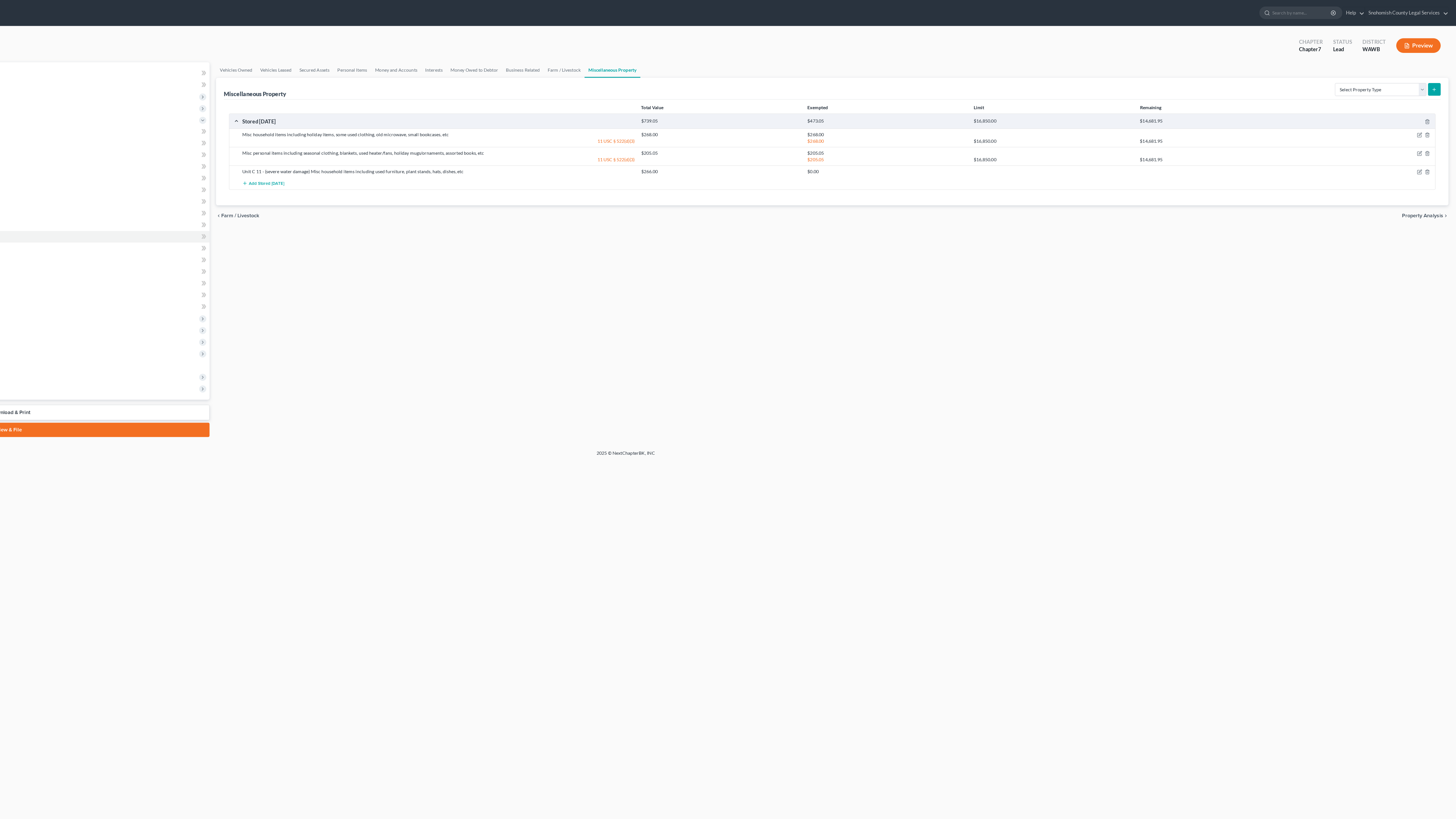
click at [389, 154] on div "Unit C 11 - (severe water damage) Misc household items including used furniture…" at bounding box center [564, 150] width 350 height 5
click at [1422, 153] on icon "button" at bounding box center [1424, 150] width 5 height 5
select select "50"
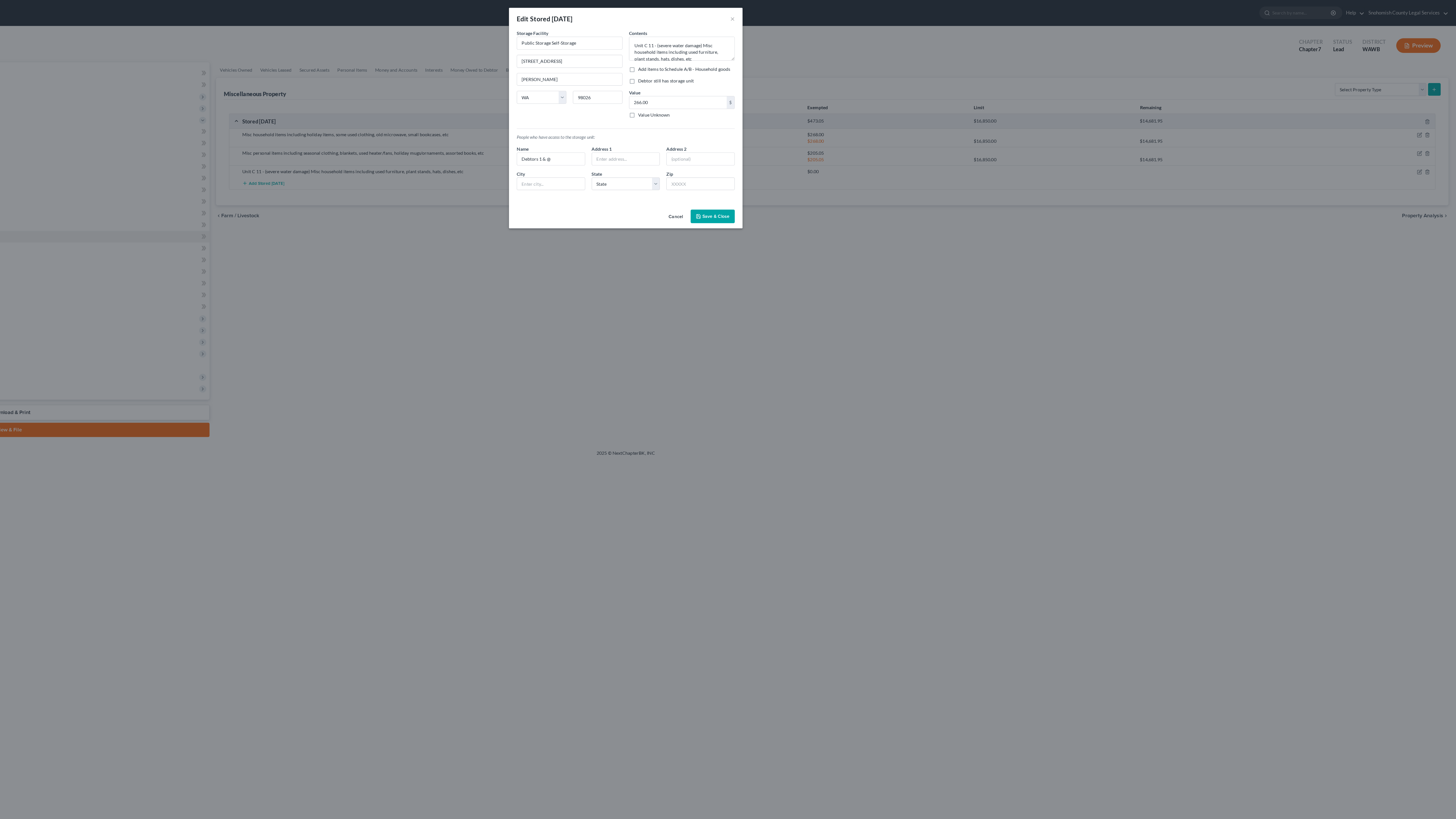
click at [626, 200] on div "Cancel Save & Close" at bounding box center [728, 191] width 205 height 19
click at [739, 64] on label "Add items to Schedule A/B - Household goods" at bounding box center [780, 60] width 81 height 5
click at [742, 61] on input "Add items to Schedule A/B - Household goods" at bounding box center [743, 59] width 4 height 4
checkbox input "true"
click at [739, 74] on label "Debtor still has storage unit" at bounding box center [763, 71] width 49 height 5
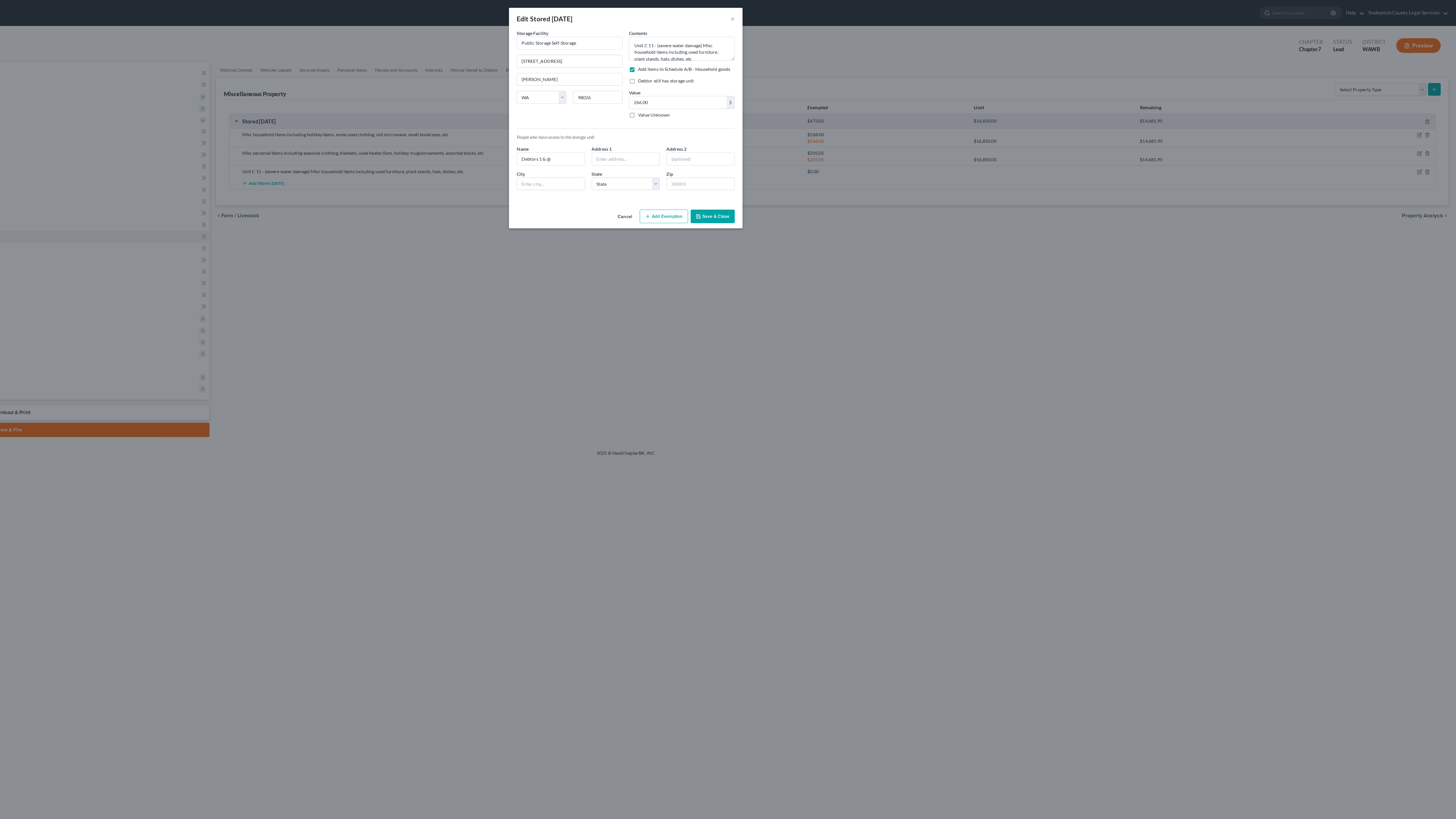
click at [742, 71] on input "Debtor still has storage unit" at bounding box center [743, 70] width 4 height 4
checkbox input "true"
click at [740, 195] on button "Add Exemption" at bounding box center [761, 189] width 43 height 12
select select "2"
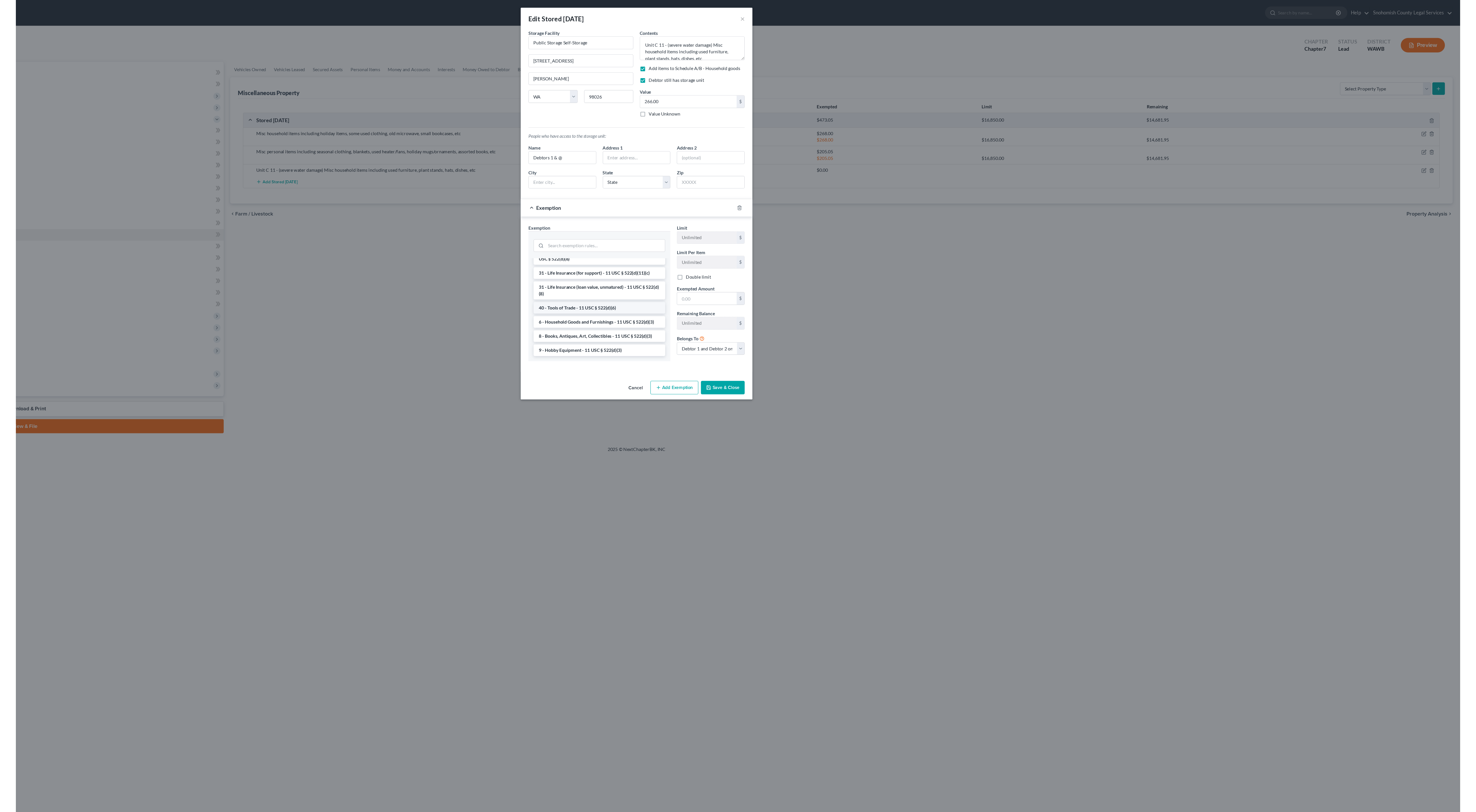
scroll to position [977, 0]
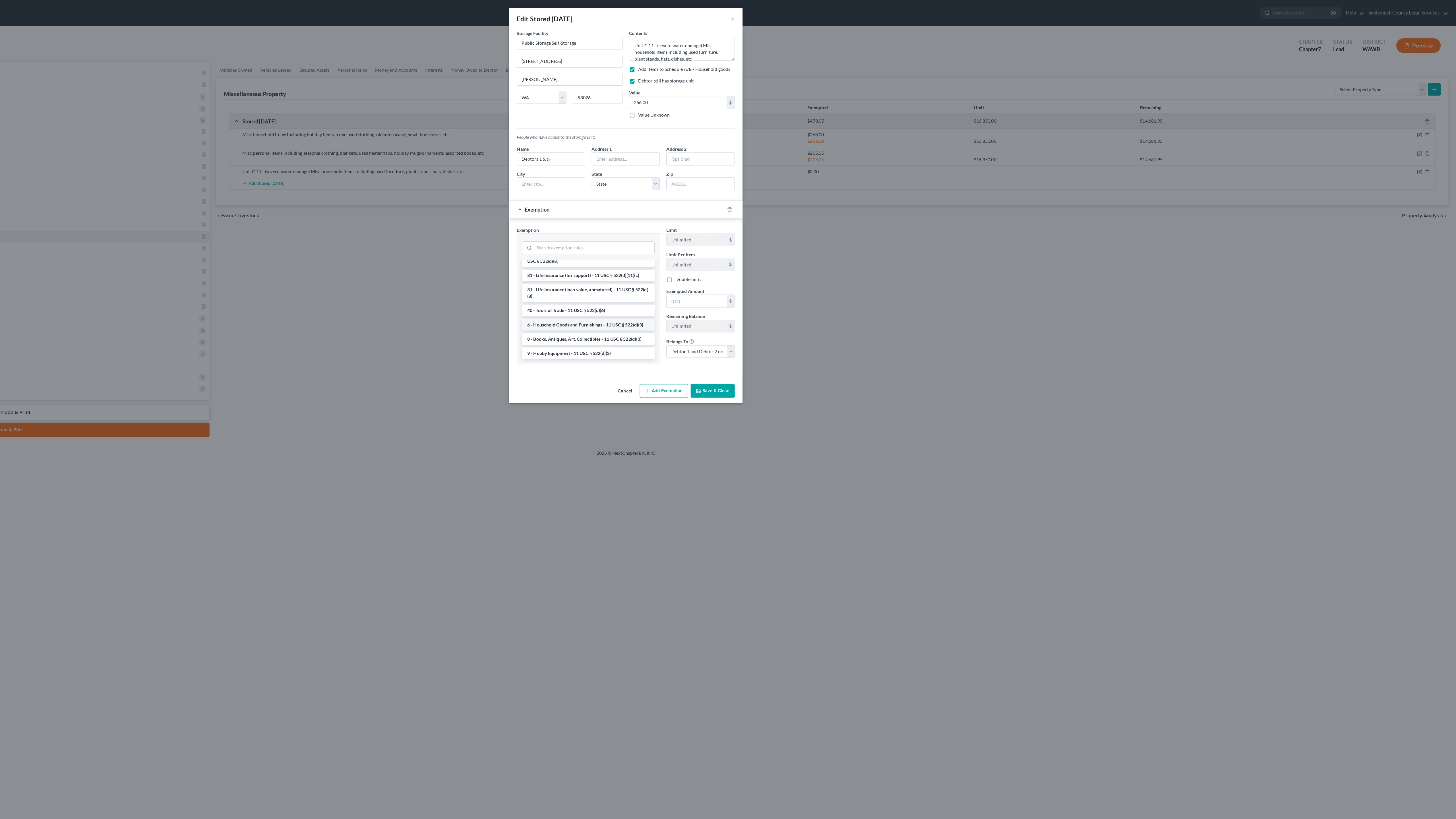
click at [637, 290] on li "6 - Household Goods and Furnishings - 11 USC § 522(d)(3)" at bounding box center [695, 284] width 116 height 10
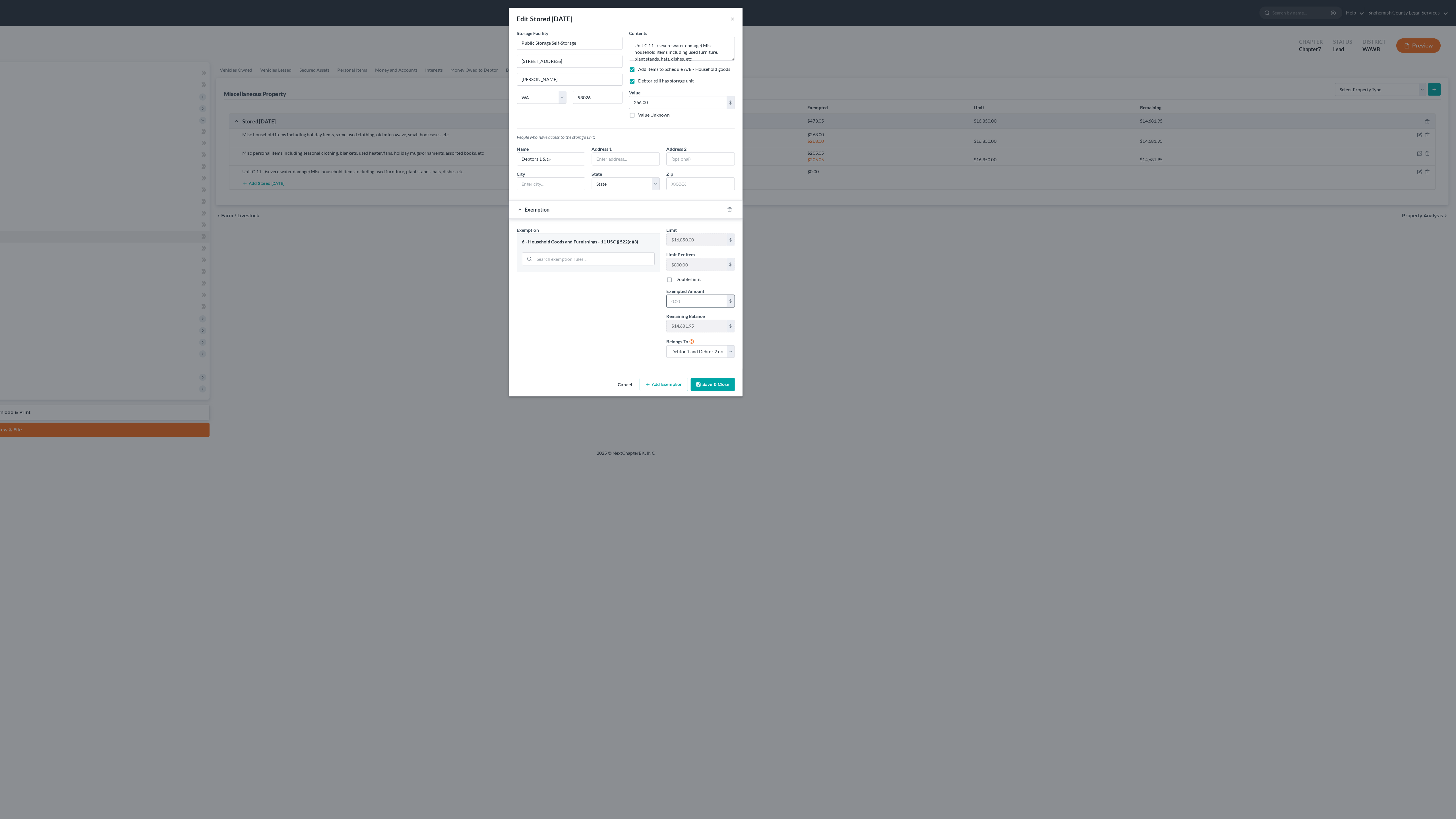
click at [764, 269] on input "text" at bounding box center [790, 264] width 53 height 11
type input "266"
click at [630, 319] on div "Exemption Set must be selected for CA. Exemption * 6 - Household Goods and Furn…" at bounding box center [695, 258] width 131 height 120
click at [785, 343] on button "Save & Close" at bounding box center [804, 337] width 39 height 12
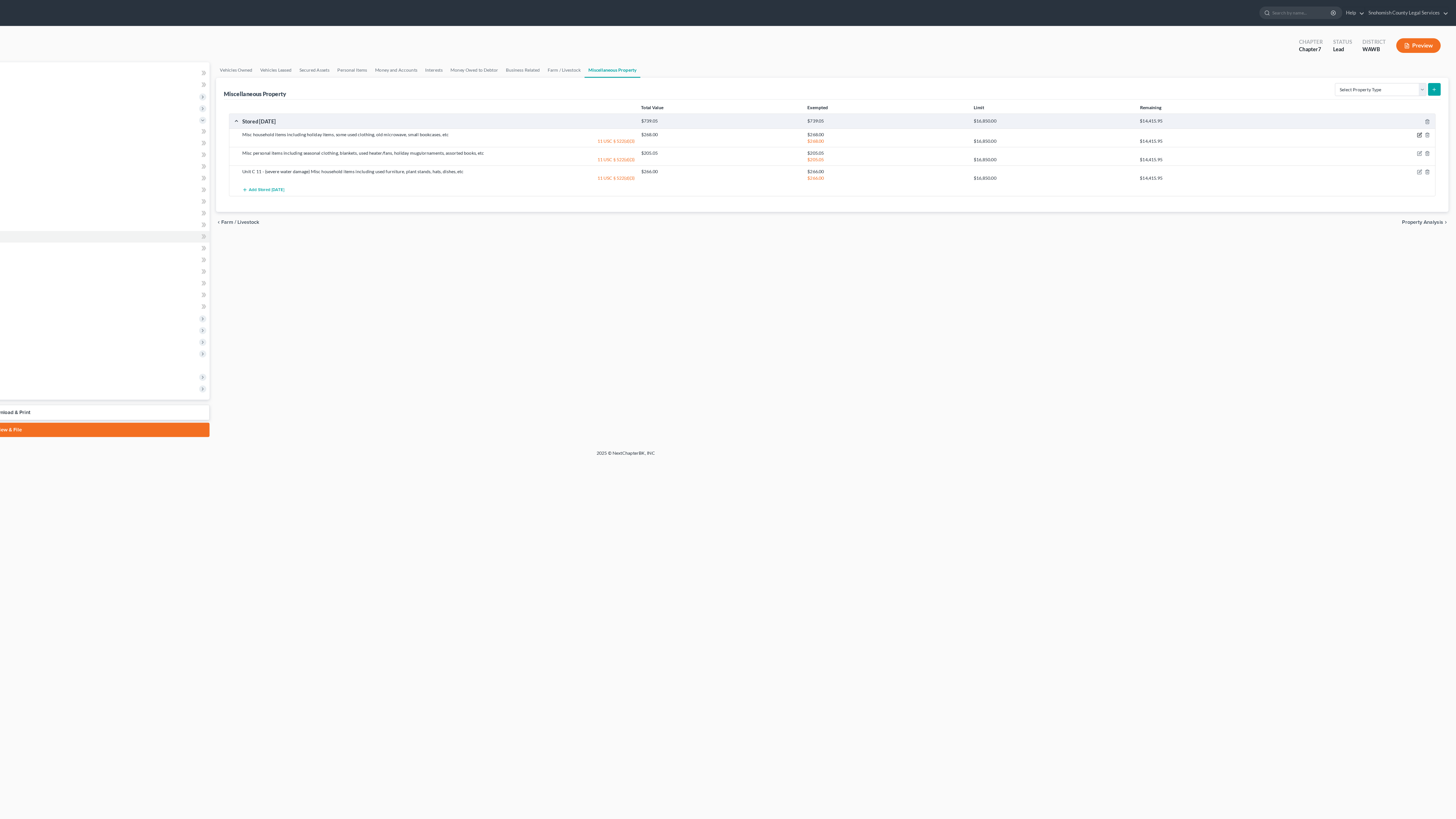
click at [1422, 120] on icon "button" at bounding box center [1424, 119] width 5 height 5
select select "50"
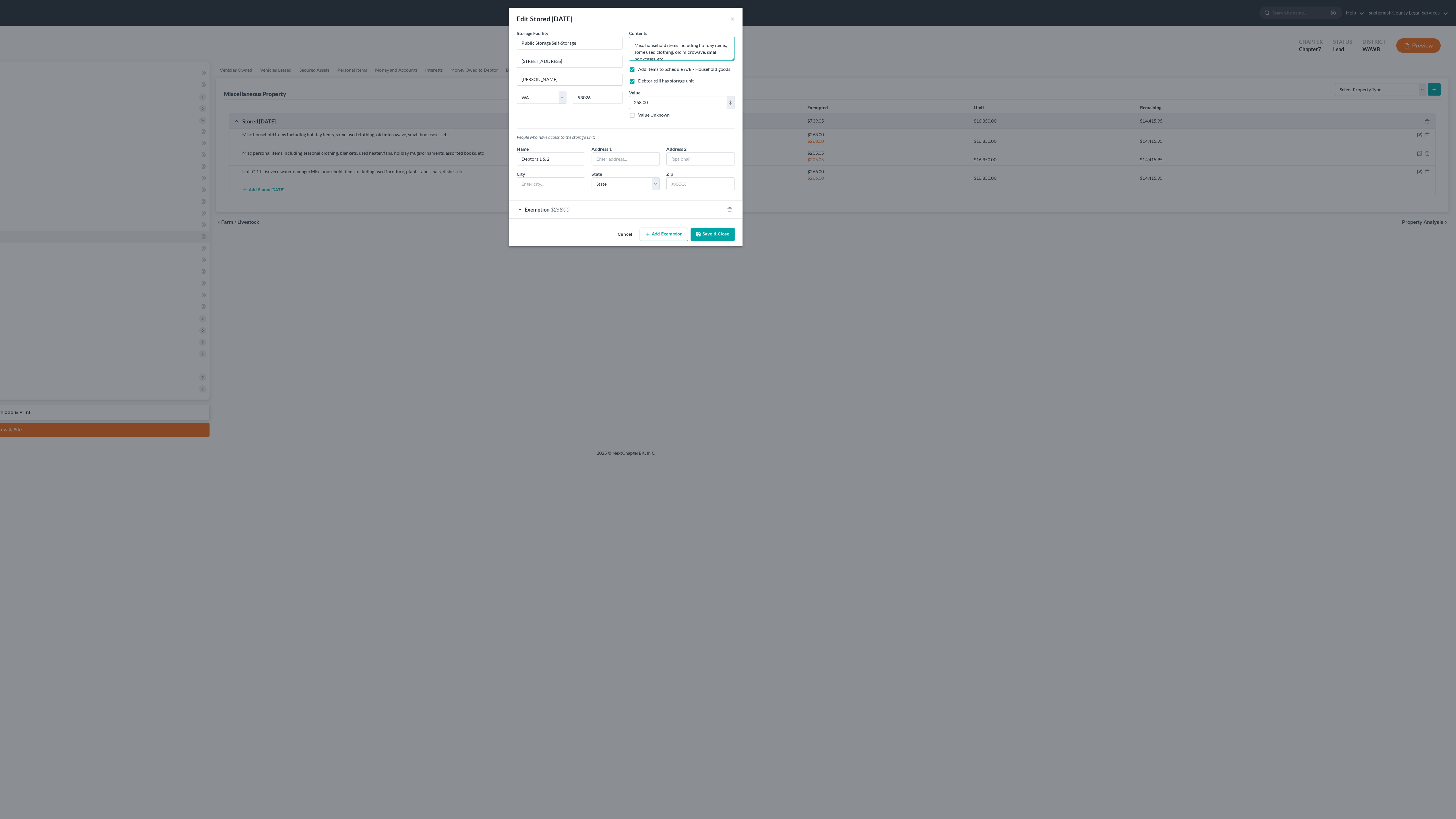
click at [731, 54] on textarea "Misc household items including holiday items, some used clothing, old microwave…" at bounding box center [777, 42] width 93 height 21
type textarea "Unit F7-Misc household items including holiday items, some used clothing, old m…"
click at [785, 212] on button "Save & Close" at bounding box center [804, 205] width 39 height 12
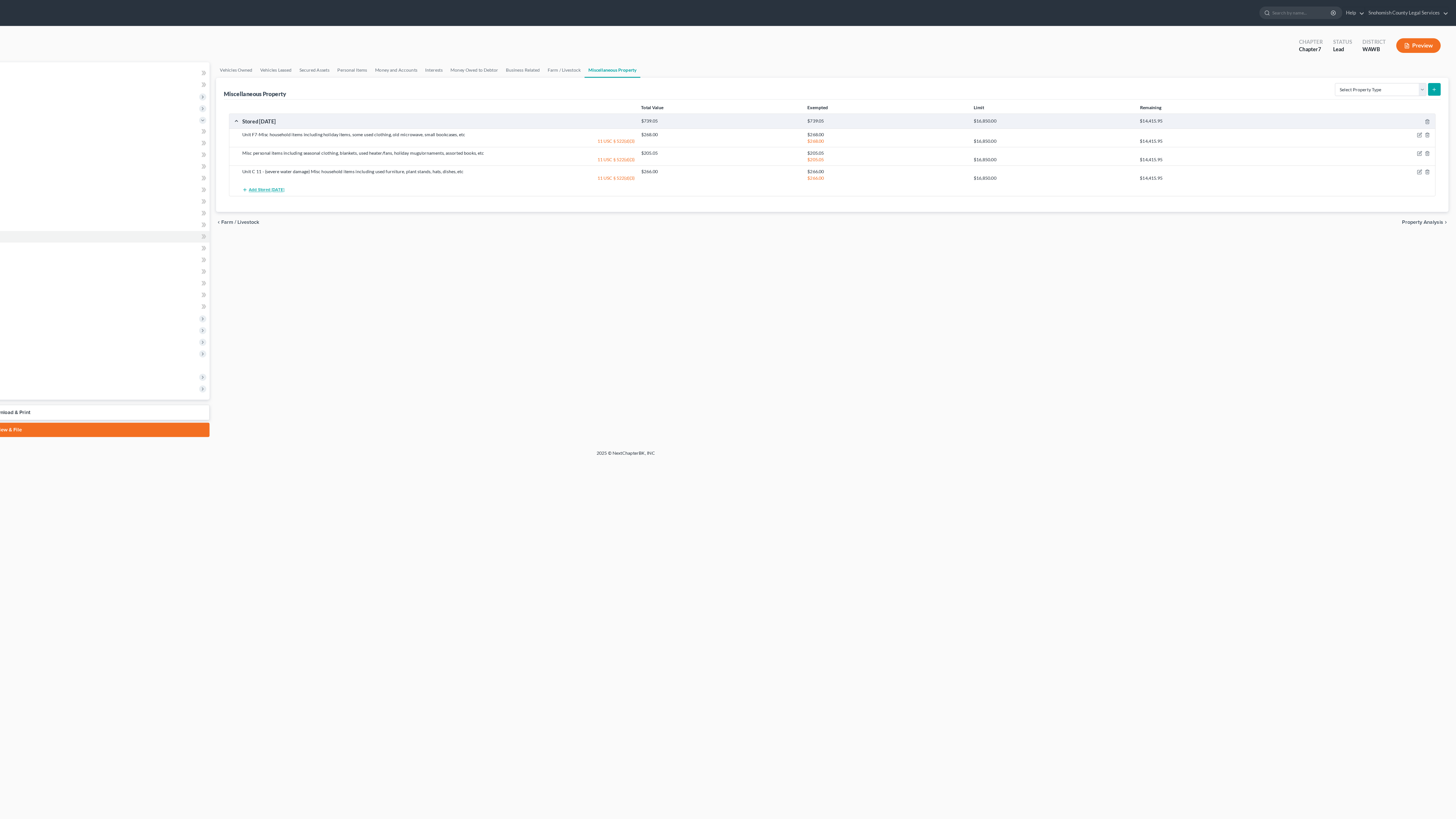
click at [398, 169] on span "Add Stored [DATE]" at bounding box center [413, 167] width 31 height 5
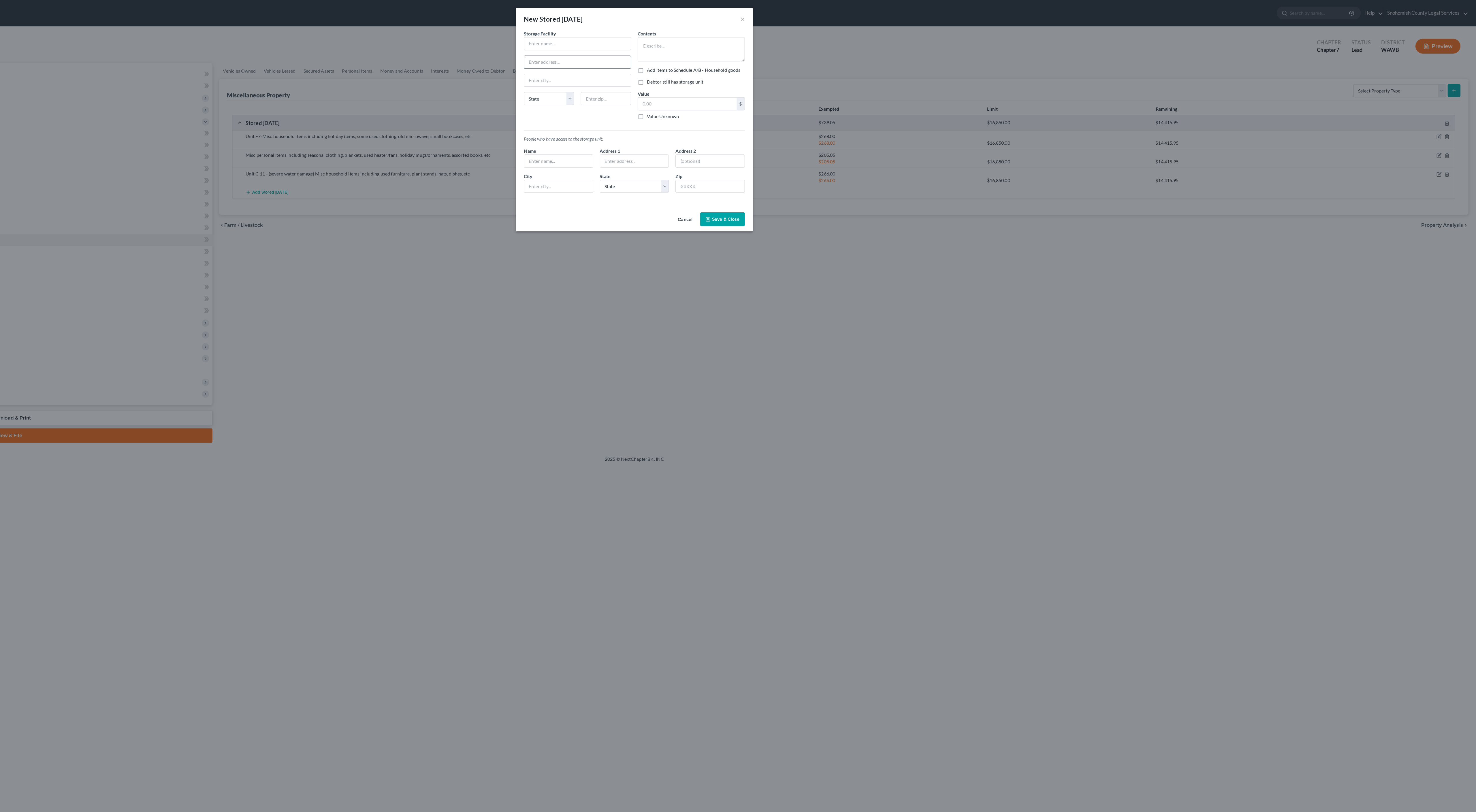
click at [642, 60] on input "text" at bounding box center [688, 54] width 94 height 11
paste input "[STREET_ADDRESS]"
type input "[STREET_ADDRESS]"
type input "Public Storage"
drag, startPoint x: 419, startPoint y: 65, endPoint x: 502, endPoint y: 167, distance: 131.5
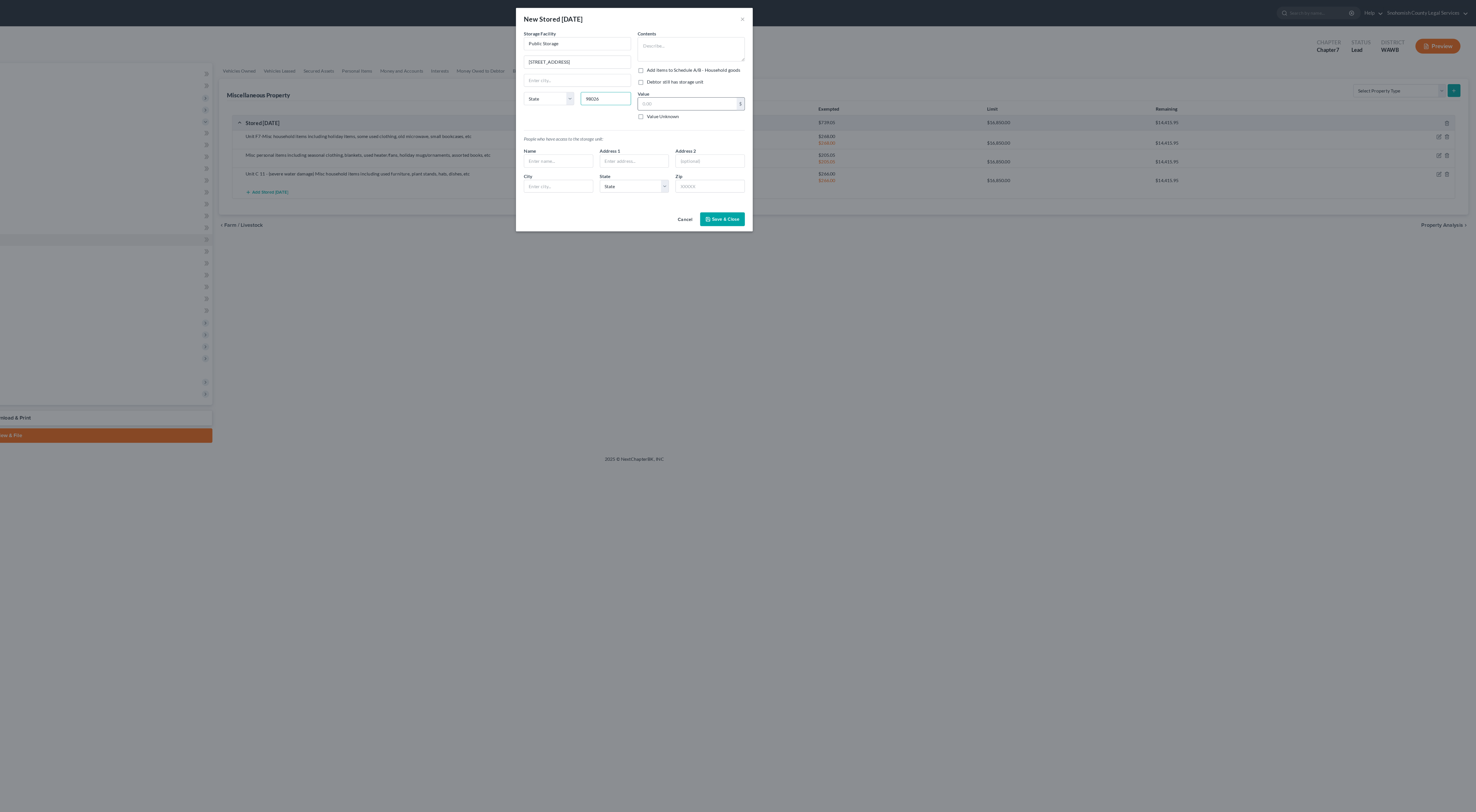
type input "98026"
type input "[PERSON_NAME]"
select select "50"
click at [742, 97] on input "text" at bounding box center [785, 91] width 86 height 11
click at [741, 54] on textarea at bounding box center [788, 42] width 94 height 21
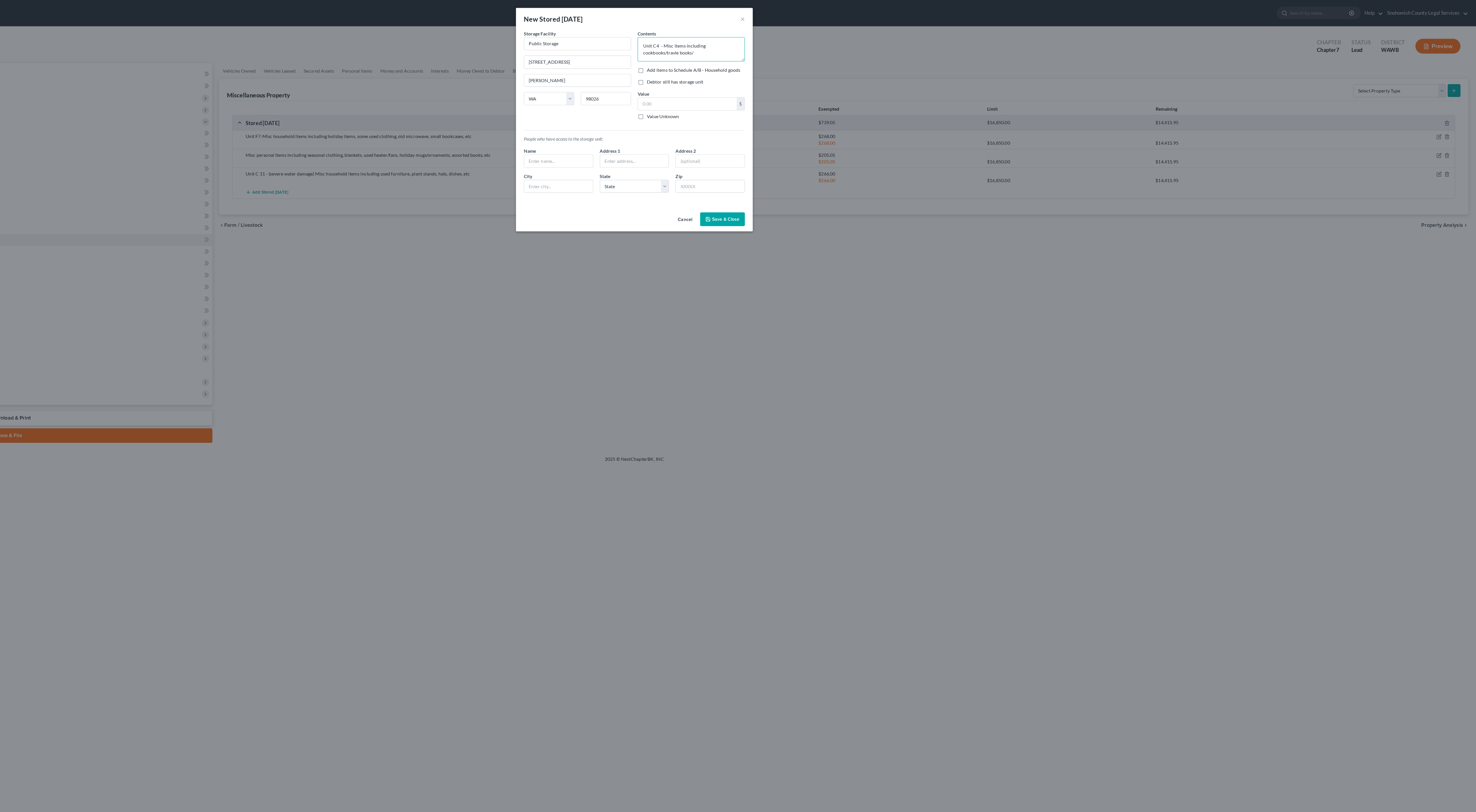
click at [741, 54] on textarea "Unit C4 - Misc items including cookbooks/travle books/" at bounding box center [788, 42] width 94 height 21
click at [741, 54] on textarea "Unit C4 - Misc items including cookbooks/travel/medical books/" at bounding box center [788, 42] width 94 height 21
click at [741, 54] on textarea "Unit C4 - Misc items including cookbooks/travel/medical books, small bookcases" at bounding box center [788, 42] width 94 height 21
click at [741, 54] on textarea "Unit C4 - Misc items including cookbooks/travel/medical books, small used bookc…" at bounding box center [788, 42] width 94 height 21
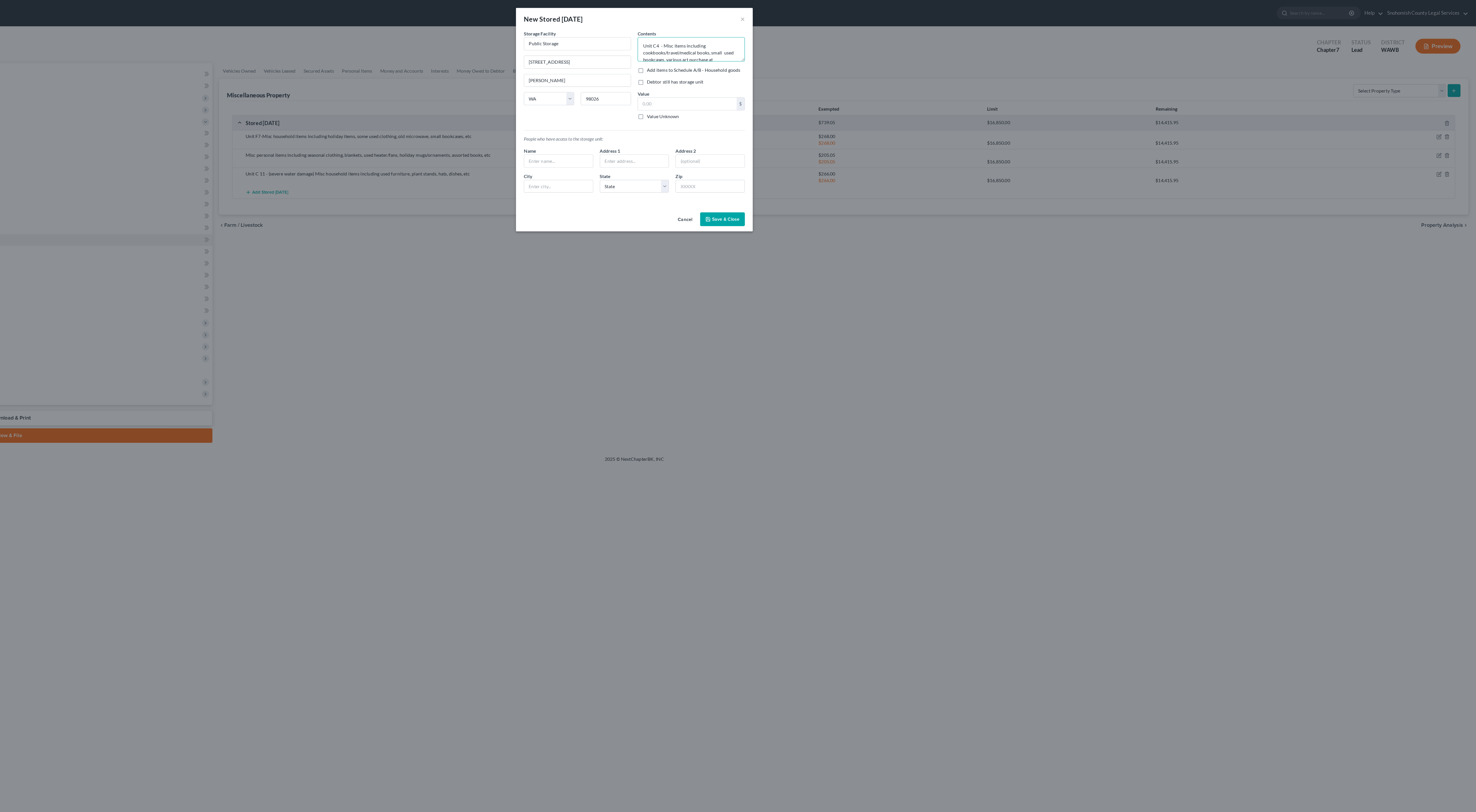
scroll to position [0, 0]
type textarea "Unit C4 - Misc items including cookbooks/travel/medical books, small used bookc…"
click at [742, 97] on input "text" at bounding box center [785, 91] width 86 height 11
type input "145.00"
click at [741, 105] on div "Value Unknown" at bounding box center [788, 101] width 94 height 6
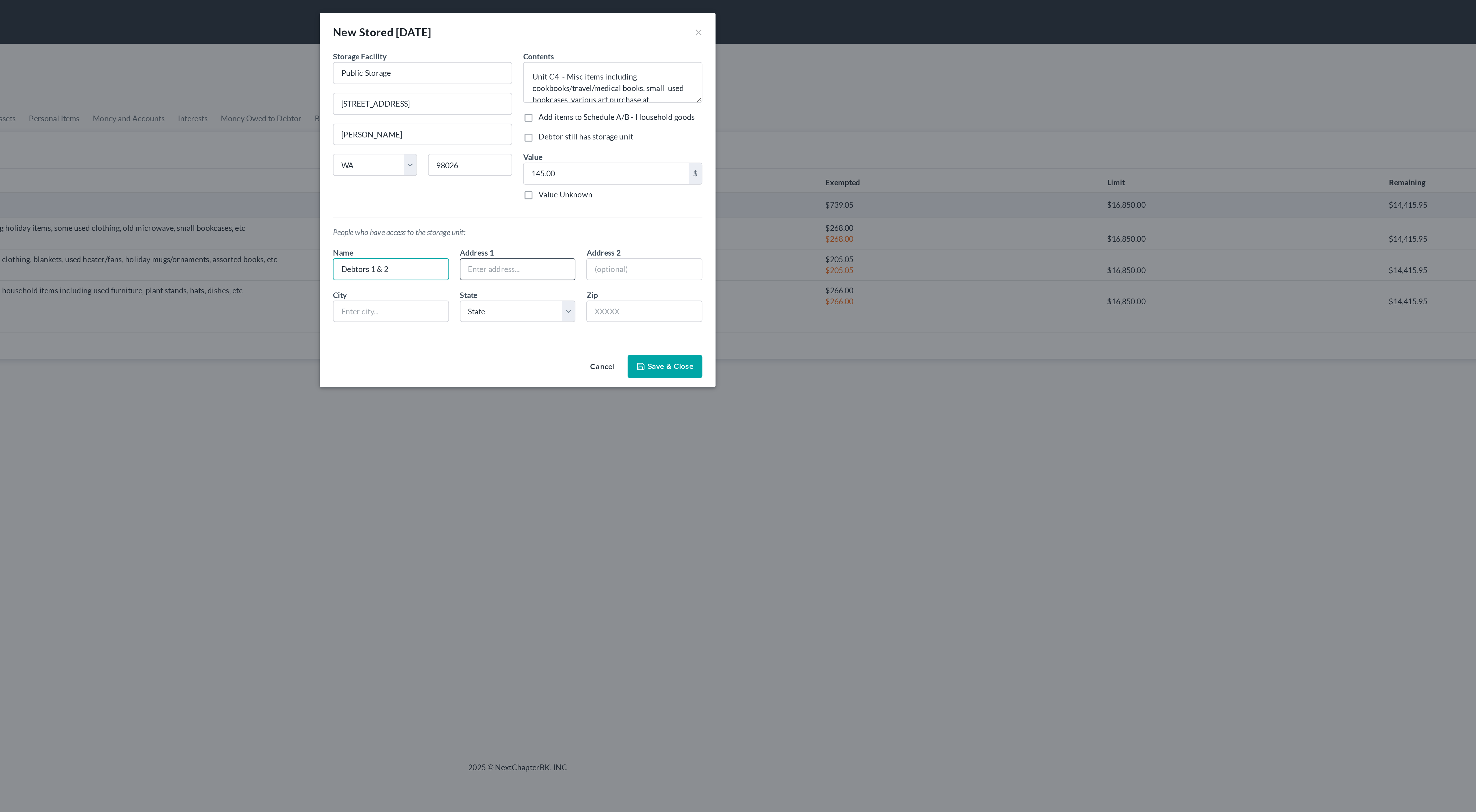
type input "Debtors 1 & 2"
click at [749, 64] on label "Add items to Schedule A/B - Household goods" at bounding box center [790, 61] width 82 height 6
click at [752, 62] on input "Add items to Schedule A/B - Household goods" at bounding box center [753, 60] width 4 height 4
checkbox input "true"
click at [749, 75] on label "Debtor still has storage unit" at bounding box center [774, 72] width 50 height 6
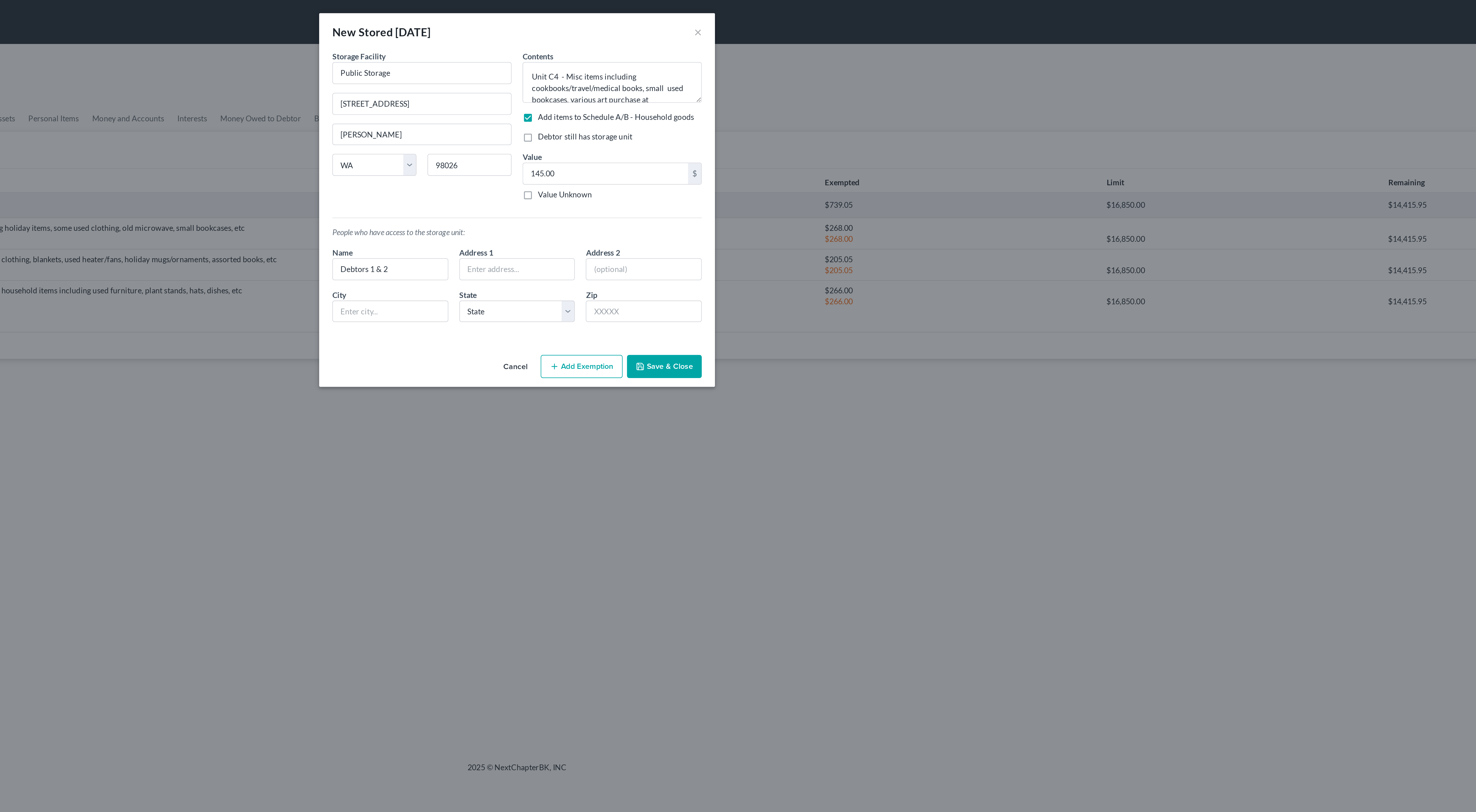
click at [752, 72] on input "Debtor still has storage unit" at bounding box center [753, 71] width 4 height 4
checkbox input "true"
click at [741, 54] on textarea "Unit C4 - Misc items including cookbooks/travel/medical books, small used bookc…" at bounding box center [788, 42] width 94 height 21
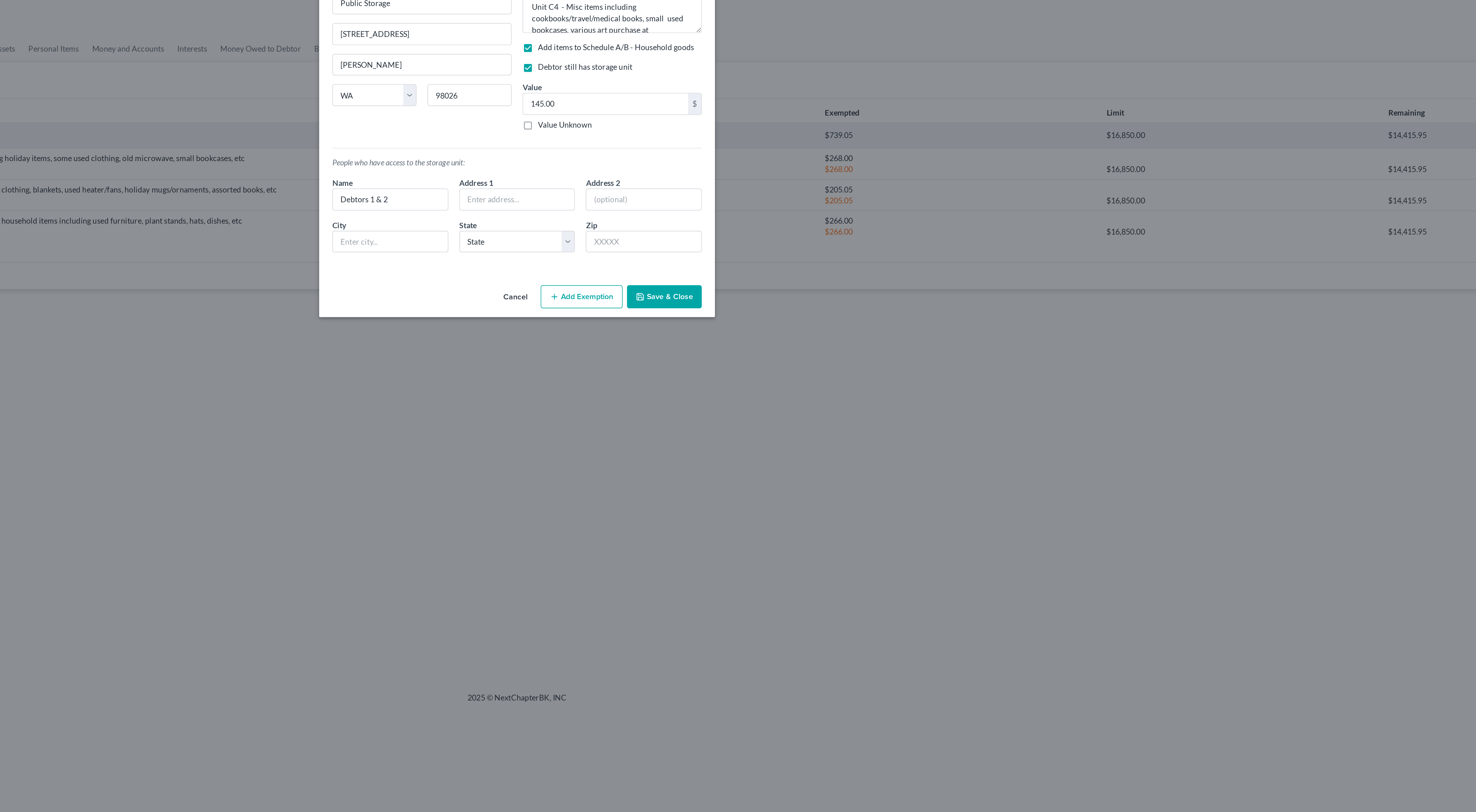
click at [750, 198] on button "Add Exemption" at bounding box center [771, 192] width 43 height 12
select select "2"
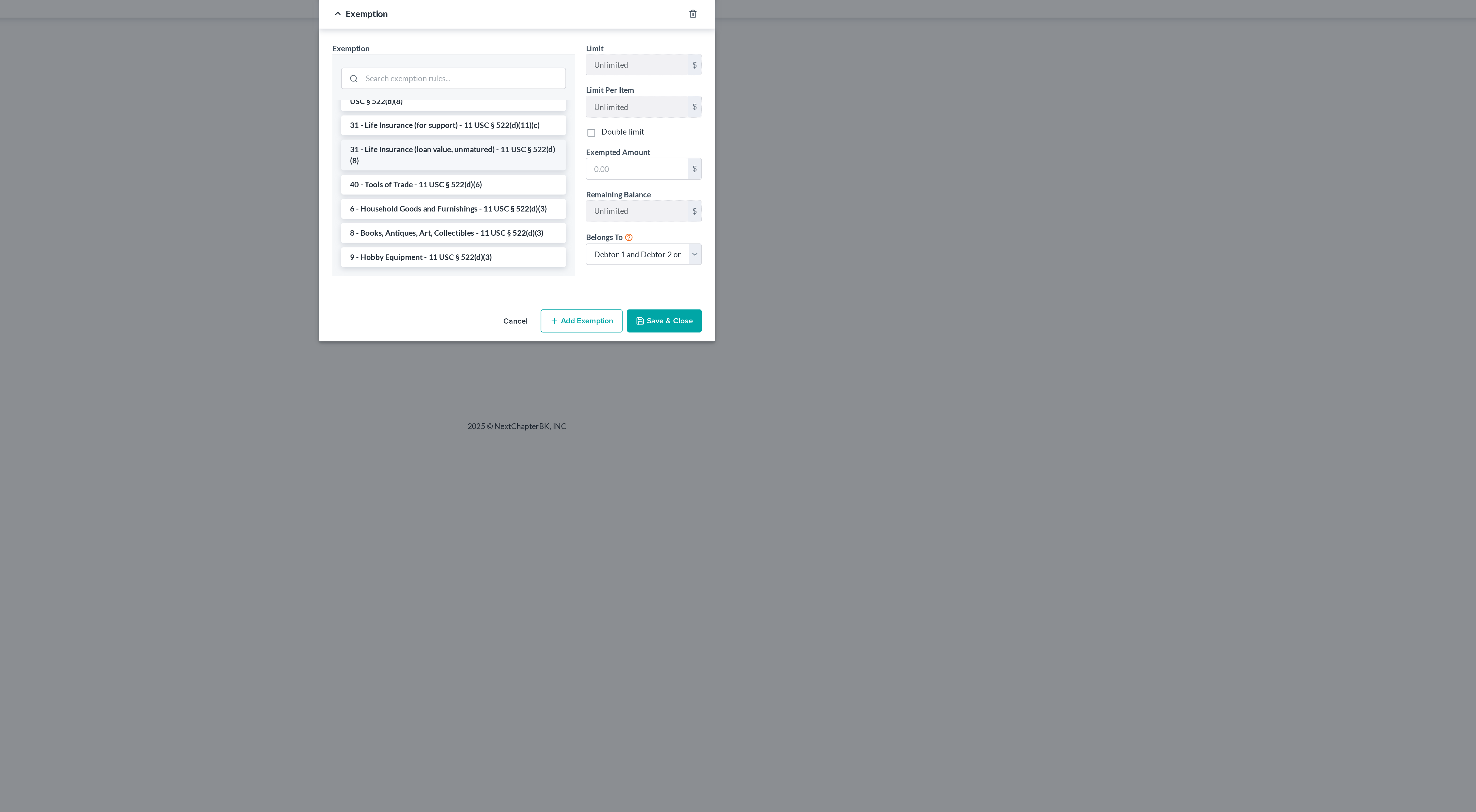
scroll to position [965, 0]
click at [646, 294] on li "6 - Household Goods and Furnishings - 11 USC § 522(d)(3)" at bounding box center [705, 288] width 118 height 10
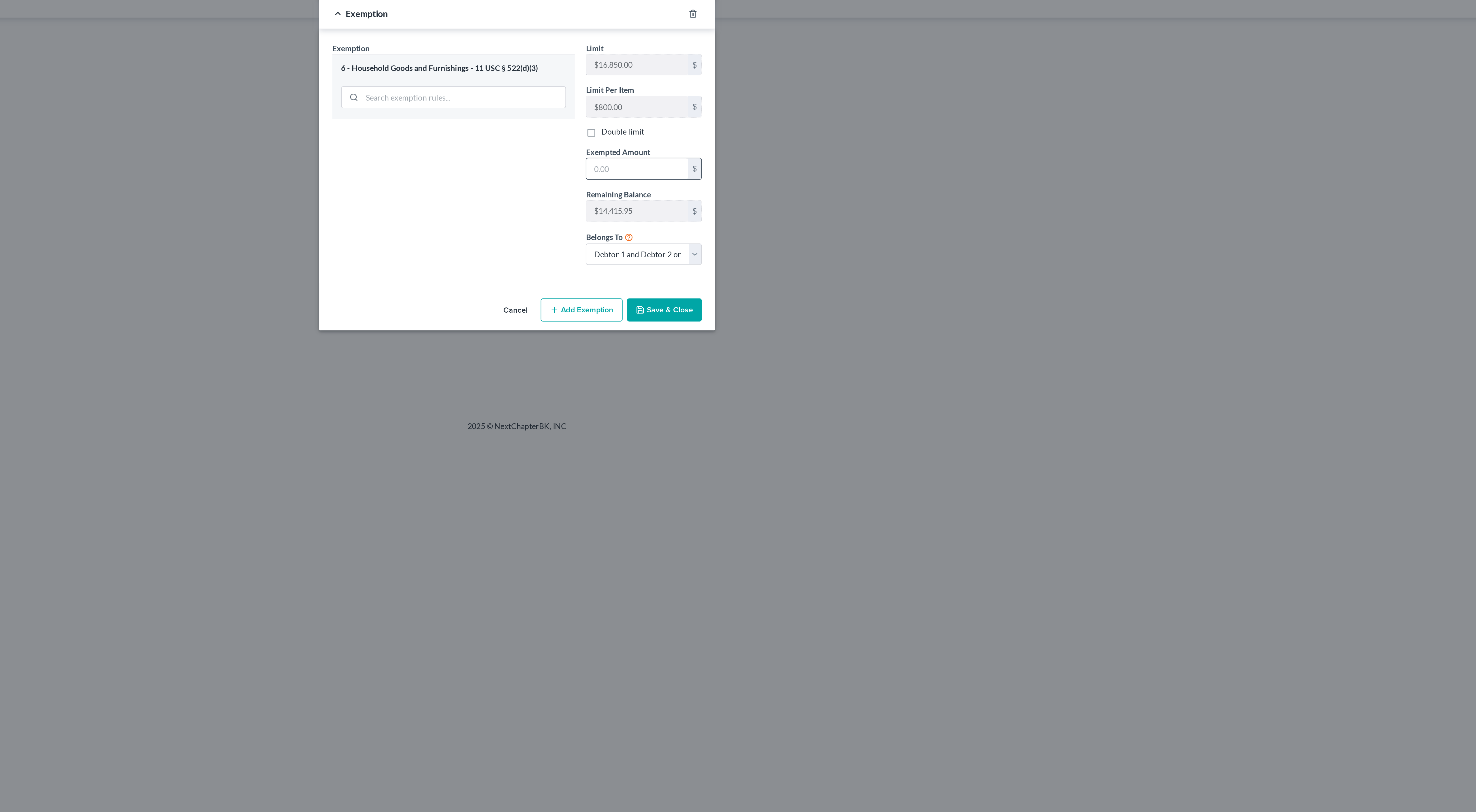
click at [775, 273] on input "text" at bounding box center [801, 267] width 53 height 11
click at [639, 319] on div "Exemption Set must be selected for CA. Exemption * 6 - Household Goods and Furn…" at bounding box center [705, 262] width 133 height 122
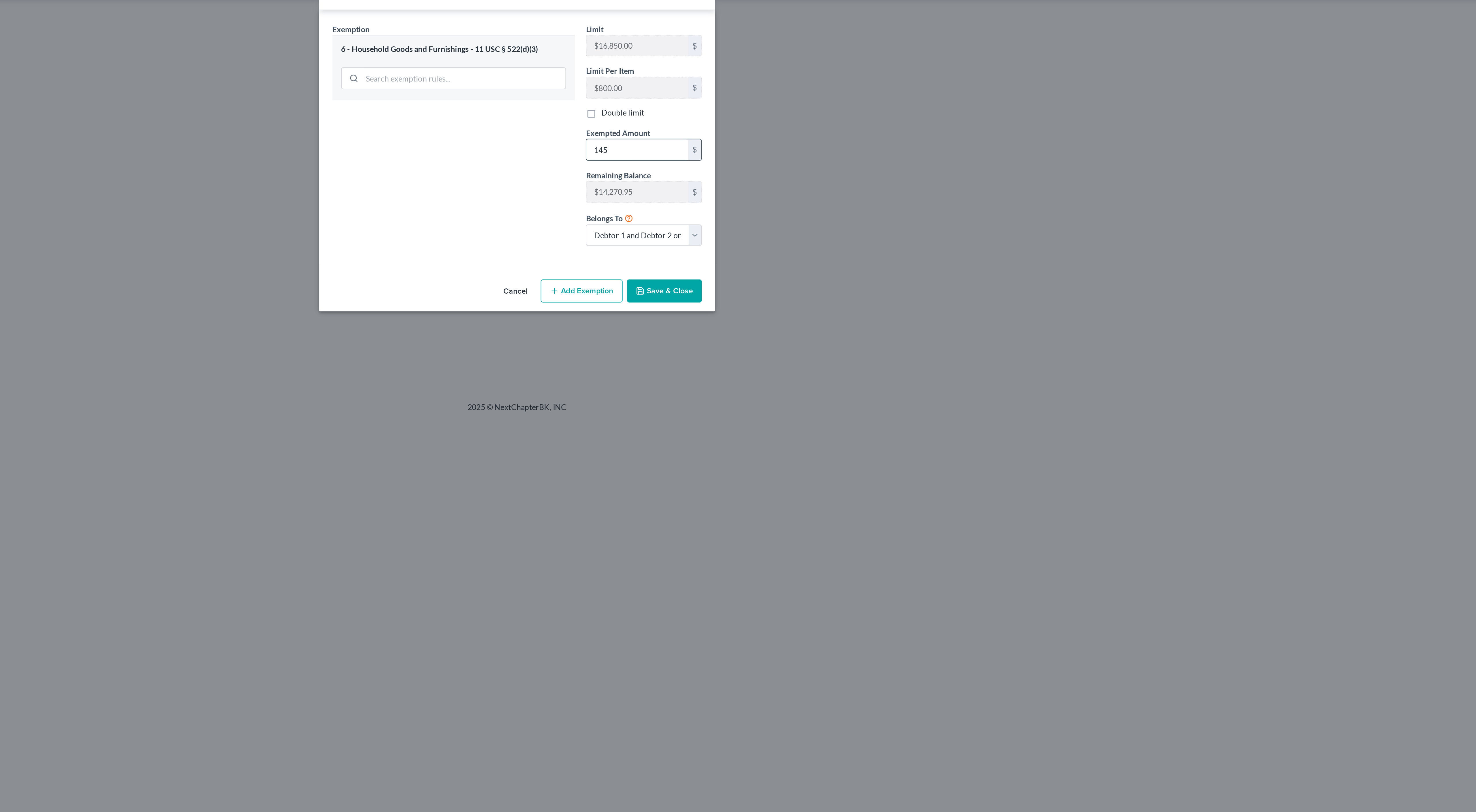
click at [775, 273] on input "145" at bounding box center [801, 267] width 53 height 11
type input "145.00"
click at [639, 323] on div "Exemption Set must be selected for CA. Exemption * 6 - Household Goods and Furn…" at bounding box center [705, 262] width 133 height 122
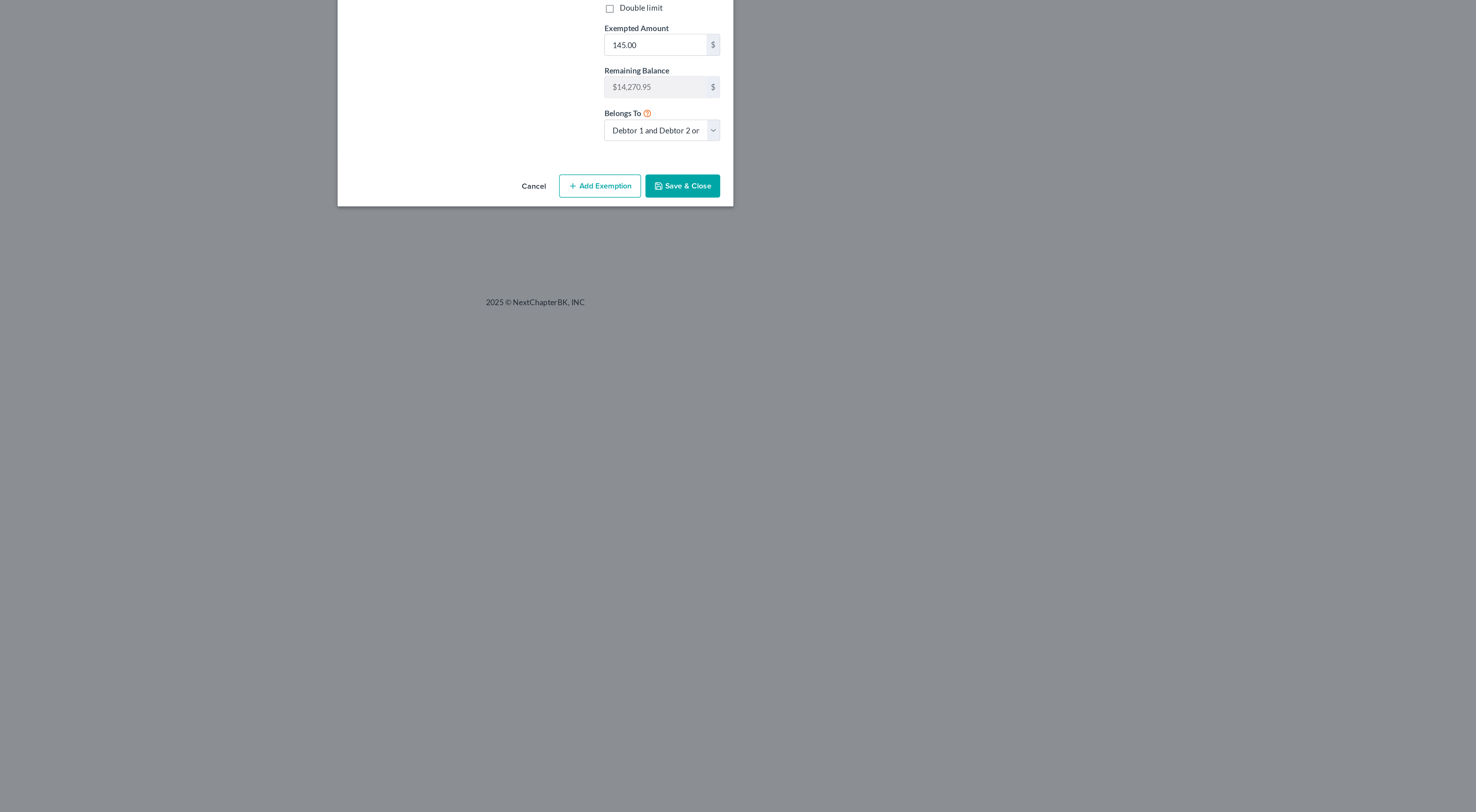
click at [796, 347] on button "Save & Close" at bounding box center [815, 341] width 39 height 12
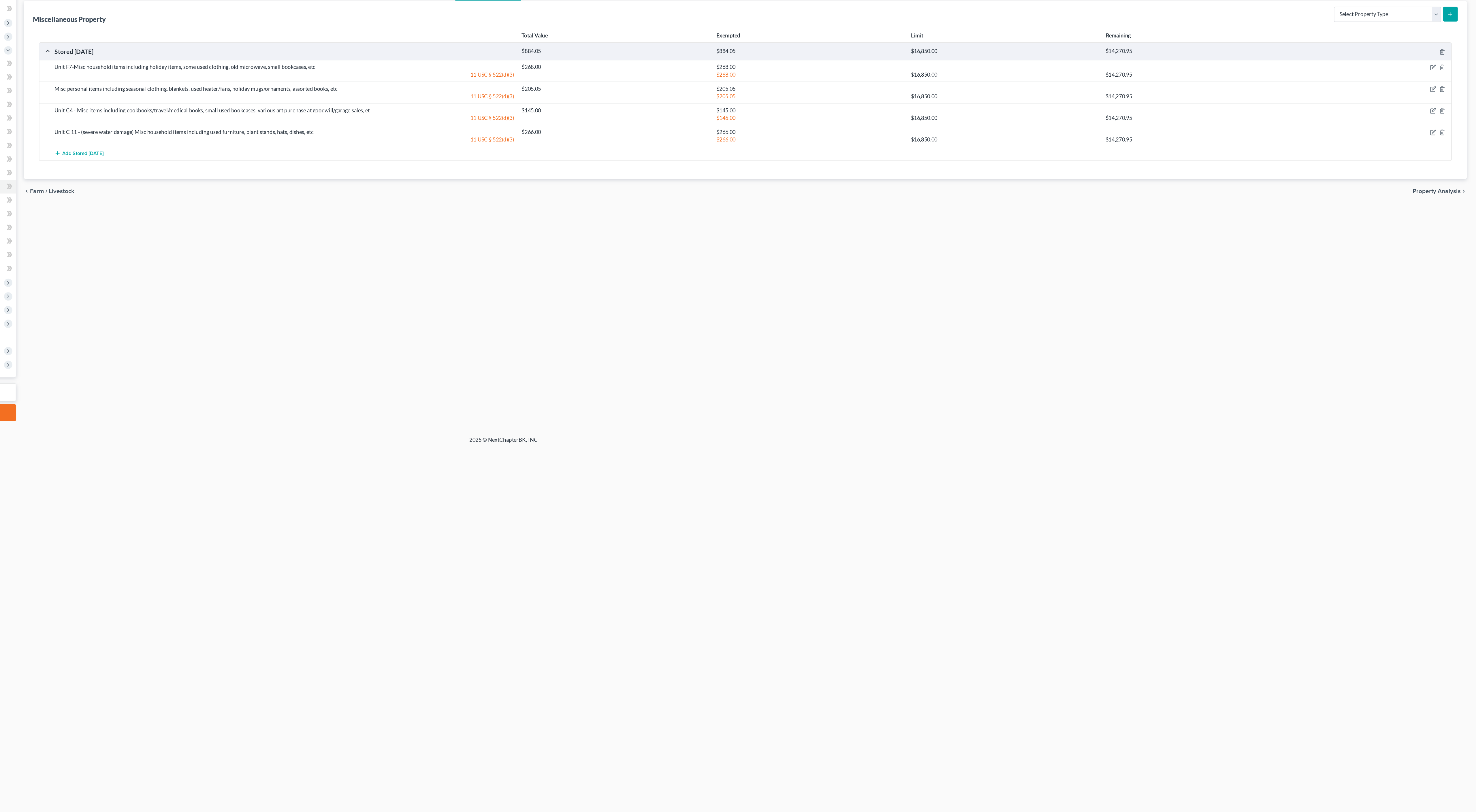
scroll to position [0, 0]
click at [403, 188] on span "Add Stored [DATE]" at bounding box center [419, 186] width 31 height 5
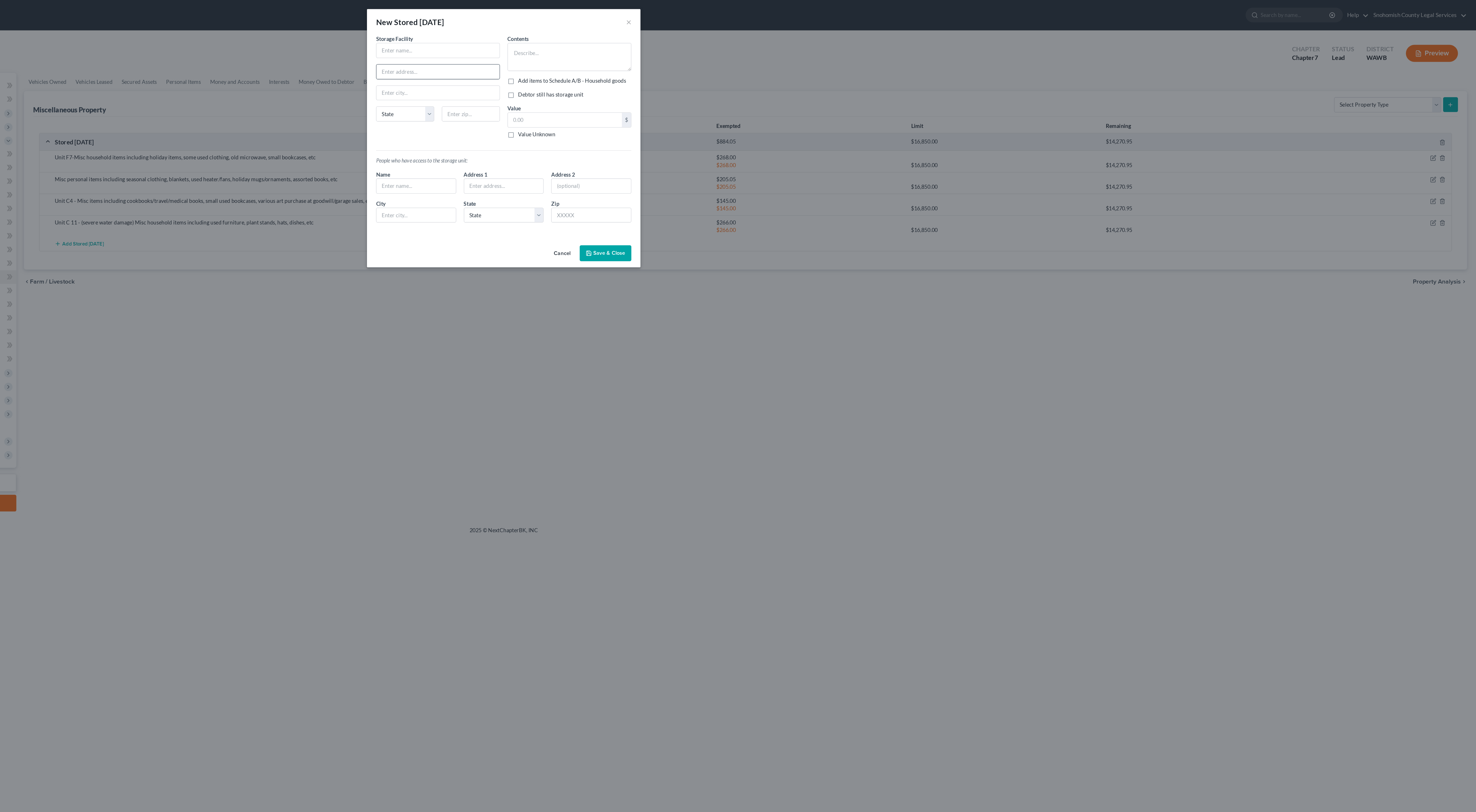
paste input "[STREET_ADDRESS]"
type input "[STREET_ADDRESS]"
type input "Public Storage"
type input "98026"
type input "[PERSON_NAME]"
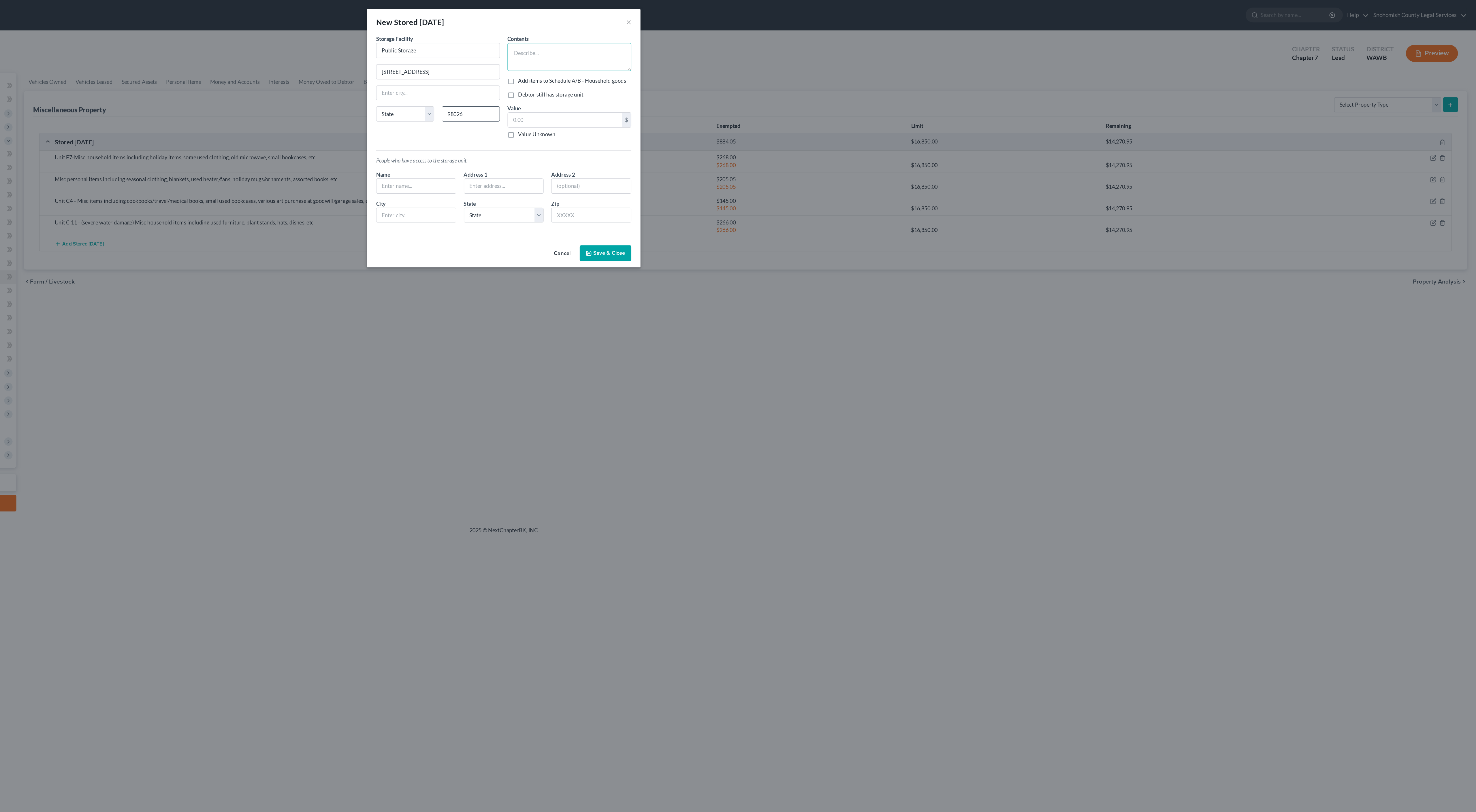
select select "50"
click at [741, 54] on textarea "Unit B17 (rodent damage) - Various items including terrarium cleaning supplies" at bounding box center [788, 42] width 94 height 21
click at [741, 54] on textarea "Unit B17 (rodent damage) - Various items including terrarium, cleaning supplies" at bounding box center [788, 42] width 94 height 21
click at [741, 54] on textarea "Unit B17 (rodent damage) - Various items including terrarium, cleaning supplies…" at bounding box center [788, 42] width 94 height 21
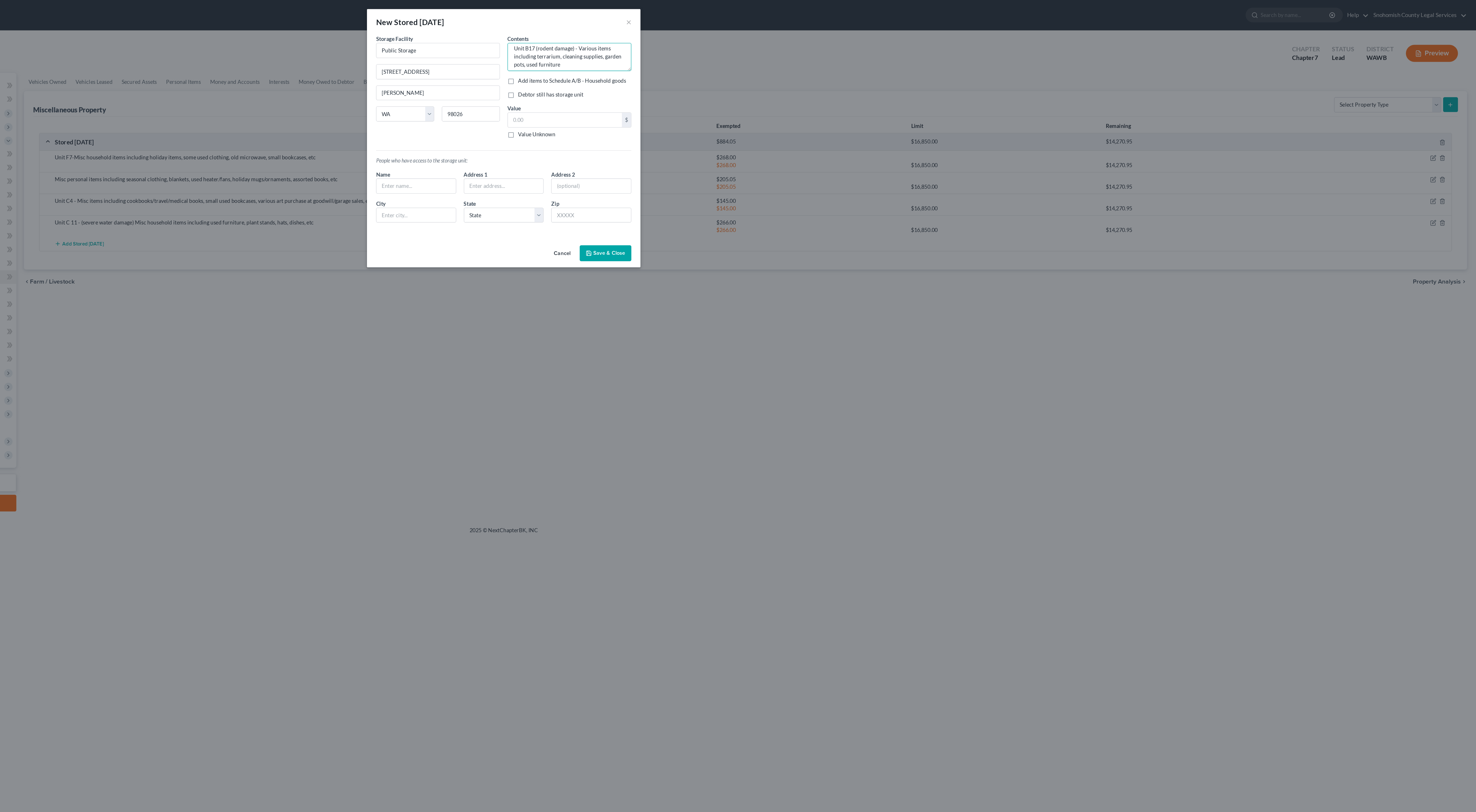
click at [741, 54] on textarea "Unit B17 (rodent damage) - Various items including terrarium, cleaning supplies…" at bounding box center [788, 42] width 94 height 21
type textarea "Unit B17 (rodent damage) - Various items including terrarium, cleaning supplies…"
click at [742, 97] on input "text" at bounding box center [785, 91] width 86 height 11
type input "110"
click at [749, 75] on label "Debtor still has storage unit" at bounding box center [774, 72] width 50 height 6
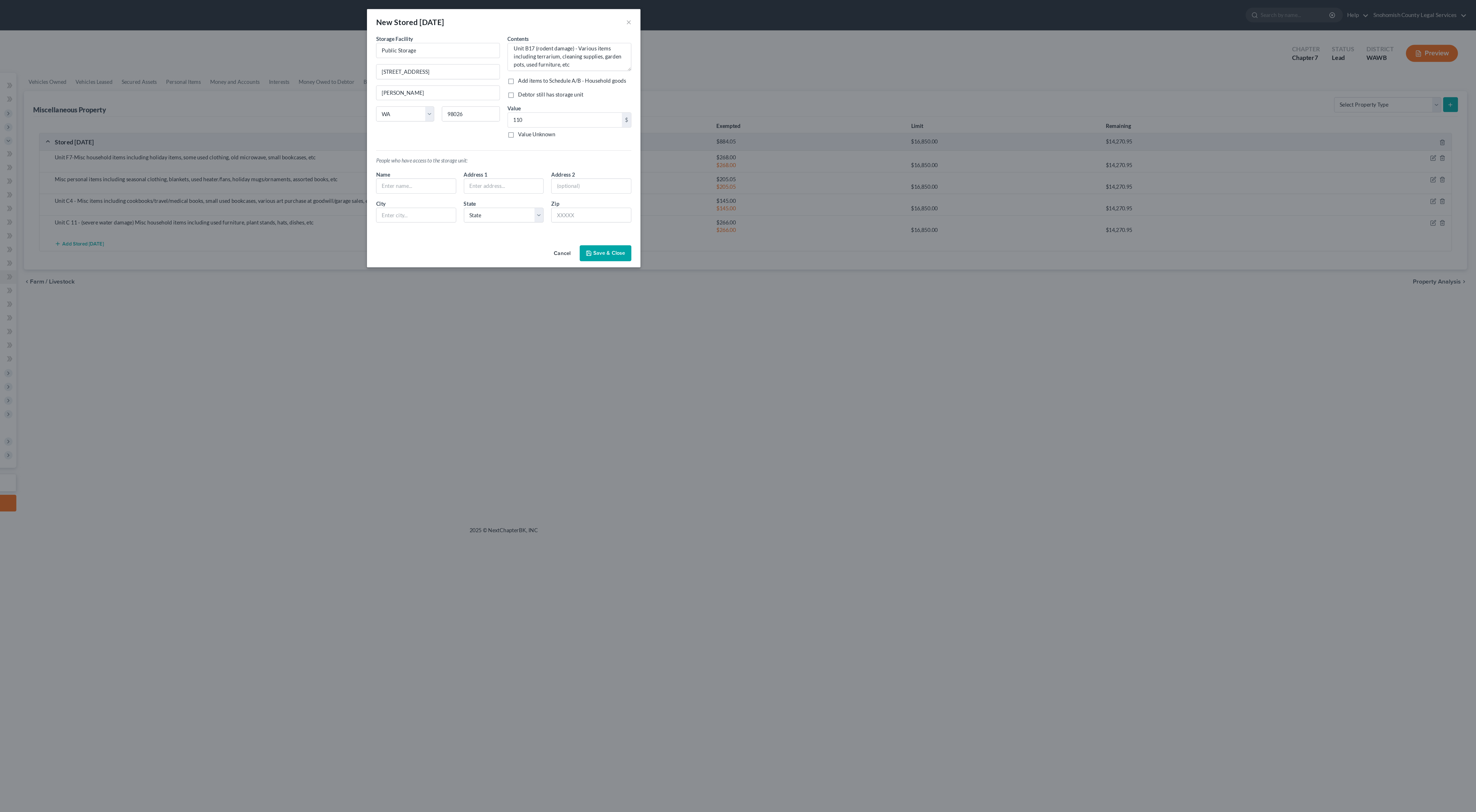
click at [752, 72] on input "Debtor still has storage unit" at bounding box center [753, 71] width 4 height 4
checkbox input "true"
click at [749, 64] on label "Add items to Schedule A/B - Household goods" at bounding box center [790, 61] width 82 height 6
click at [752, 62] on input "Add items to Schedule A/B - Household goods" at bounding box center [753, 60] width 4 height 4
checkbox input "true"
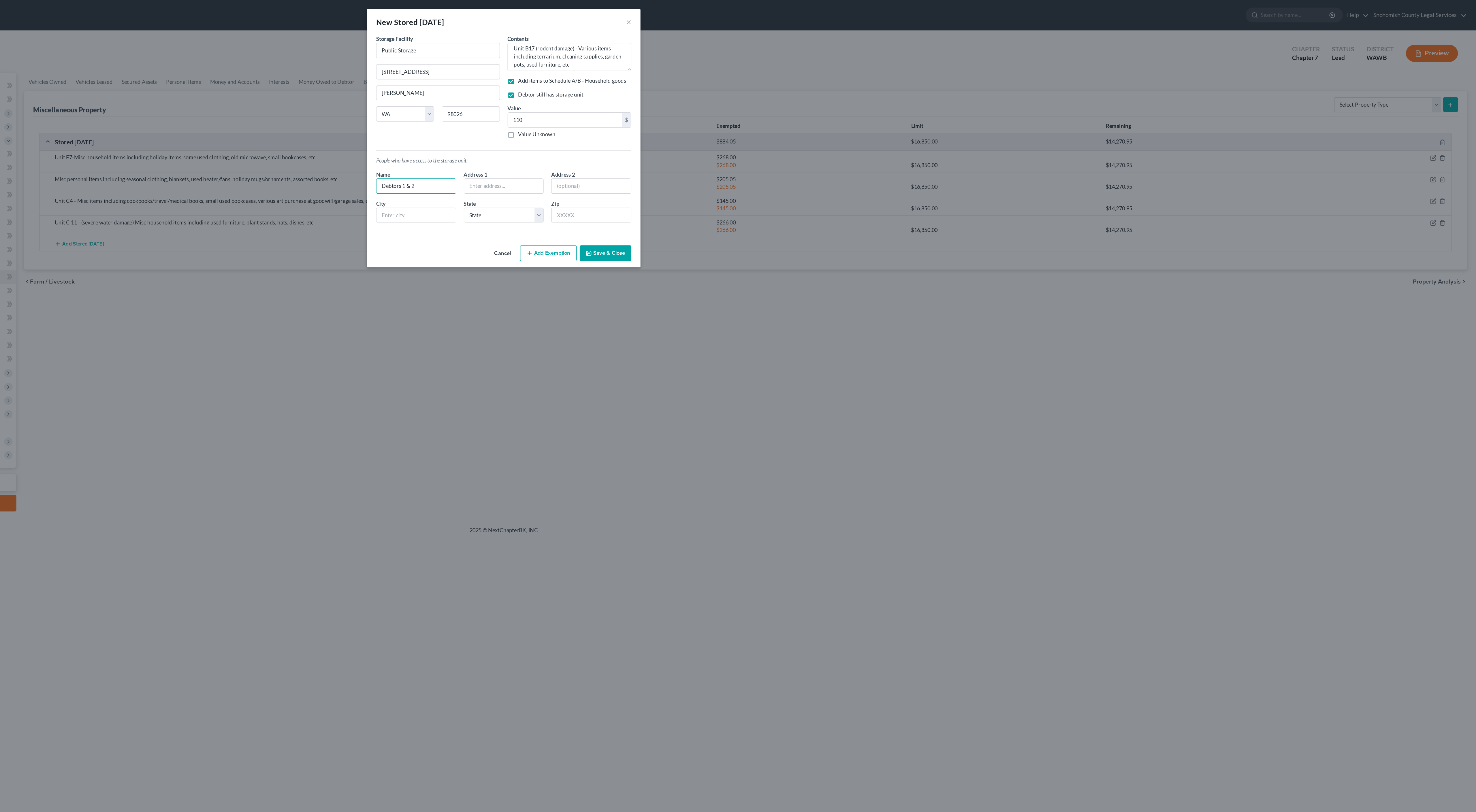
type input "Debtors 1 & 2"
click at [796, 198] on button "Save & Close" at bounding box center [815, 192] width 39 height 12
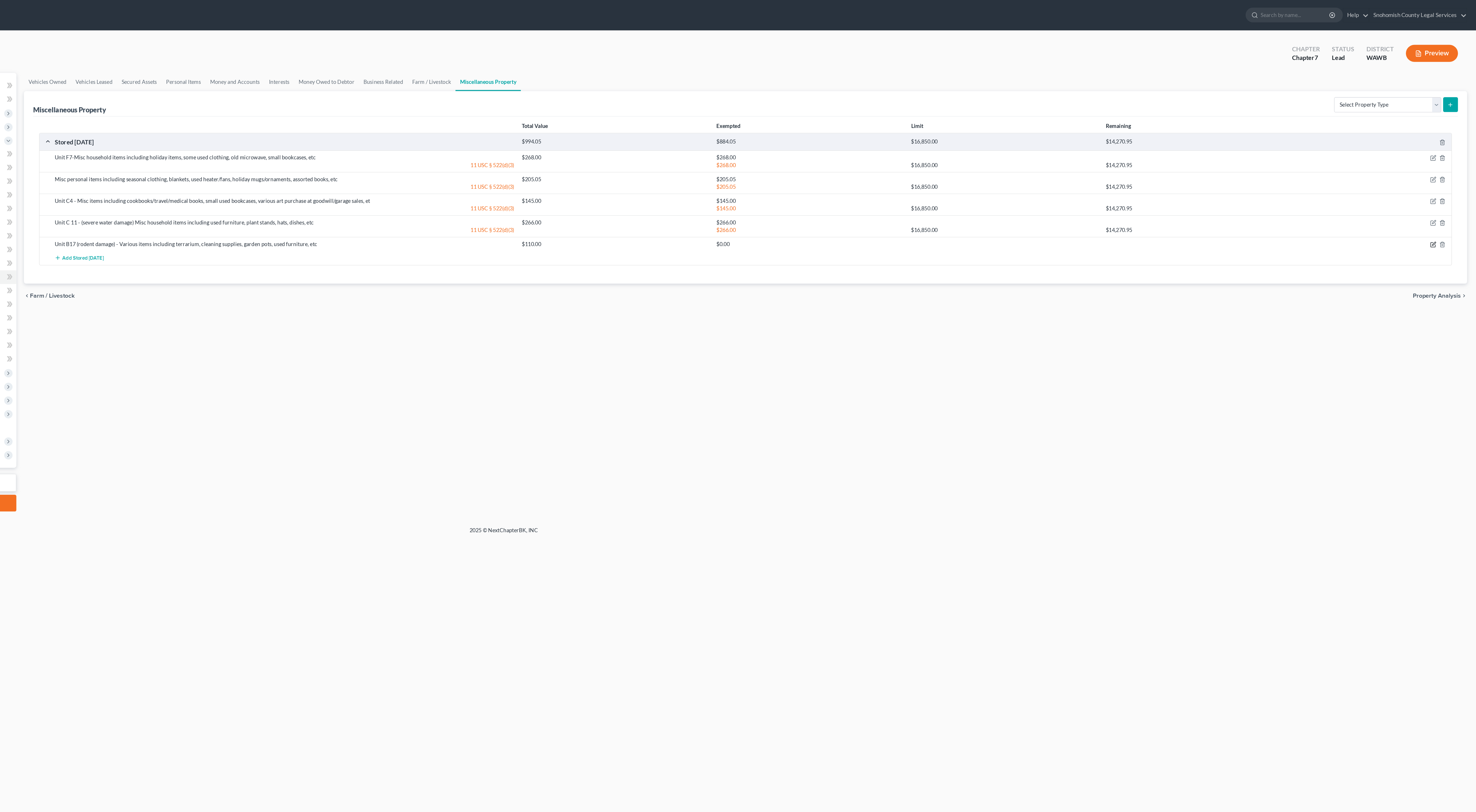
click at [1441, 188] on icon "button" at bounding box center [1444, 186] width 5 height 5
select select "50"
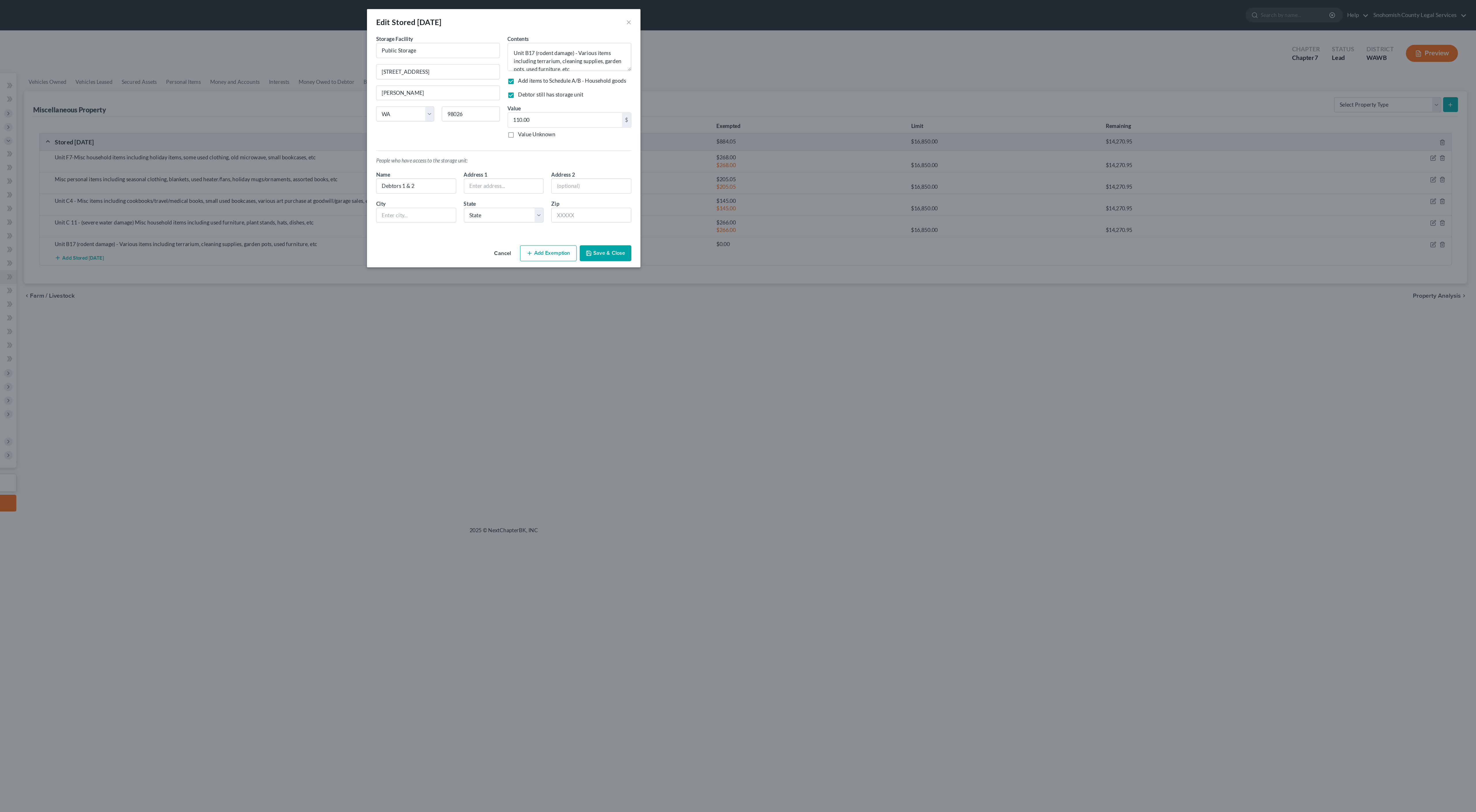
click at [750, 198] on button "Add Exemption" at bounding box center [771, 192] width 43 height 12
select select "2"
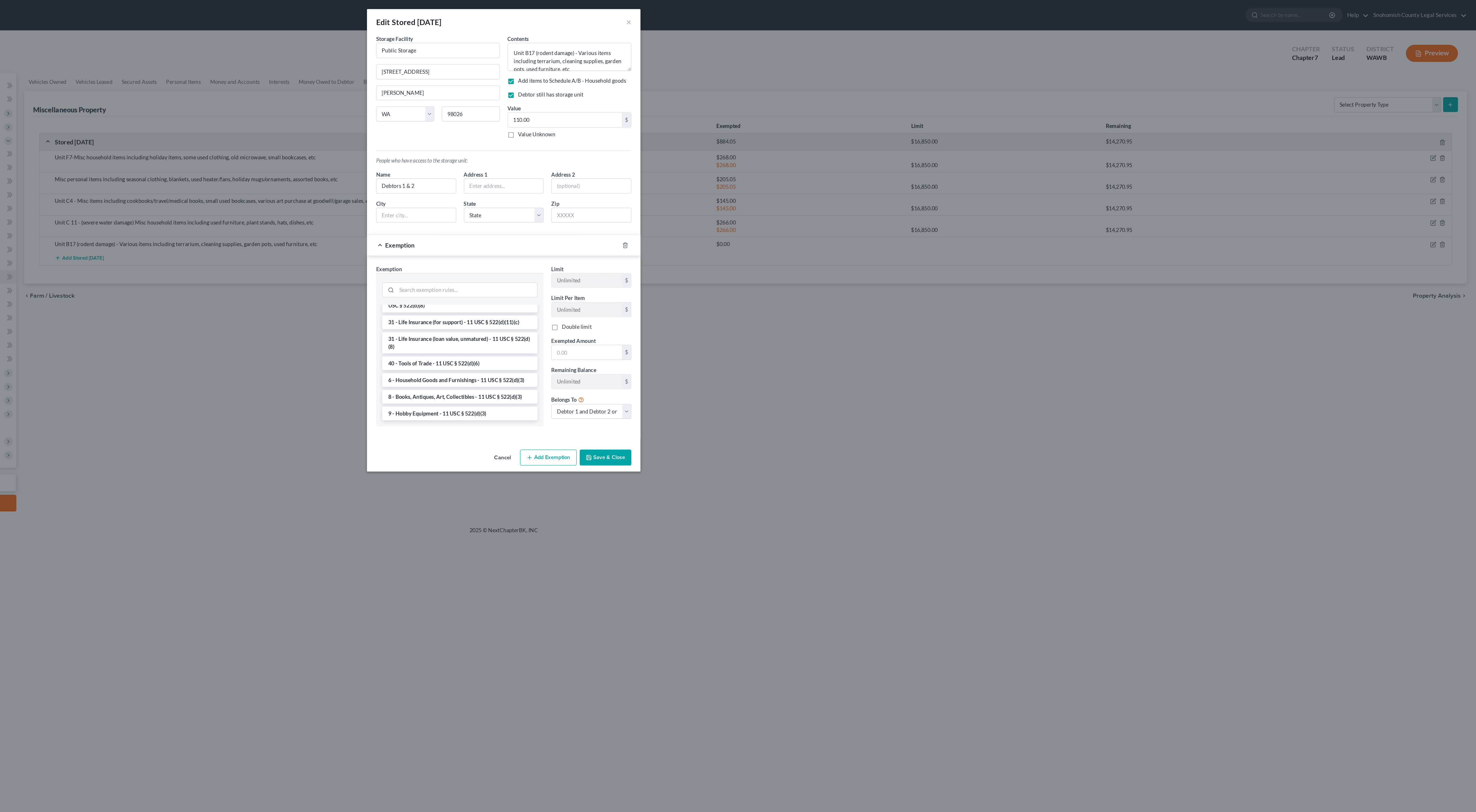
scroll to position [984, 0]
click at [646, 294] on li "6 - Household Goods and Furnishings - 11 USC § 522(d)(3)" at bounding box center [705, 288] width 118 height 10
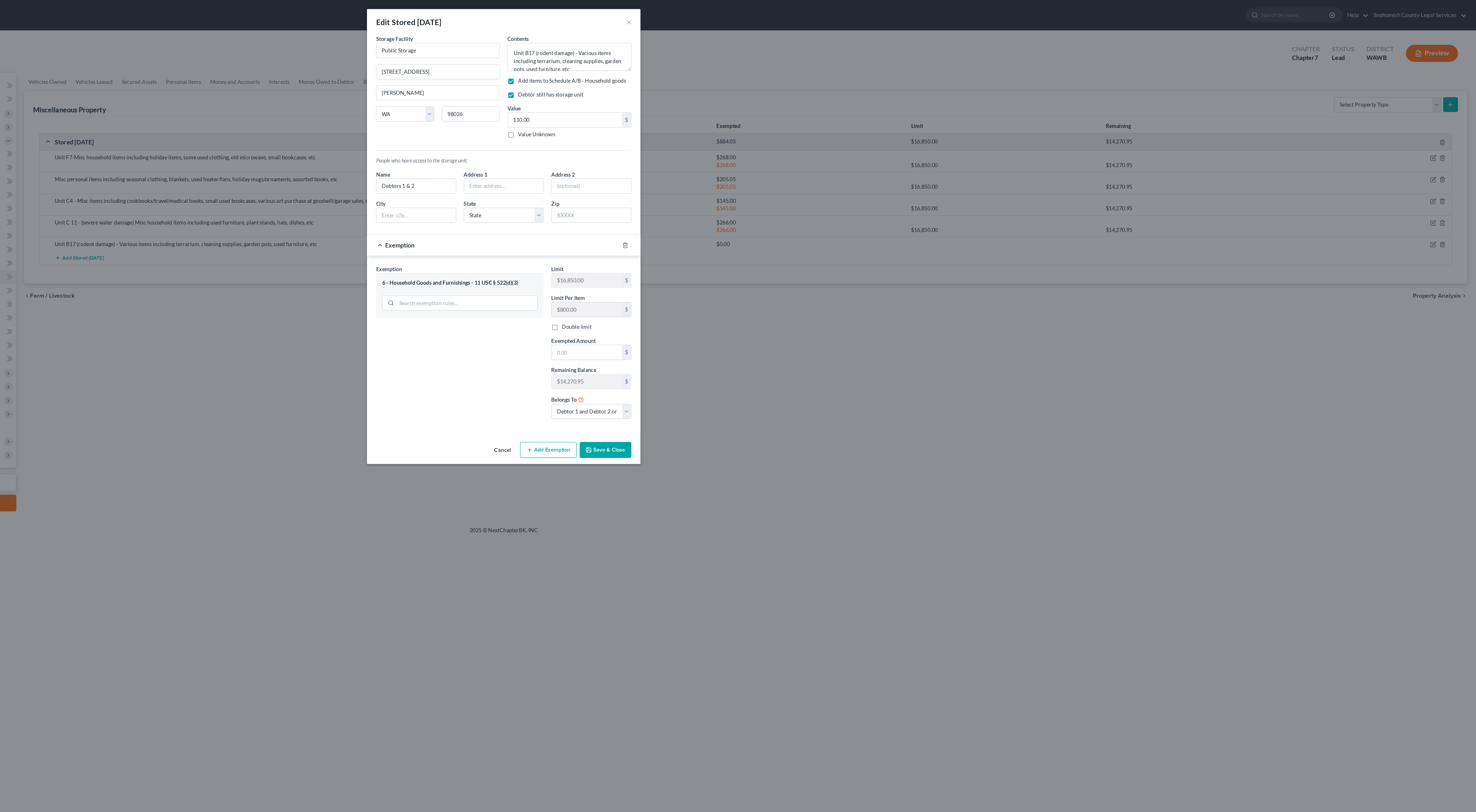
drag, startPoint x: 399, startPoint y: 472, endPoint x: 479, endPoint y: 451, distance: 82.7
click at [639, 323] on div "Exemption Set must be selected for CA. Exemption * 6 - Household Goods and Furn…" at bounding box center [738, 262] width 200 height 122
click at [775, 273] on input "text" at bounding box center [801, 267] width 53 height 11
type input "110.00"
click at [639, 323] on div "Exemption Set must be selected for CA. Exemption * 6 - Household Goods and Furn…" at bounding box center [705, 262] width 133 height 122
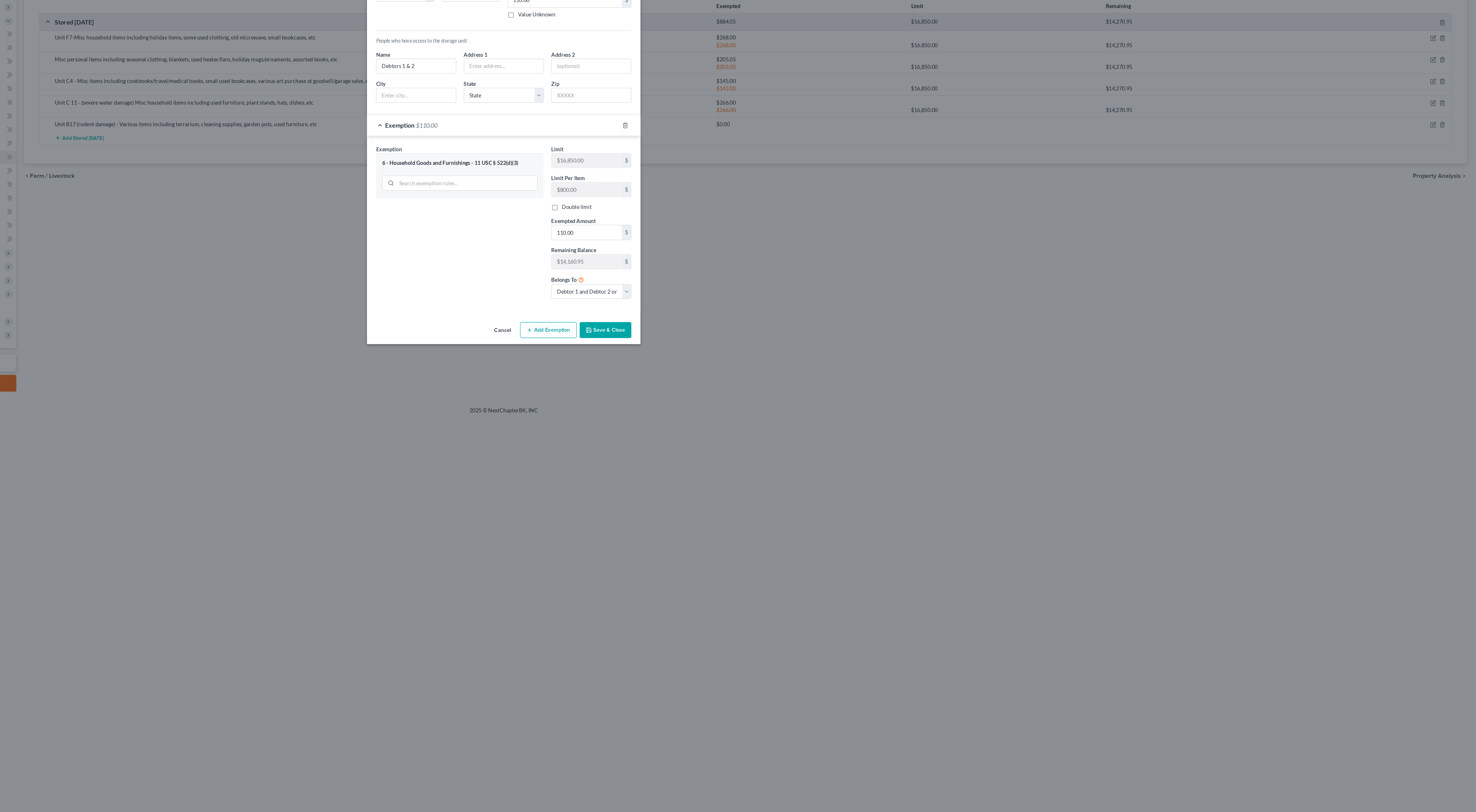
click at [796, 347] on button "Save & Close" at bounding box center [815, 341] width 39 height 12
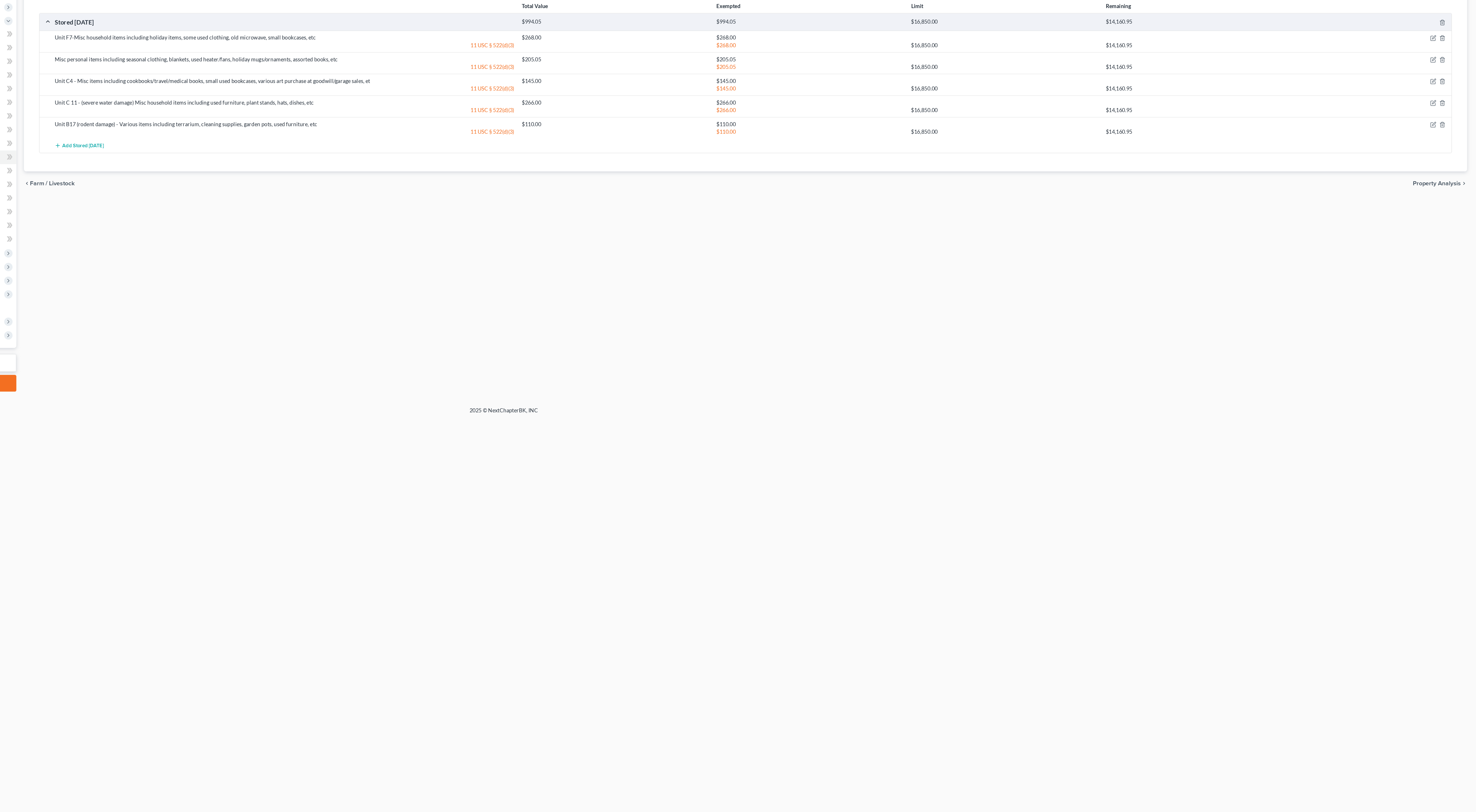
click at [1428, 233] on span "Property Analysis" at bounding box center [1446, 230] width 37 height 5
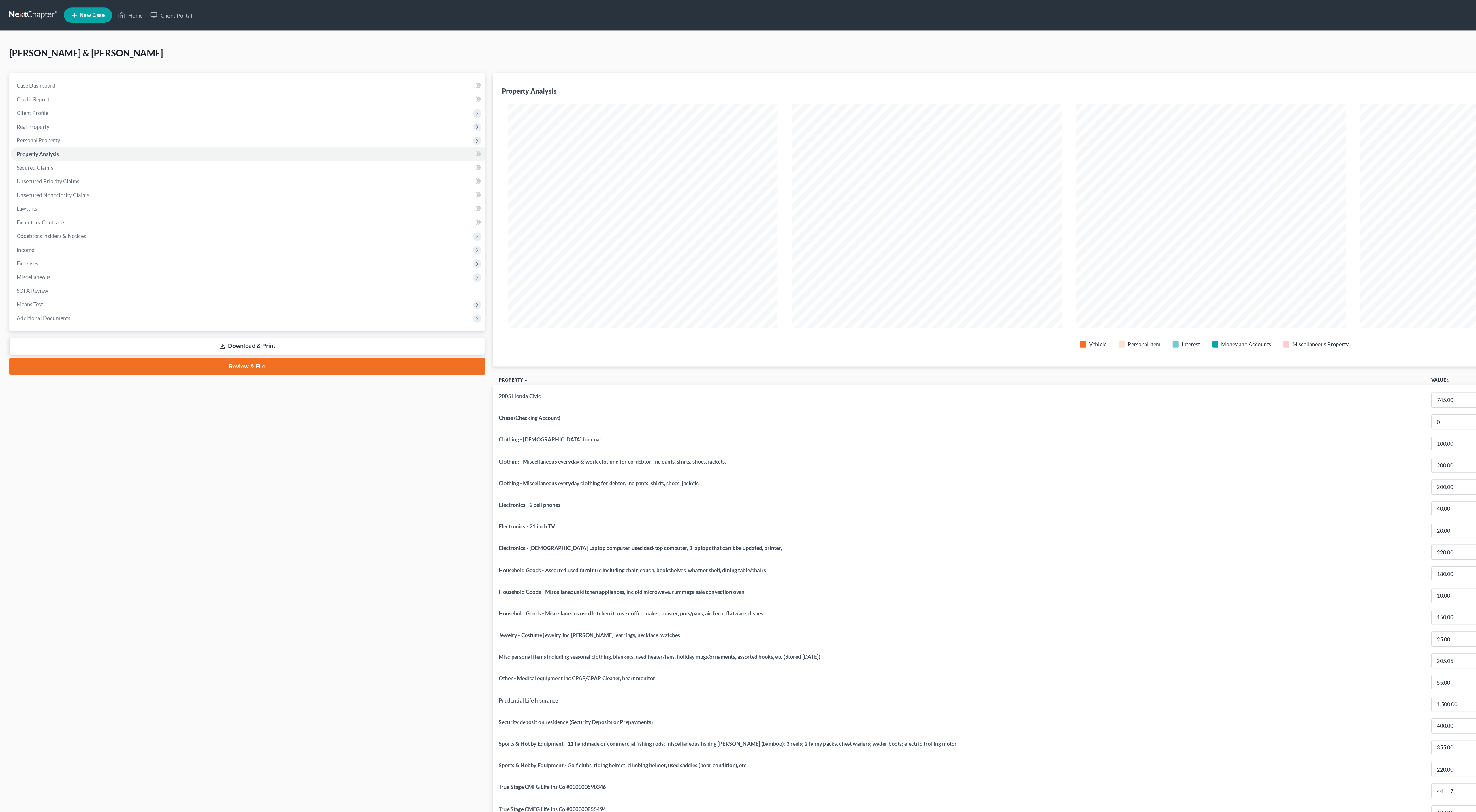
scroll to position [263, 1088]
click at [1098, 325] on input "0" at bounding box center [1106, 320] width 39 height 11
type input "7"
type input "7,600.00"
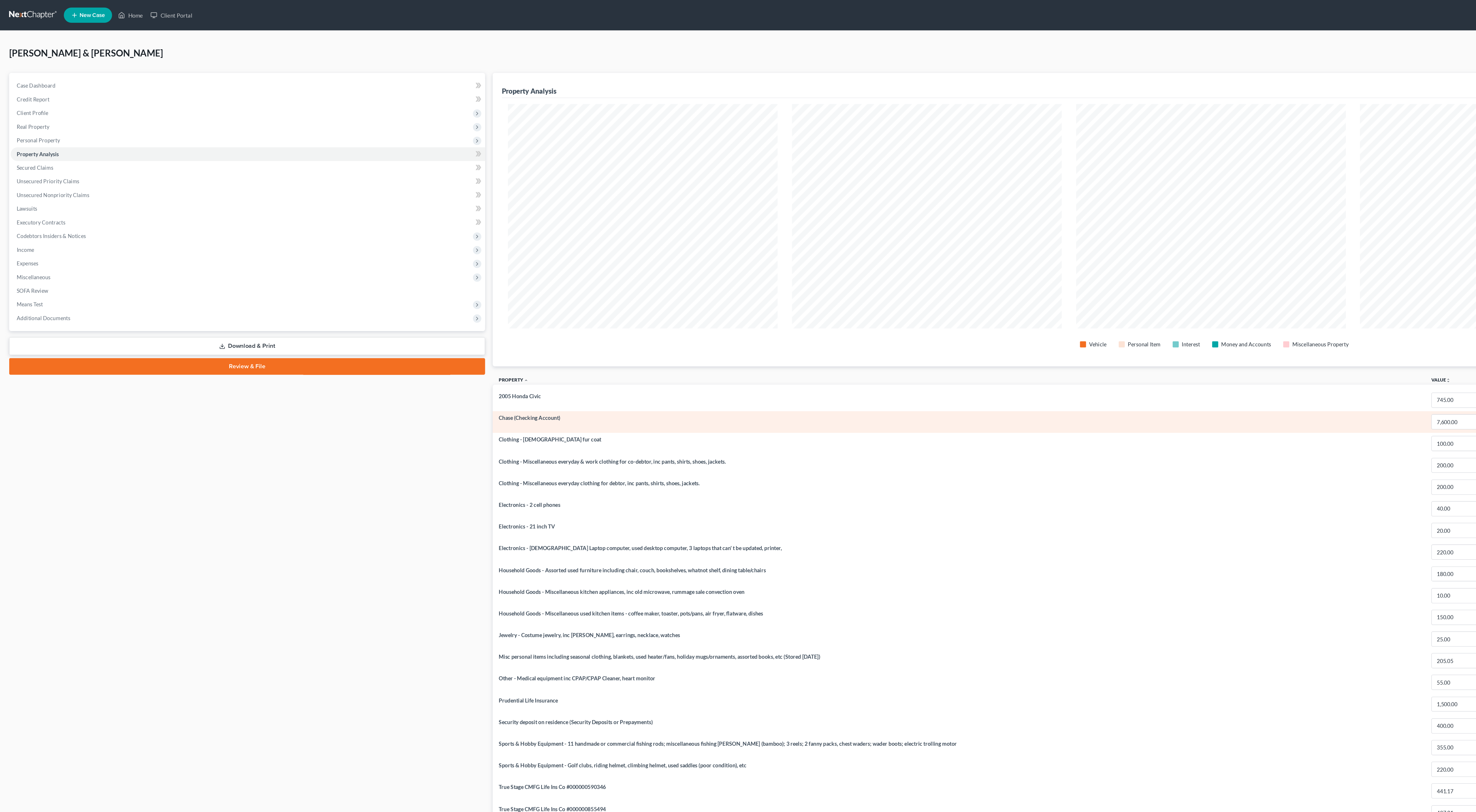
click at [1014, 329] on td "Chase (Checking Account)" at bounding box center [728, 320] width 708 height 17
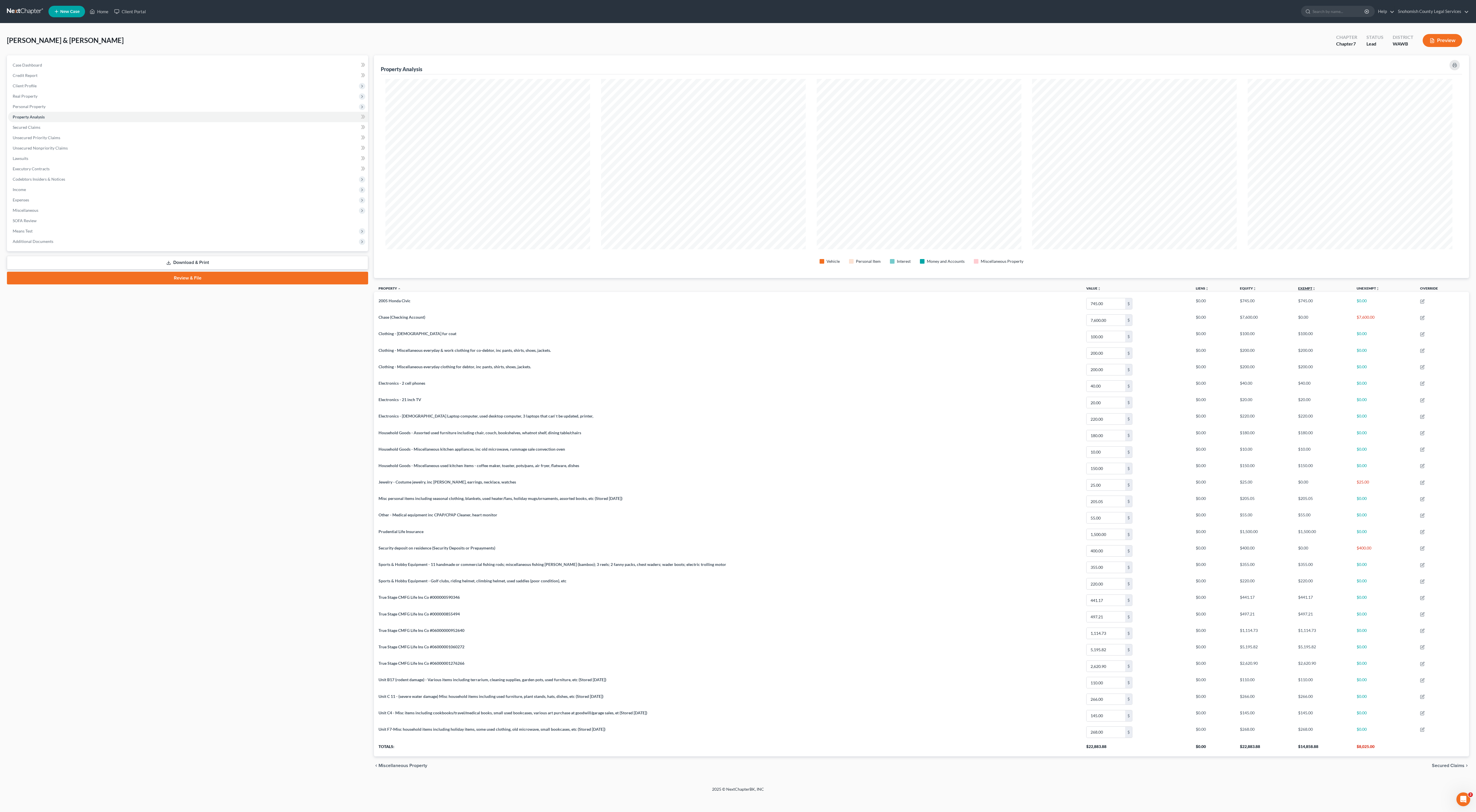
scroll to position [63, 0]
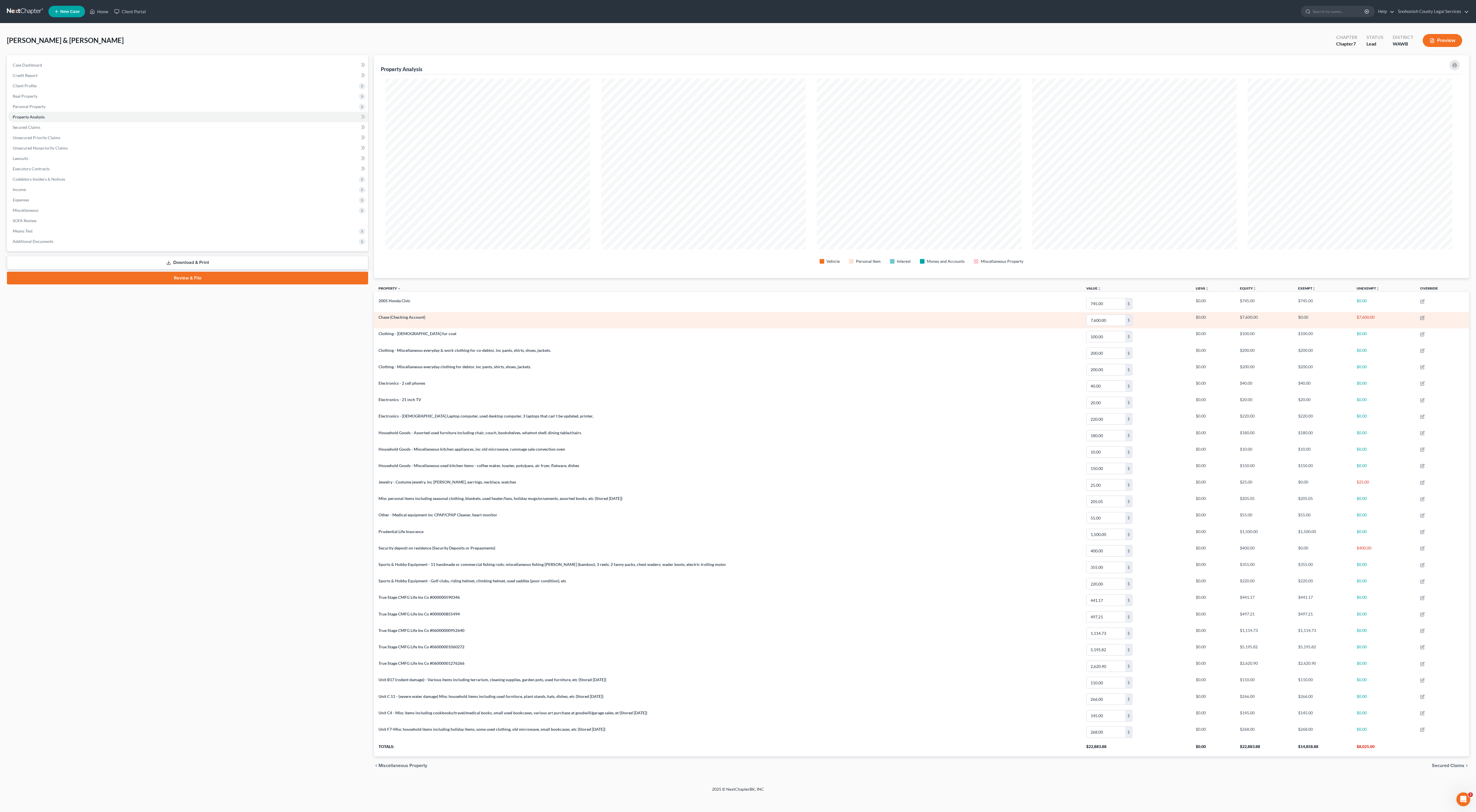
click at [1376, 329] on td "$7,600.00" at bounding box center [1384, 320] width 64 height 17
click at [816, 329] on td "Chase (Checking Account)" at bounding box center [728, 320] width 708 height 17
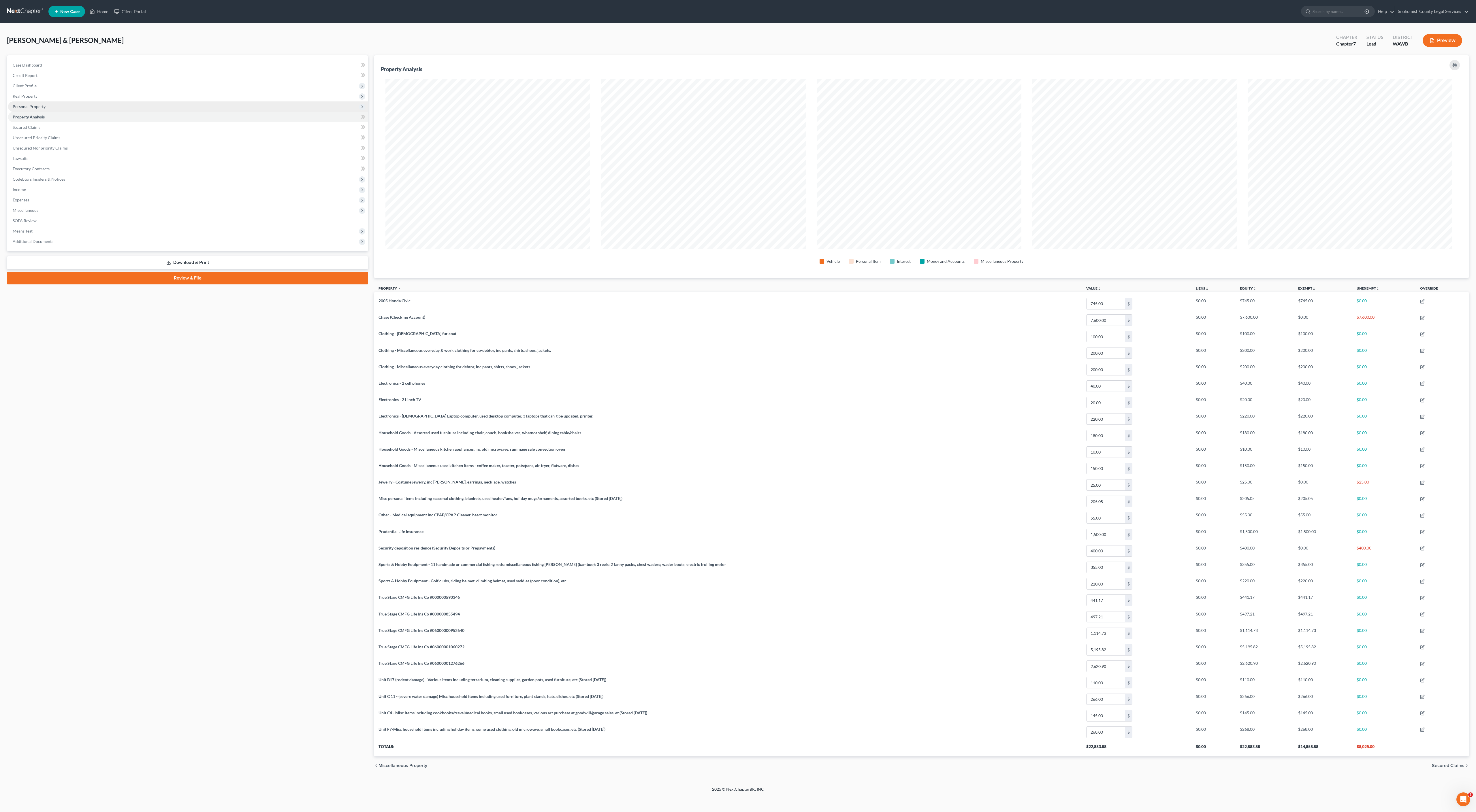
click at [46, 109] on span "Personal Property" at bounding box center [29, 106] width 33 height 5
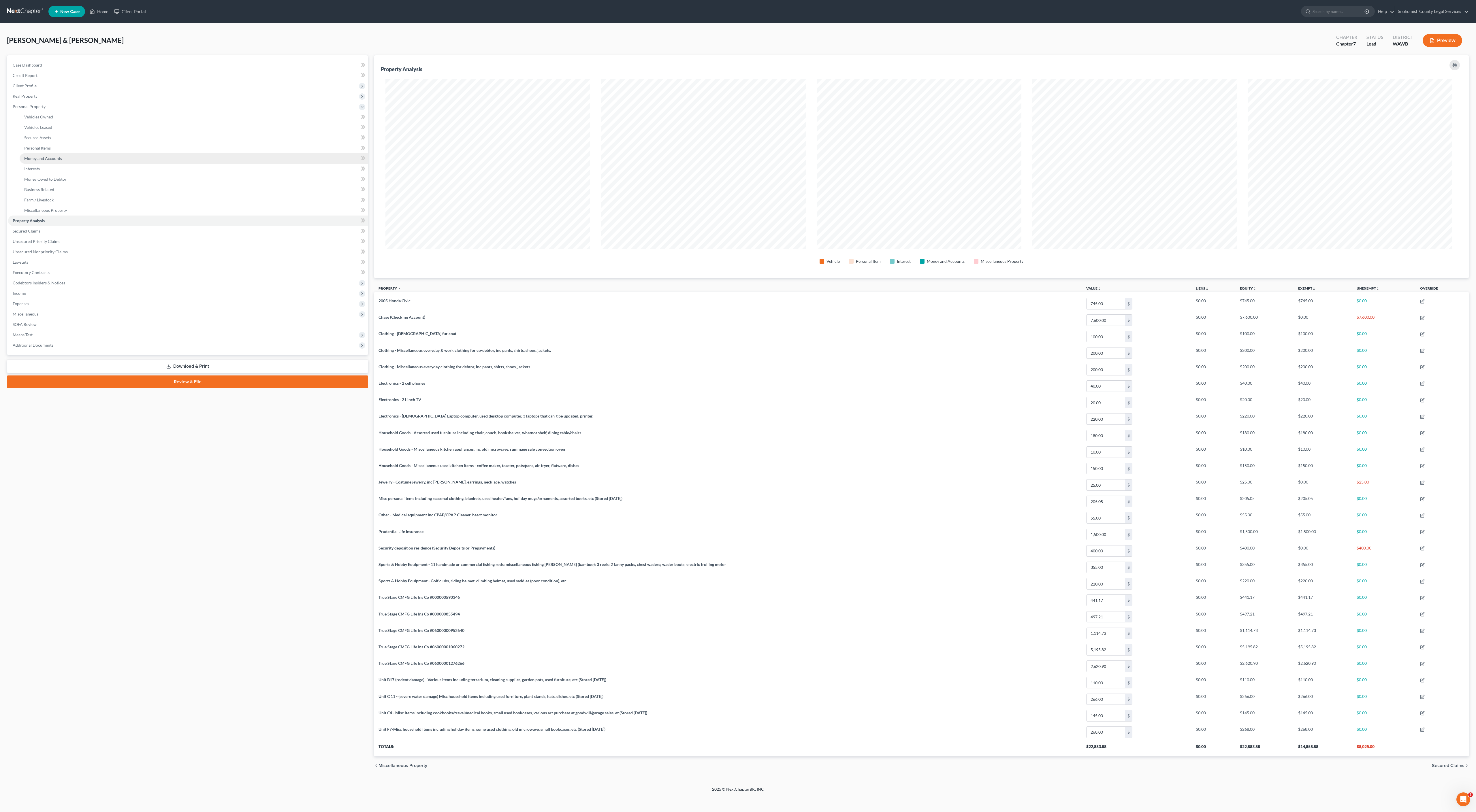
click at [62, 161] on span "Money and Accounts" at bounding box center [43, 158] width 38 height 5
click at [1423, 123] on div at bounding box center [1399, 119] width 118 height 6
click at [1443, 121] on icon "button" at bounding box center [1444, 119] width 2 height 2
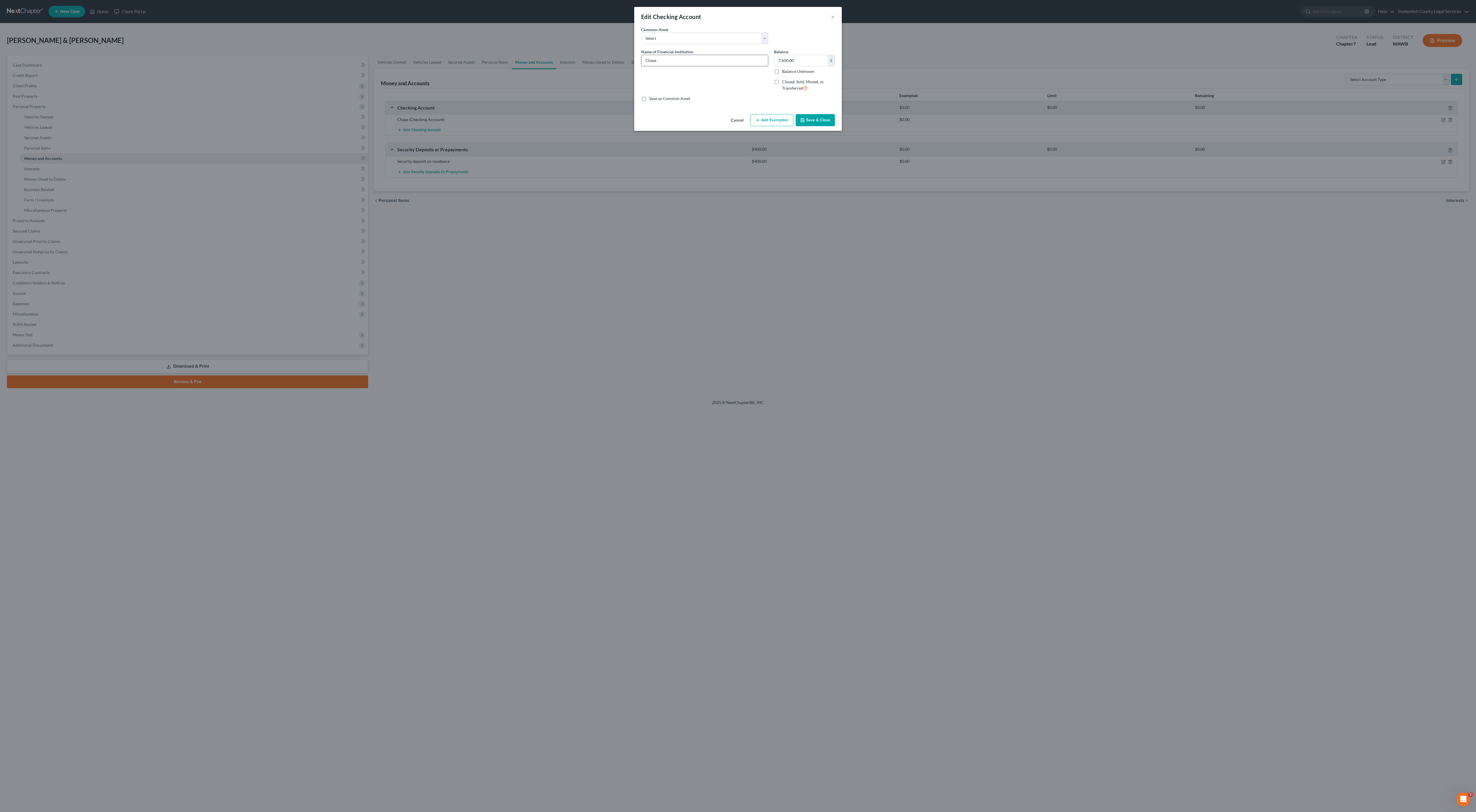
click at [749, 66] on input "Chase" at bounding box center [705, 61] width 127 height 11
type input "Chase Bank"
click at [793, 127] on button "Add Exemption" at bounding box center [771, 119] width 43 height 12
select select "2"
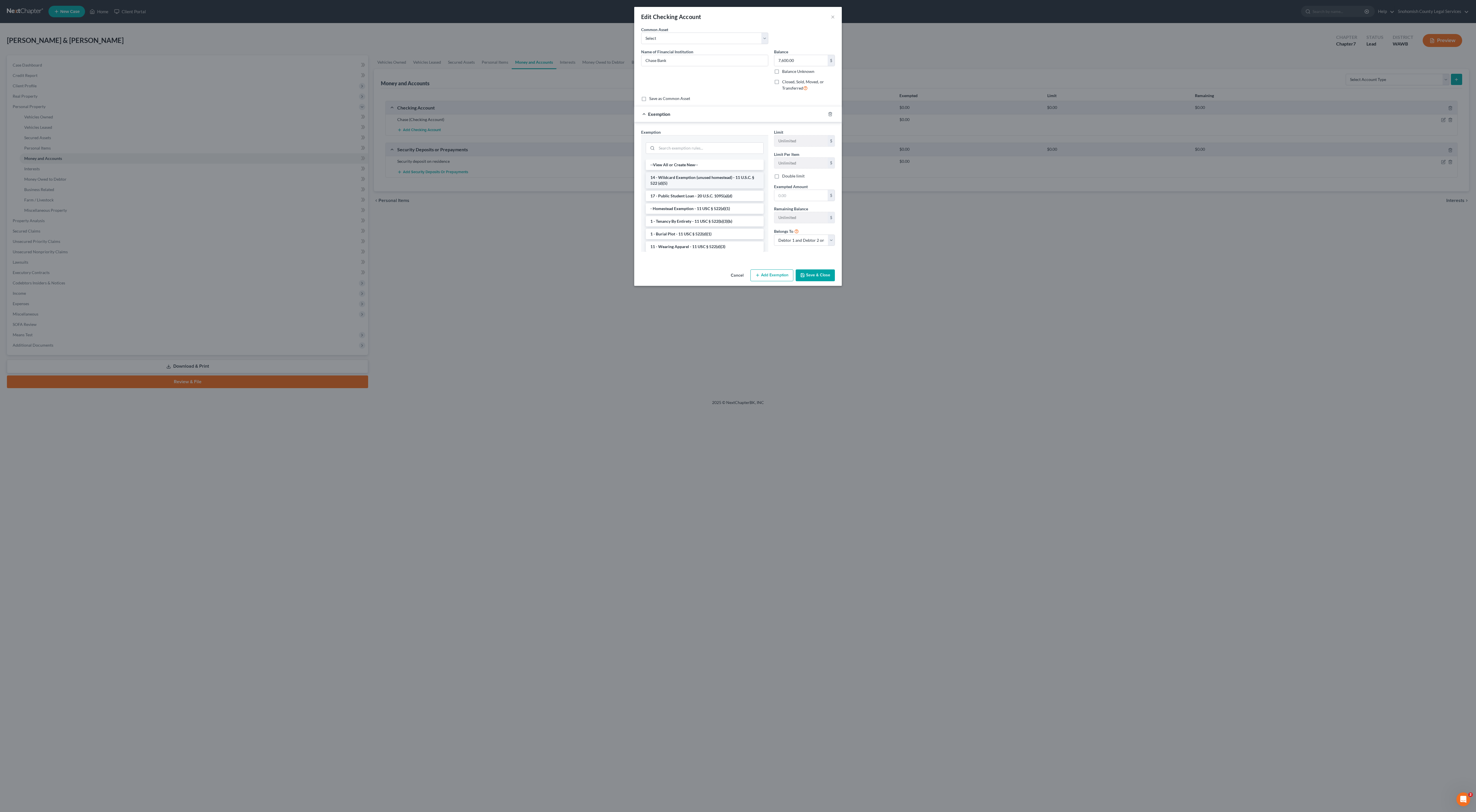
click at [712, 189] on li "14 - Wildcard Exemption (unused homestead) - 11 U.S.C. § 522 (d)(5)" at bounding box center [705, 180] width 118 height 17
click at [824, 201] on input "text" at bounding box center [801, 196] width 53 height 11
type input "7,600"
click at [838, 251] on div "Limit $15,800.00 $ Limit Per Item Unlimited $ Double limit Exempted Amount * 7,…" at bounding box center [804, 189] width 67 height 122
click at [835, 276] on button "Save & Close" at bounding box center [815, 269] width 39 height 12
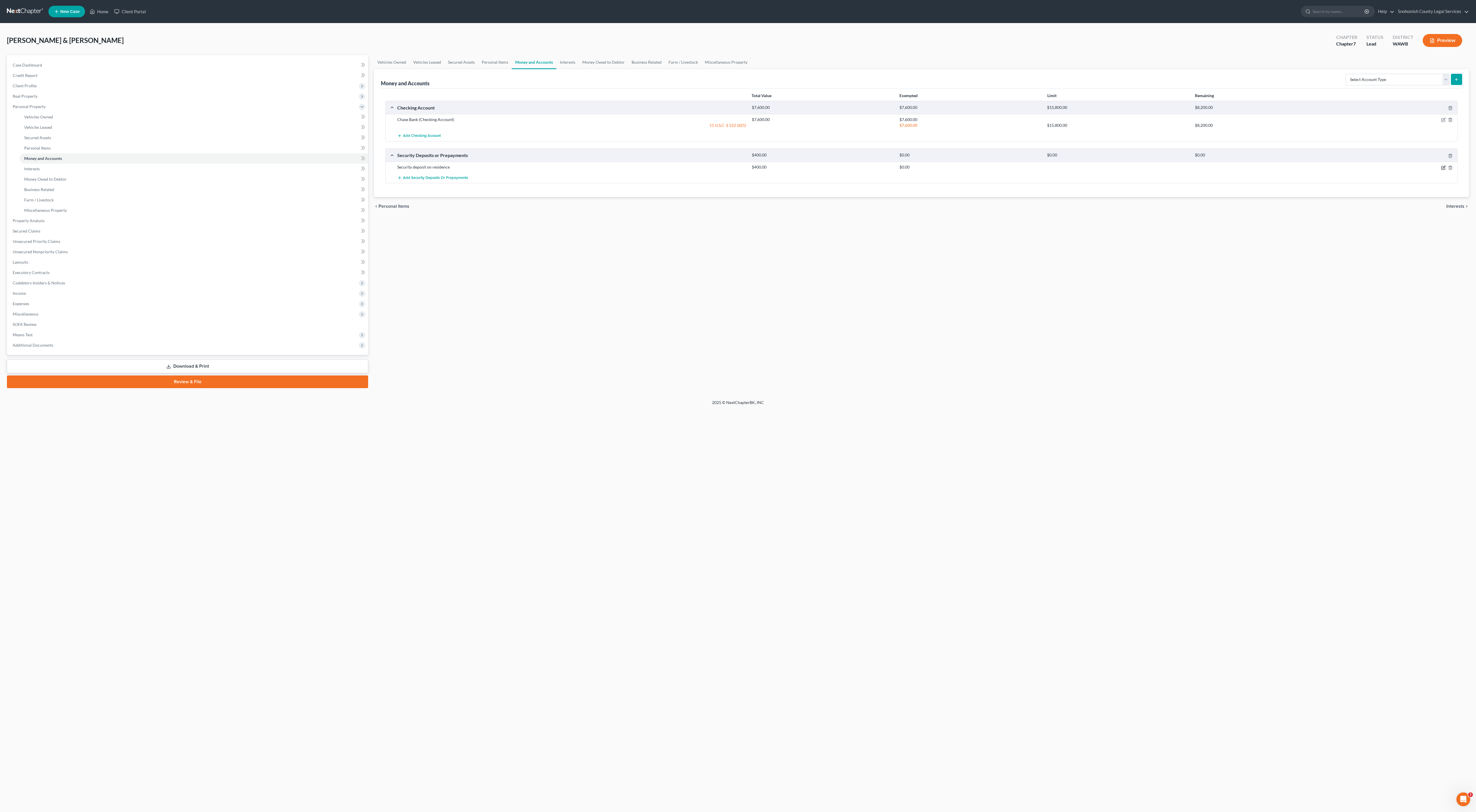
click at [1441, 170] on icon "button" at bounding box center [1444, 167] width 5 height 5
select select "3"
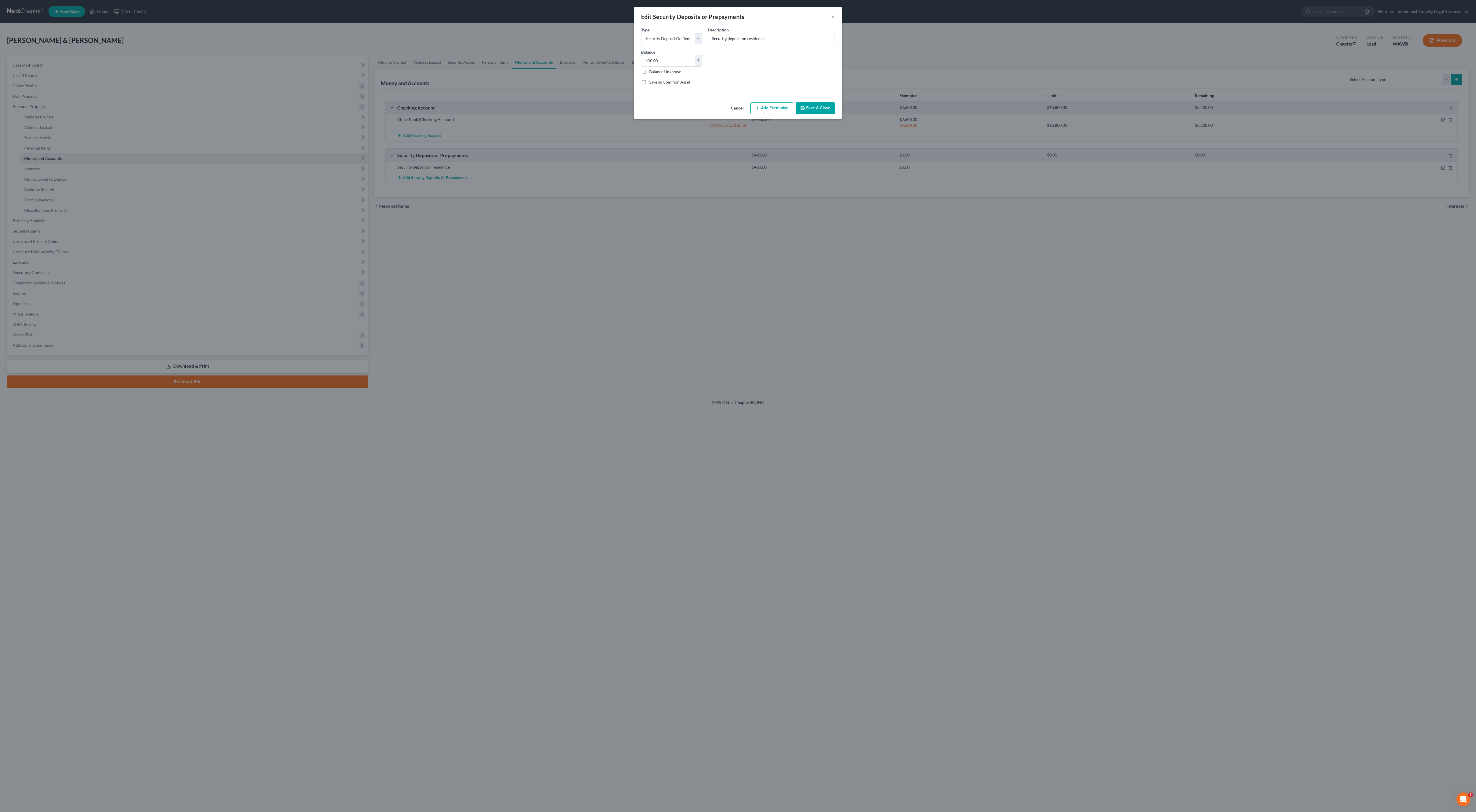
click at [783, 115] on button "Add Exemption" at bounding box center [771, 108] width 43 height 12
select select "2"
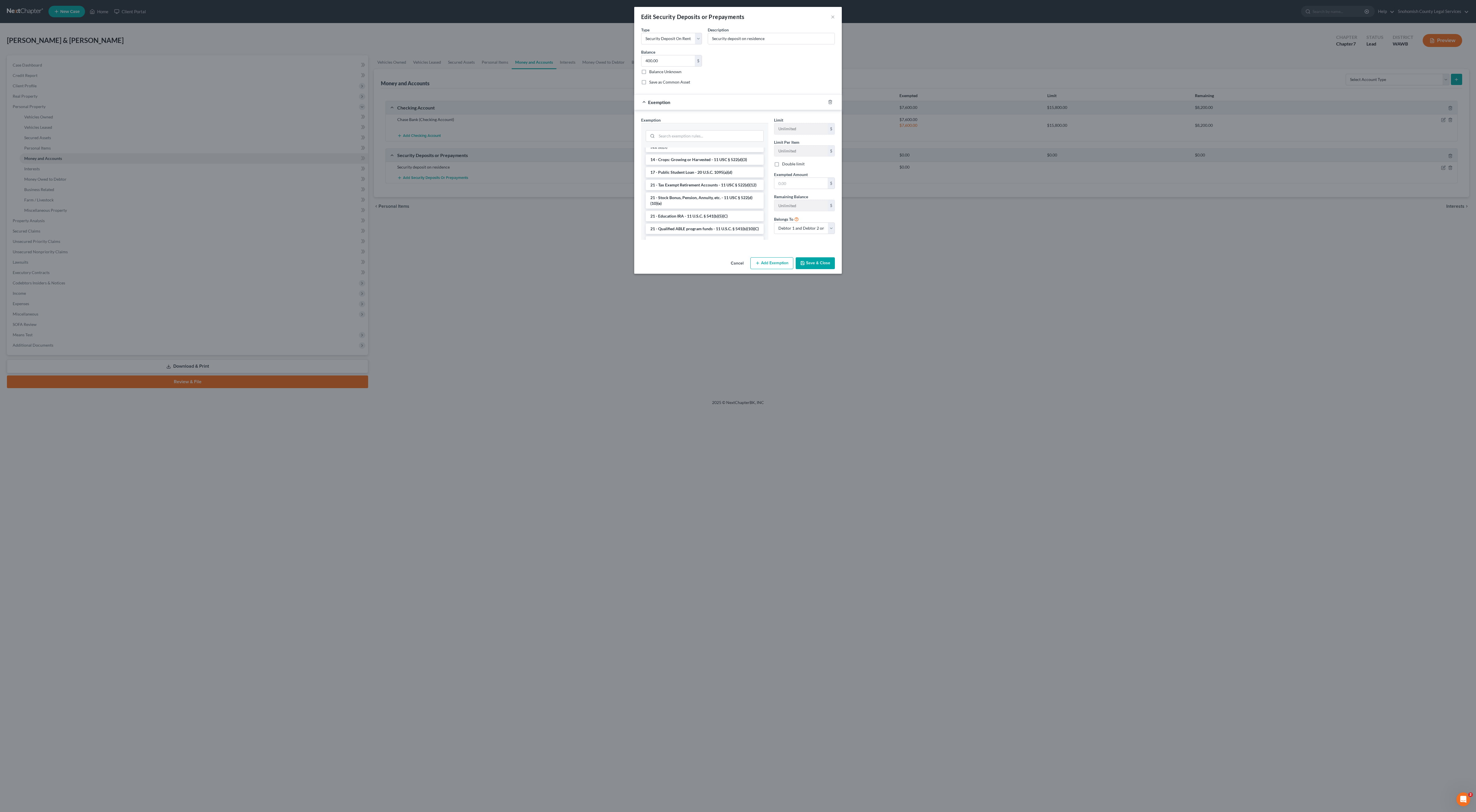
scroll to position [139, 0]
click at [687, 133] on li "14 - Wildcard Exemption - 11 USC § 522(d)(5)" at bounding box center [705, 127] width 118 height 10
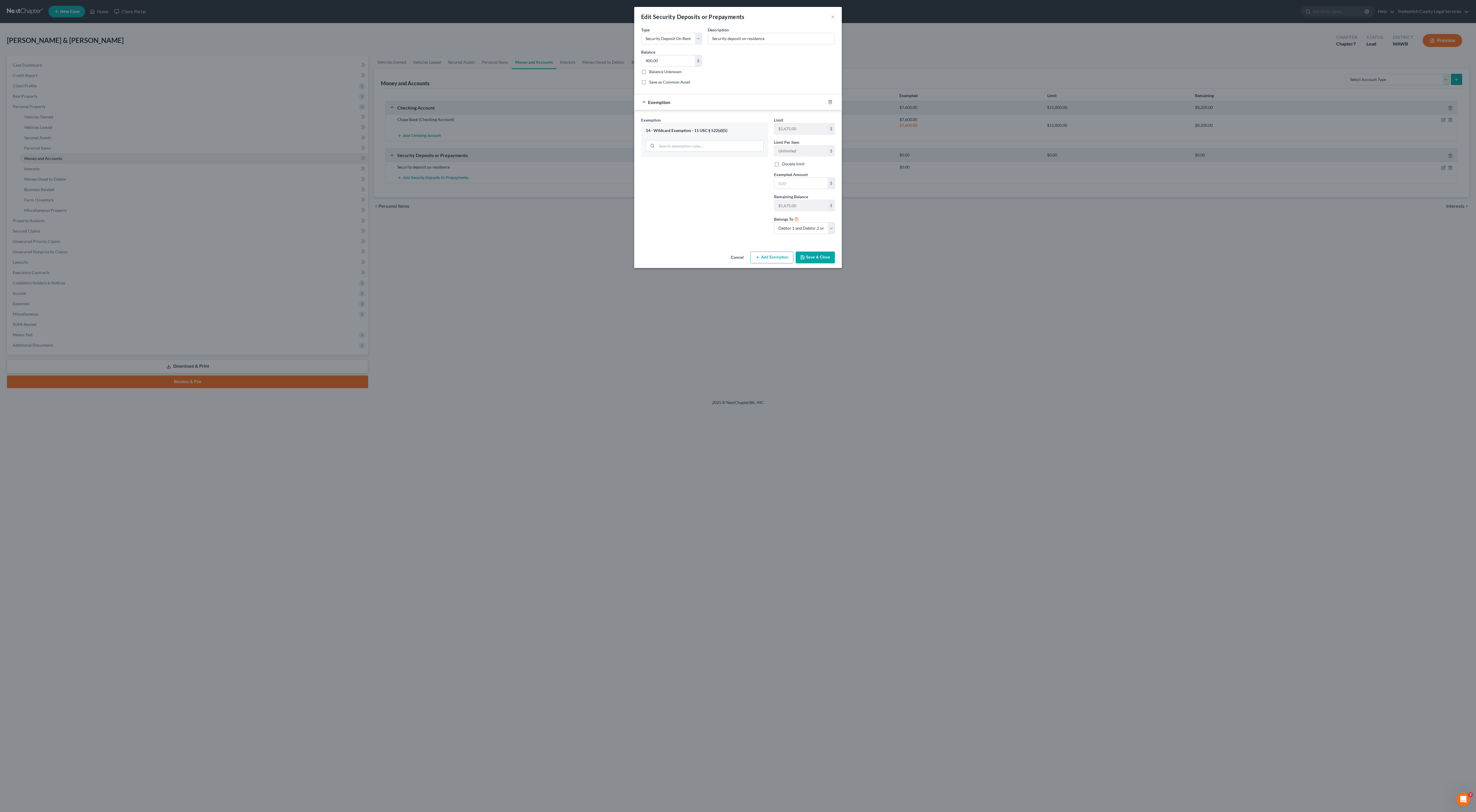
click at [835, 263] on button "Save & Close" at bounding box center [815, 257] width 39 height 12
click at [792, 90] on div "Common Asset Select Type Select Electric Gas Heating Oil Security Deposit On Re…" at bounding box center [738, 58] width 200 height 63
click at [828, 189] on input "text" at bounding box center [801, 183] width 53 height 11
type input "400"
click at [764, 239] on div "Exemption Set must be selected for CA. Exemption * 14 - Wildcard Exemption - 11…" at bounding box center [705, 178] width 133 height 122
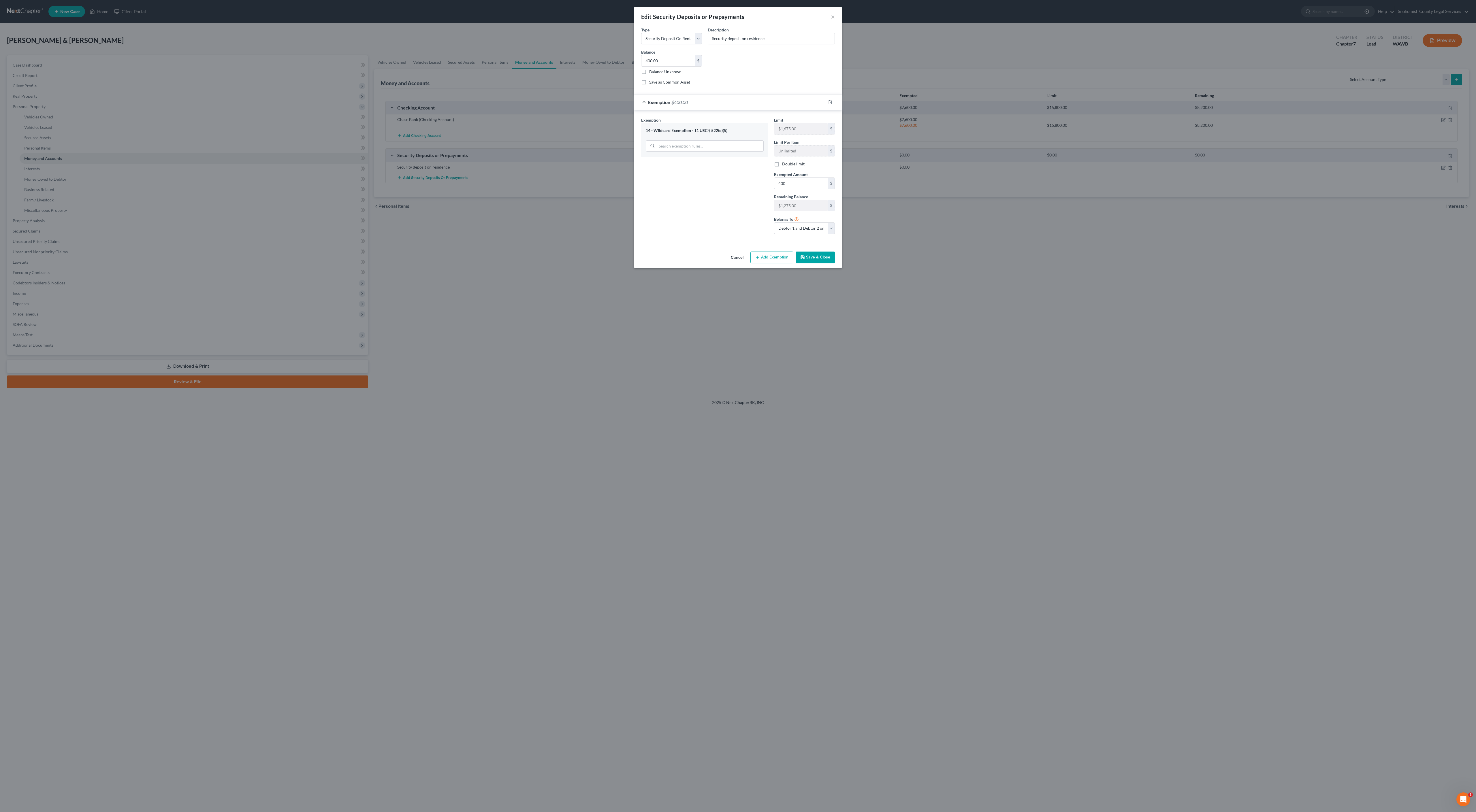
click at [835, 263] on button "Save & Close" at bounding box center [815, 257] width 39 height 12
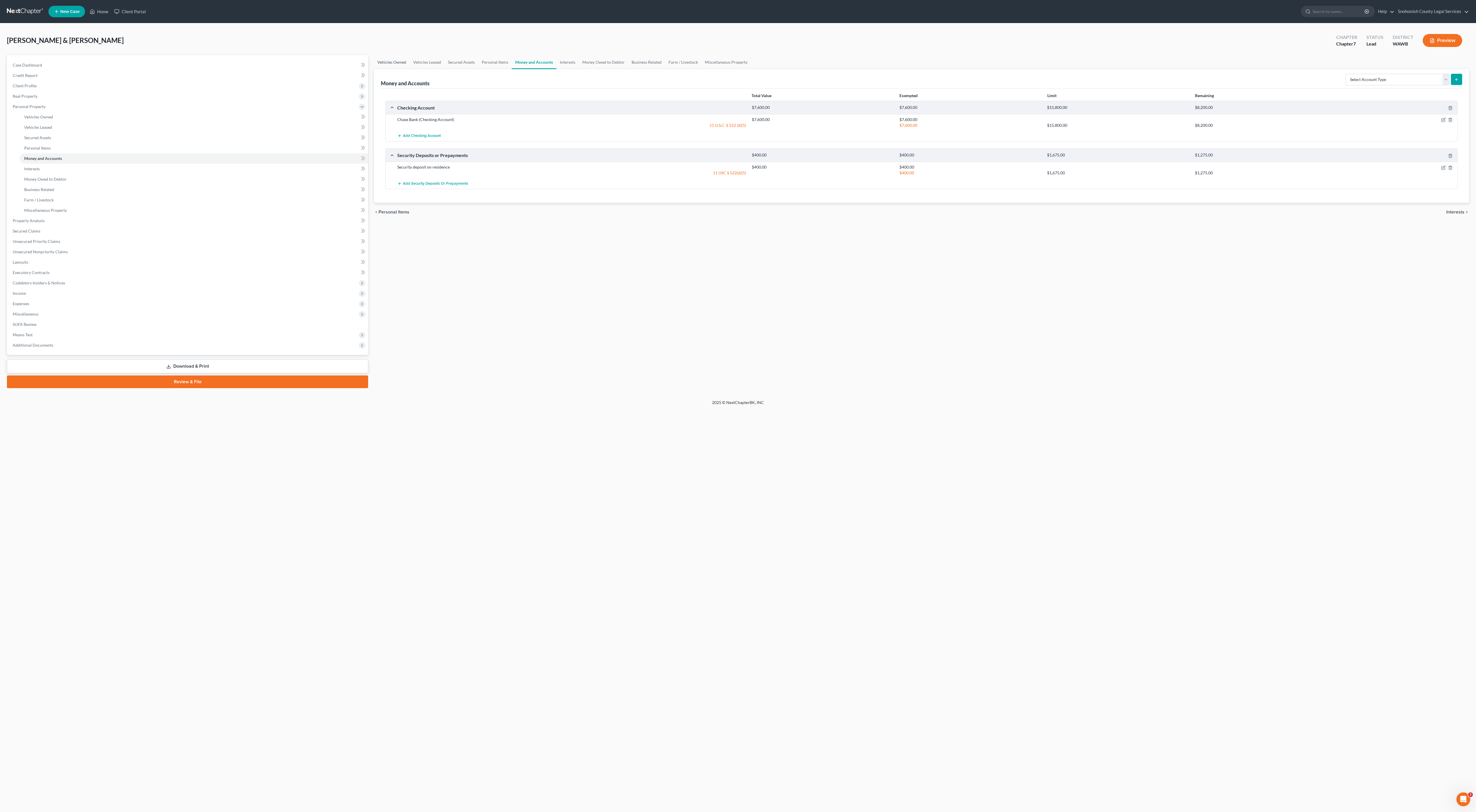
click at [410, 69] on link "Vehicles Owned" at bounding box center [392, 62] width 35 height 14
click at [444, 69] on link "Vehicles Leased" at bounding box center [427, 62] width 35 height 14
click at [478, 69] on link "Secured Assets" at bounding box center [461, 62] width 34 height 14
click at [512, 69] on link "Personal Items" at bounding box center [495, 62] width 34 height 14
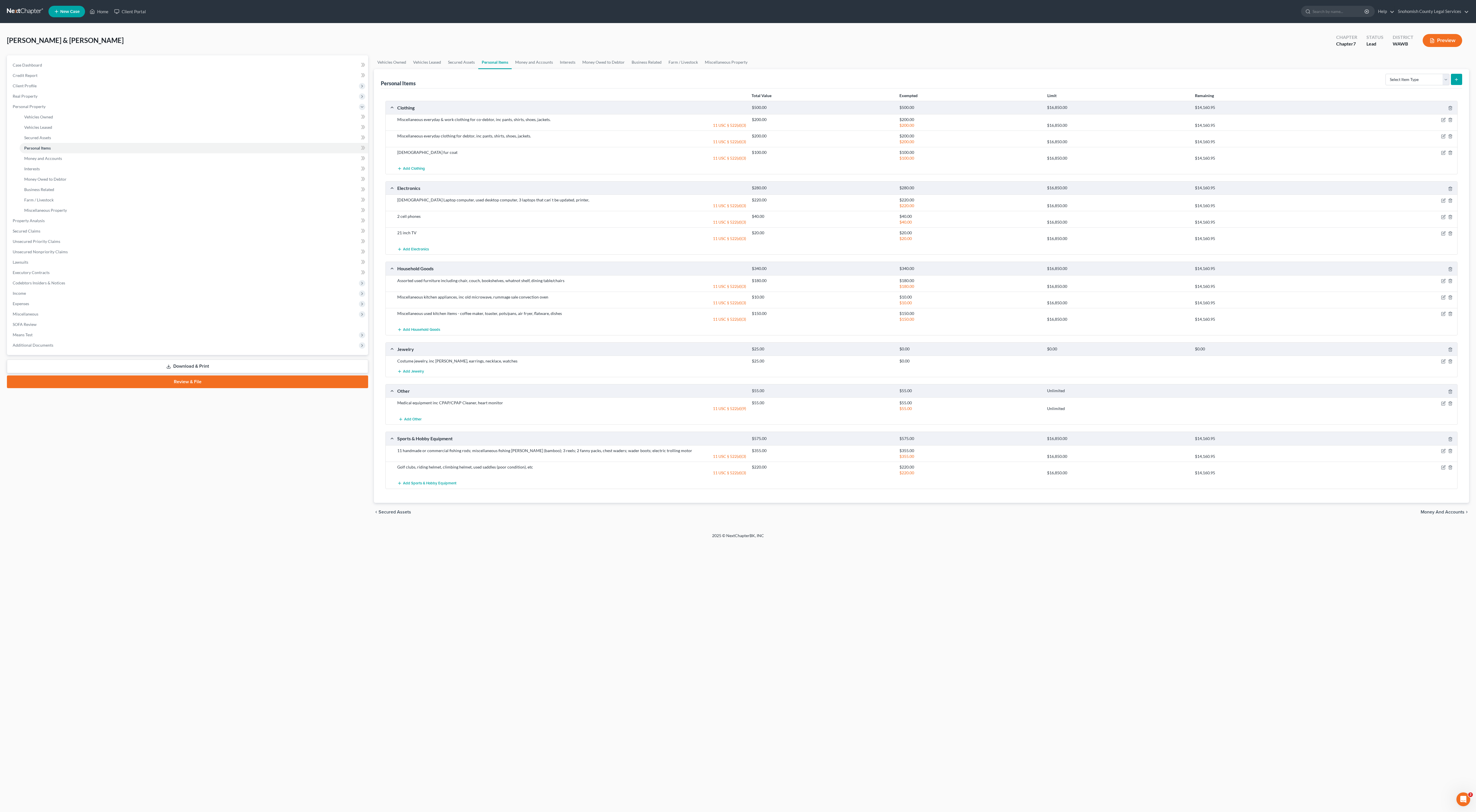
scroll to position [190, 0]
click at [1441, 364] on button "button" at bounding box center [1444, 362] width 5 height 5
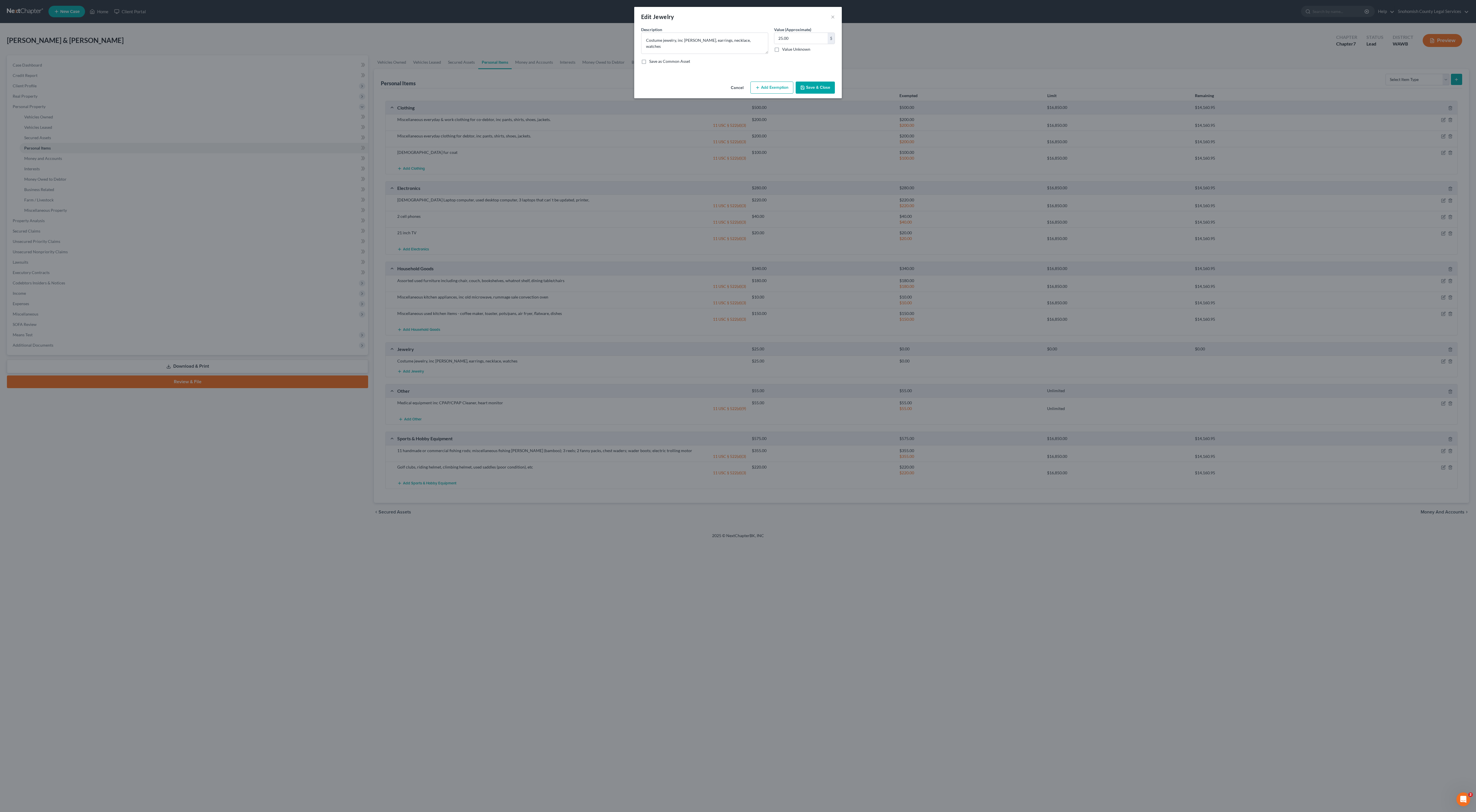
click at [793, 94] on button "Add Exemption" at bounding box center [771, 87] width 43 height 12
select select "2"
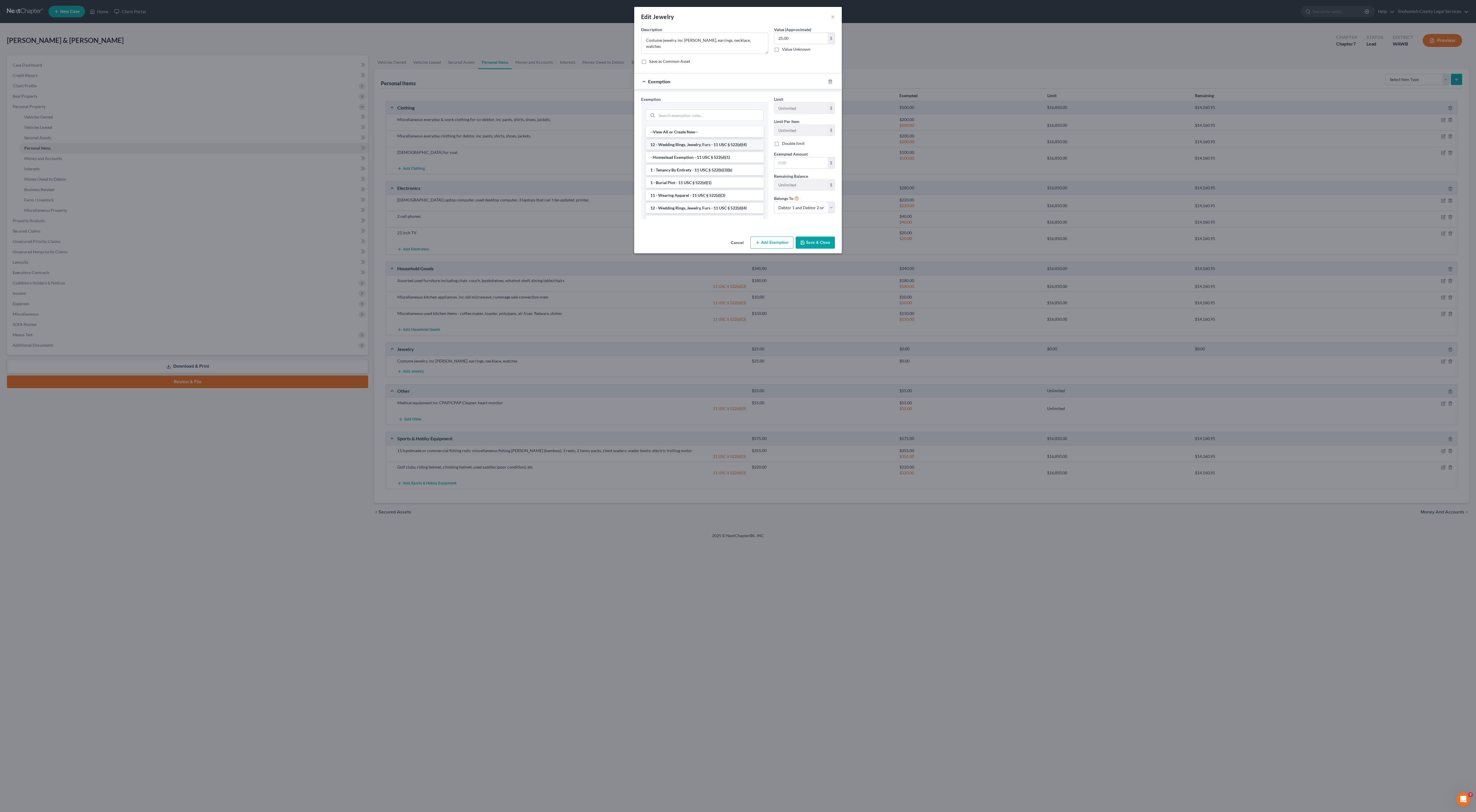
click at [708, 150] on li "12 - Wedding Rings, Jewelry, Furs - 11 USC § 522(d)(4)" at bounding box center [705, 144] width 118 height 10
click at [828, 168] on input "text" at bounding box center [801, 163] width 53 height 11
type input "25"
click at [836, 218] on div "Limit $2,125.00 $ Limit Per Item Unlimited $ Double limit Exempted Amount * 25 …" at bounding box center [804, 156] width 67 height 122
click at [835, 243] on button "Save & Close" at bounding box center [815, 237] width 39 height 12
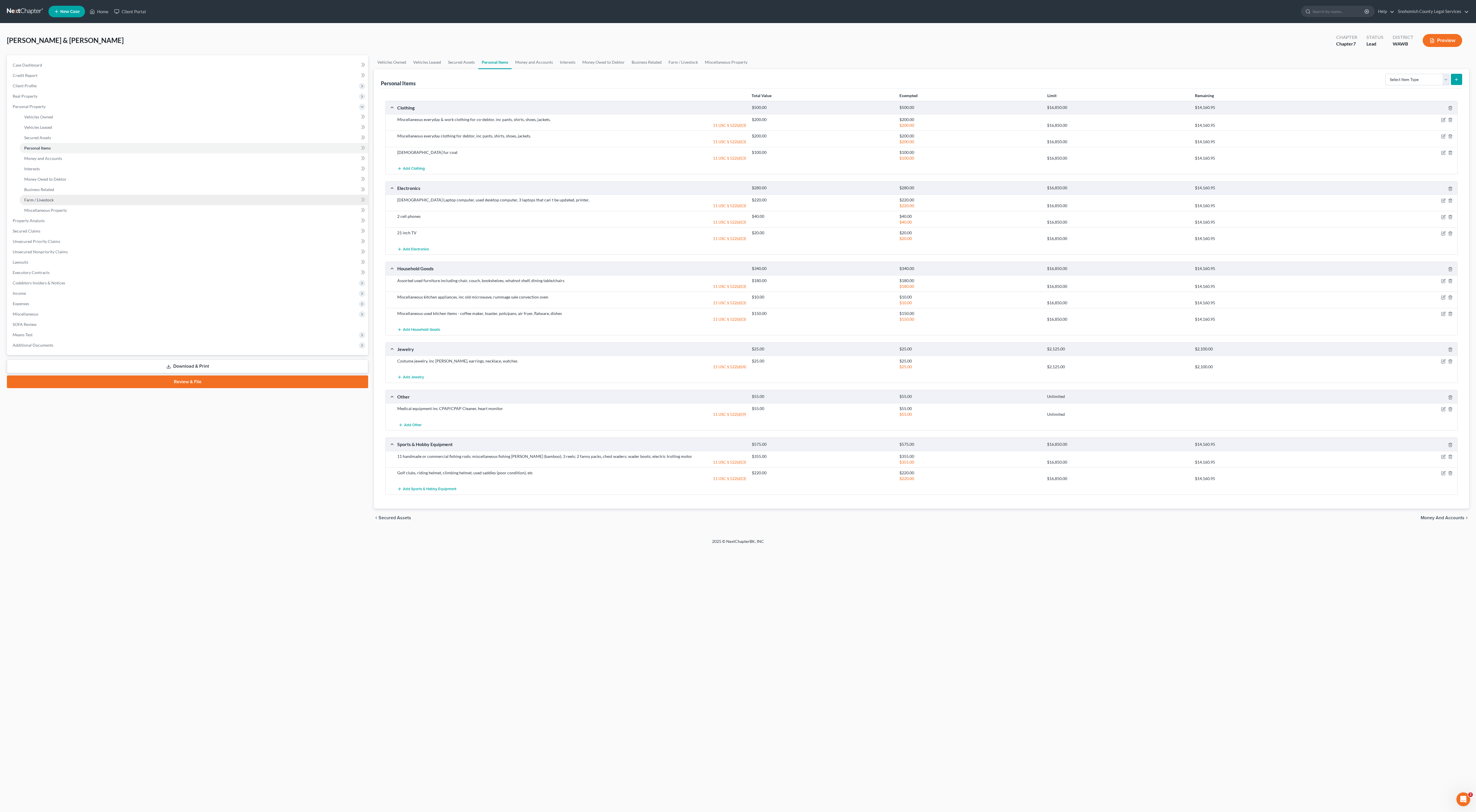
scroll to position [109, 0]
click at [40, 233] on span "Secured Claims" at bounding box center [26, 231] width 28 height 5
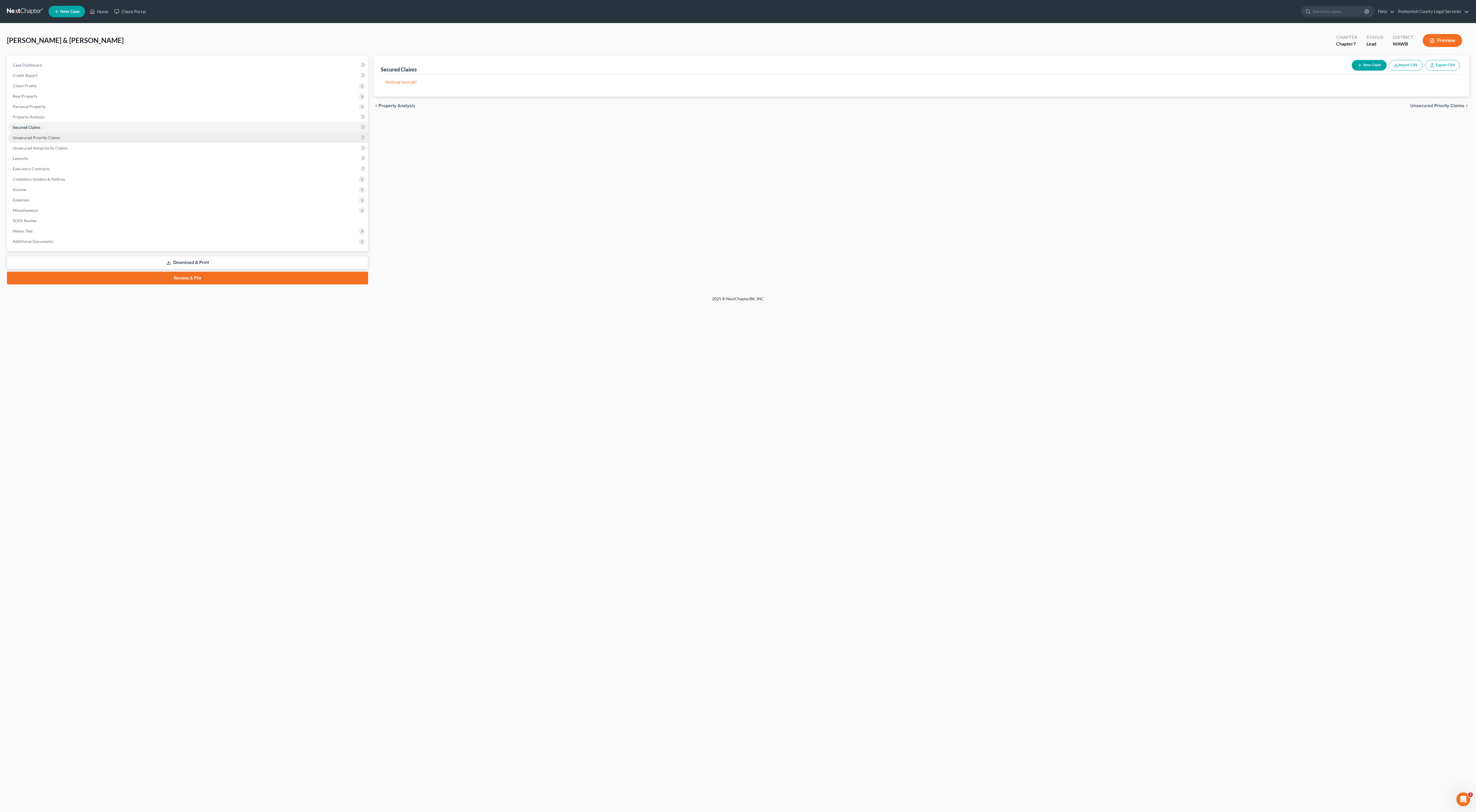
click at [61, 140] on span "Unsecured Priority Claims" at bounding box center [36, 138] width 47 height 5
click at [68, 150] on span "Unsecured Nonpriority Claims" at bounding box center [40, 148] width 55 height 5
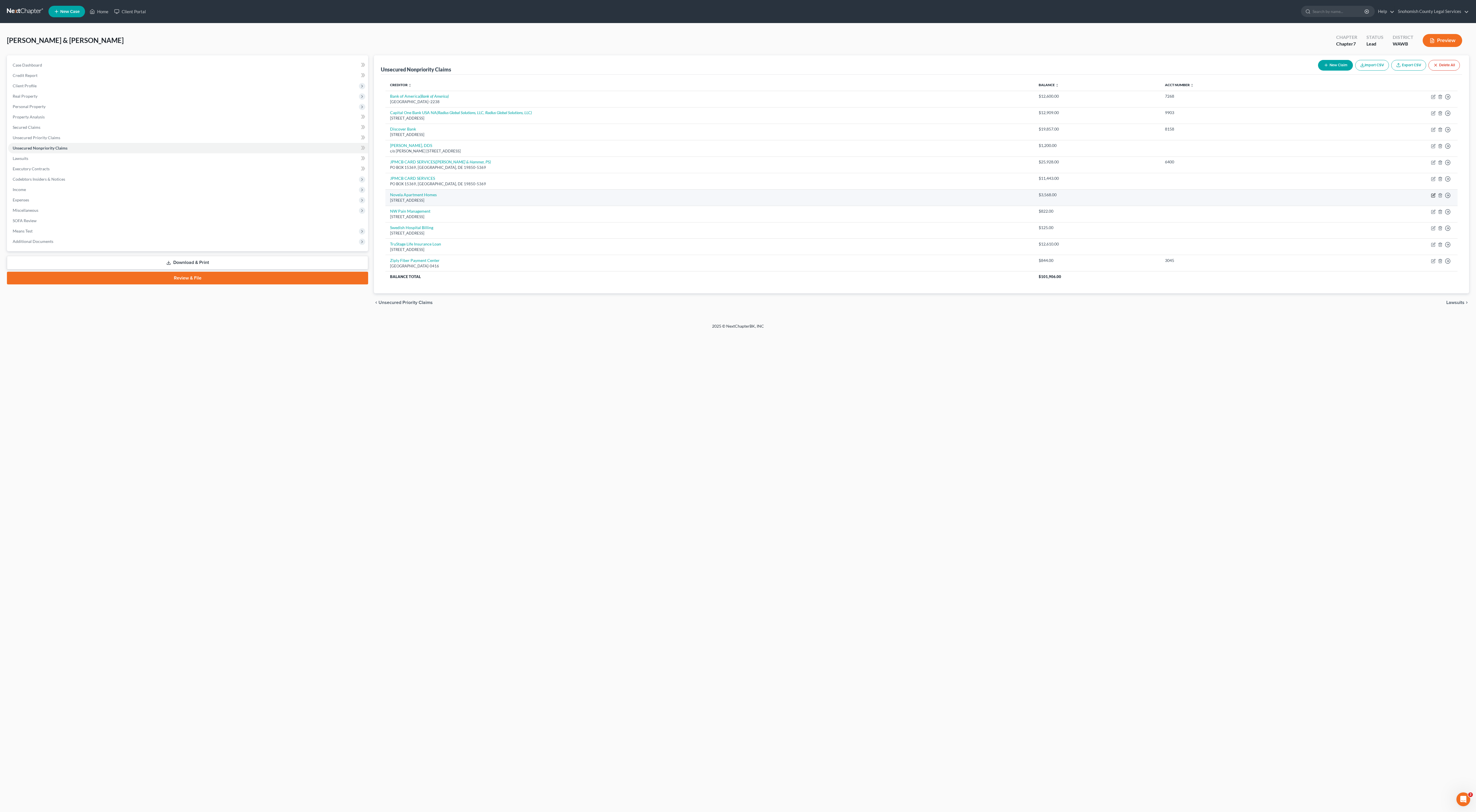
click at [1431, 198] on icon "button" at bounding box center [1434, 196] width 5 height 5
select select "50"
select select "14"
select select "4"
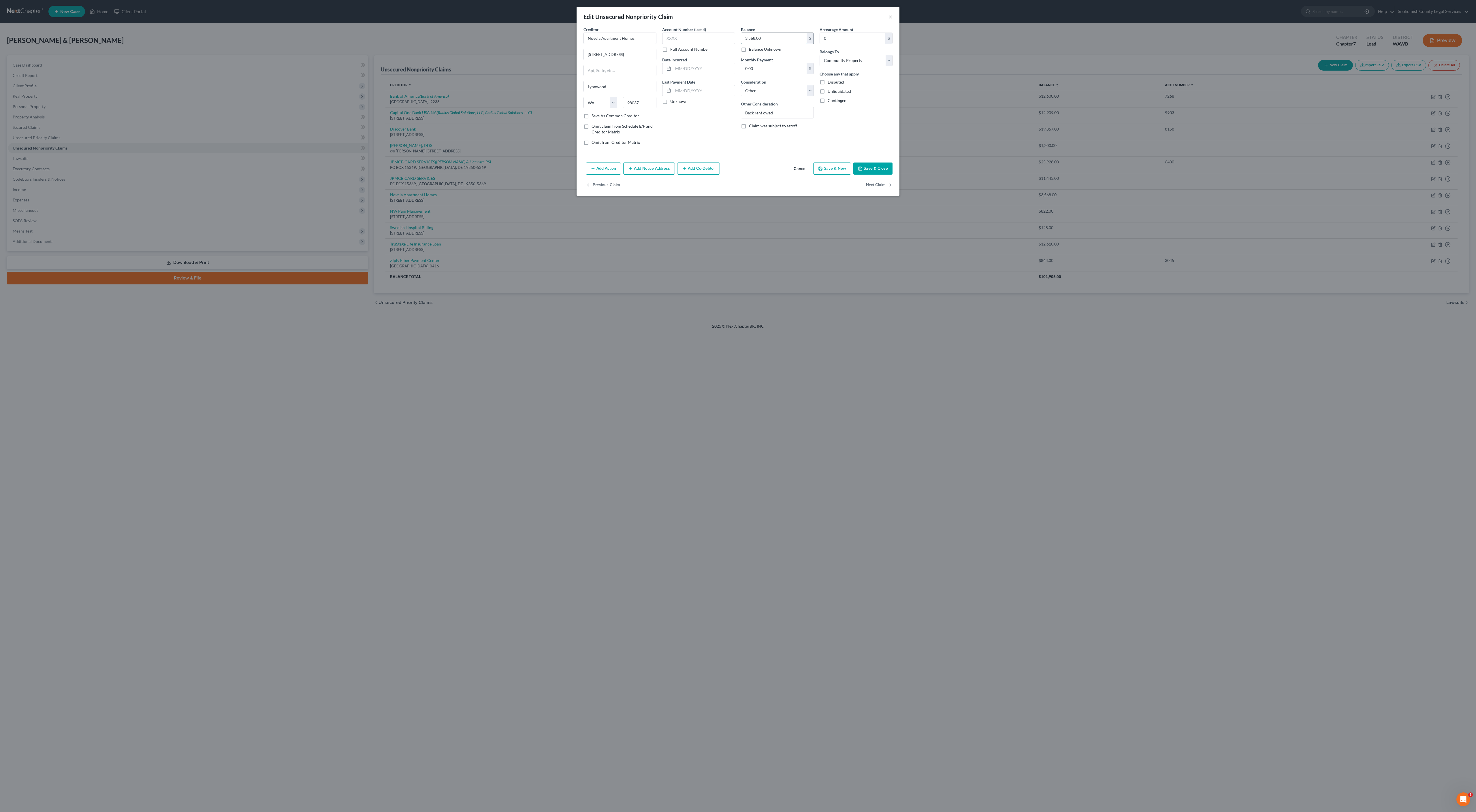
click at [791, 44] on input "3,568.00" at bounding box center [774, 39] width 65 height 11
drag, startPoint x: 792, startPoint y: 66, endPoint x: 723, endPoint y: 63, distance: 69.1
click at [723, 63] on div "Creditor * Novela Apartment Homes [STREET_ADDRESS] [US_STATE][GEOGRAPHIC_DATA] …" at bounding box center [738, 88] width 315 height 123
type input "2,000"
click at [814, 52] on div "Balance Unknown" at bounding box center [777, 49] width 73 height 6
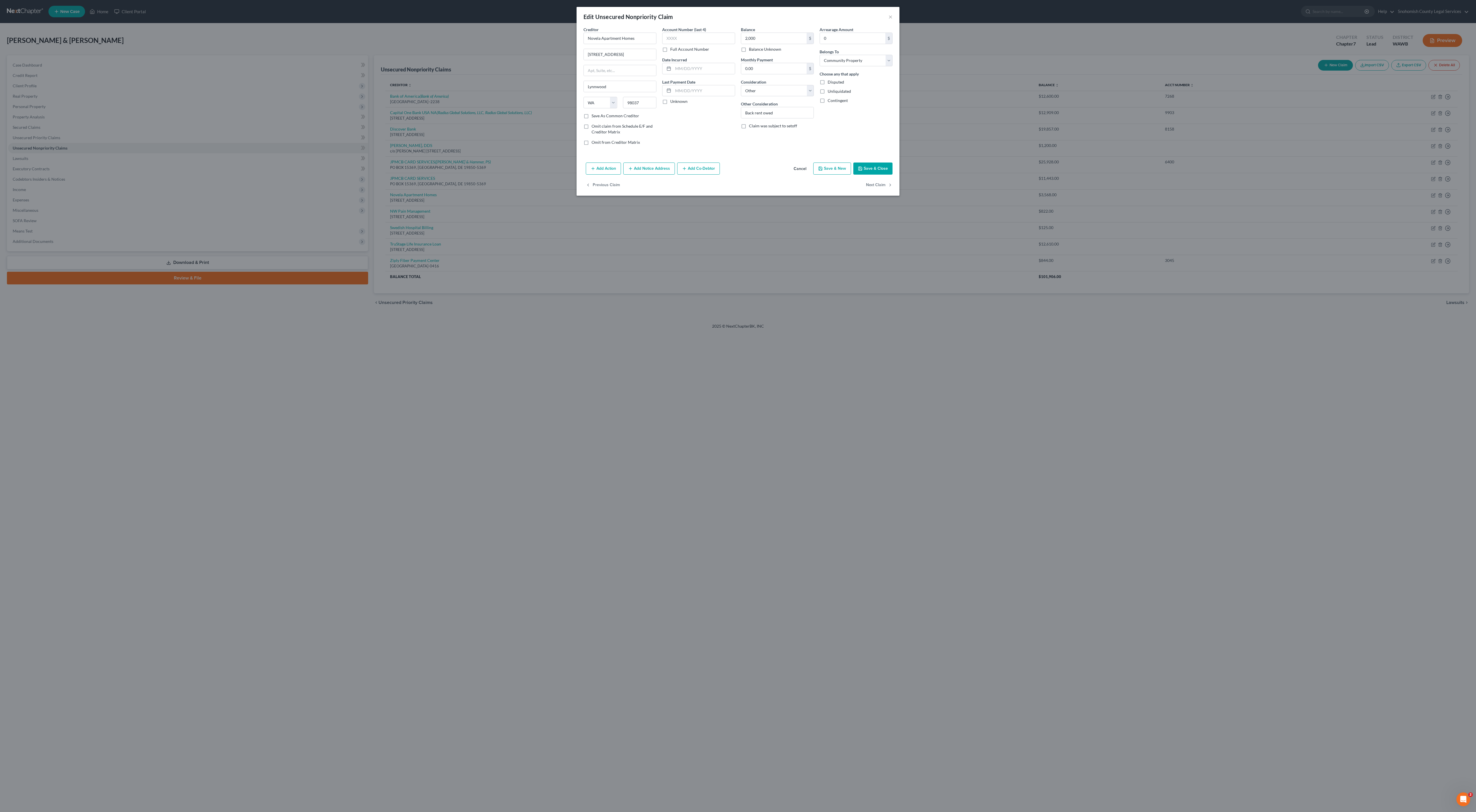
click at [747, 150] on div "Balance 2,000.00 $ Balance Unknown Balance Undetermined 2,000 $ Balance Unknown…" at bounding box center [778, 88] width 79 height 123
drag, startPoint x: 983, startPoint y: 311, endPoint x: 948, endPoint y: 361, distance: 61.0
click at [900, 196] on div "Edit Unsecured Nonpriority Claim × Creditor * Novela Apartment Homes [STREET_AD…" at bounding box center [738, 101] width 323 height 189
click at [804, 74] on input "0.00" at bounding box center [774, 68] width 65 height 11
drag, startPoint x: 804, startPoint y: 130, endPoint x: 739, endPoint y: 127, distance: 65.1
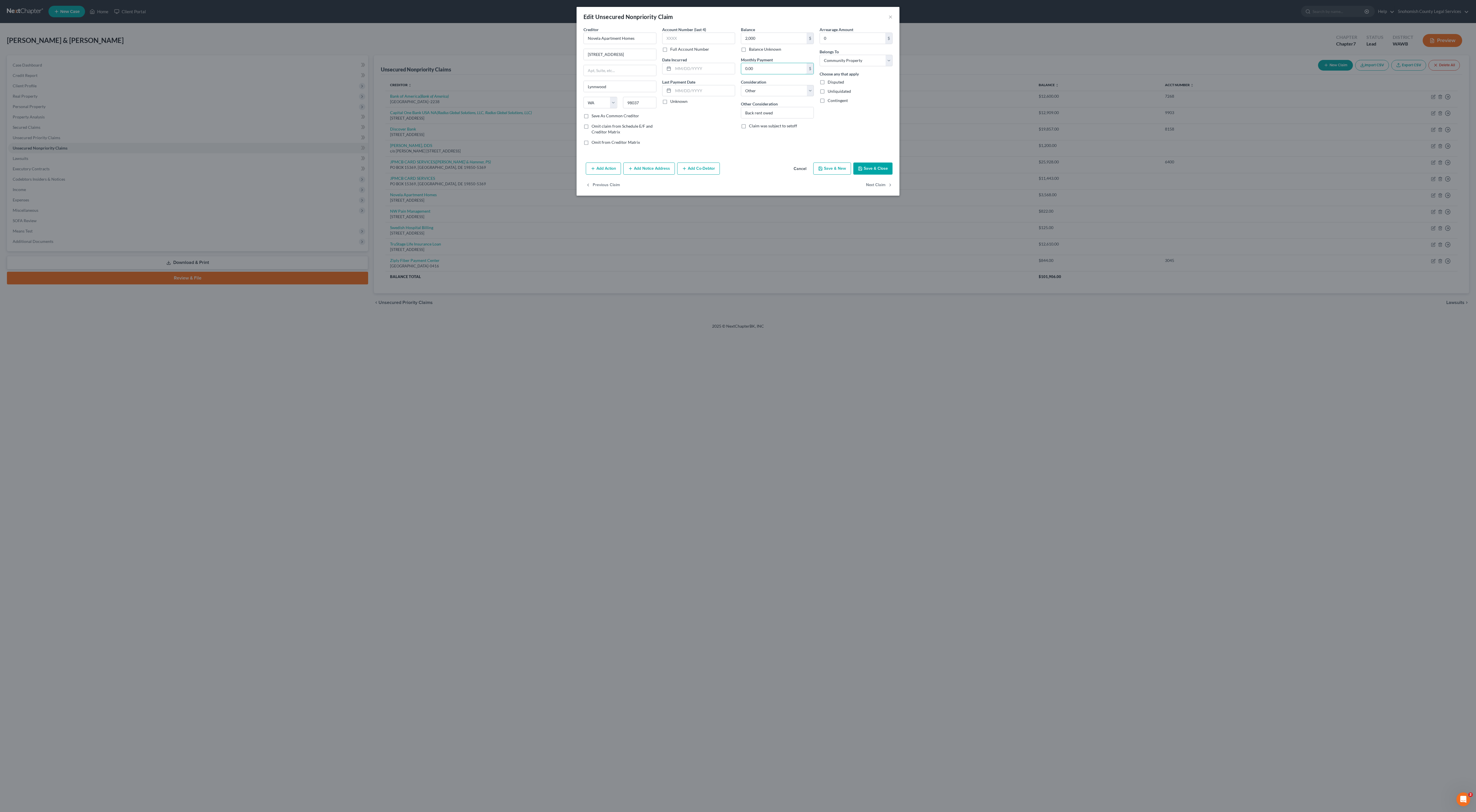
click at [739, 127] on div "Balance 2,000.00 $ Balance Unknown Balance Undetermined 2,000 $ Balance Unknown…" at bounding box center [778, 88] width 79 height 123
click at [893, 175] on button "Save & Close" at bounding box center [873, 168] width 39 height 12
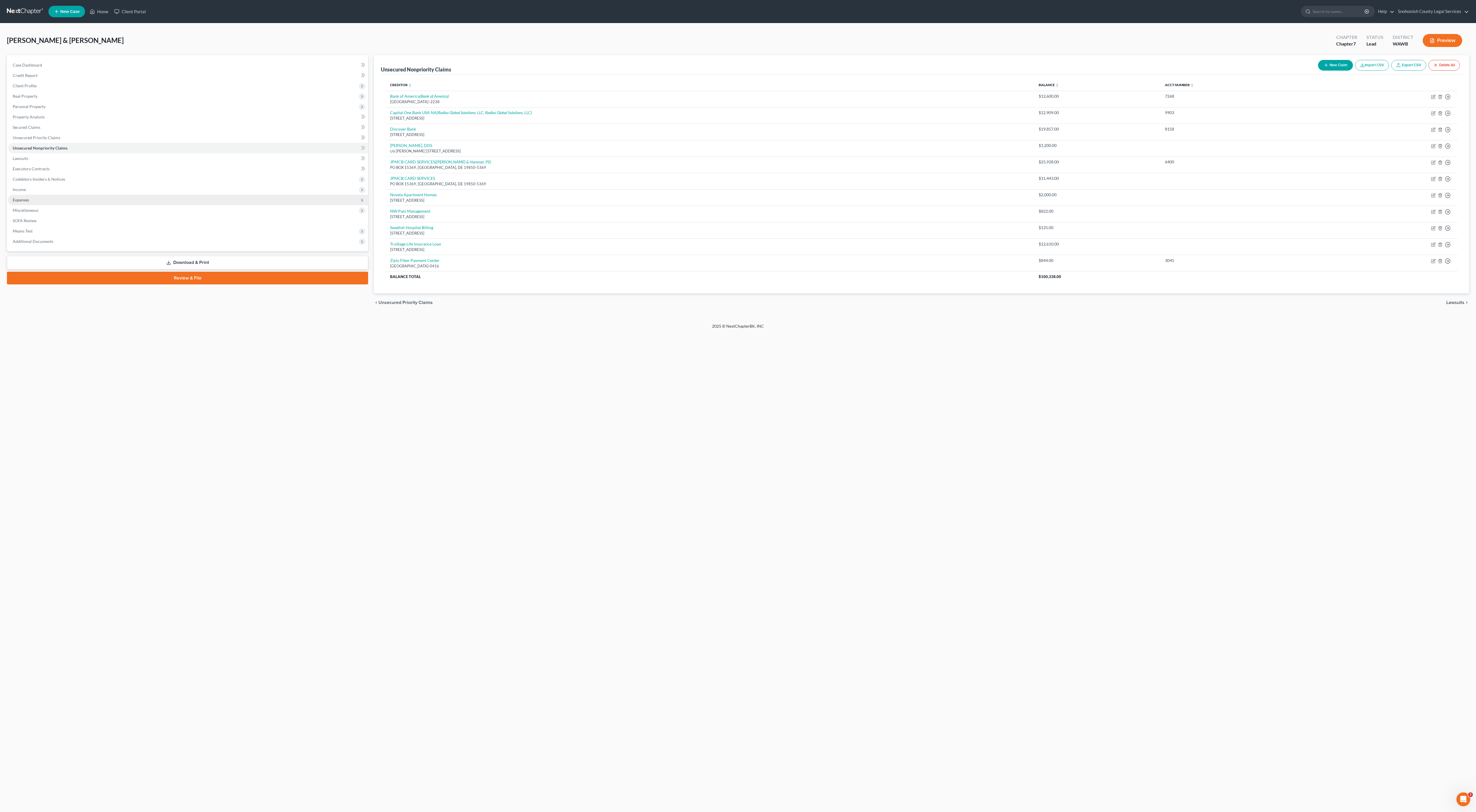
click at [29, 202] on span "Expenses" at bounding box center [20, 200] width 17 height 5
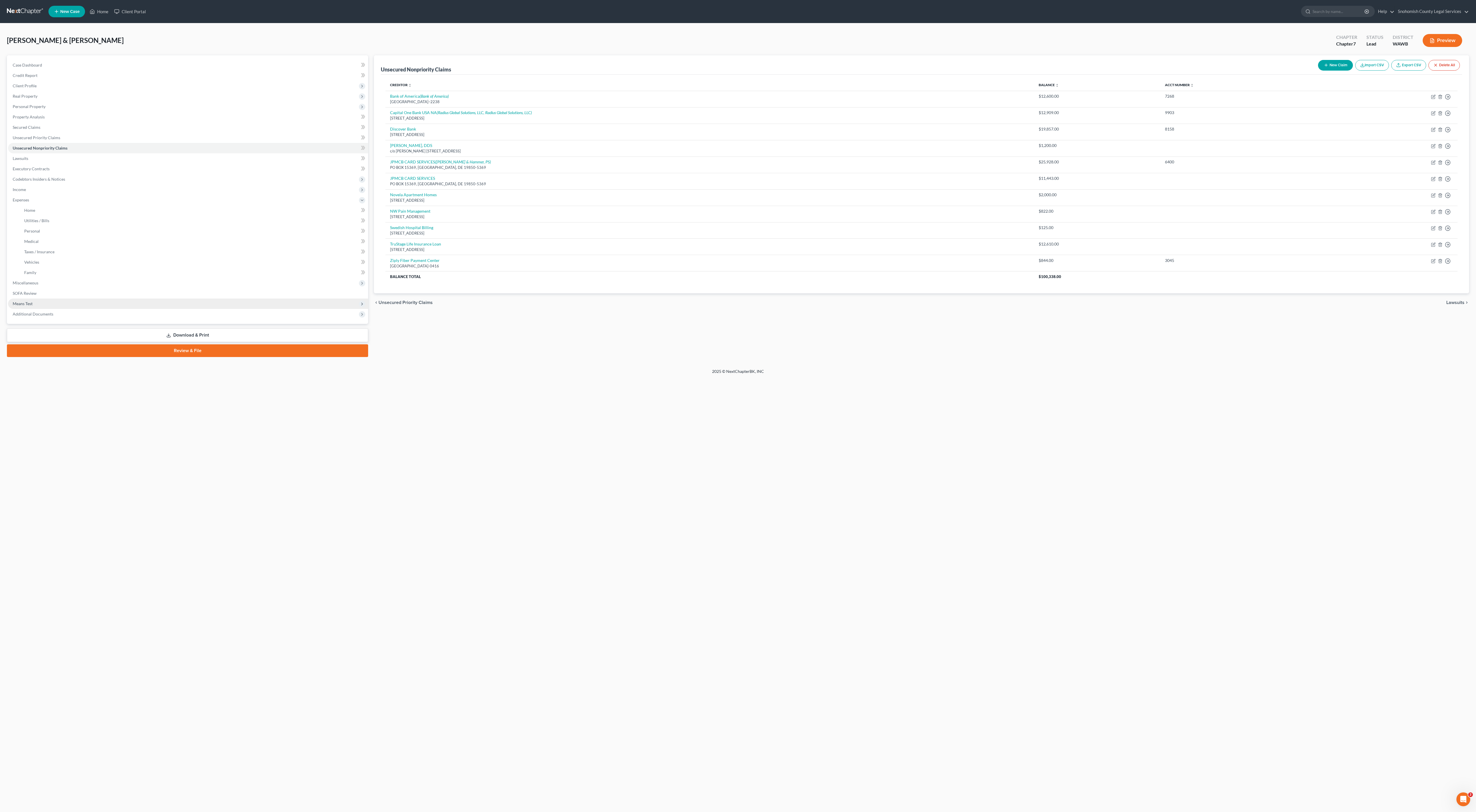
click at [32, 306] on span "Means Test" at bounding box center [22, 303] width 20 height 5
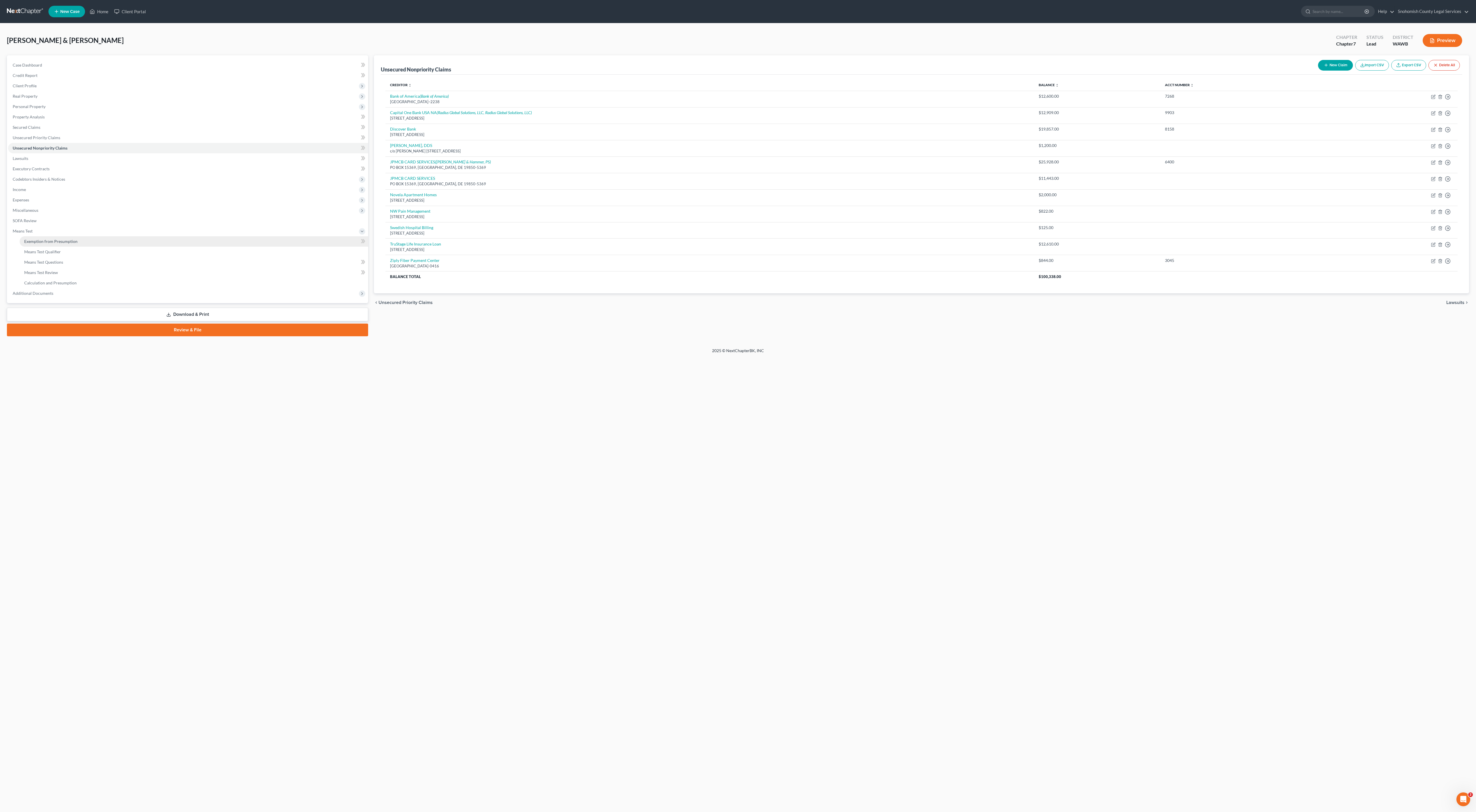
click at [78, 244] on span "Exemption from Presumption" at bounding box center [51, 241] width 53 height 5
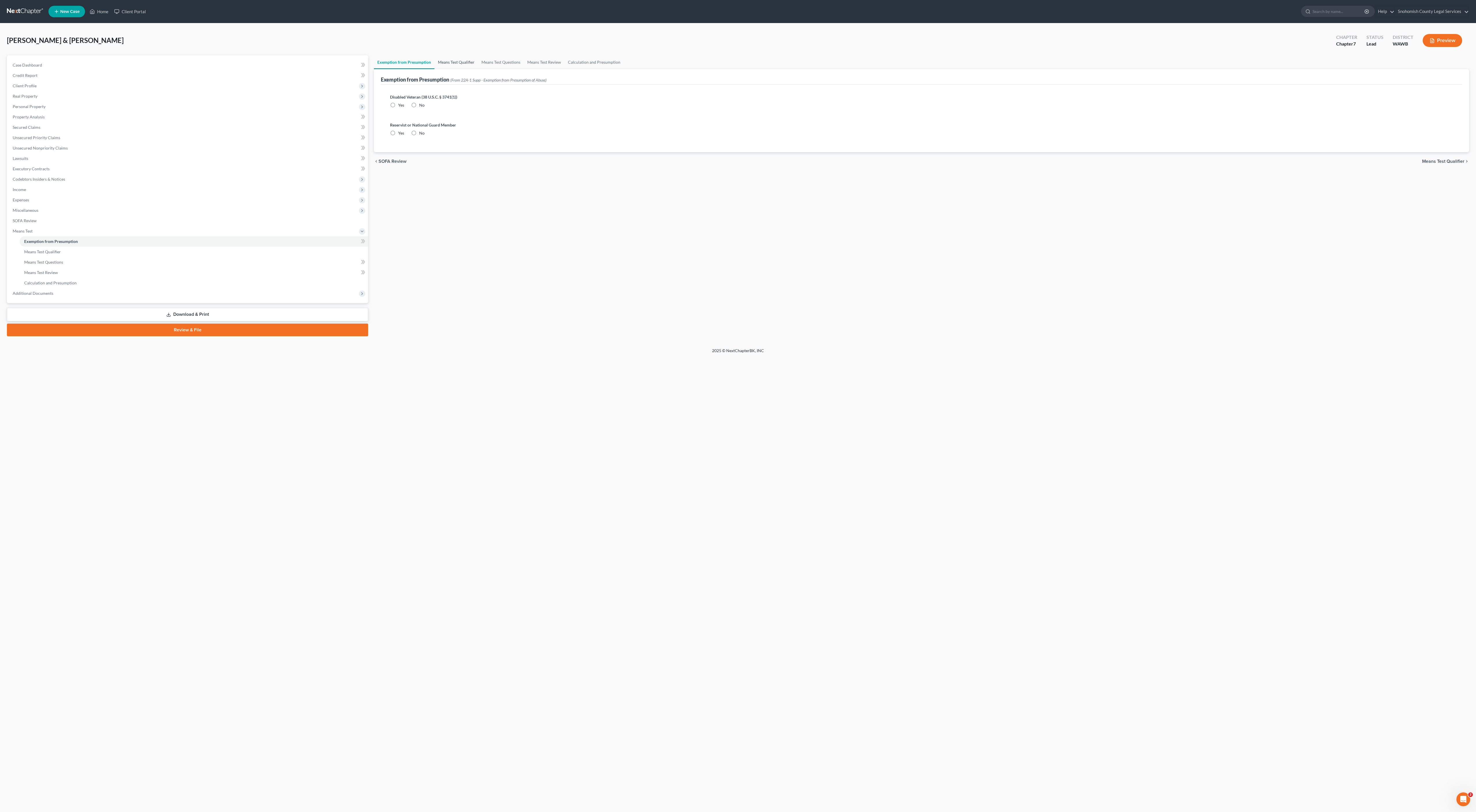
click at [478, 69] on link "Means Test Qualifier" at bounding box center [456, 62] width 43 height 14
click at [46, 109] on span "Personal Property" at bounding box center [29, 106] width 33 height 5
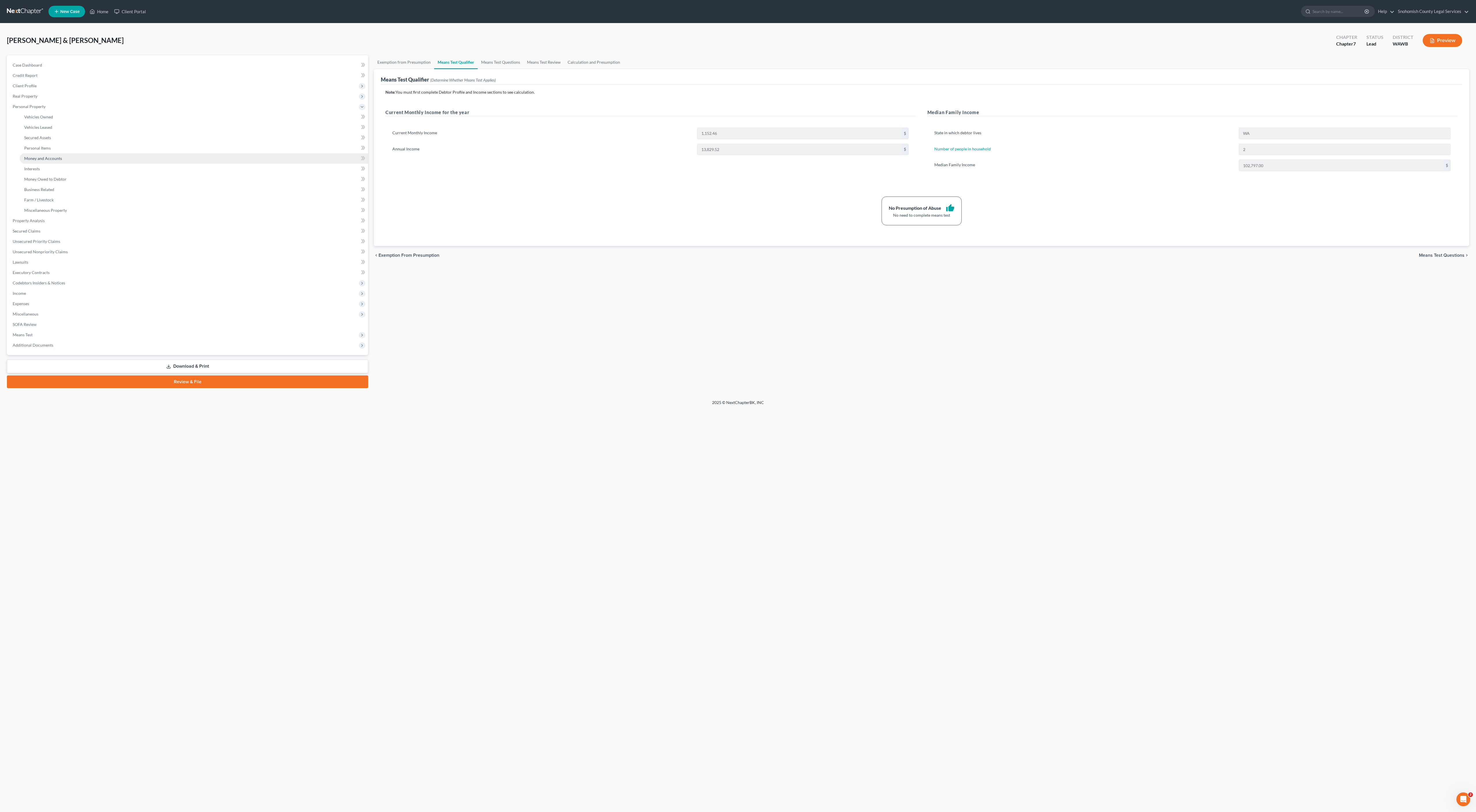
click at [62, 161] on span "Money and Accounts" at bounding box center [43, 158] width 38 height 5
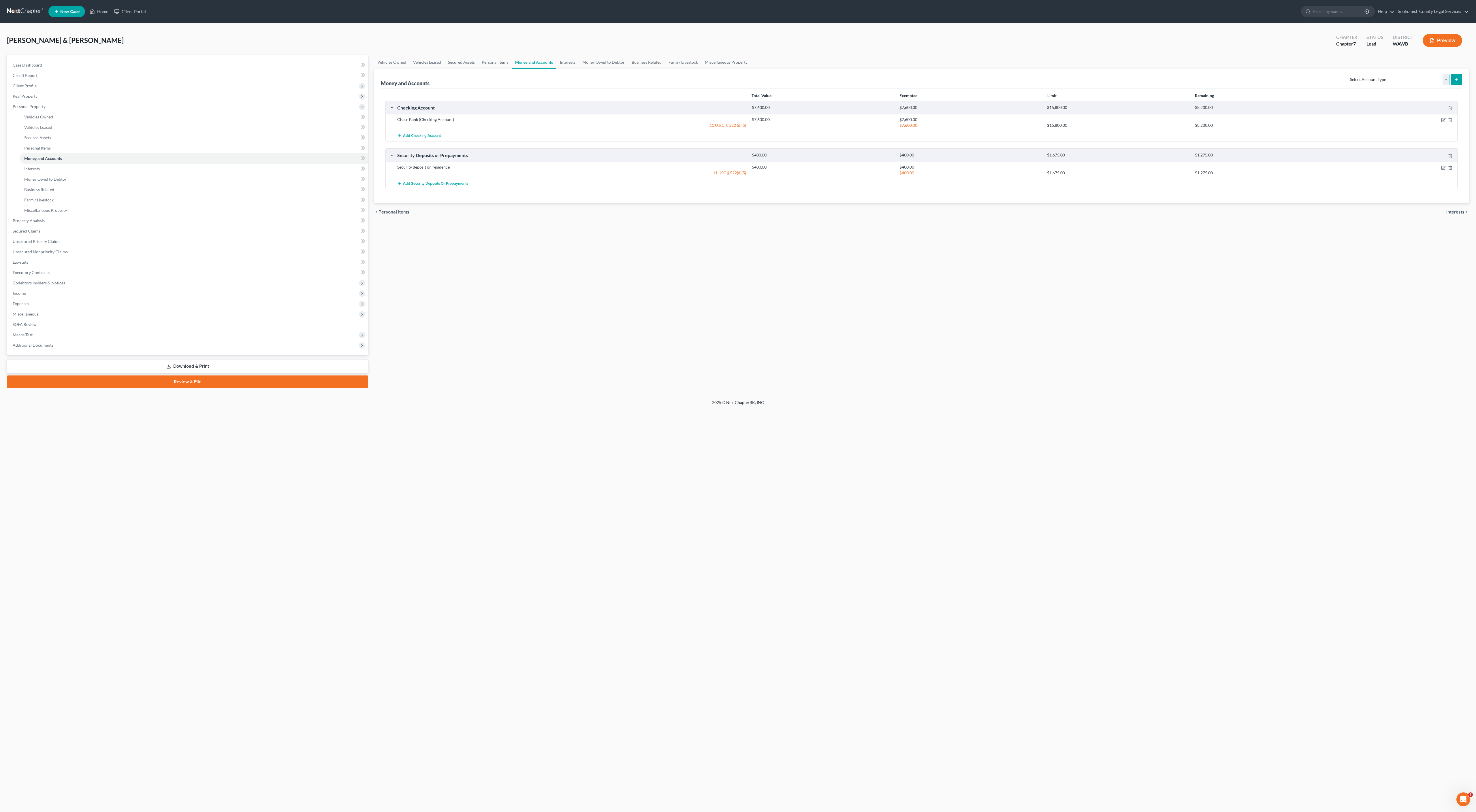
select select "cash_on_hand"
click at [1451, 85] on button "submit" at bounding box center [1456, 79] width 11 height 11
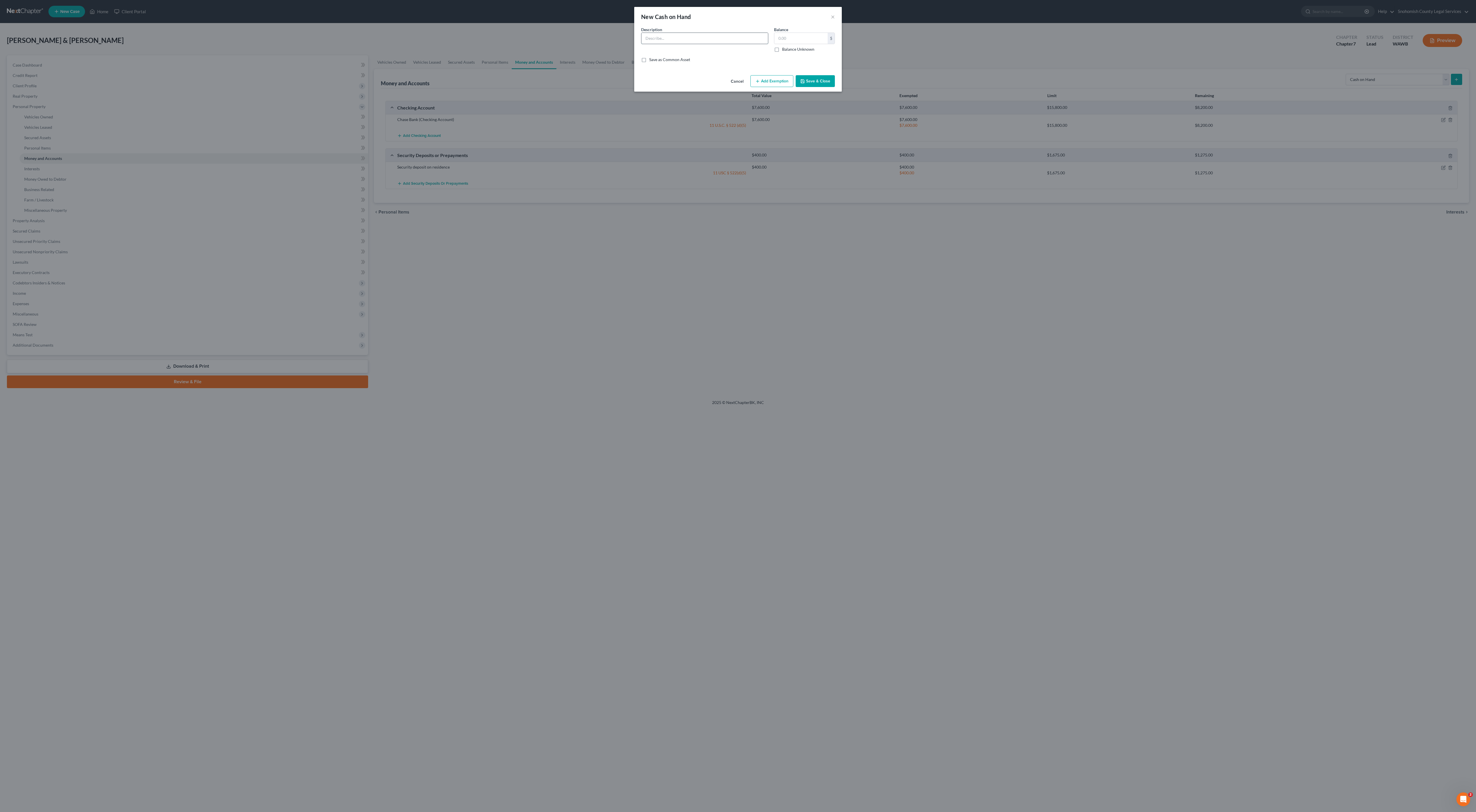
click at [712, 44] on input "text" at bounding box center [705, 39] width 127 height 11
click at [642, 44] on input "Money for tires" at bounding box center [705, 39] width 127 height 11
drag, startPoint x: 632, startPoint y: 70, endPoint x: 602, endPoint y: 66, distance: 30.3
click at [642, 44] on input "Money for tires" at bounding box center [705, 39] width 127 height 11
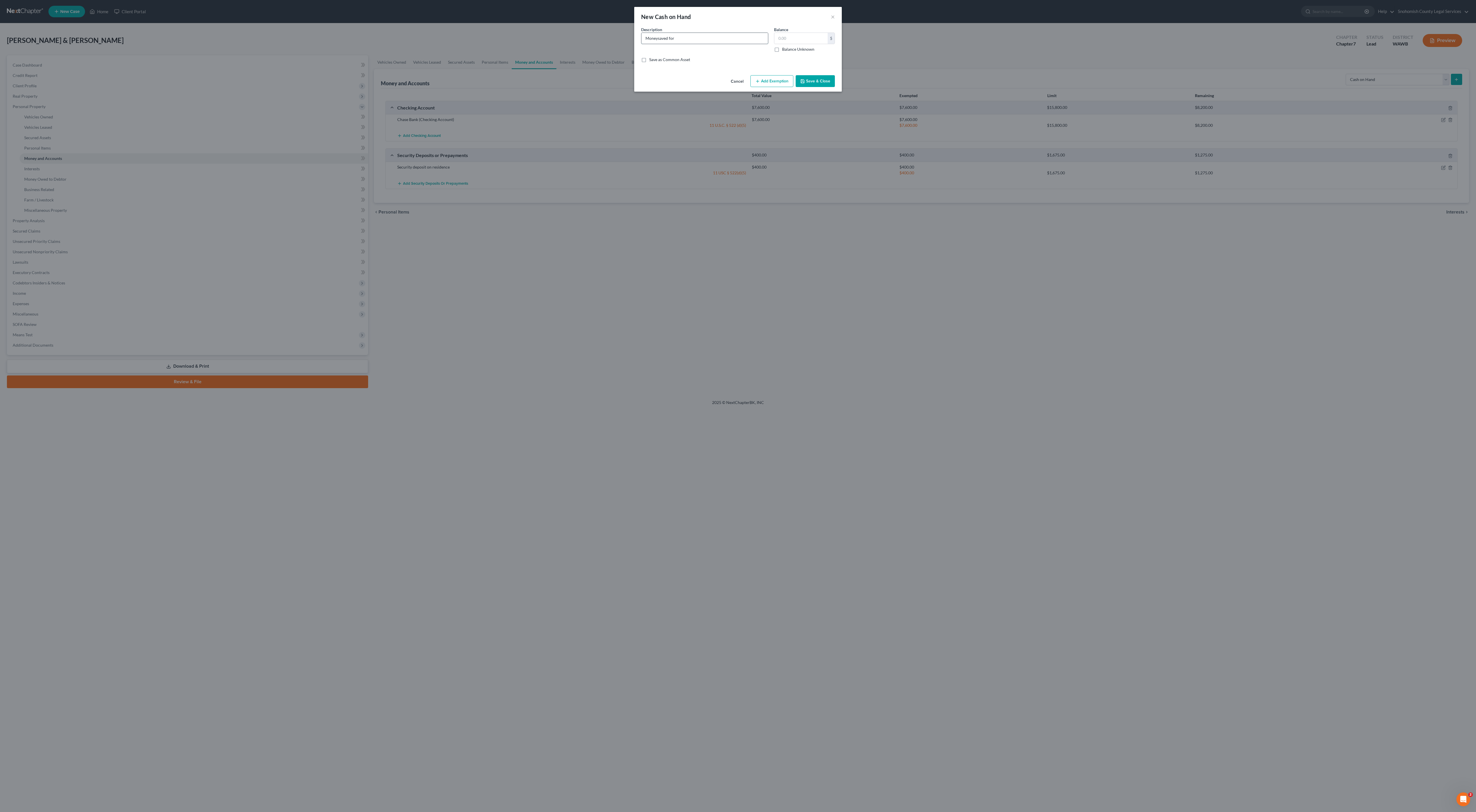
click at [642, 44] on input "Moneysaved for" at bounding box center [705, 39] width 127 height 11
click at [643, 44] on input "Money saved for" at bounding box center [705, 39] width 127 height 11
type input "Money saved for car repairs"
click at [815, 44] on input "text" at bounding box center [801, 39] width 53 height 11
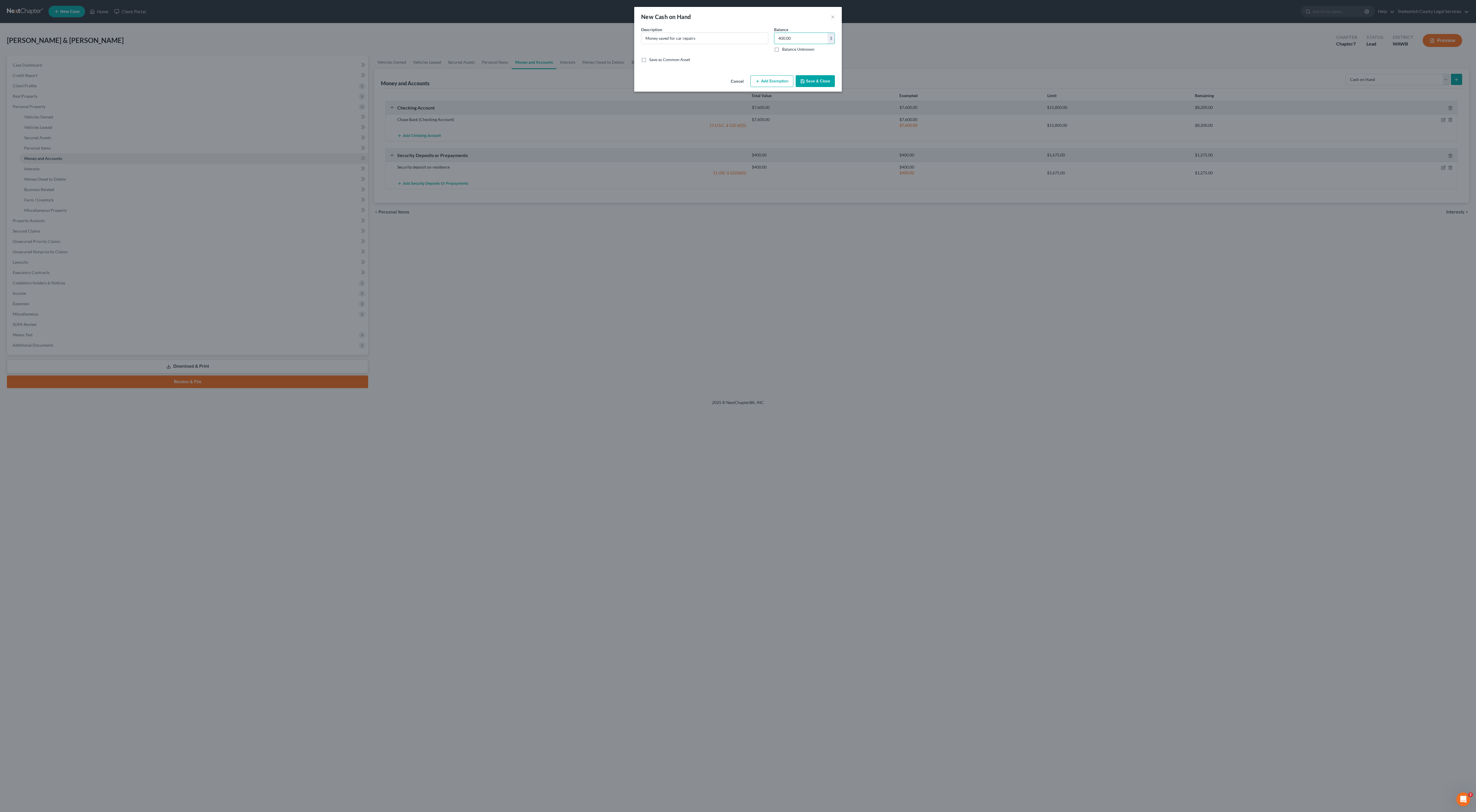
type input "400.00"
click at [793, 87] on button "Add Exemption" at bounding box center [771, 81] width 43 height 12
select select "2"
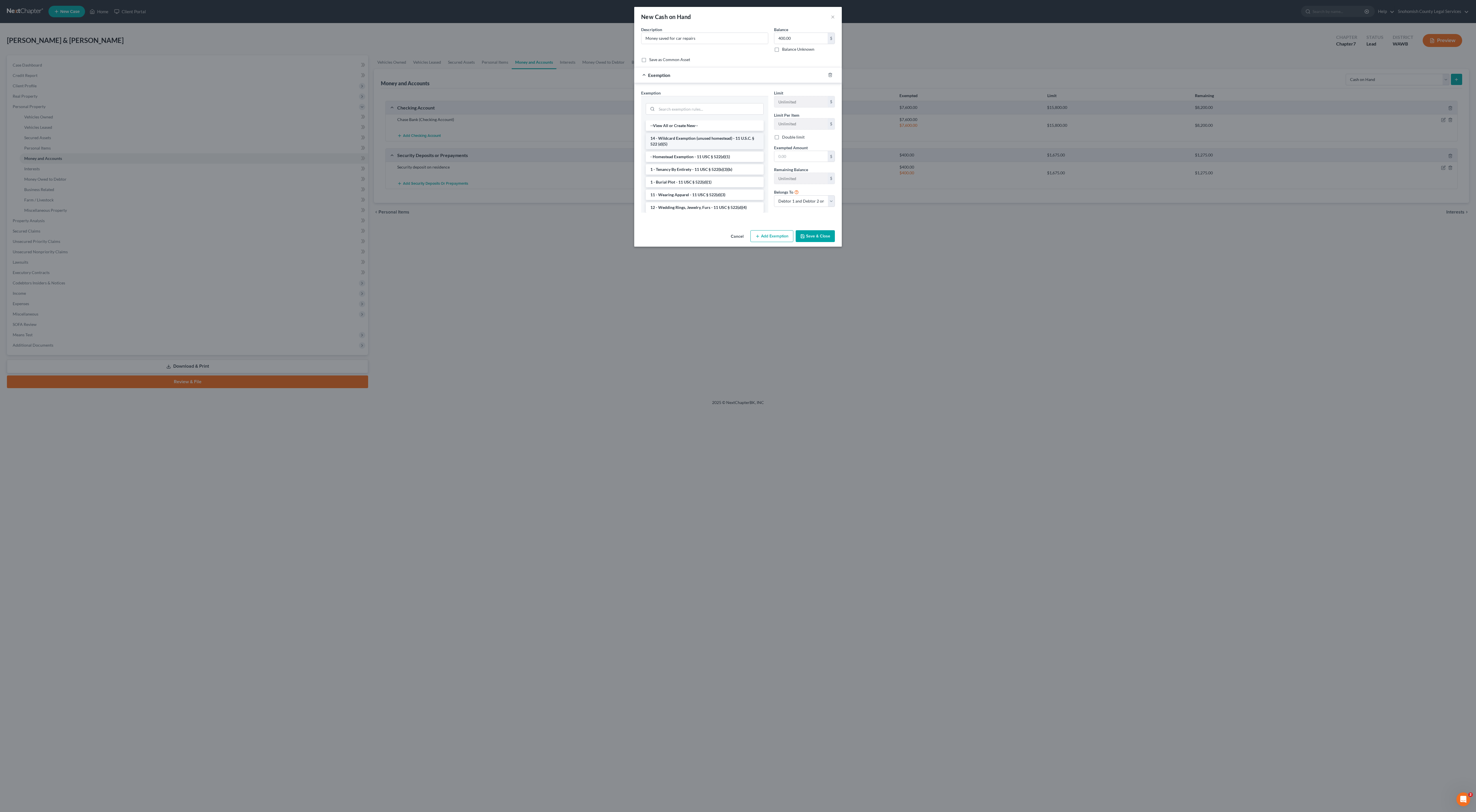
click at [712, 149] on li "14 - Wildcard Exemption (unused homestead) - 11 U.S.C. § 522 (d)(5)" at bounding box center [705, 141] width 118 height 17
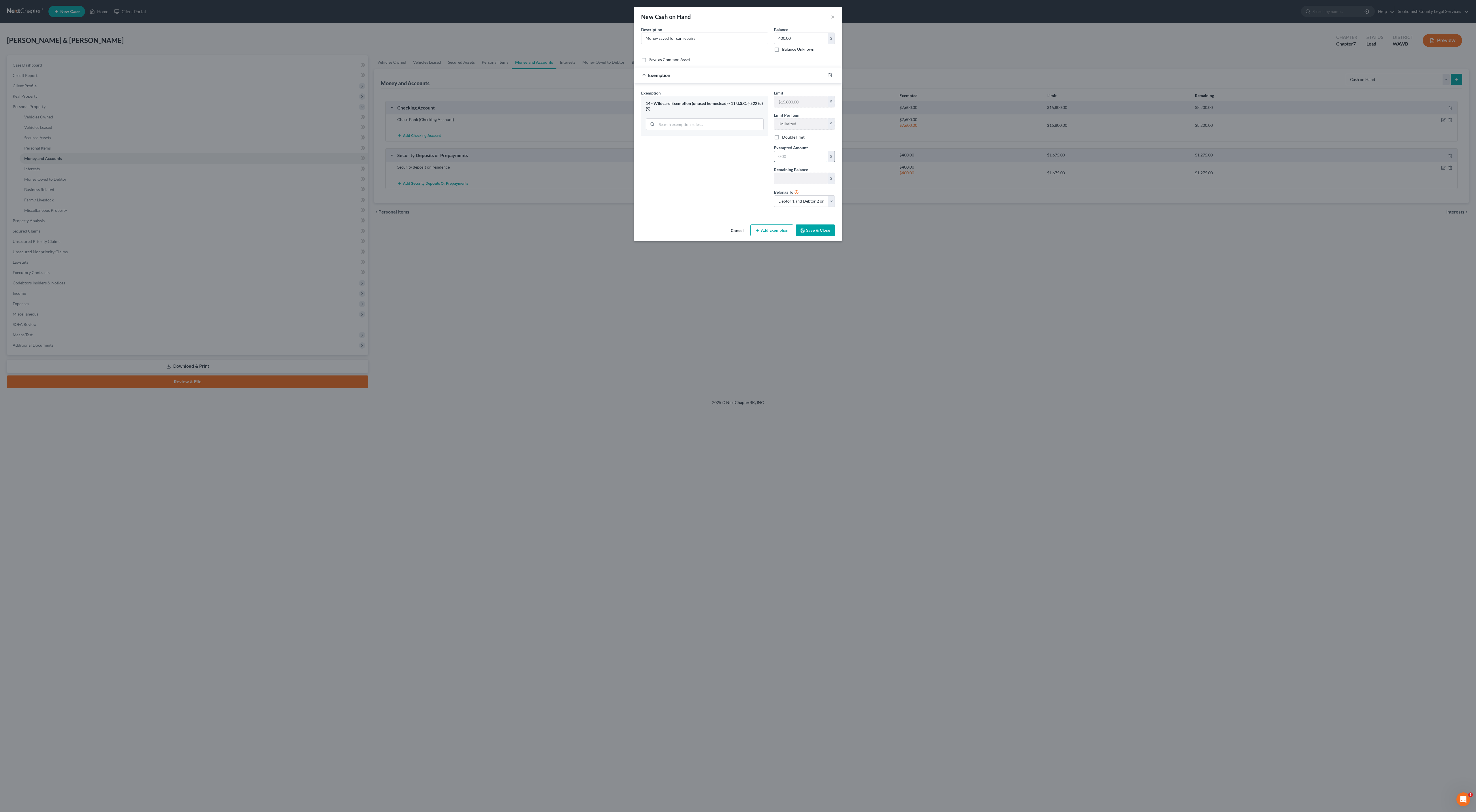
click at [819, 162] on input "text" at bounding box center [801, 156] width 53 height 11
type input "400"
click at [829, 216] on div "Exemption Set must be selected for CA. Exemption * 14 - Wildcard Exemption (unu…" at bounding box center [738, 150] width 208 height 134
click at [835, 237] on button "Save & Close" at bounding box center [815, 230] width 39 height 12
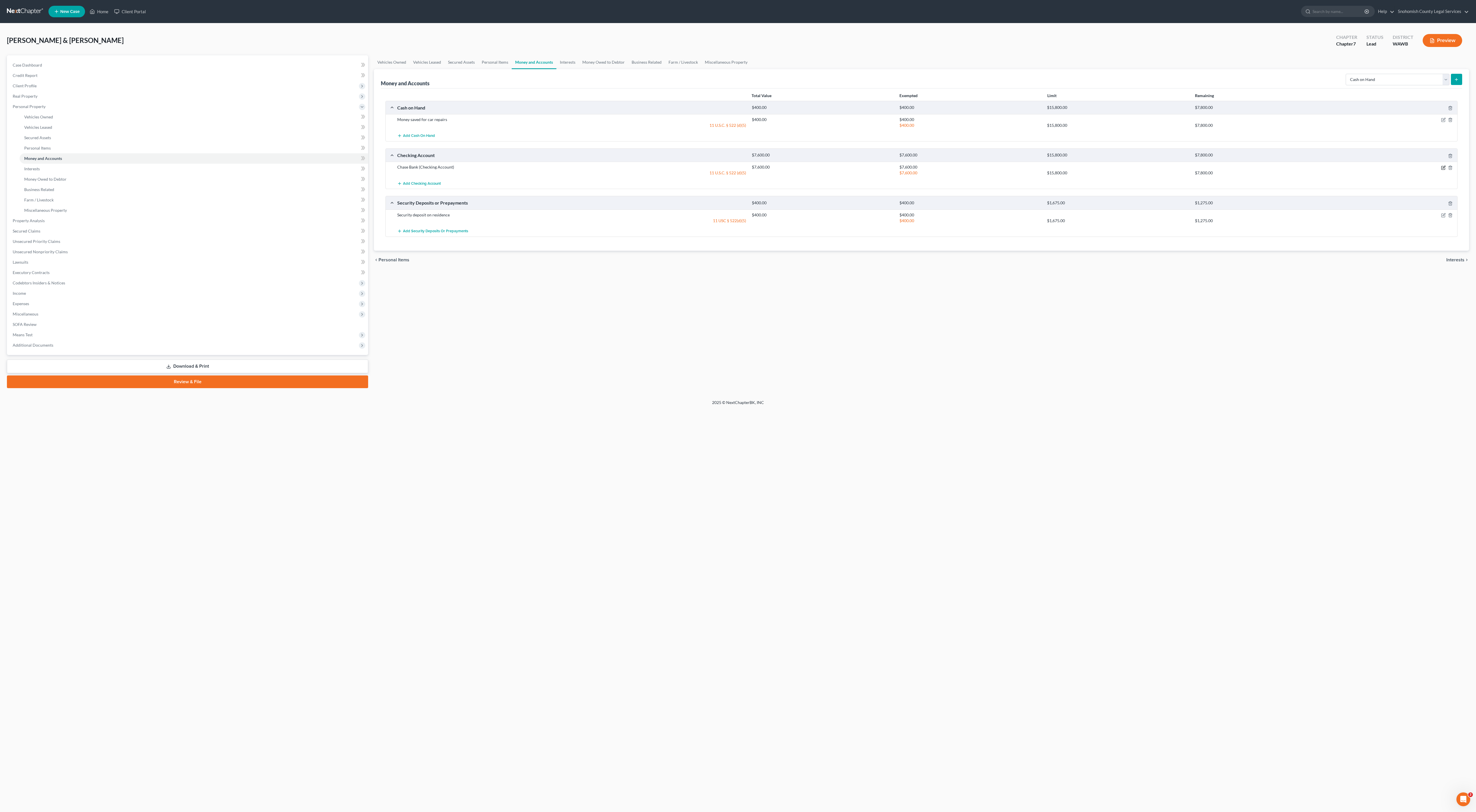
click at [1441, 170] on icon "button" at bounding box center [1444, 167] width 5 height 5
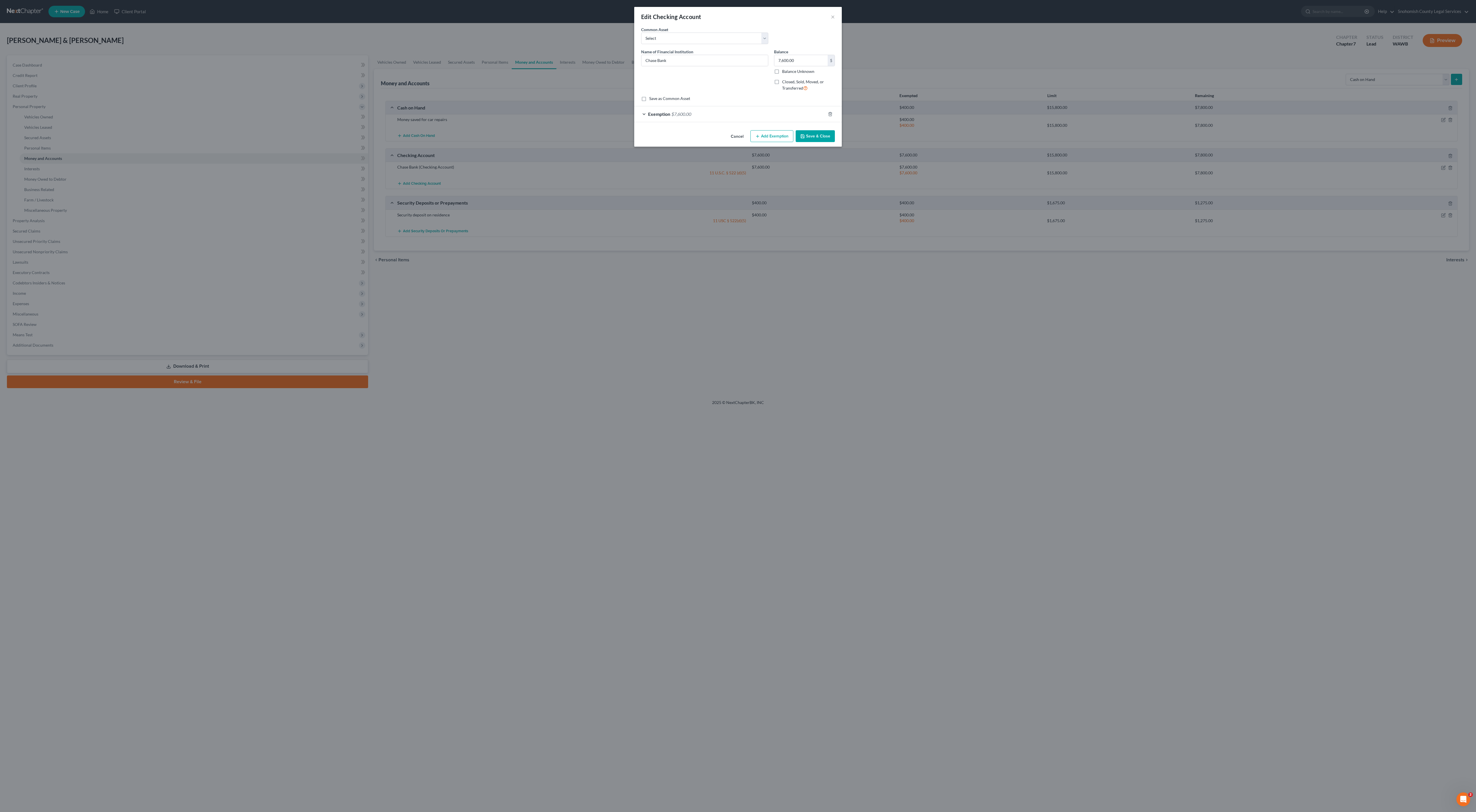
click at [835, 142] on button "Save & Close" at bounding box center [815, 136] width 39 height 12
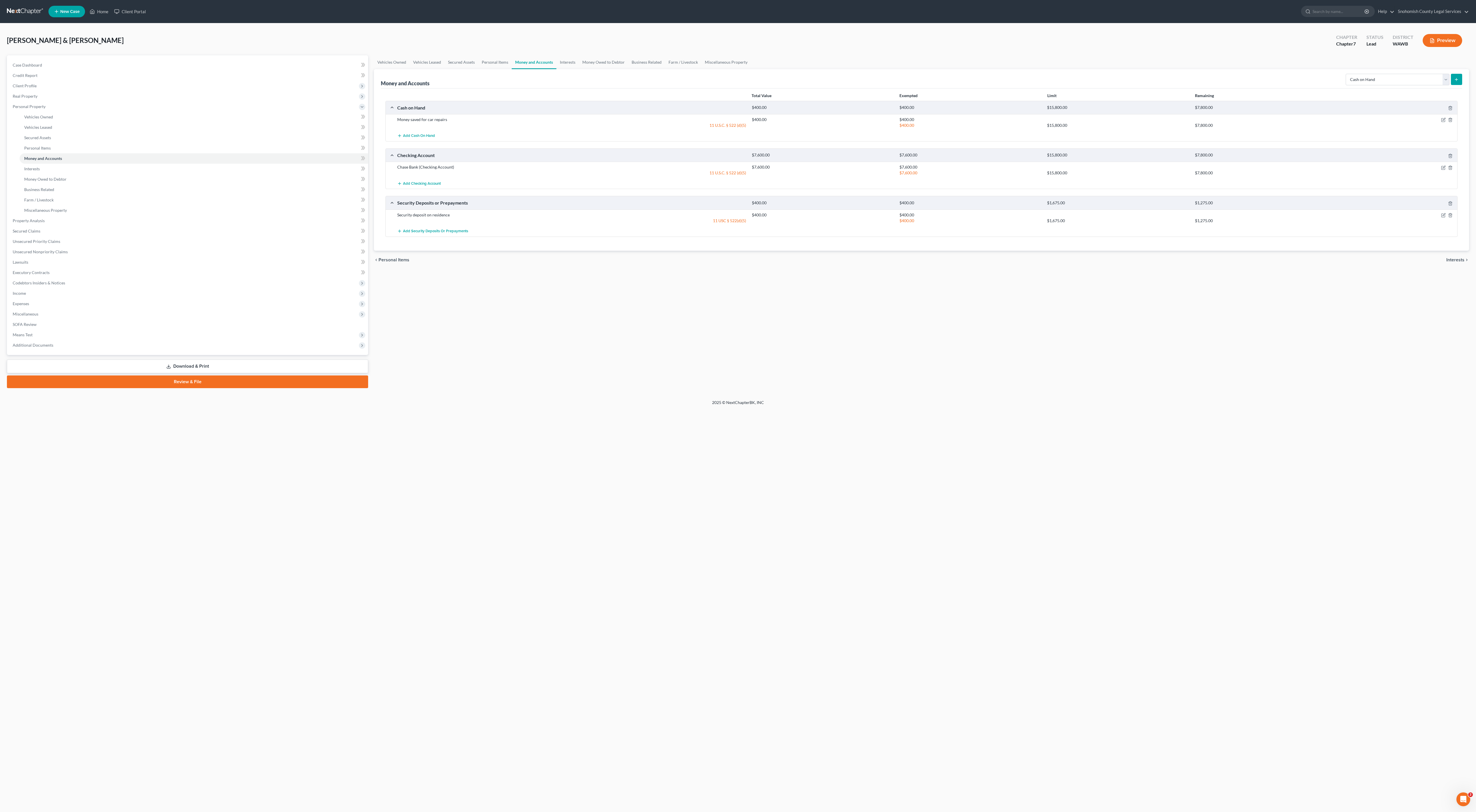
click at [225, 373] on link "Download & Print" at bounding box center [187, 366] width 361 height 13
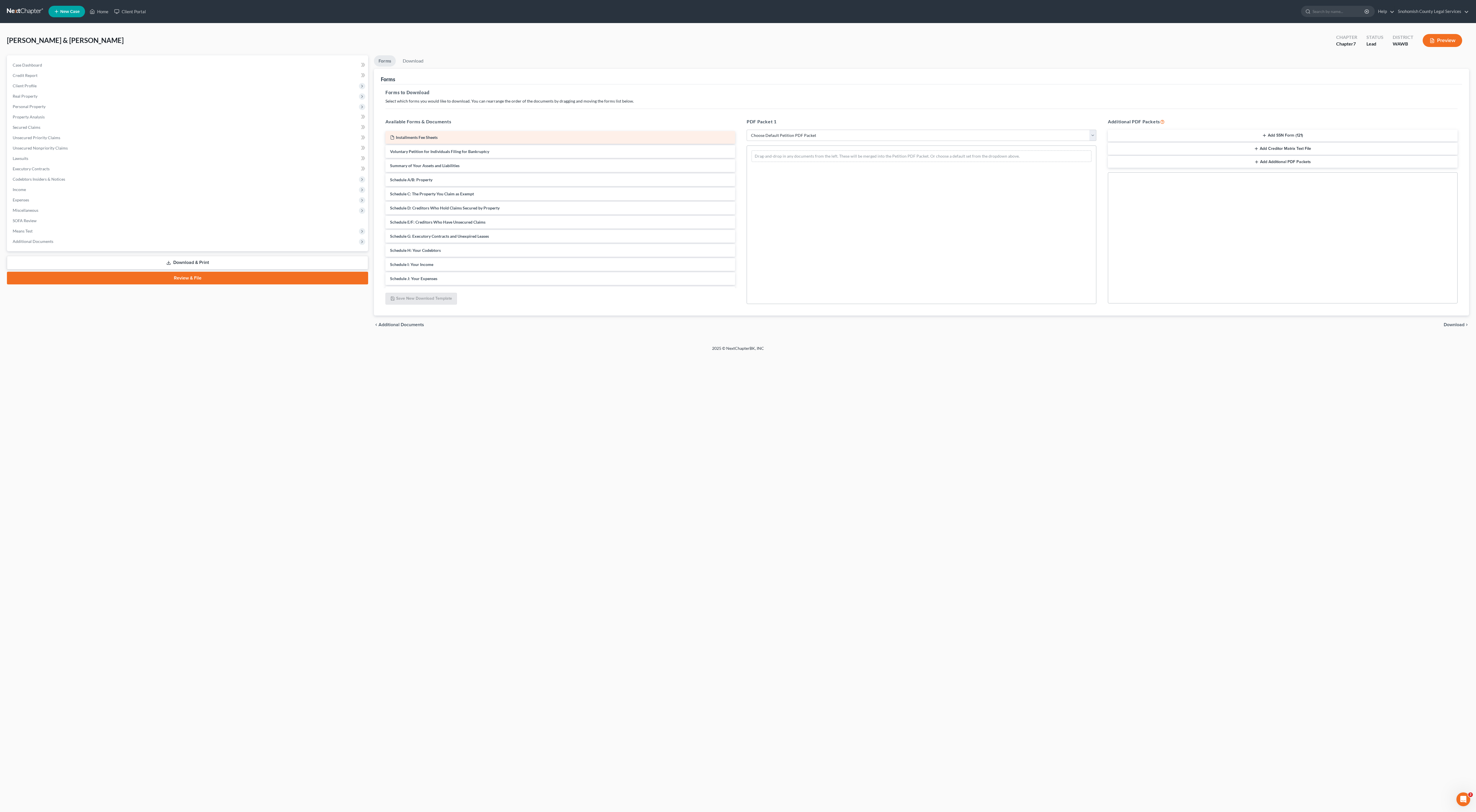
click at [533, 144] on div "Installments Fee Sheets" at bounding box center [560, 138] width 350 height 13
drag, startPoint x: 480, startPoint y: 232, endPoint x: 841, endPoint y: 270, distance: 363.0
click at [740, 270] on div "Installments Fee Sheets Installments Fee Sheets Voluntary Petition for Individu…" at bounding box center [560, 258] width 359 height 253
drag, startPoint x: 473, startPoint y: 230, endPoint x: 642, endPoint y: 287, distance: 178.4
click at [642, 287] on div "Voluntary Petition for Individuals Filing for Bankruptcy Voluntary Petition for…" at bounding box center [560, 263] width 359 height 263
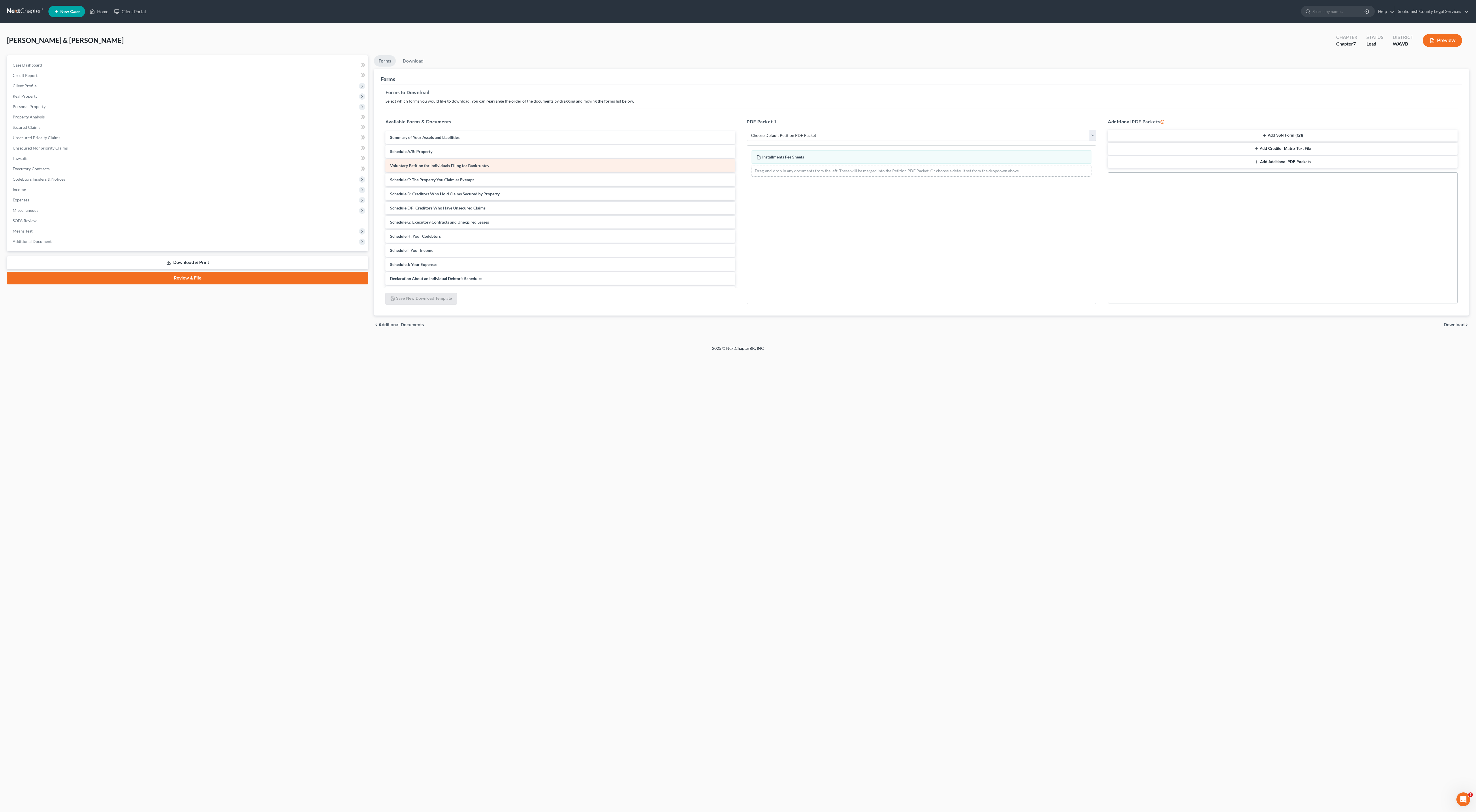
drag, startPoint x: 648, startPoint y: 286, endPoint x: 647, endPoint y: 283, distance: 3.2
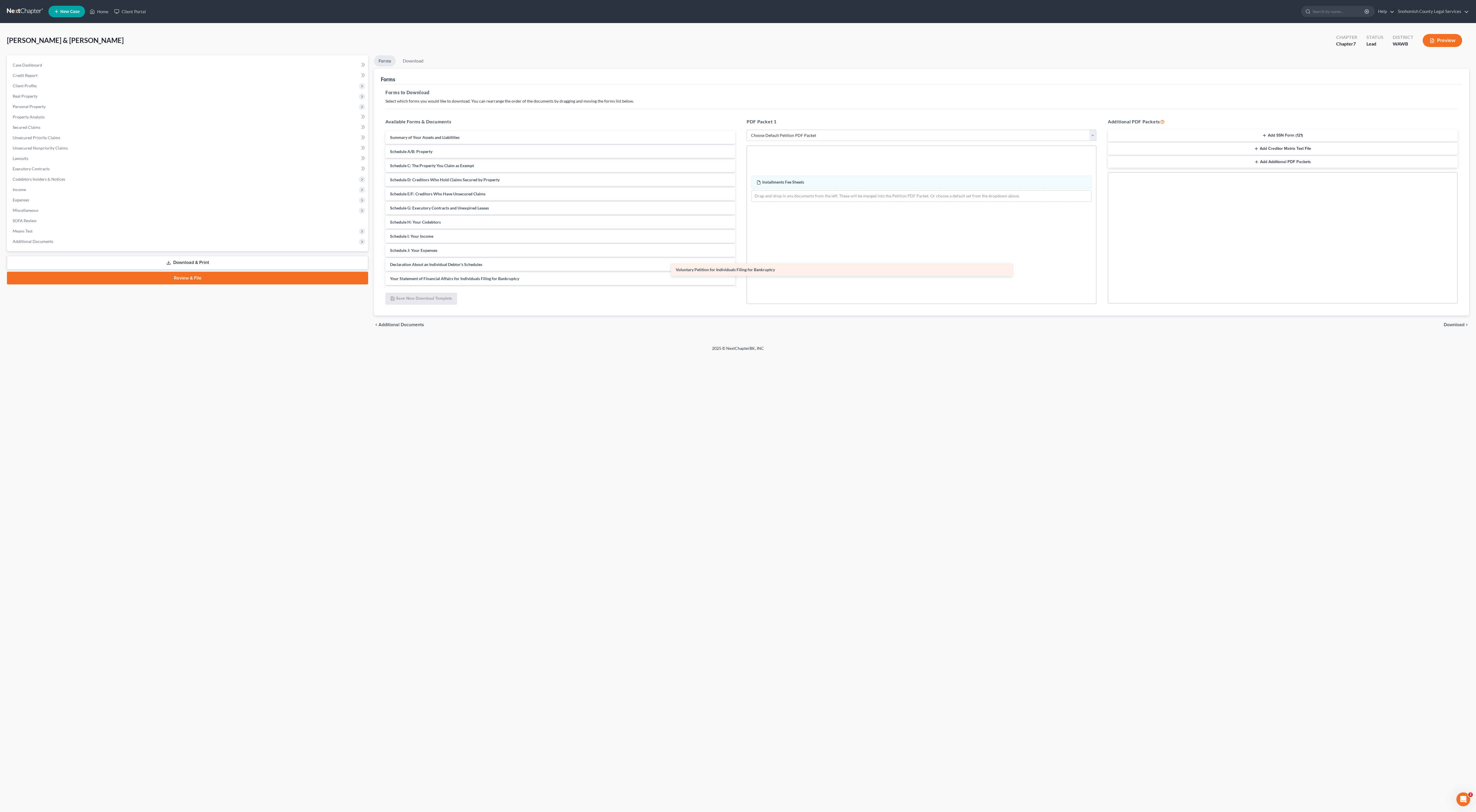
drag, startPoint x: 628, startPoint y: 284, endPoint x: 907, endPoint y: 275, distance: 279.1
click at [740, 275] on div "Voluntary Petition for Individuals Filing for Bankruptcy Summary of Your Assets…" at bounding box center [560, 251] width 359 height 239
click at [459, 140] on span "Summary of Your Assets and Liabilities" at bounding box center [425, 138] width 69 height 5
click at [432, 154] on span "Schedule A/B: Property" at bounding box center [411, 152] width 42 height 5
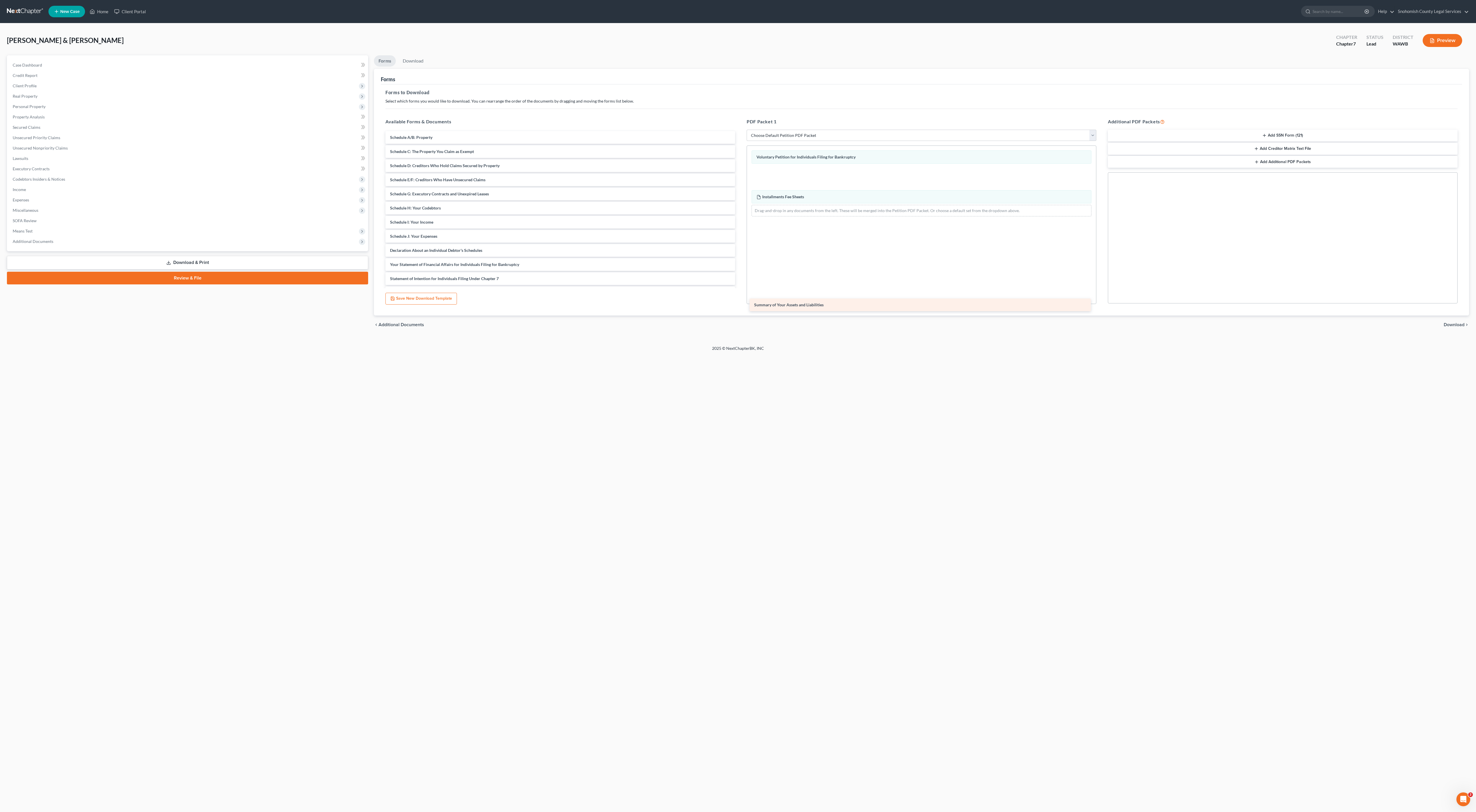
drag, startPoint x: 499, startPoint y: 231, endPoint x: 852, endPoint y: 306, distance: 360.9
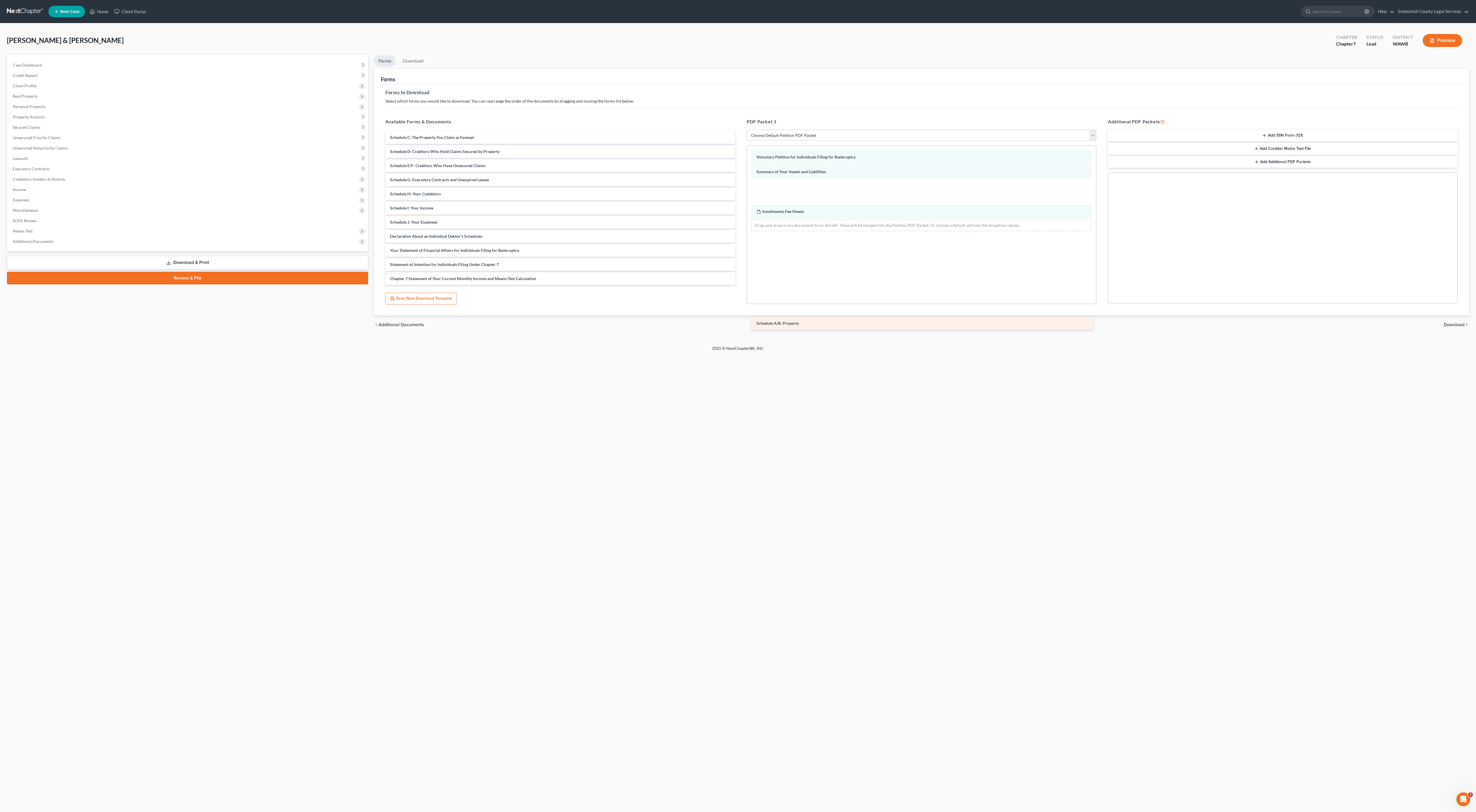
drag, startPoint x: 546, startPoint y: 230, endPoint x: 900, endPoint y: 325, distance: 366.5
click at [740, 325] on div "Schedule A/B: Property Schedule A/B: Property Schedule C: The Property You Clai…" at bounding box center [560, 237] width 359 height 211
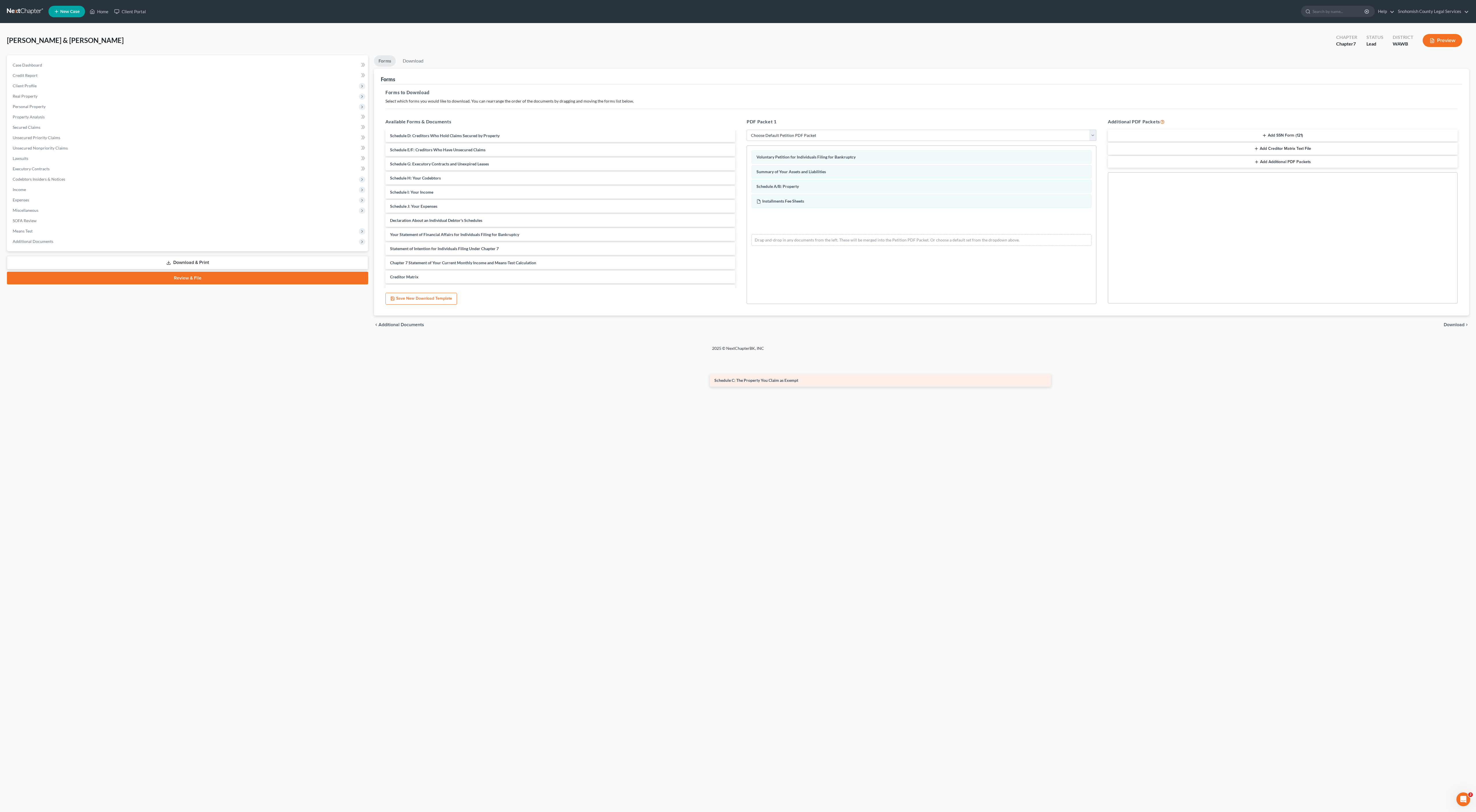
scroll to position [3, 0]
drag, startPoint x: 550, startPoint y: 229, endPoint x: 916, endPoint y: 350, distance: 385.5
click at [740, 325] on div "Schedule C: The Property You Claim as Exempt Schedule C: The Property You Claim…" at bounding box center [560, 226] width 359 height 197
click at [499, 137] on span "Schedule D: Creditors Who Hold Claims Secured by Property" at bounding box center [444, 134] width 109 height 5
click at [572, 250] on div "Schedule D: Creditors Who Hold Claims Secured by Property Schedule E/F: Credito…" at bounding box center [560, 226] width 359 height 197
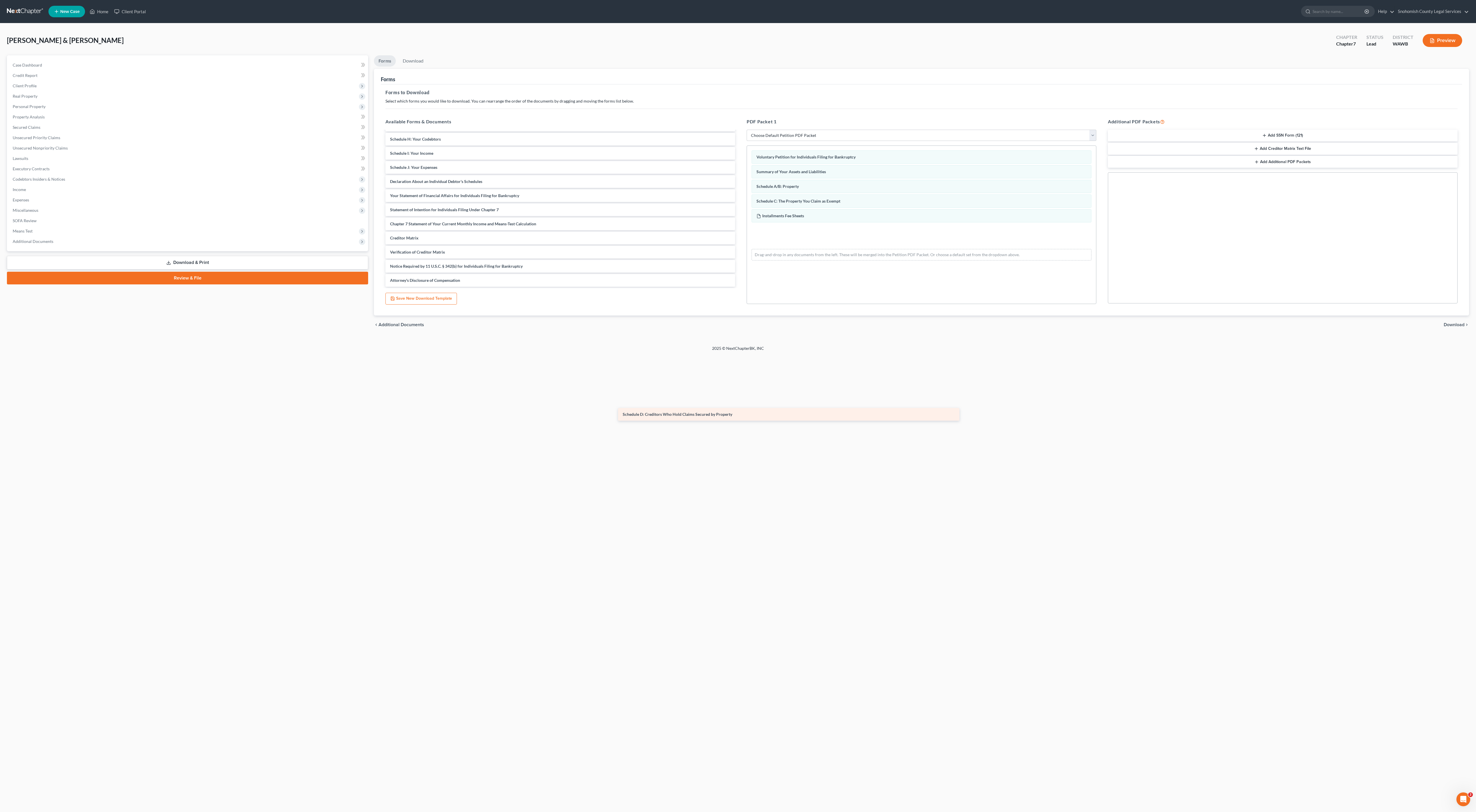
scroll to position [169, 0]
drag, startPoint x: 579, startPoint y: 233, endPoint x: 882, endPoint y: 369, distance: 332.1
click at [740, 287] on div "Schedule D: Creditors Who Hold Claims Secured by Property Schedule D: Creditors…" at bounding box center [560, 196] width 359 height 182
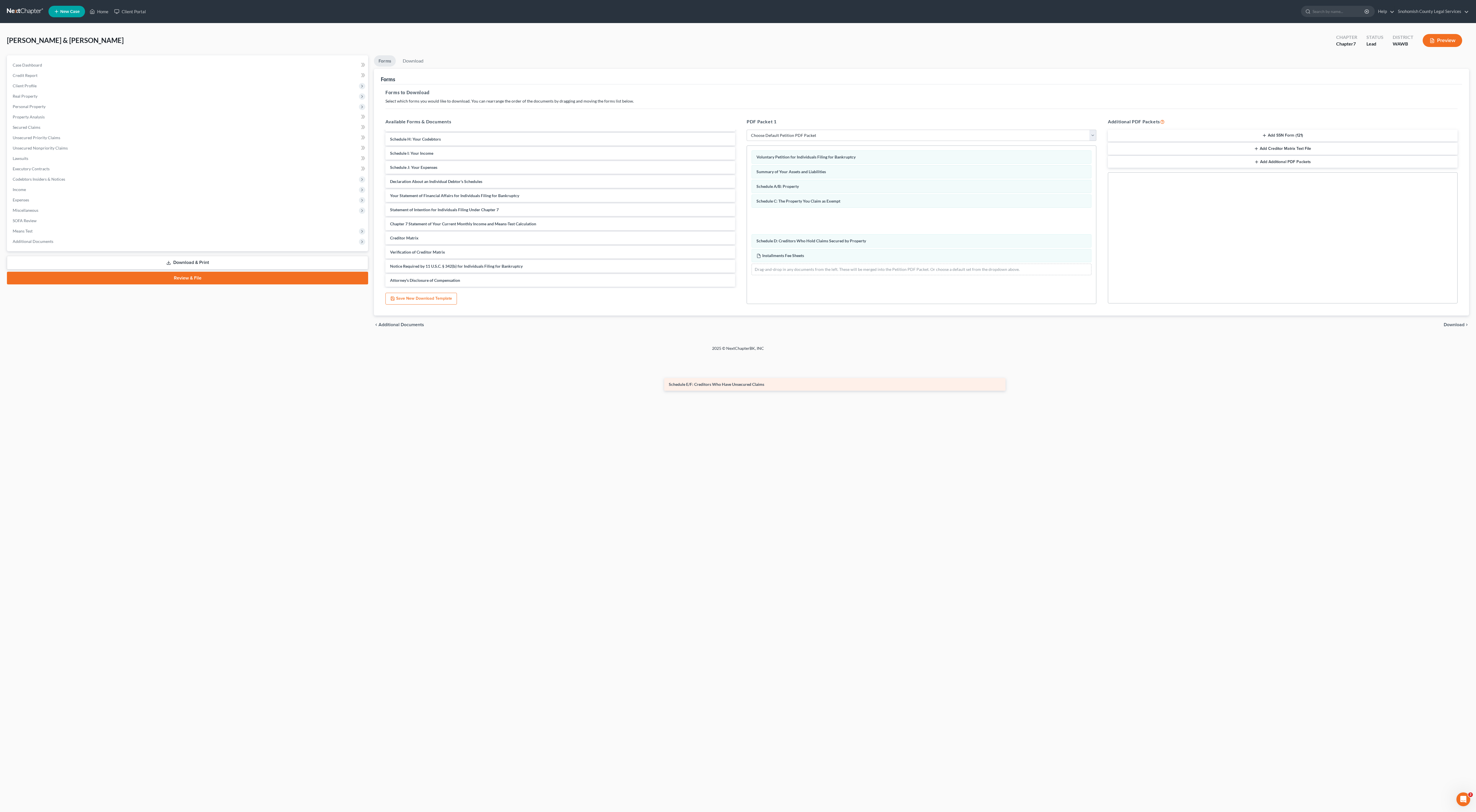
scroll to position [144, 0]
drag, startPoint x: 557, startPoint y: 234, endPoint x: 917, endPoint y: 397, distance: 395.2
click at [740, 287] on div "Schedule E/F: Creditors Who Have Unsecured Claims Schedule E/F: Creditors Who H…" at bounding box center [560, 203] width 359 height 168
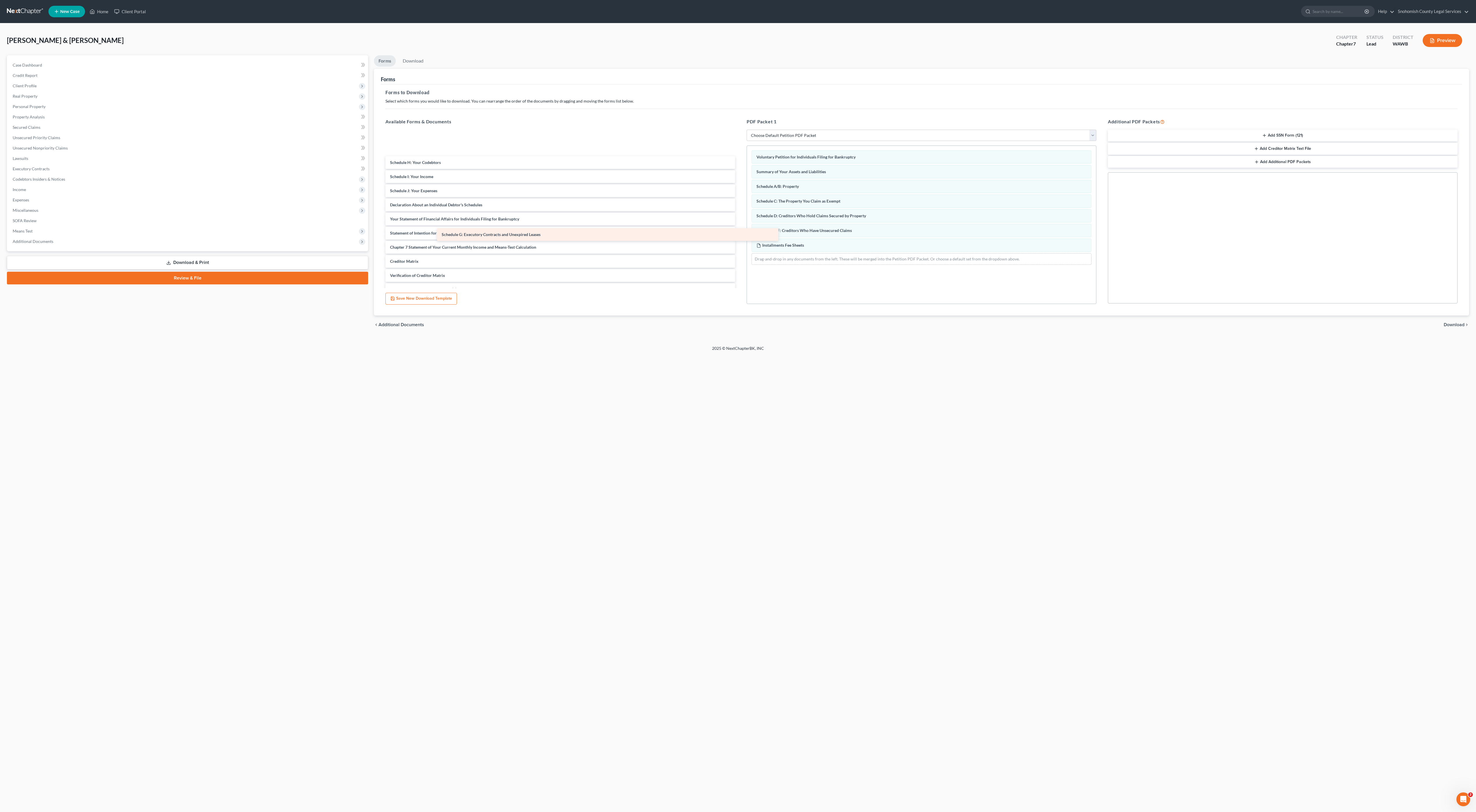
drag, startPoint x: 550, startPoint y: 237, endPoint x: 751, endPoint y: 369, distance: 240.5
click at [740, 310] on div "Schedule G: Executory Contracts and Unexpired Leases Schedule G: Executory Cont…" at bounding box center [560, 221] width 359 height 179
drag, startPoint x: 751, startPoint y: 369, endPoint x: 751, endPoint y: 376, distance: 7.0
click at [751, 285] on div "Voluntary Petition for Individuals Filing for Bankruptcy Summary of Your Assets…" at bounding box center [922, 215] width 349 height 138
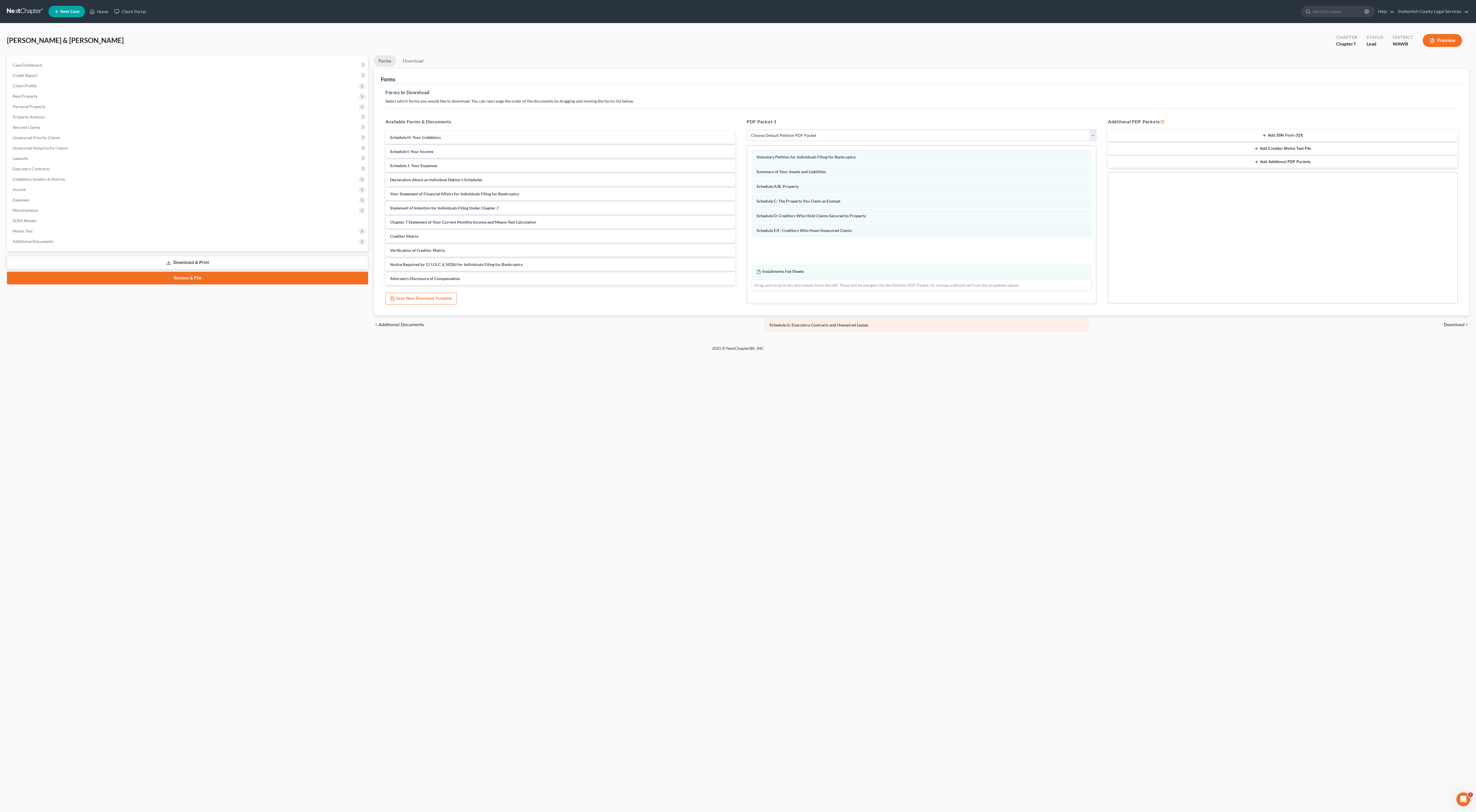
drag, startPoint x: 809, startPoint y: 380, endPoint x: 811, endPoint y: 333, distance: 47.0
click at [811, 296] on div "Schedule G: Executory Contracts and Unexpired Leases Voluntary Petition for Ind…" at bounding box center [922, 221] width 349 height 150
drag, startPoint x: 640, startPoint y: 226, endPoint x: 1000, endPoint y: 357, distance: 383.1
click at [740, 271] on div "Schedule H: Your Codebtors Schedule H: Your Codebtors Schedule I: Your Income S…" at bounding box center [560, 201] width 359 height 140
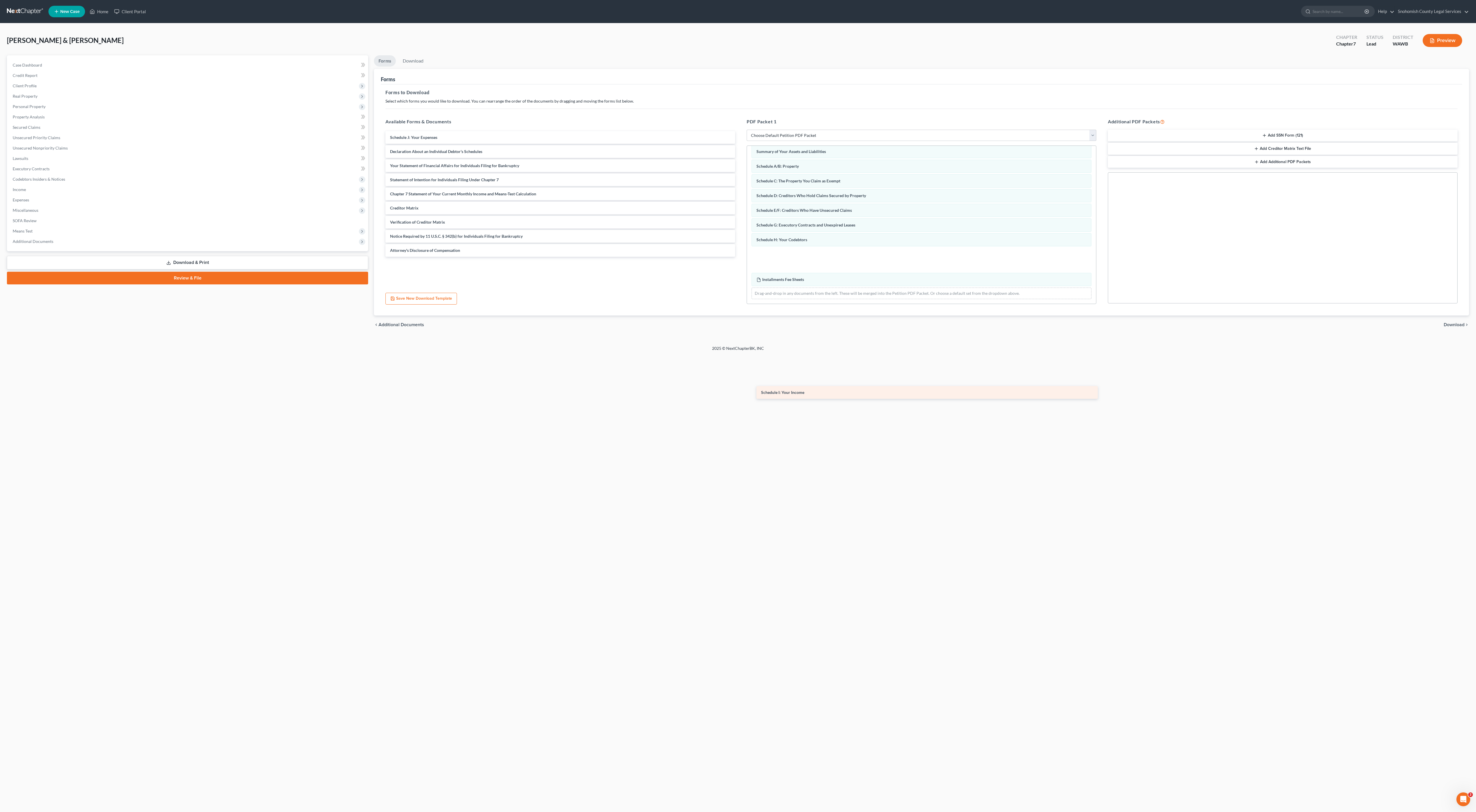
scroll to position [68, 0]
drag, startPoint x: 489, startPoint y: 228, endPoint x: 857, endPoint y: 382, distance: 398.9
click at [740, 257] on div "Schedule I: Your Income Schedule I: Your Income Schedule J: Your Expenses Decla…" at bounding box center [560, 194] width 359 height 126
drag, startPoint x: 527, startPoint y: 237, endPoint x: 896, endPoint y: 414, distance: 409.3
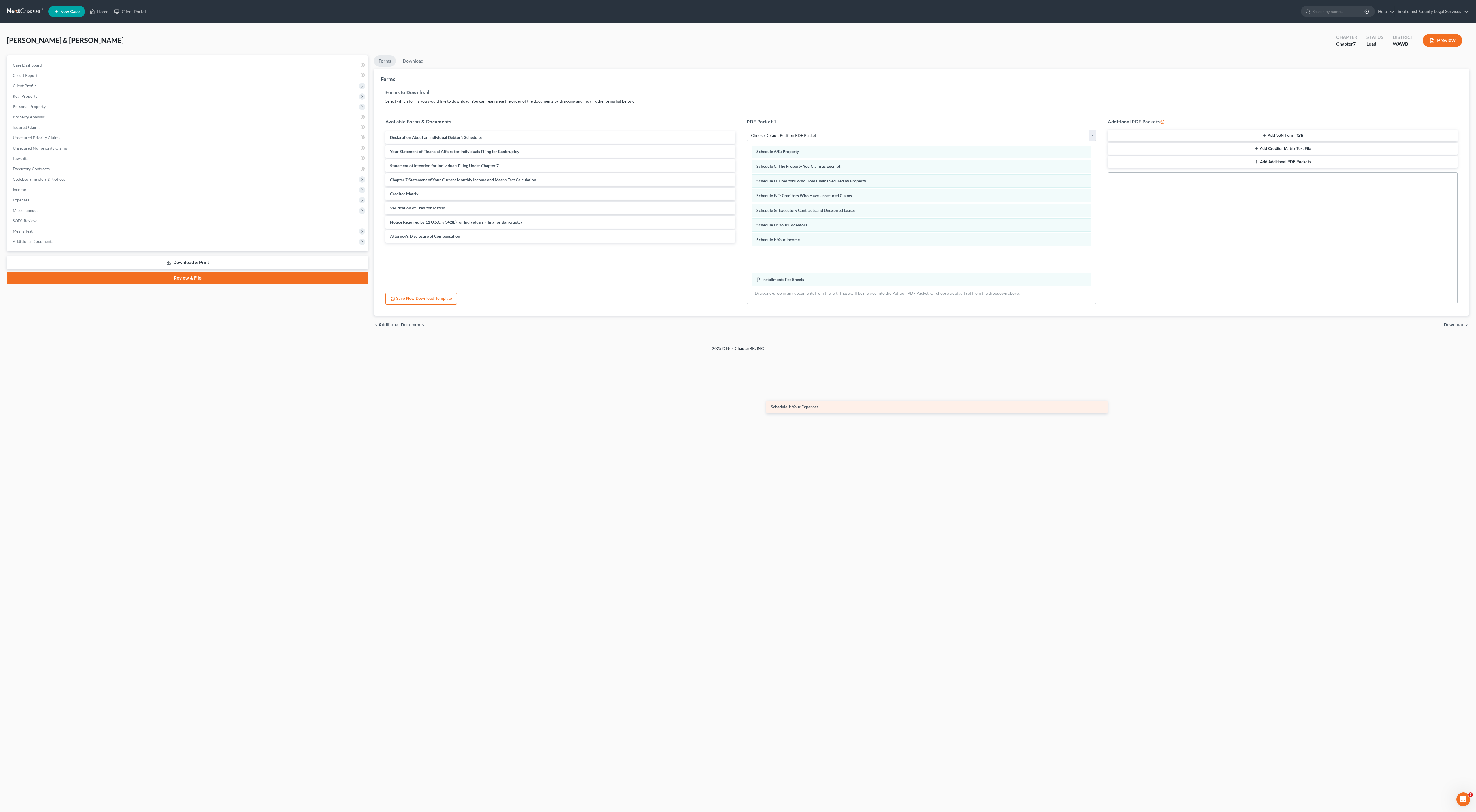
click at [740, 243] on div "Schedule J: Your Expenses Schedule J: Your Expenses Declaration About an Indivi…" at bounding box center [560, 187] width 359 height 112
drag, startPoint x: 539, startPoint y: 231, endPoint x: 826, endPoint y: 370, distance: 318.9
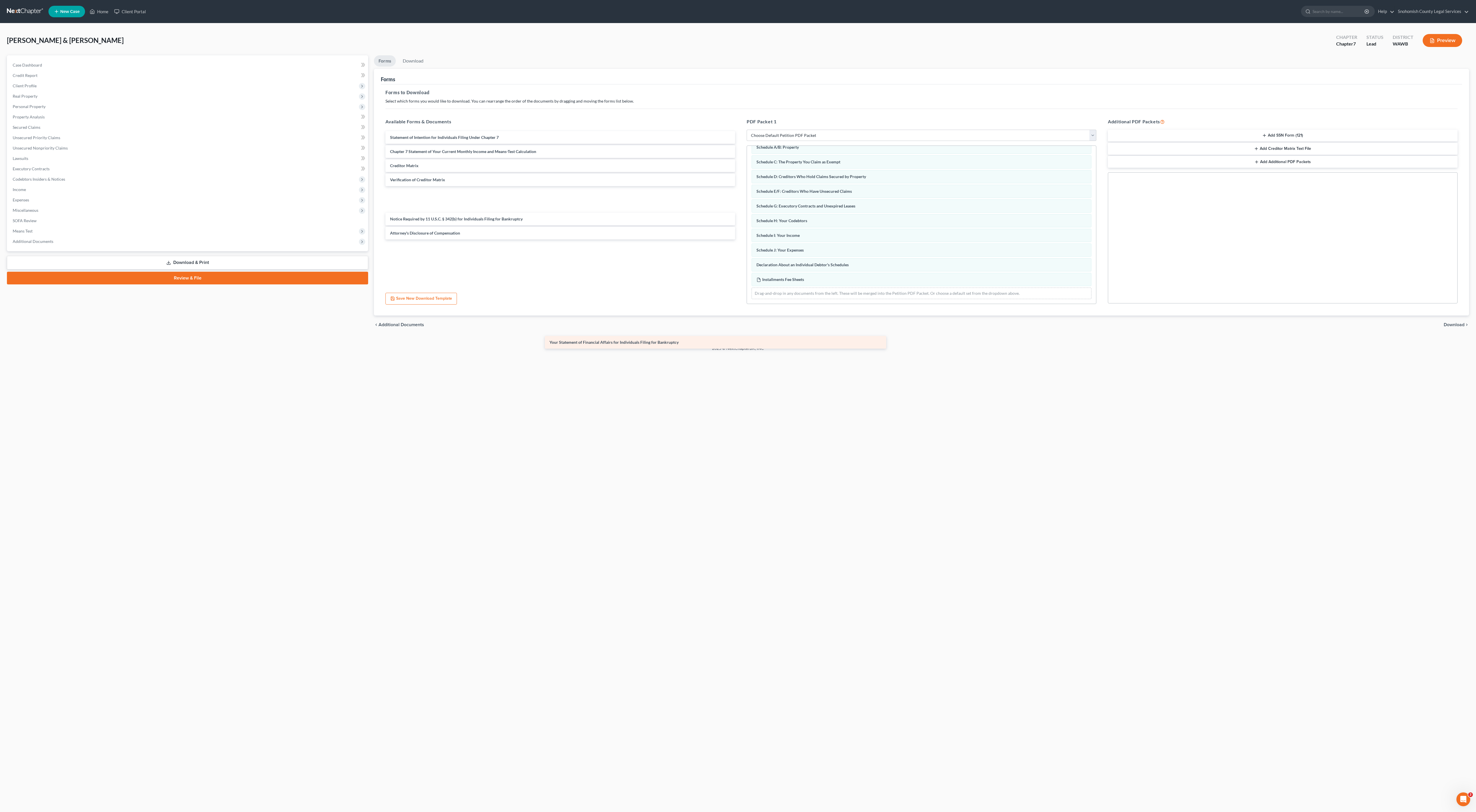
scroll to position [0, 0]
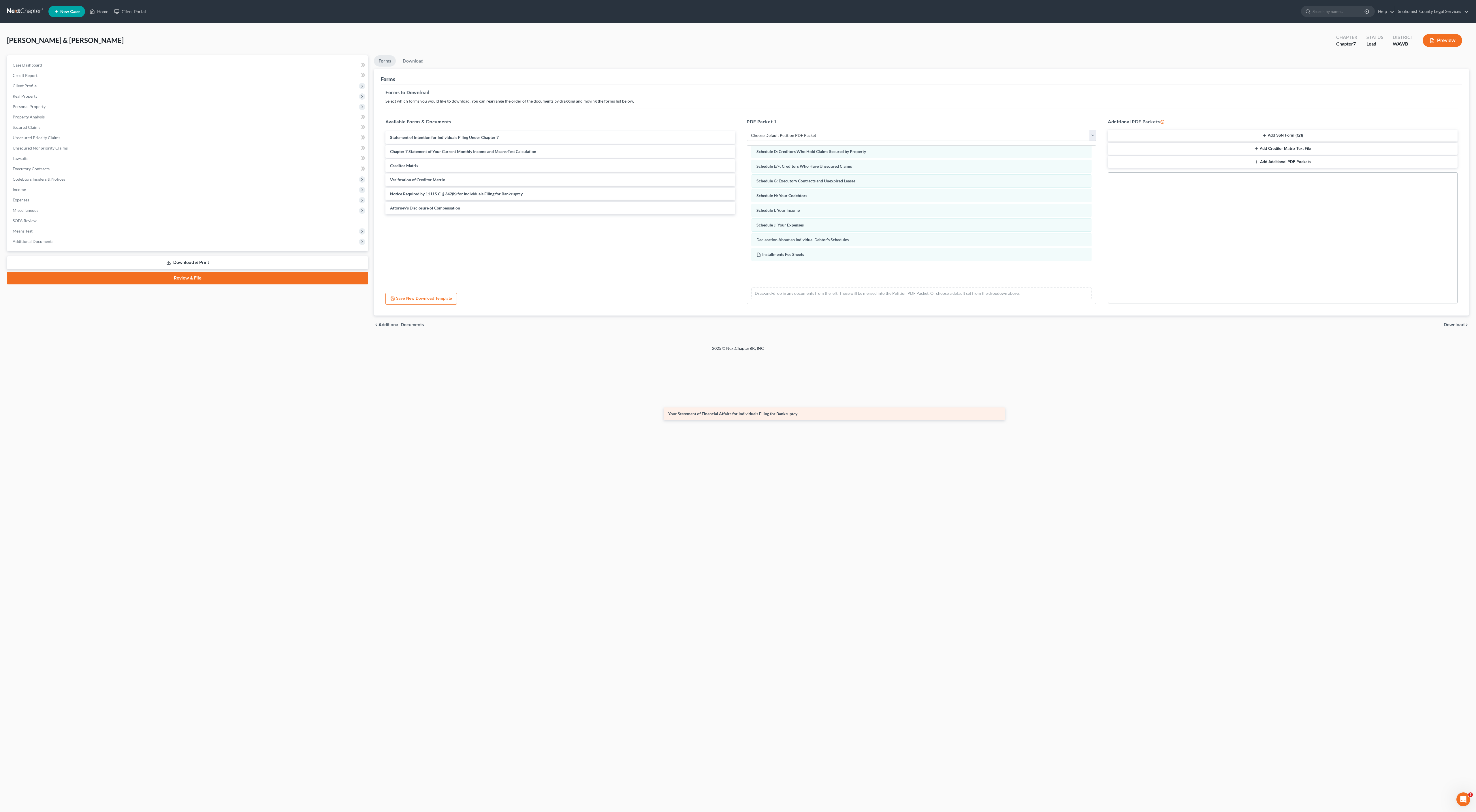
drag, startPoint x: 539, startPoint y: 232, endPoint x: 807, endPoint y: 417, distance: 325.7
click at [740, 215] on div "Your Statement of Financial Affairs for Individuals Filing for Bankruptcy Your …" at bounding box center [560, 173] width 359 height 83
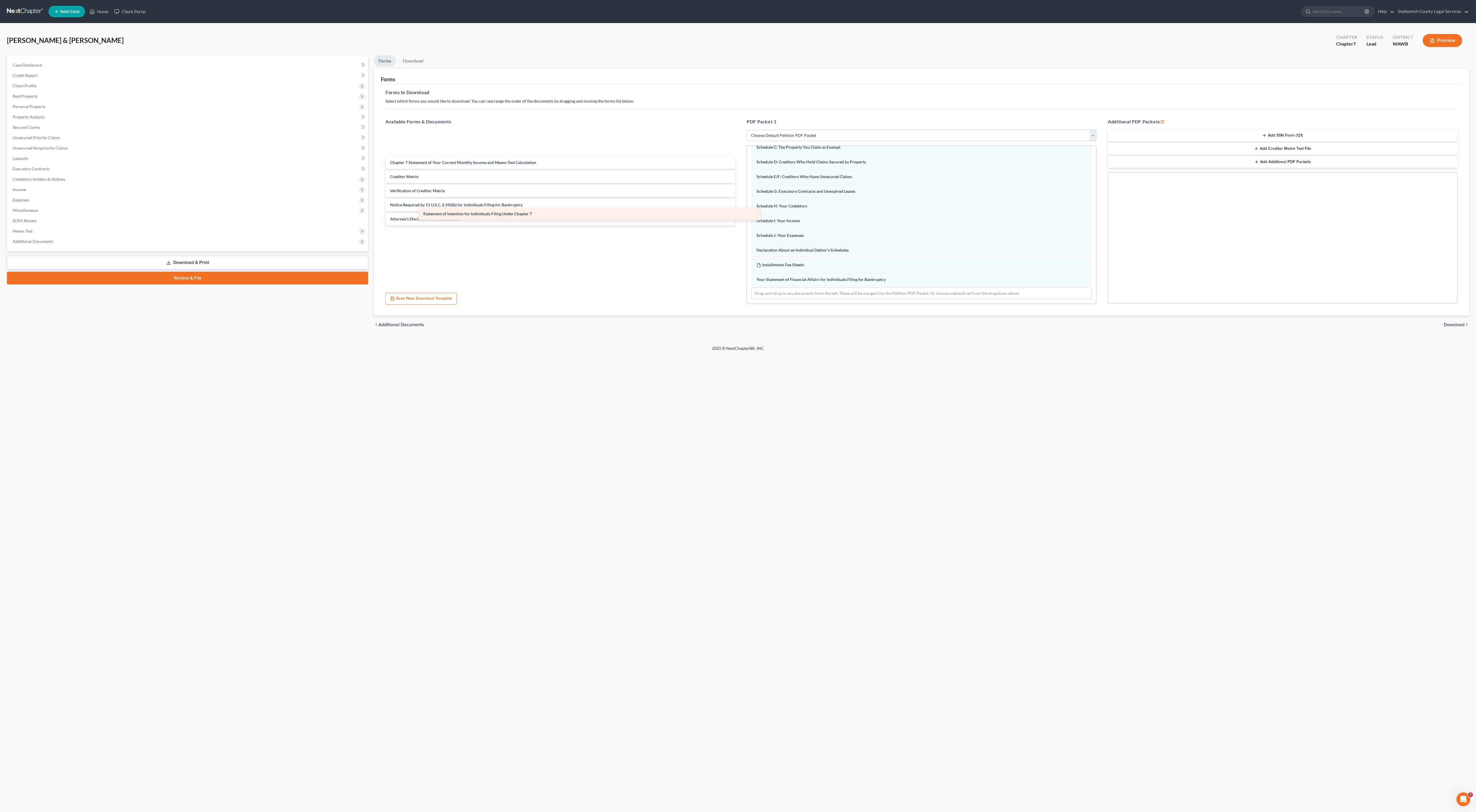
drag, startPoint x: 589, startPoint y: 230, endPoint x: 610, endPoint y: 214, distance: 26.4
click at [610, 214] on div "Statement of Intention for Individuals Filing Under Chapter 7 Statement of Inte…" at bounding box center [560, 178] width 359 height 94
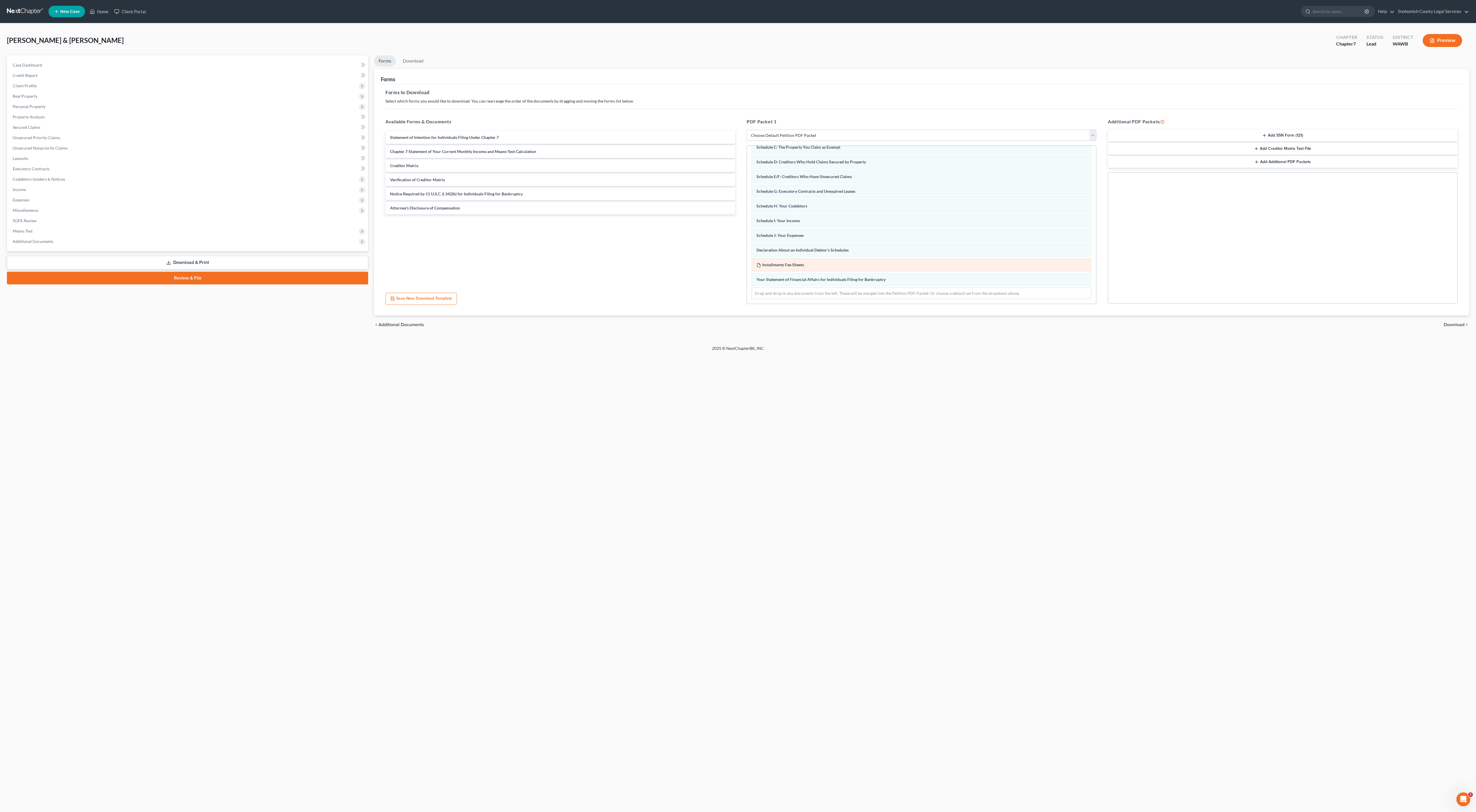
scroll to position [211, 0]
drag, startPoint x: 821, startPoint y: 379, endPoint x: 826, endPoint y: 345, distance: 34.4
drag, startPoint x: 550, startPoint y: 282, endPoint x: 925, endPoint y: 373, distance: 385.9
click at [740, 200] on div "Creditor Matrix Statement of Intention for Individuals Filing Under Chapter 7 C…" at bounding box center [560, 166] width 359 height 69
drag, startPoint x: 565, startPoint y: 278, endPoint x: 782, endPoint y: 318, distance: 220.7
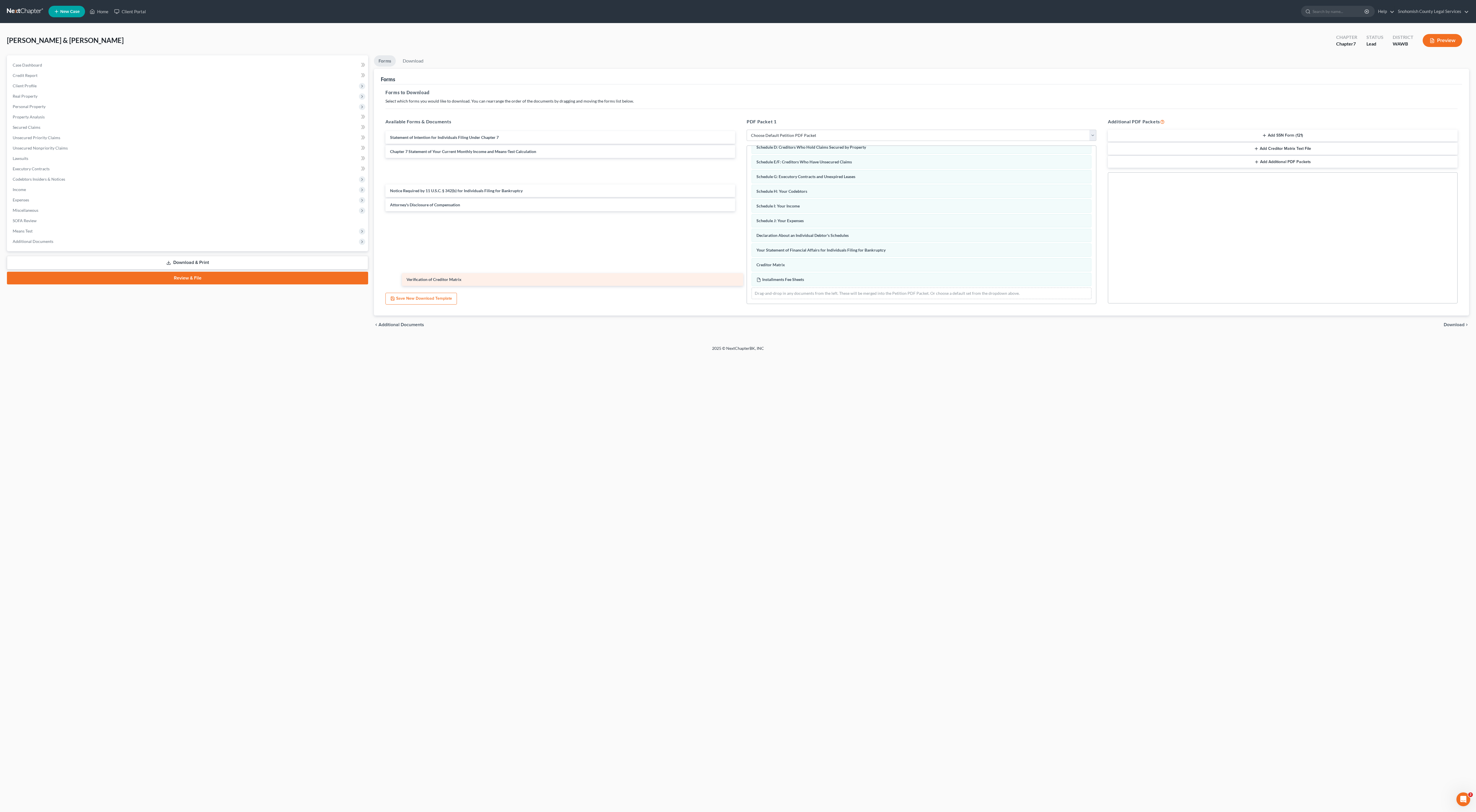
click at [740, 211] on div "Verification of Creditor Matrix Statement of Intention for Individuals Filing U…" at bounding box center [560, 171] width 359 height 80
drag, startPoint x: 782, startPoint y: 318, endPoint x: 814, endPoint y: 336, distance: 36.7
click at [905, 227] on div "Verification of Creditor Matrix" at bounding box center [922, 220] width 340 height 13
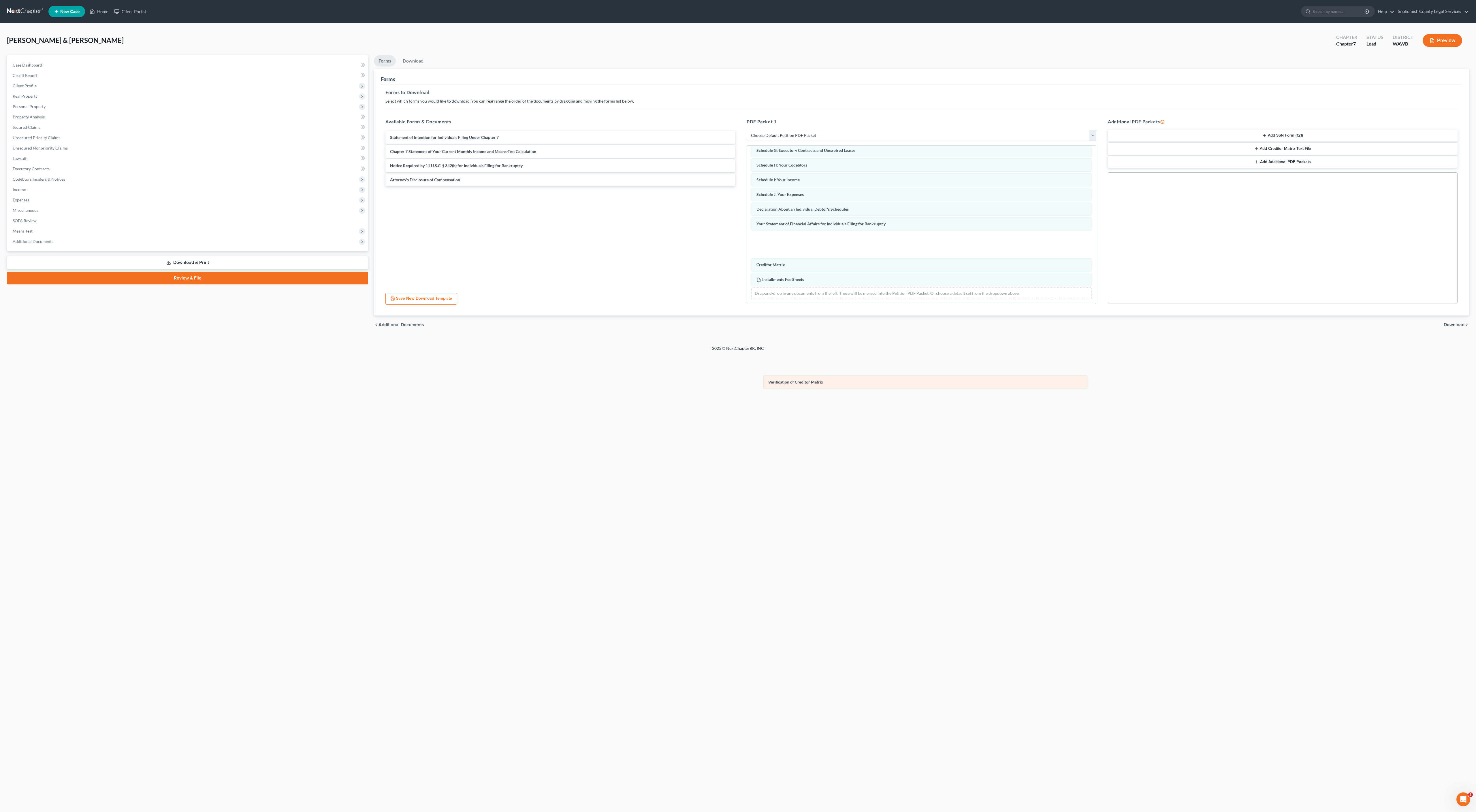
drag, startPoint x: 861, startPoint y: 319, endPoint x: 866, endPoint y: 377, distance: 58.2
click at [866, 303] on div "Verification of Creditor Matrix Voluntary Petition for Individuals Filing for B…" at bounding box center [922, 178] width 349 height 253
click at [1278, 155] on button "Add Creditor Matrix Text File" at bounding box center [1283, 148] width 350 height 12
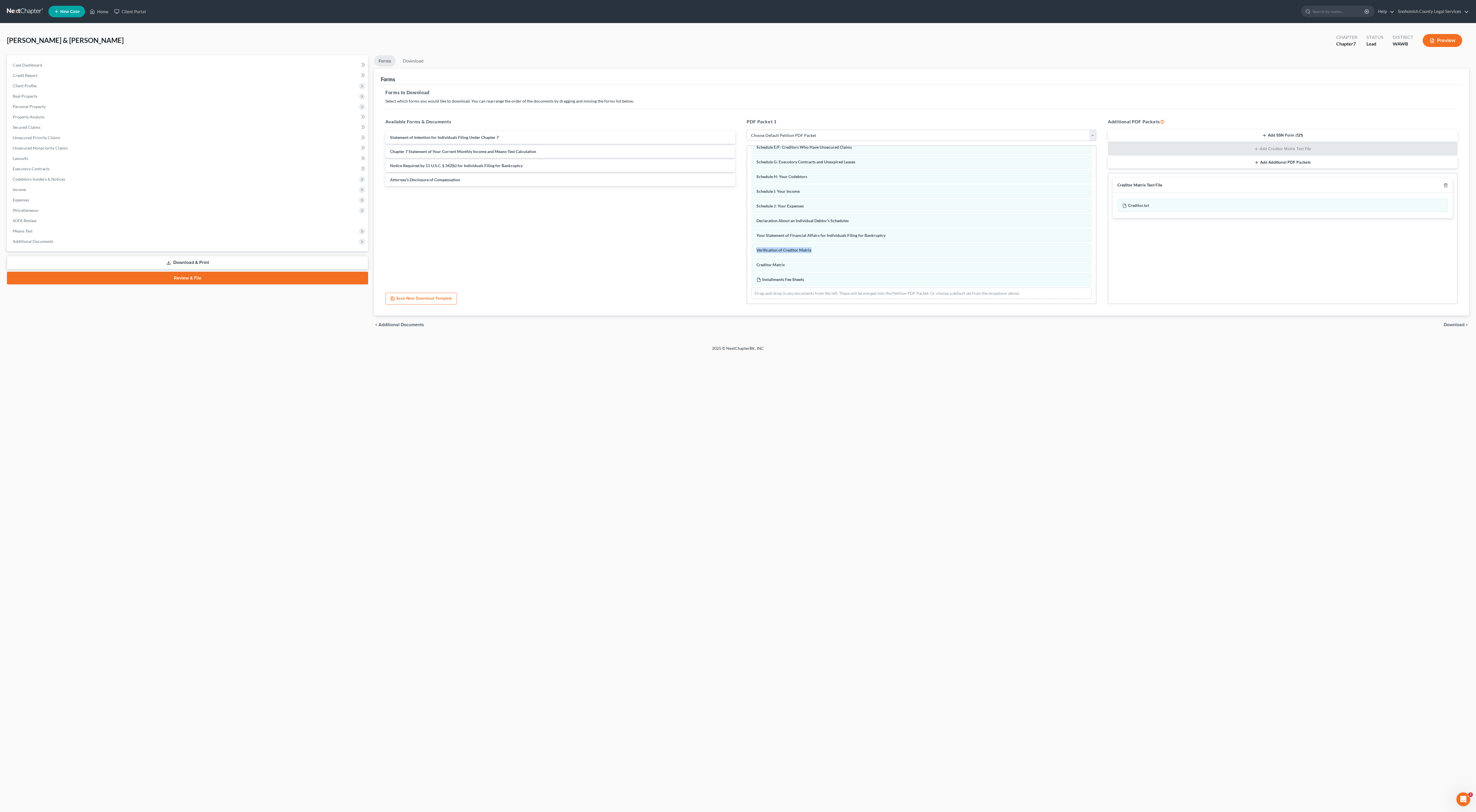
click at [1291, 141] on button "Add SSN Form (121)" at bounding box center [1283, 135] width 350 height 12
click at [1281, 169] on button "Add Additional PDF Packets" at bounding box center [1283, 163] width 350 height 12
drag, startPoint x: 521, startPoint y: 234, endPoint x: 1240, endPoint y: 327, distance: 725.0
click at [740, 172] on div "Statement of Intention for Individuals Filing Under Chapter 7 Statement of Inte…" at bounding box center [560, 152] width 359 height 41
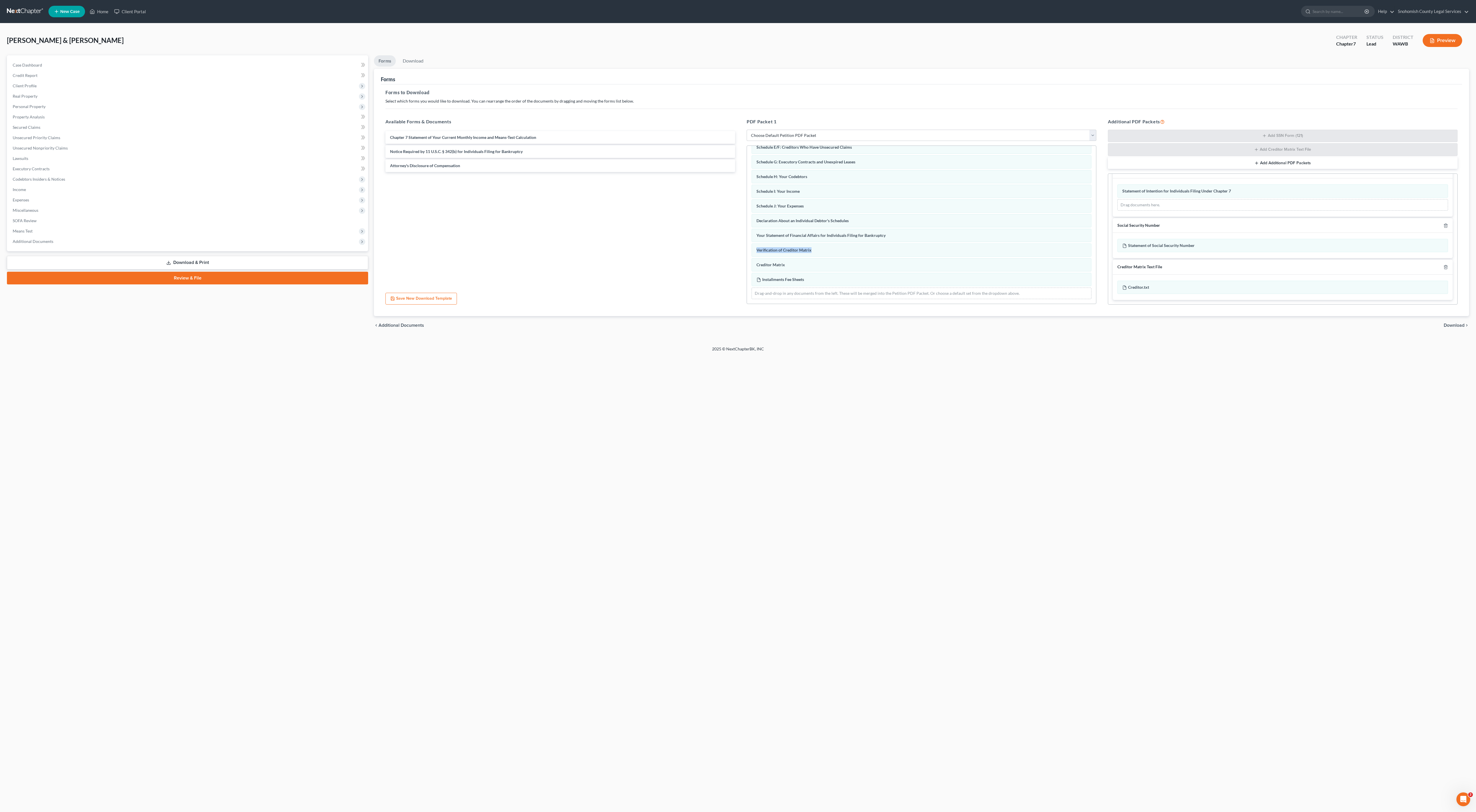
click at [1257, 169] on button "Add Additional PDF Packets" at bounding box center [1283, 163] width 350 height 12
drag, startPoint x: 536, startPoint y: 232, endPoint x: 1260, endPoint y: 409, distance: 745.3
click at [740, 158] on div "Chapter 7 Statement of Your Current Monthly Income and Means-Test Calculation C…" at bounding box center [560, 145] width 359 height 27
drag, startPoint x: 500, startPoint y: 255, endPoint x: 557, endPoint y: 262, distance: 57.4
click at [557, 169] on div "Attorney's Disclosure of Compensation Notice Required by 11 U.S.C. § 342(b) for…" at bounding box center [560, 150] width 359 height 38
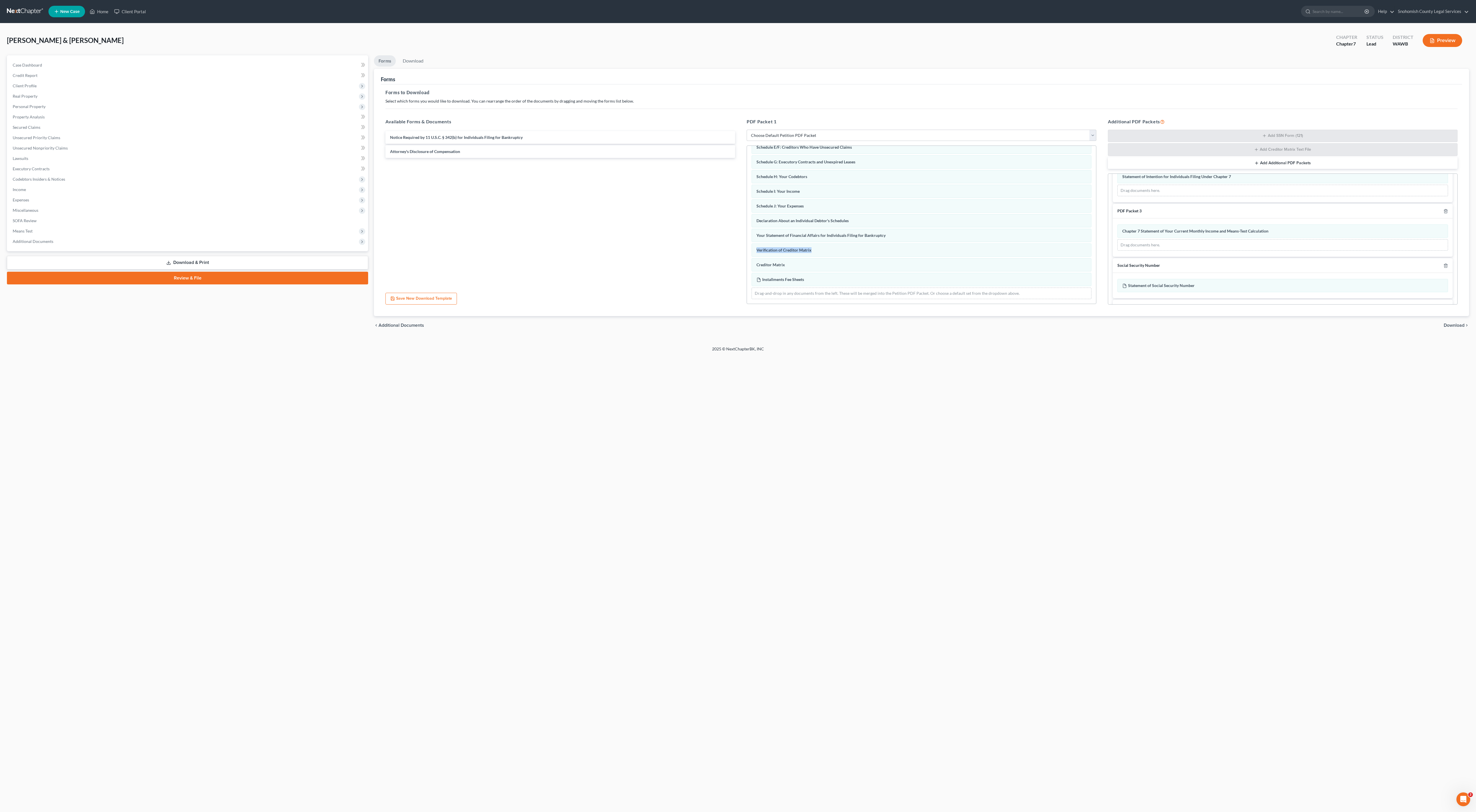
click at [1444, 328] on span "Download" at bounding box center [1454, 325] width 20 height 5
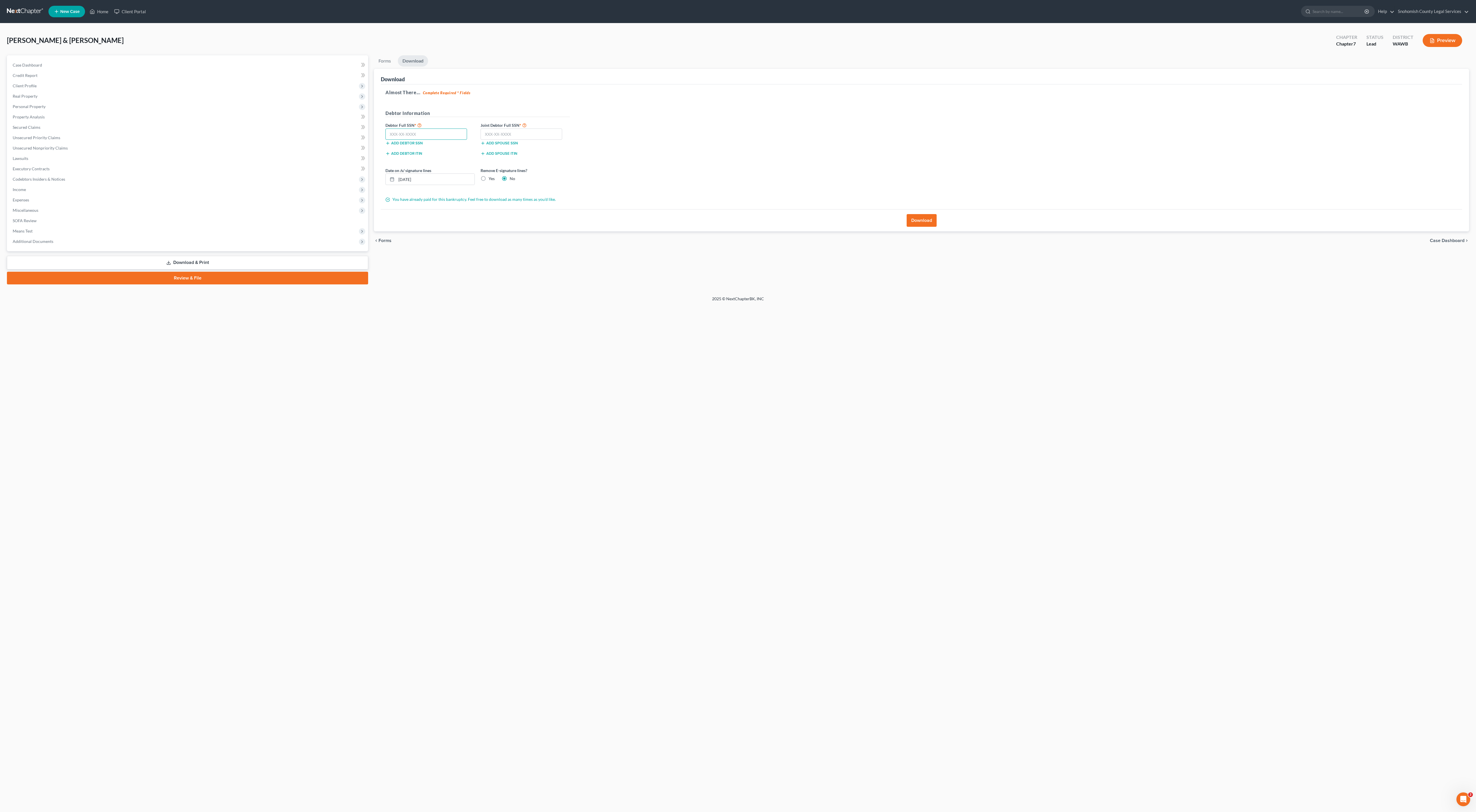
click at [467, 140] on input "text" at bounding box center [426, 134] width 82 height 12
click at [562, 140] on input "text" at bounding box center [521, 134] width 82 height 12
type input "300-48-8178"
click at [467, 140] on input "text" at bounding box center [426, 134] width 82 height 12
type input "279-42-2564"
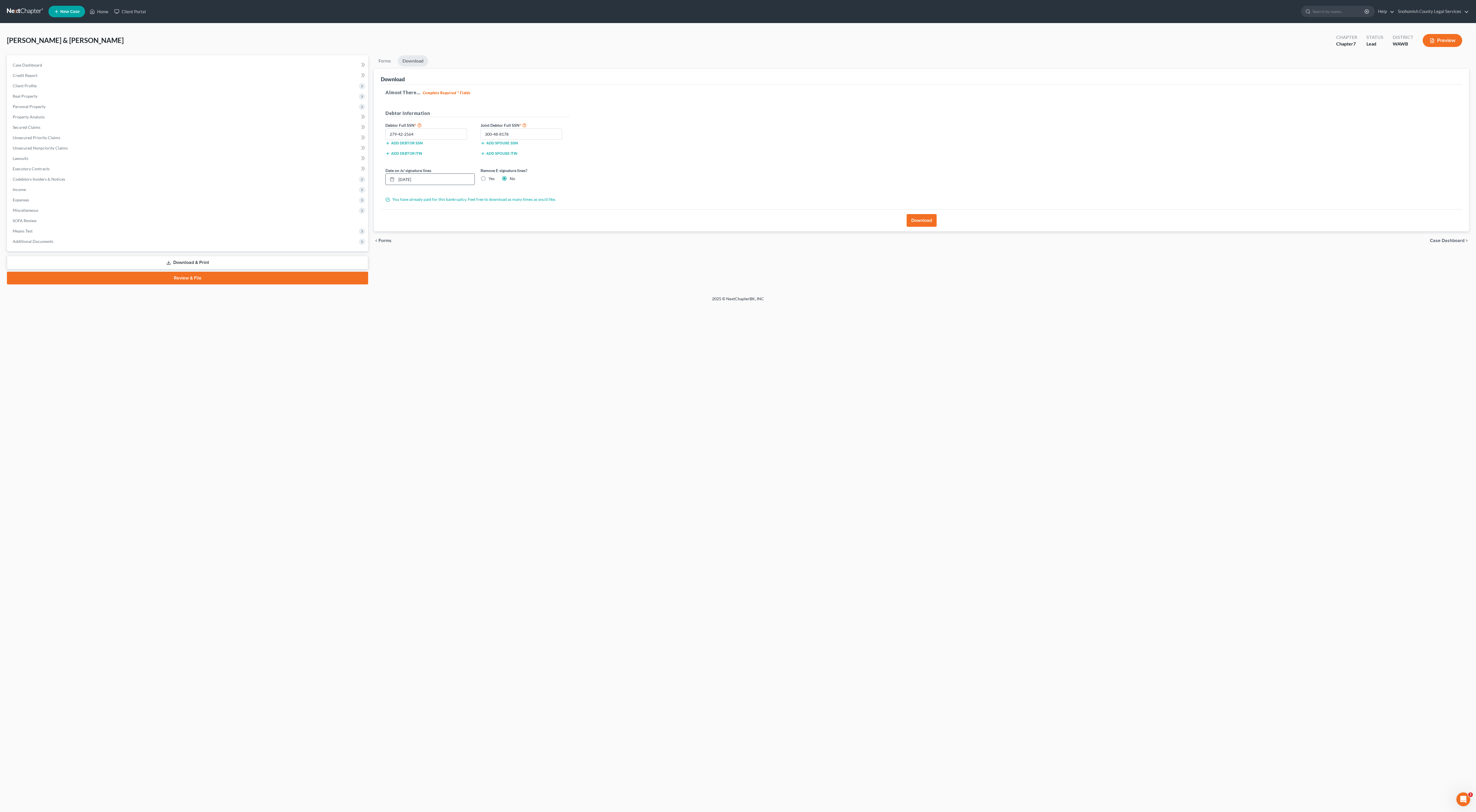
click at [475, 185] on input "[DATE]" at bounding box center [435, 179] width 78 height 11
click at [917, 227] on button "Download" at bounding box center [922, 220] width 30 height 13
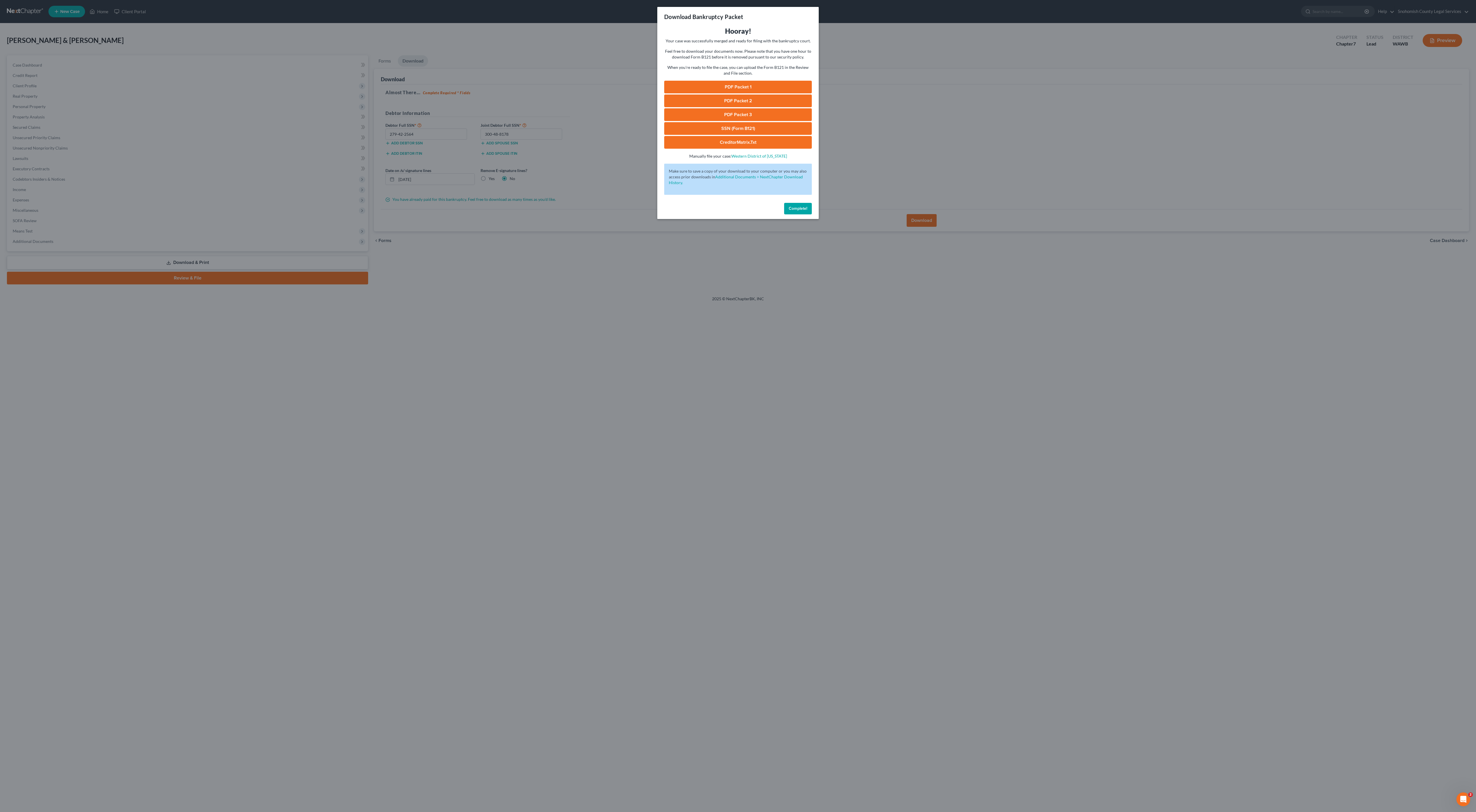
click at [812, 94] on link "PDF Packet 1" at bounding box center [738, 87] width 148 height 13
click at [789, 107] on link "PDF Packet 2" at bounding box center [738, 101] width 148 height 13
click at [760, 121] on link "PDF Packet 3" at bounding box center [738, 115] width 148 height 13
click at [762, 135] on link "SSN (Form B121)" at bounding box center [738, 128] width 148 height 13
click at [777, 149] on link "CreditorMatrix.txt" at bounding box center [738, 142] width 148 height 13
